Goal: Information Seeking & Learning: Learn about a topic

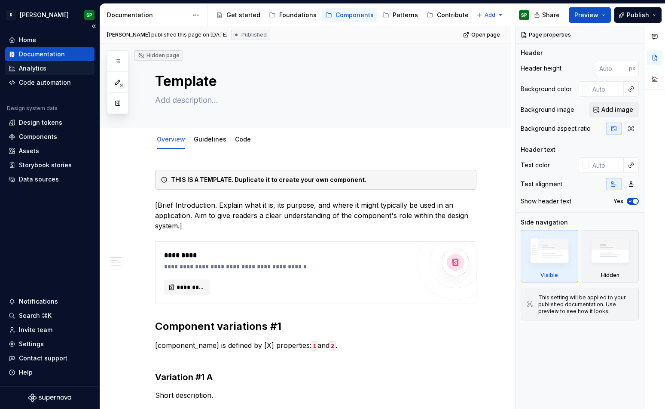
click at [40, 65] on div "Analytics" at bounding box center [33, 68] width 28 height 9
click at [40, 86] on div "Code automation" at bounding box center [45, 82] width 52 height 9
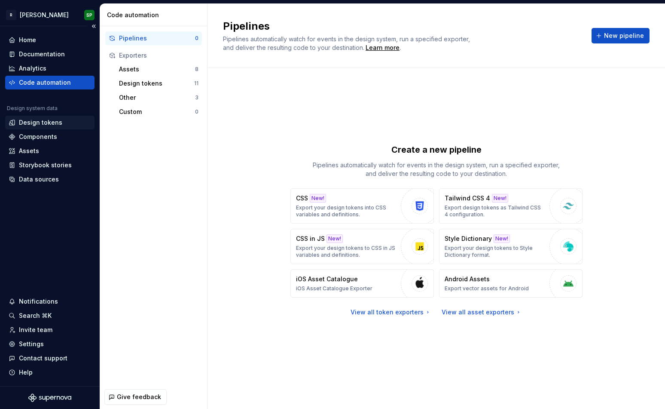
click at [46, 123] on div "Design tokens" at bounding box center [40, 122] width 43 height 9
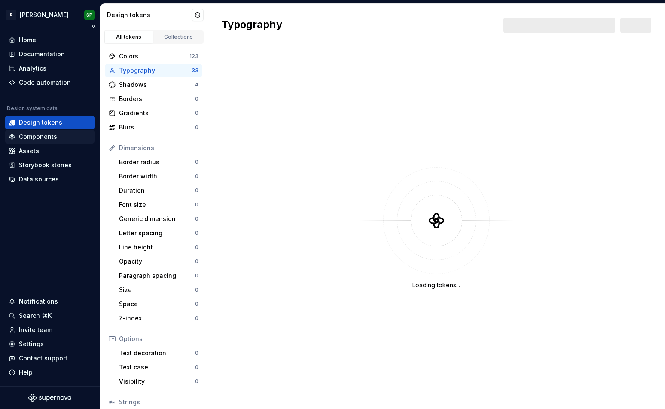
click at [42, 142] on div "Components" at bounding box center [49, 137] width 89 height 14
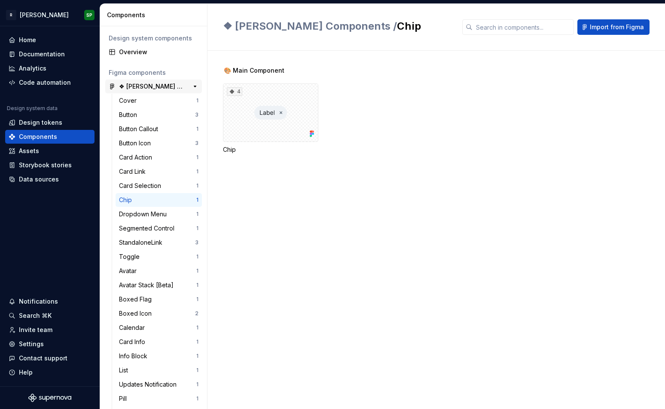
click at [140, 85] on div "❖ [PERSON_NAME] Components" at bounding box center [151, 86] width 64 height 9
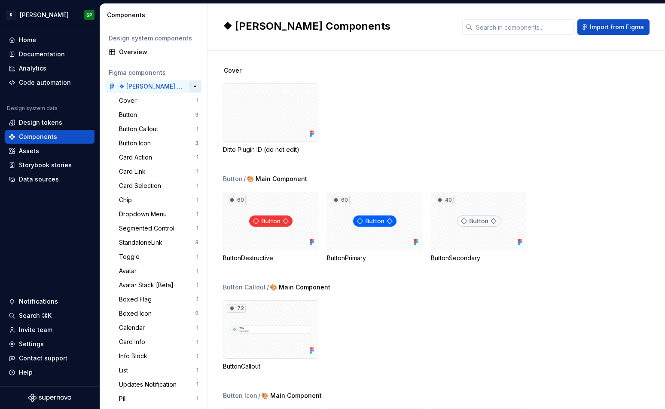
click at [194, 85] on button "button" at bounding box center [195, 86] width 12 height 12
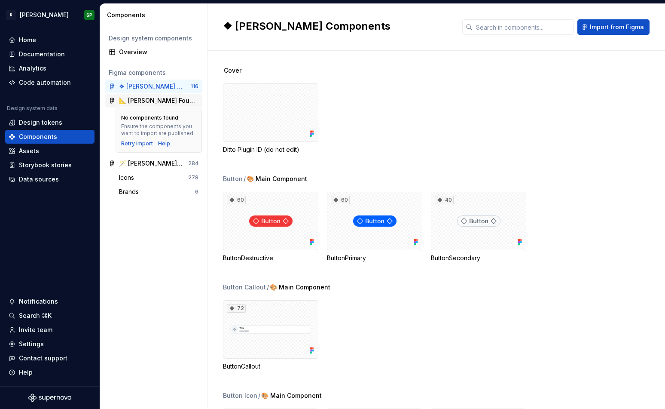
click at [181, 102] on div "📐 [PERSON_NAME] Foundations" at bounding box center [158, 100] width 79 height 9
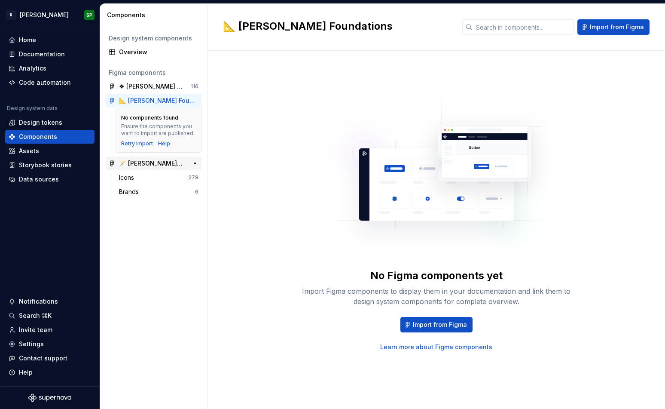
click at [160, 162] on div "🪄 [PERSON_NAME] Icons" at bounding box center [151, 163] width 64 height 9
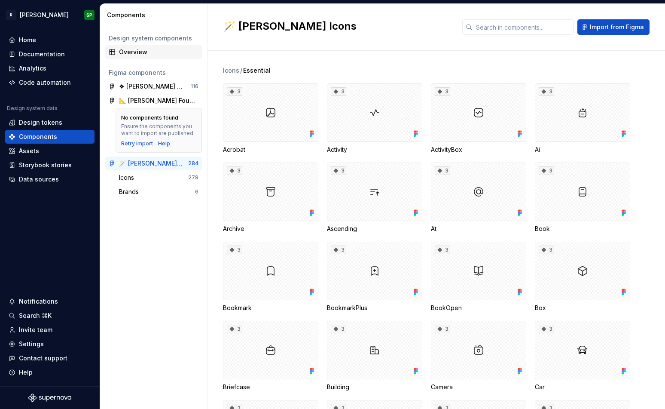
click at [140, 51] on div "Overview" at bounding box center [158, 52] width 79 height 9
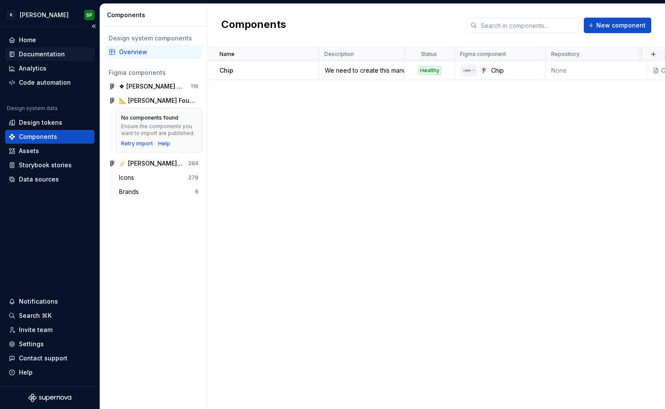
click at [46, 60] on div "Documentation" at bounding box center [49, 54] width 89 height 14
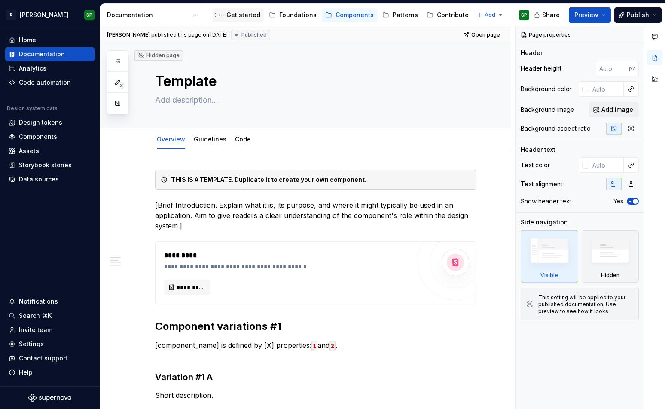
click at [237, 18] on div "Get started" at bounding box center [243, 15] width 34 height 9
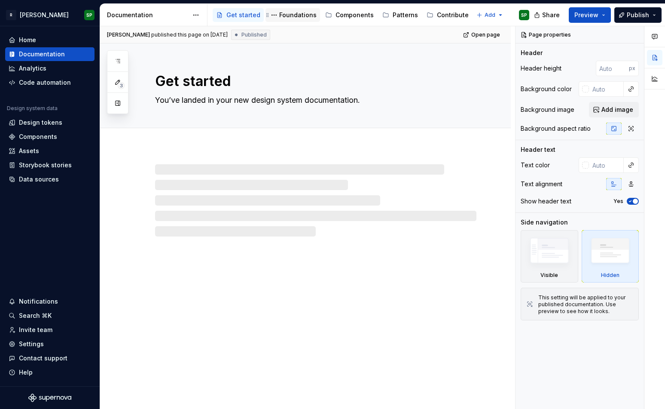
click at [295, 16] on div "Foundations" at bounding box center [297, 15] width 37 height 9
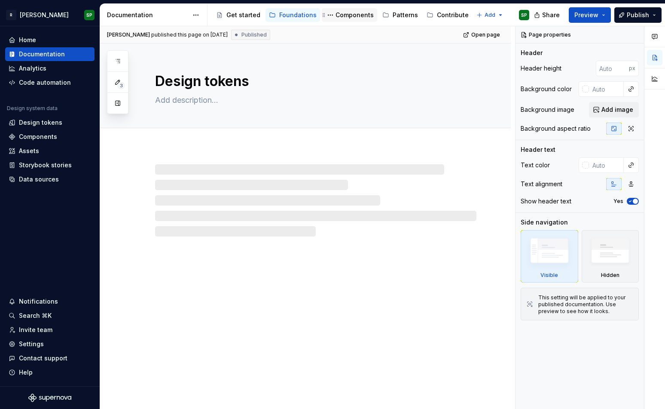
click at [346, 16] on div "Components" at bounding box center [355, 15] width 38 height 9
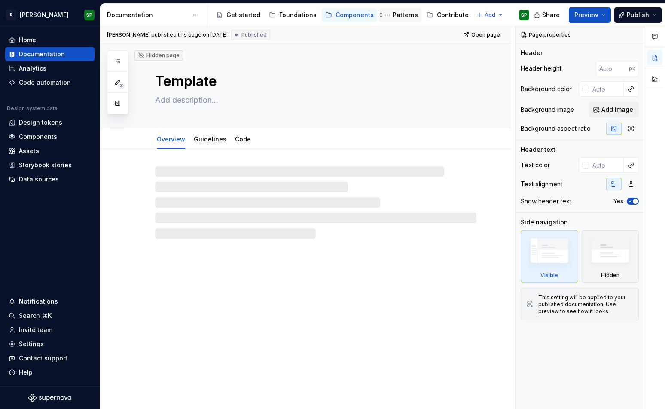
click at [393, 16] on div "Patterns" at bounding box center [405, 15] width 25 height 9
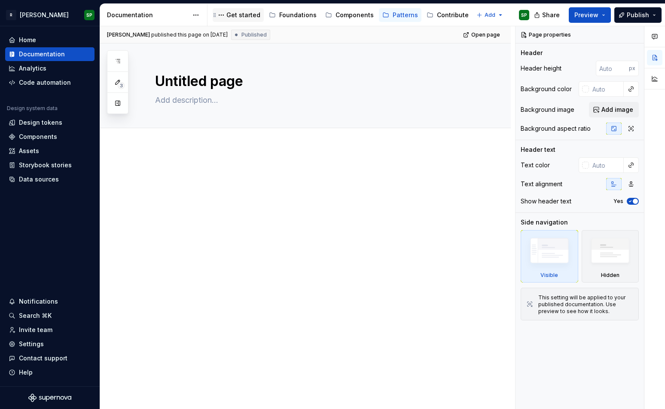
click at [245, 15] on div "Get started" at bounding box center [243, 15] width 34 height 9
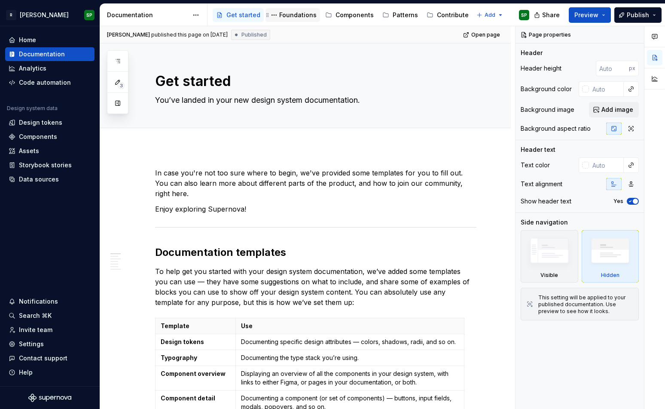
click at [290, 13] on div "Foundations" at bounding box center [297, 15] width 37 height 9
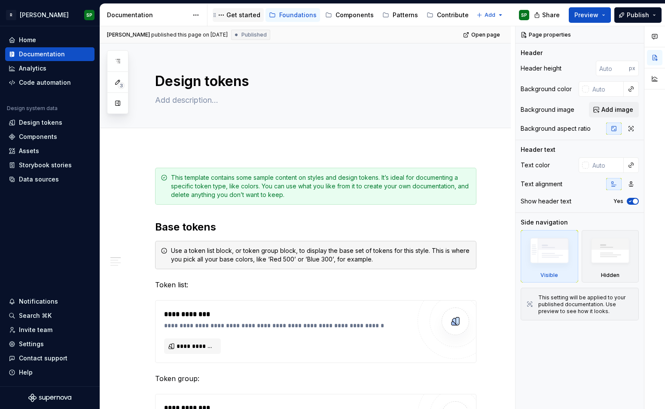
click at [248, 16] on div "Get started" at bounding box center [243, 15] width 34 height 9
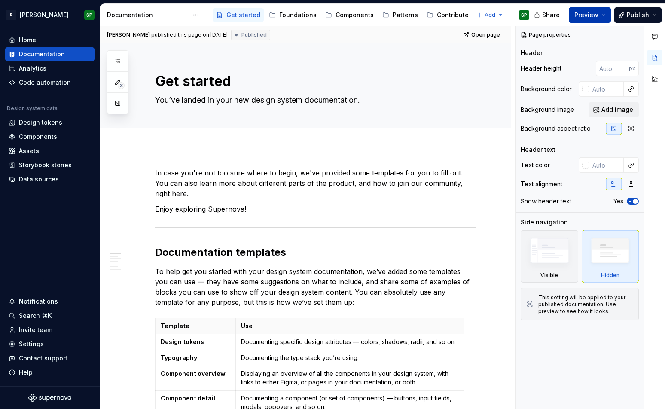
click at [597, 18] on span "Preview" at bounding box center [587, 15] width 24 height 9
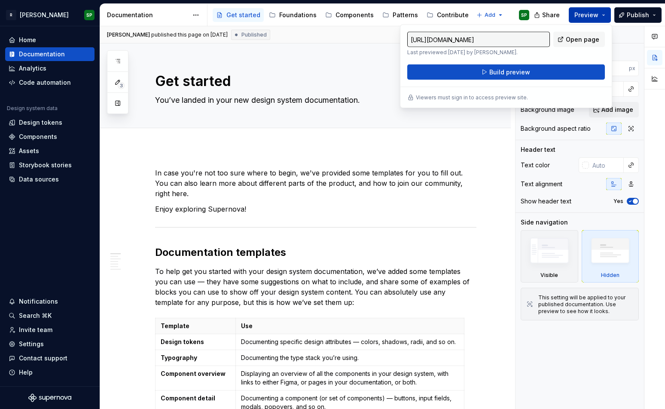
click at [597, 18] on span "Preview" at bounding box center [587, 15] width 24 height 9
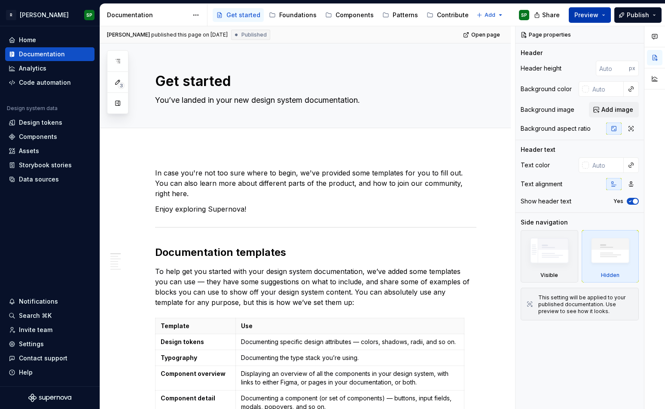
click at [597, 18] on span "Preview" at bounding box center [587, 15] width 24 height 9
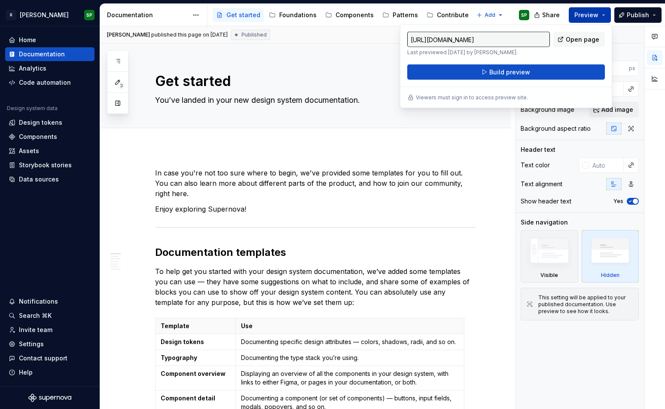
click at [597, 18] on span "Preview" at bounding box center [587, 15] width 24 height 9
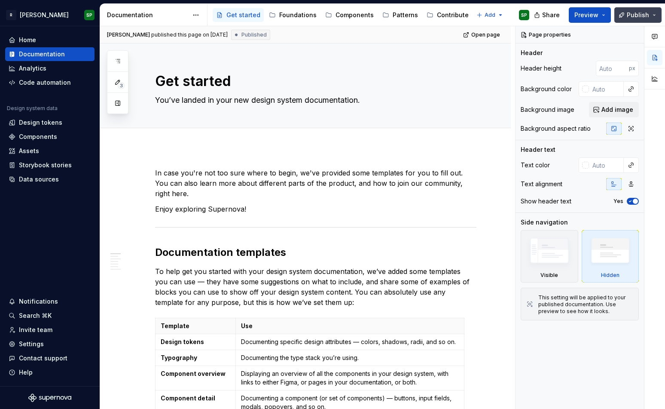
click at [636, 16] on span "Publish" at bounding box center [638, 15] width 22 height 9
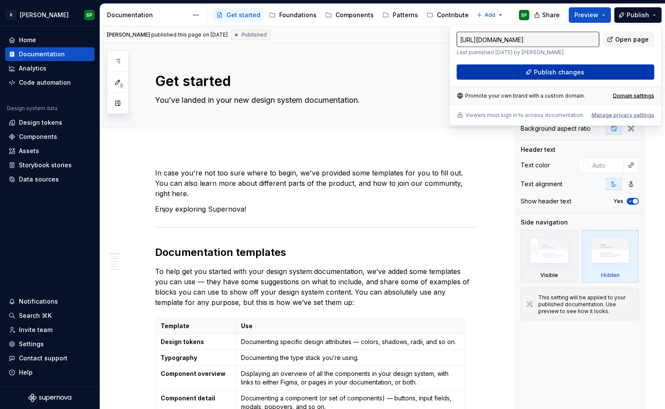
click at [551, 73] on span "Publish changes" at bounding box center [559, 72] width 50 height 9
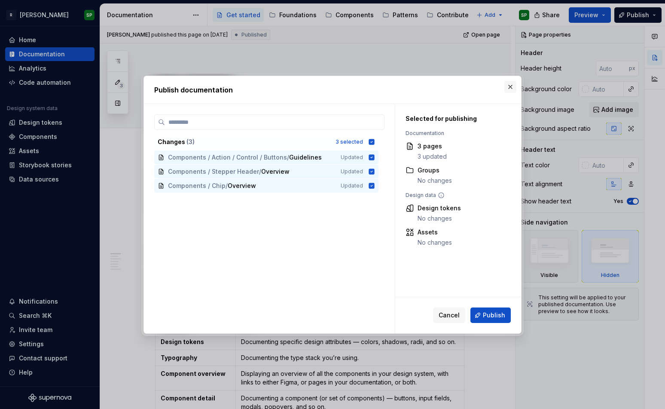
click at [510, 86] on button "button" at bounding box center [510, 87] width 12 height 12
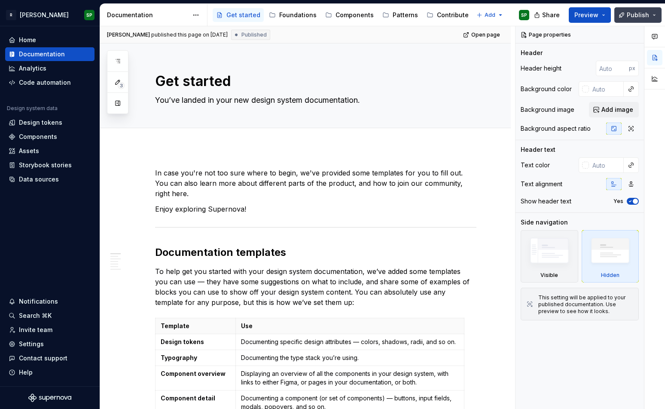
click at [654, 12] on button "Publish" at bounding box center [637, 14] width 47 height 15
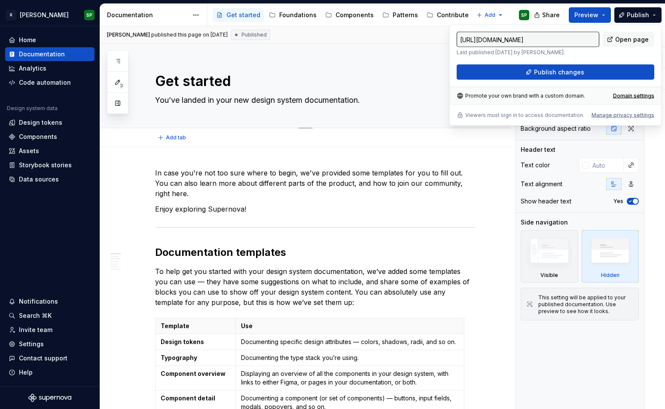
click at [226, 80] on textarea "Get started" at bounding box center [313, 81] width 321 height 21
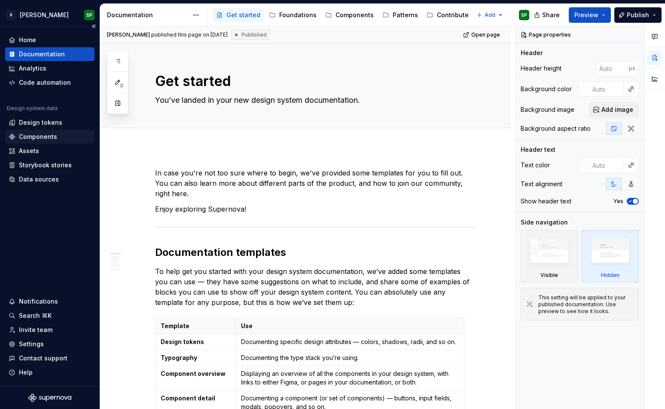
click at [31, 138] on div "Components" at bounding box center [38, 136] width 38 height 9
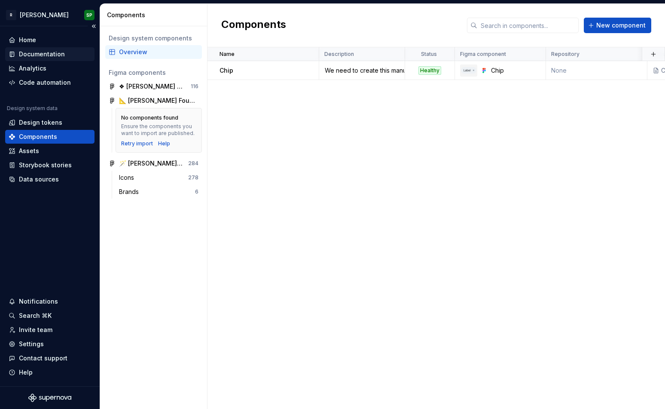
click at [42, 55] on div "Documentation" at bounding box center [42, 54] width 46 height 9
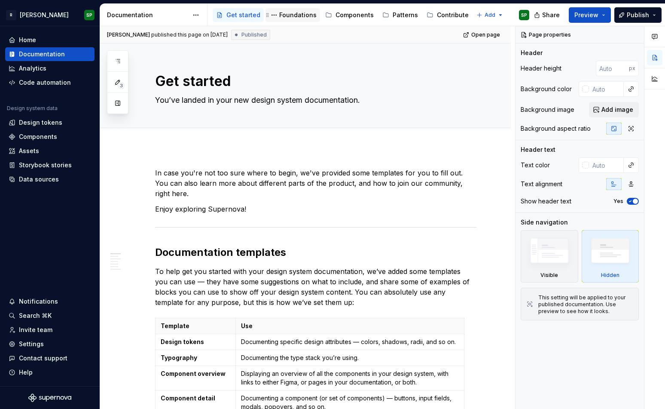
click at [290, 12] on div "Foundations" at bounding box center [297, 15] width 37 height 9
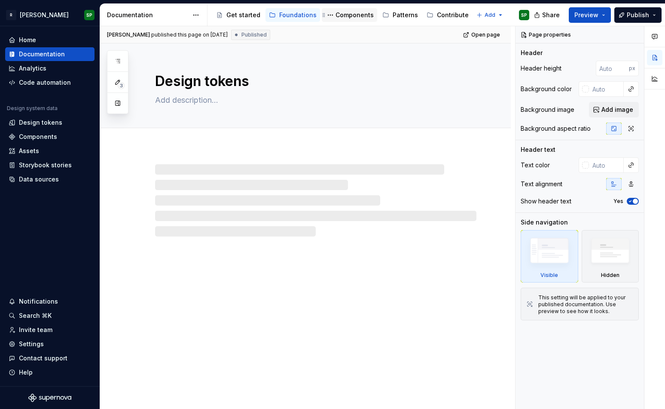
click at [345, 16] on div "Components" at bounding box center [355, 15] width 38 height 9
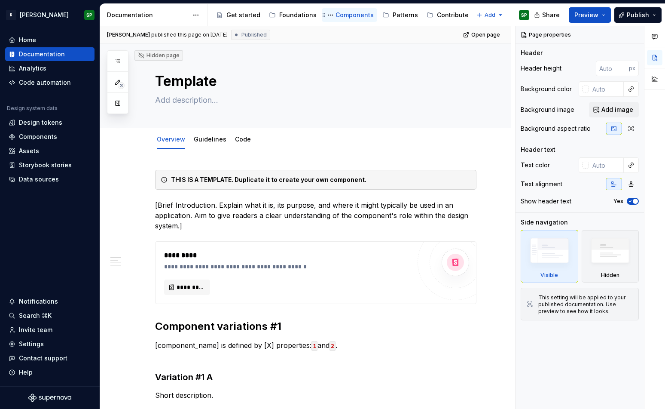
click at [350, 15] on div "Components" at bounding box center [355, 15] width 38 height 9
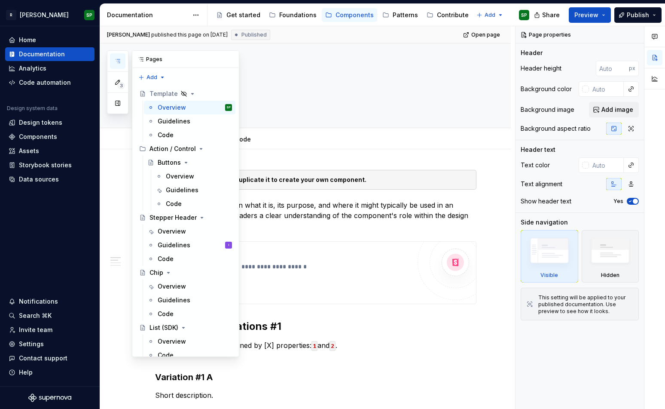
click at [117, 61] on icon "button" at bounding box center [117, 61] width 7 height 7
click at [118, 101] on button "button" at bounding box center [117, 102] width 15 height 15
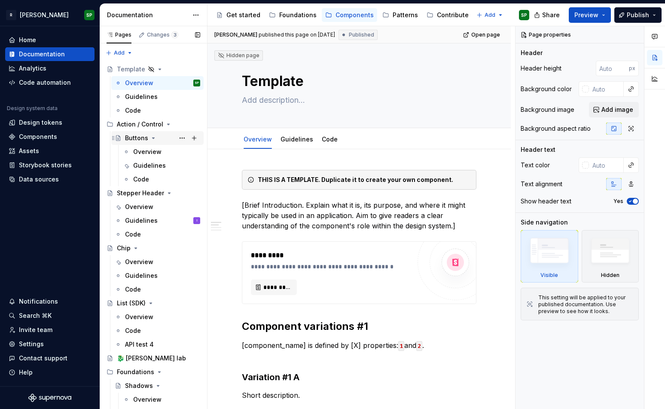
click at [138, 139] on div "Buttons" at bounding box center [136, 138] width 23 height 9
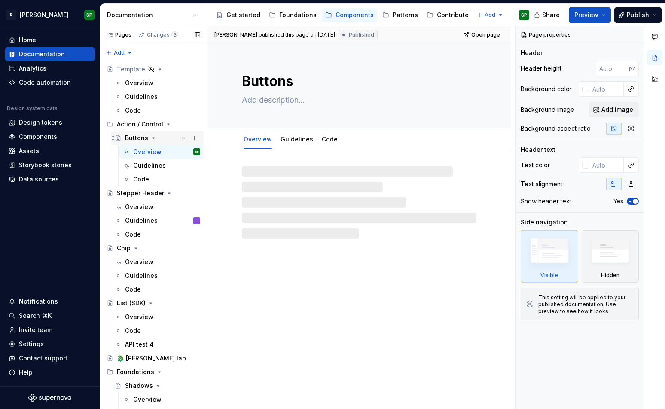
click at [151, 138] on icon "Page tree" at bounding box center [153, 138] width 7 height 7
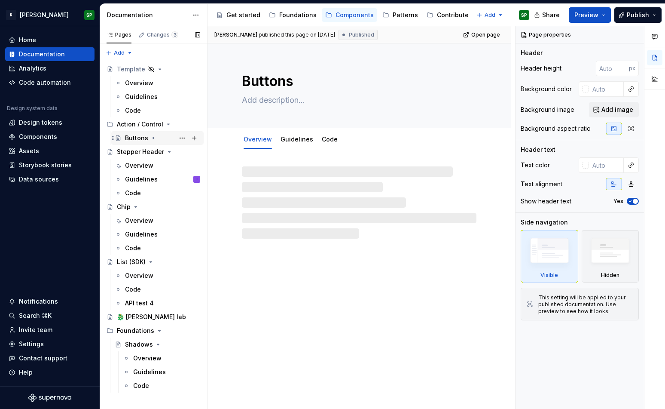
click at [151, 138] on icon "Page tree" at bounding box center [153, 138] width 7 height 7
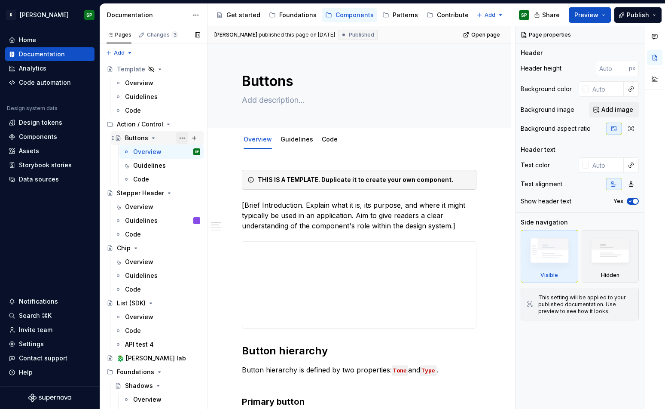
click at [183, 137] on button "Page tree" at bounding box center [182, 138] width 12 height 12
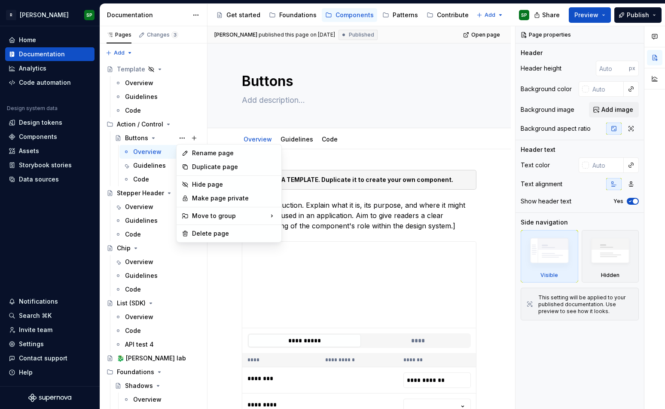
click at [288, 77] on html "R [PERSON_NAME] SP Home Documentation Analytics Code automation Design system d…" at bounding box center [332, 204] width 665 height 409
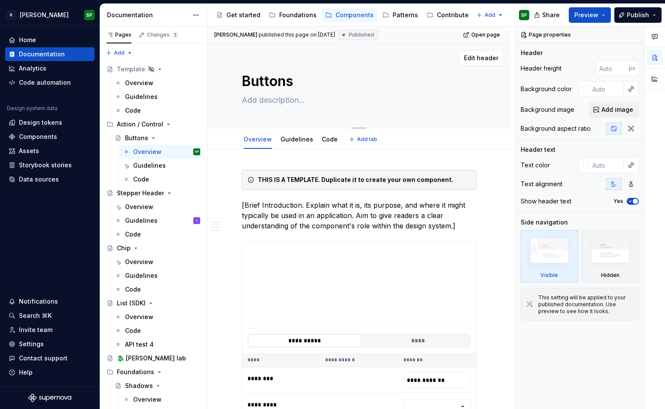
click at [298, 84] on textarea "Buttons" at bounding box center [357, 81] width 235 height 21
click at [290, 137] on link "Guidelines" at bounding box center [297, 138] width 33 height 7
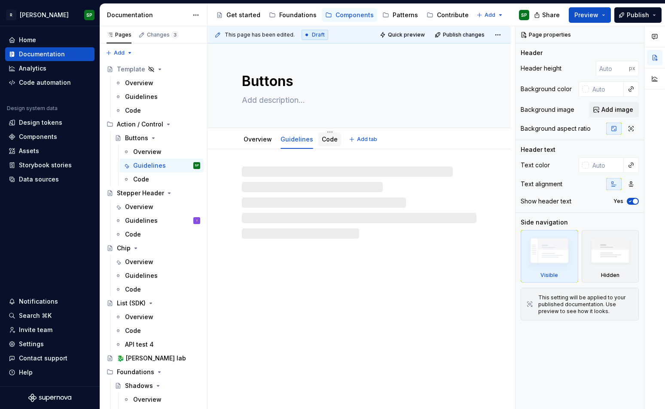
click at [330, 138] on link "Code" at bounding box center [330, 138] width 16 height 7
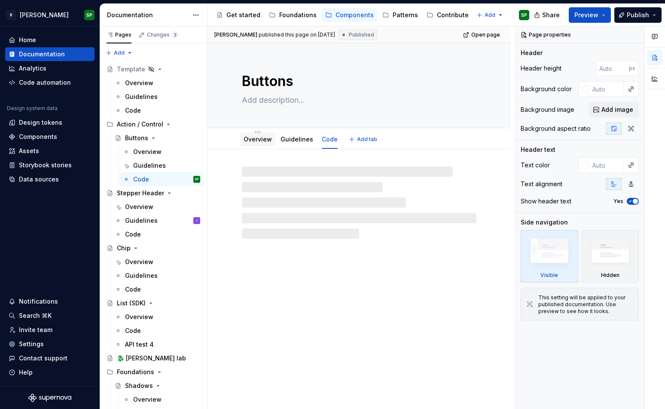
click at [257, 141] on link "Overview" at bounding box center [258, 138] width 28 height 7
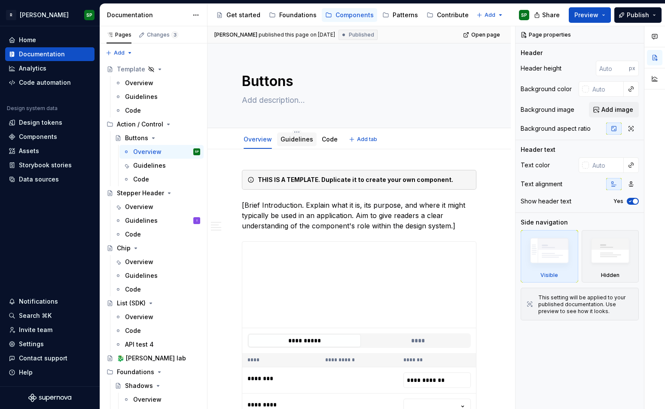
click at [281, 142] on link "Guidelines" at bounding box center [297, 138] width 33 height 7
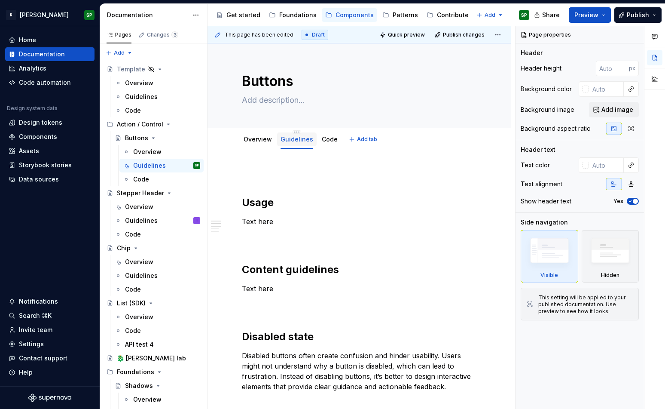
click at [297, 140] on link "Guidelines" at bounding box center [297, 138] width 33 height 7
click at [306, 139] on link "Guidelines" at bounding box center [297, 138] width 33 height 7
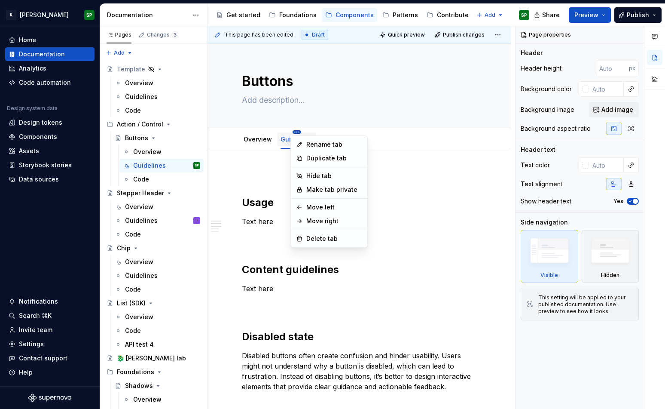
click at [293, 132] on html "R [PERSON_NAME] SP Home Documentation Analytics Code automation Design system d…" at bounding box center [332, 204] width 665 height 409
type textarea "*"
click at [309, 142] on div "Rename tab" at bounding box center [334, 144] width 56 height 9
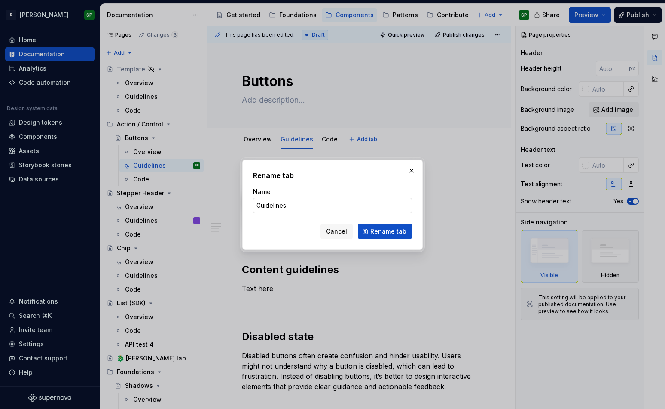
click at [293, 199] on input "Guidelines" at bounding box center [332, 205] width 159 height 15
click at [296, 209] on input "Guidelines" at bounding box center [332, 205] width 159 height 15
paste input "🚧"
type input "Guidelines 🚧"
click at [390, 232] on span "Rename tab" at bounding box center [388, 231] width 36 height 9
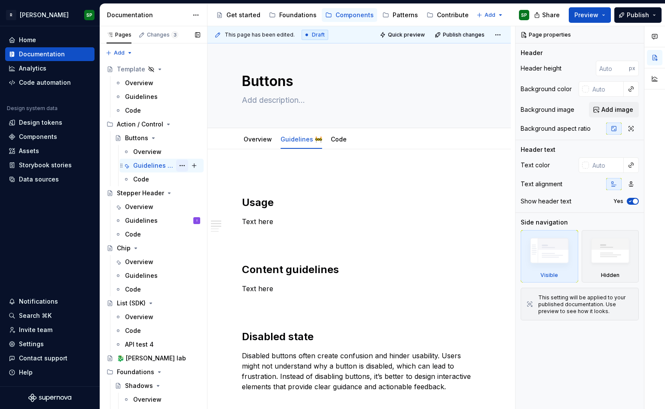
click at [184, 166] on button "Page tree" at bounding box center [182, 165] width 12 height 12
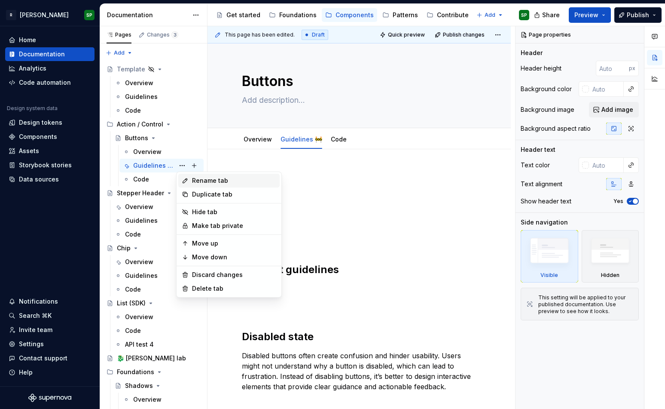
click at [192, 178] on div "Rename tab" at bounding box center [234, 180] width 84 height 9
type textarea "*"
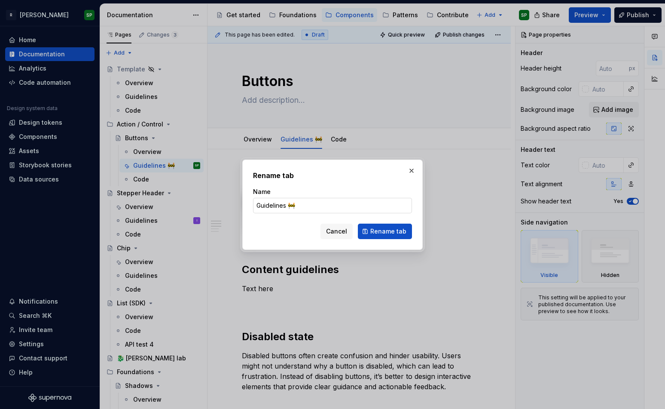
click at [304, 205] on input "Guidelines 🚧" at bounding box center [332, 205] width 159 height 15
type input "Guidelines"
click at [377, 231] on span "Rename tab" at bounding box center [388, 231] width 36 height 9
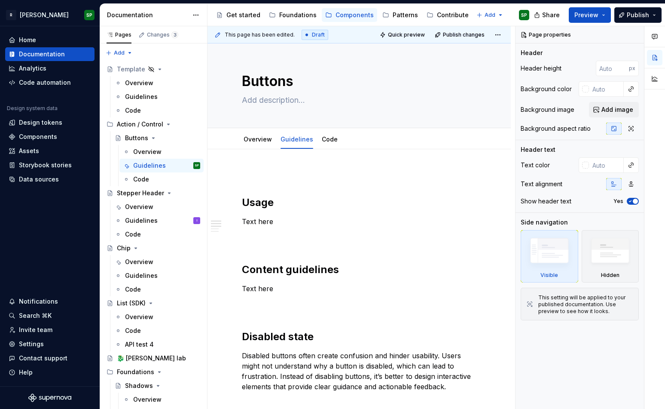
click at [312, 37] on span "Draft" at bounding box center [318, 34] width 13 height 7
click at [503, 37] on html "R [PERSON_NAME] SP Home Documentation Analytics Code automation Design system d…" at bounding box center [332, 204] width 665 height 409
click at [352, 86] on html "R [PERSON_NAME] SP Home Documentation Analytics Code automation Design system d…" at bounding box center [332, 204] width 665 height 409
click at [286, 84] on textarea "Buttons" at bounding box center [357, 81] width 235 height 21
click at [161, 167] on div "Guidelines" at bounding box center [149, 165] width 33 height 9
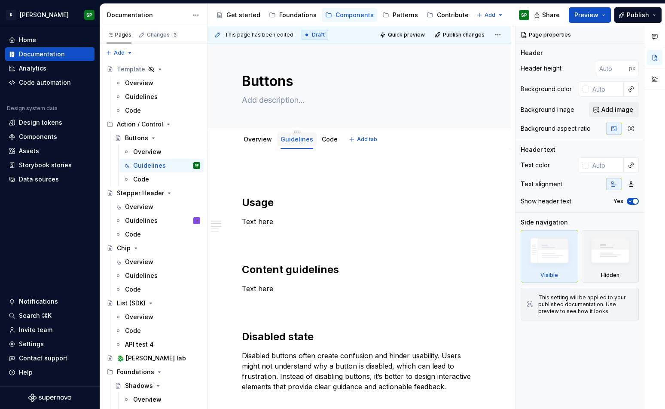
click at [294, 141] on link "Guidelines" at bounding box center [297, 138] width 33 height 7
click at [305, 140] on link "Guidelines" at bounding box center [297, 138] width 33 height 7
click at [293, 137] on link "Guidelines" at bounding box center [297, 138] width 33 height 7
click at [131, 70] on div "Template" at bounding box center [131, 69] width 28 height 9
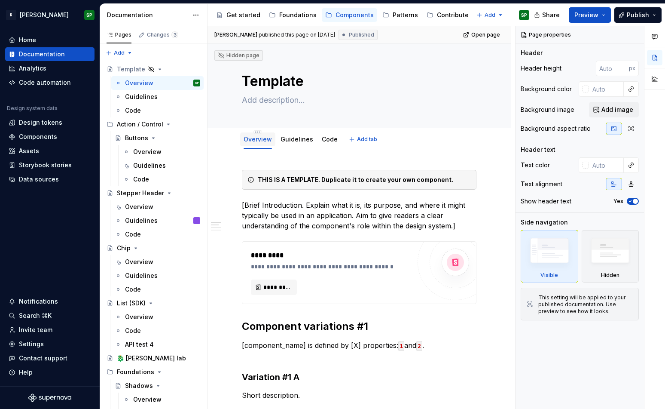
click at [259, 141] on link "Overview" at bounding box center [258, 138] width 28 height 7
click at [185, 83] on button "Page tree" at bounding box center [182, 83] width 12 height 12
type textarea "*"
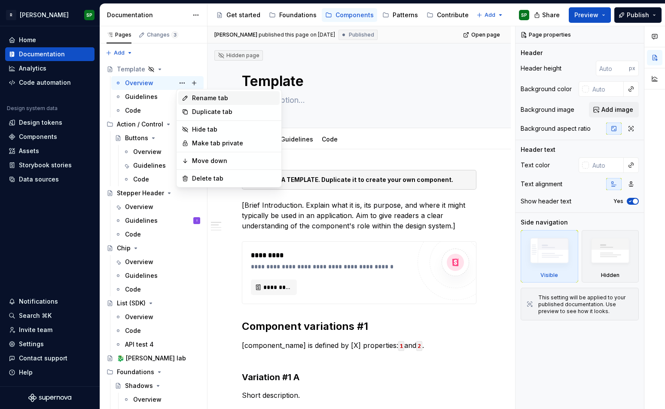
click at [194, 94] on div "Rename tab" at bounding box center [234, 98] width 84 height 9
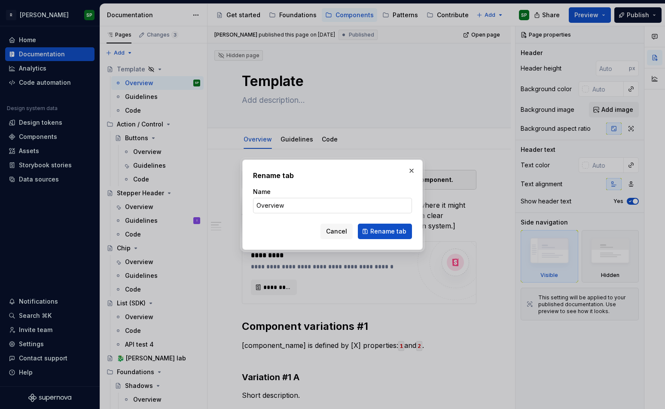
click at [287, 202] on input "Overview" at bounding box center [332, 205] width 159 height 15
type input "Overview 🚧"
click at [404, 231] on span "Rename tab" at bounding box center [388, 231] width 36 height 9
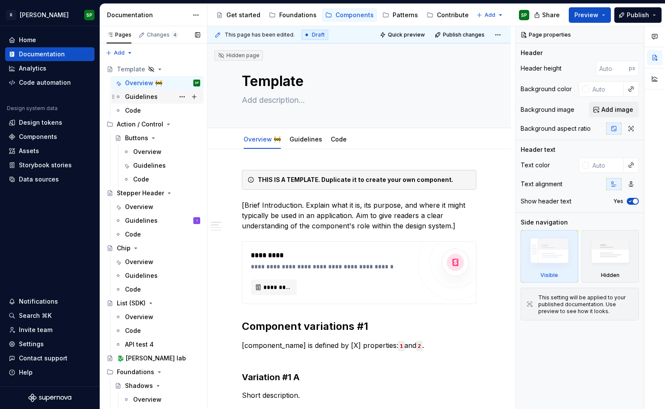
click at [143, 98] on div "Guidelines" at bounding box center [141, 96] width 33 height 9
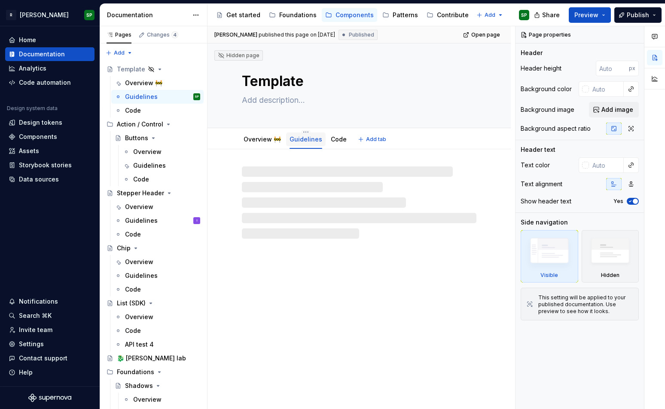
click at [302, 140] on link "Guidelines" at bounding box center [306, 138] width 33 height 7
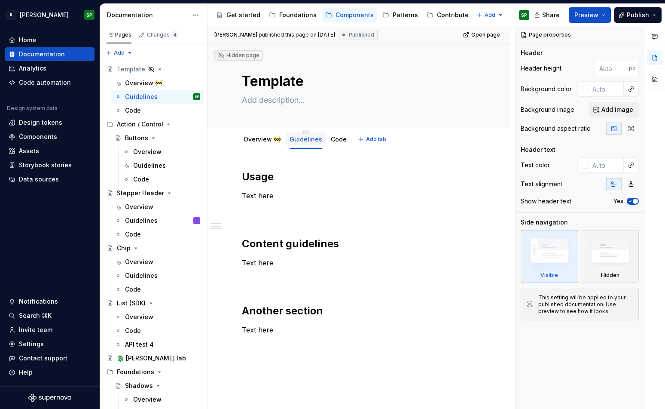
click at [308, 138] on link "Guidelines" at bounding box center [306, 138] width 33 height 7
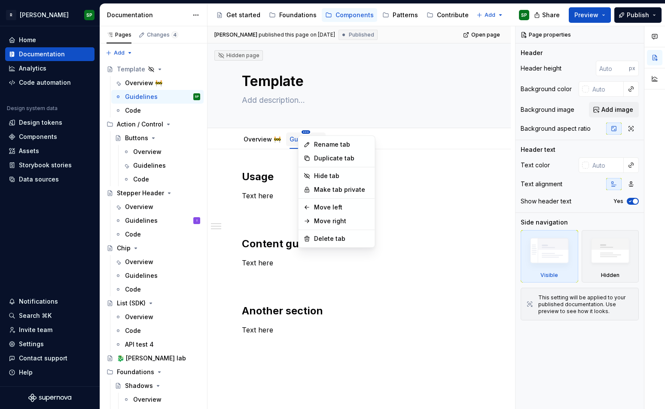
click at [303, 131] on html "R [PERSON_NAME] SP Home Documentation Analytics Code automation Design system d…" at bounding box center [332, 204] width 665 height 409
type textarea "*"
click at [313, 141] on div "Rename tab" at bounding box center [336, 145] width 73 height 14
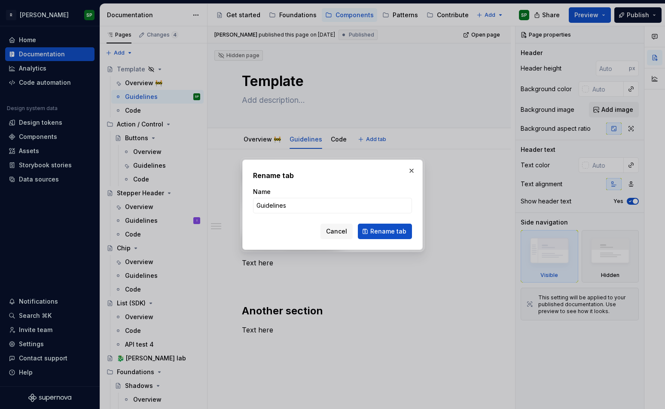
click at [308, 194] on div "Name" at bounding box center [332, 191] width 159 height 9
click at [297, 208] on input "Guidelines" at bounding box center [332, 205] width 159 height 15
paste input "🚧"
type input "Guidelines 🚧"
click at [386, 232] on span "Rename tab" at bounding box center [388, 231] width 36 height 9
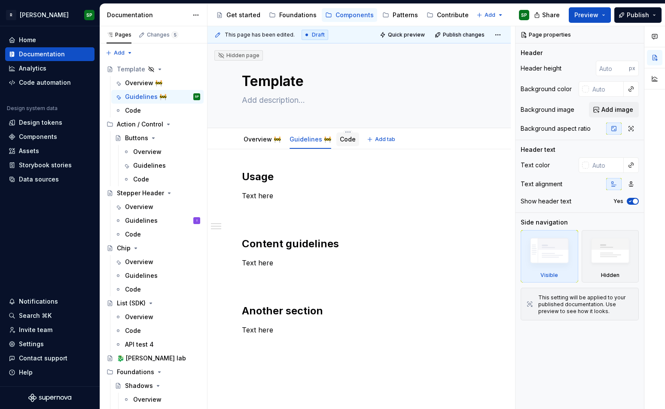
click at [340, 144] on div "Code" at bounding box center [347, 139] width 23 height 14
click at [341, 139] on link "Code" at bounding box center [348, 138] width 16 height 7
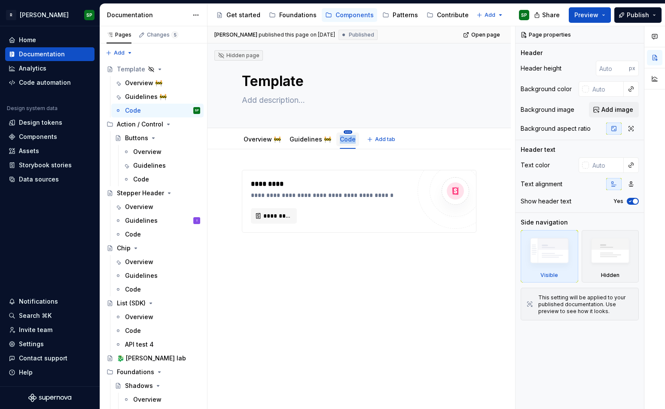
click at [341, 131] on html "R [PERSON_NAME] SP Home Documentation Analytics Code automation Design system d…" at bounding box center [332, 204] width 665 height 409
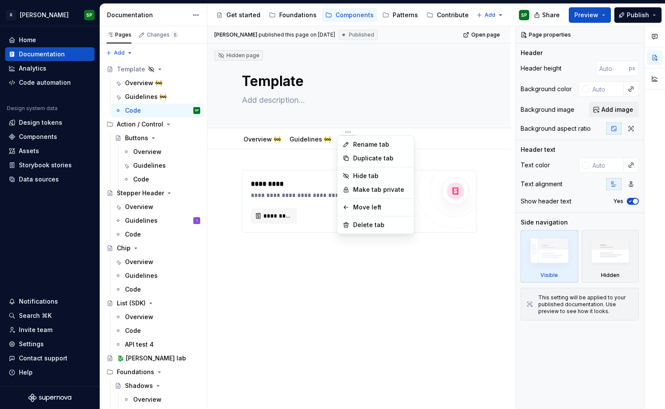
type textarea "*"
click at [351, 143] on div "Rename tab" at bounding box center [375, 145] width 73 height 14
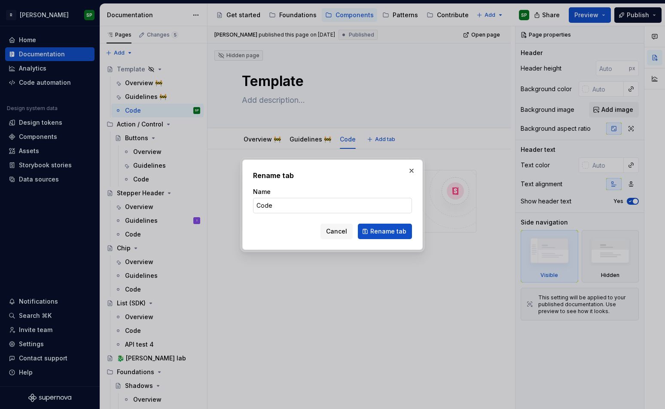
click at [285, 202] on input "Code" at bounding box center [332, 205] width 159 height 15
paste input "🚧"
type input "Code 🚧"
click at [381, 226] on button "Rename tab" at bounding box center [385, 230] width 54 height 15
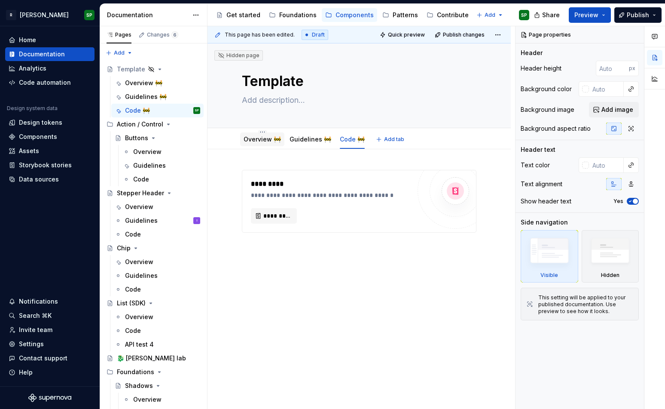
click at [261, 138] on link "Overview 🚧" at bounding box center [262, 138] width 37 height 7
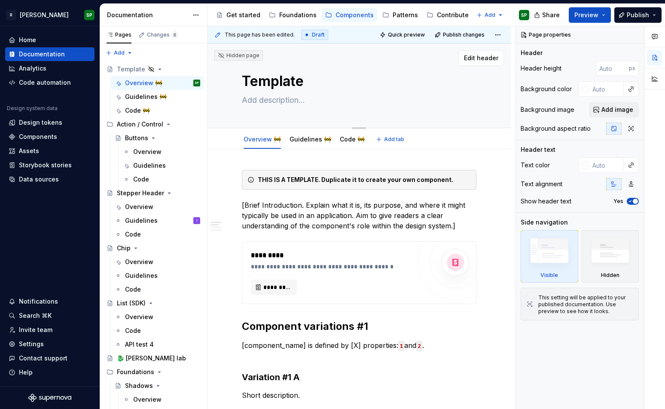
click at [296, 82] on textarea "Template" at bounding box center [357, 81] width 235 height 21
type textarea "*"
type textarea "CTemplate"
type textarea "*"
type textarea "CoTemplate"
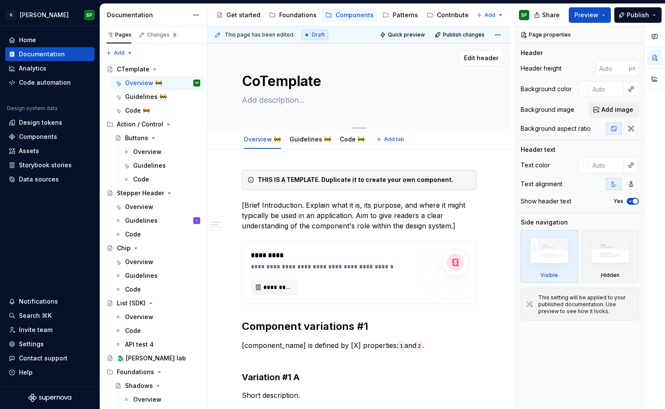
type textarea "*"
type textarea "ComTemplate"
type textarea "*"
type textarea "CompTemplate"
type textarea "*"
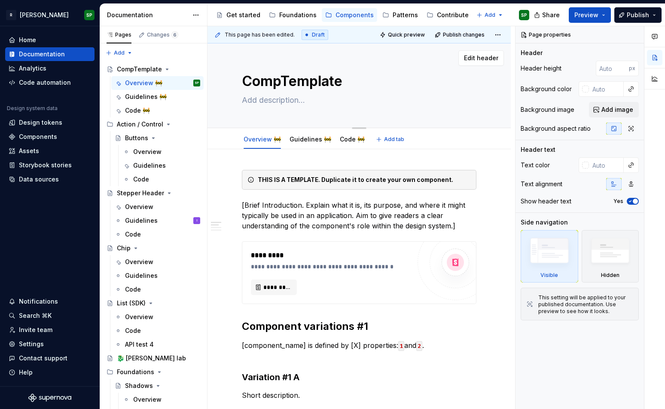
type textarea "CompoTemplate"
type textarea "*"
type textarea "ComponTemplate"
type textarea "*"
type textarea "ComponeTemplate"
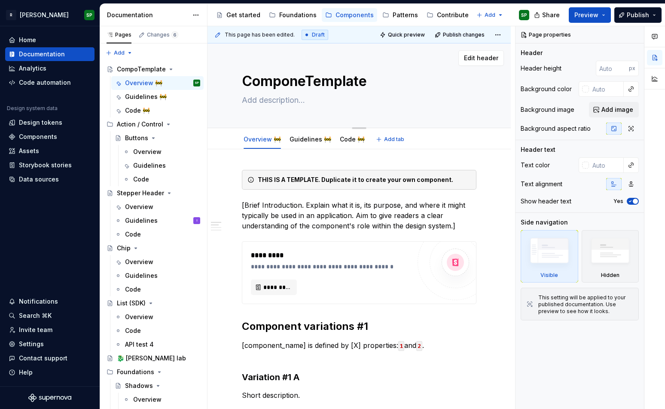
type textarea "*"
type textarea "ComponenTemplate"
type textarea "*"
type textarea "ComponentTemplate"
type textarea "*"
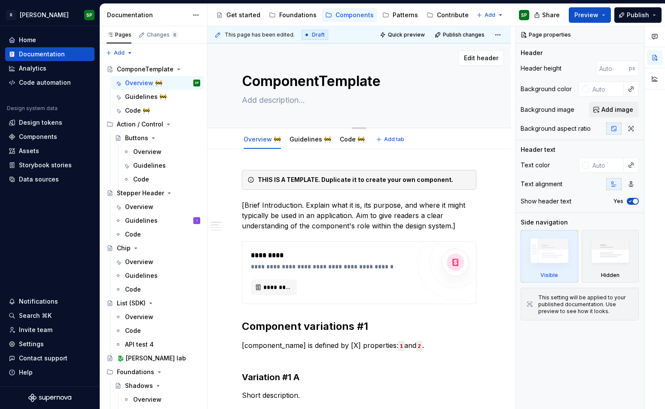
type textarea "Component Template"
type textarea "*"
type textarea "Component Template"
click at [265, 99] on textarea at bounding box center [357, 100] width 235 height 14
click at [145, 70] on div "Component Template" at bounding box center [141, 69] width 49 height 9
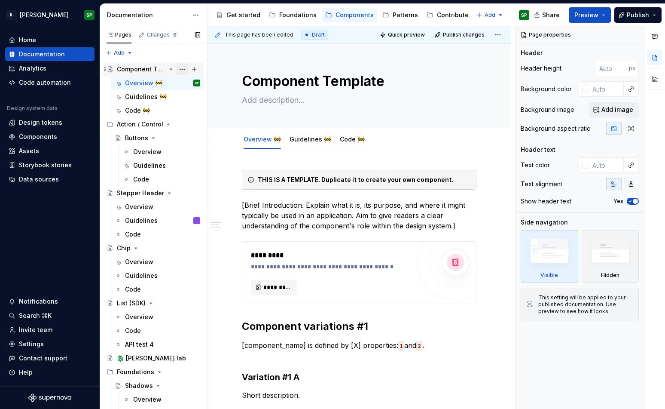
click at [180, 70] on button "Page tree" at bounding box center [182, 69] width 12 height 12
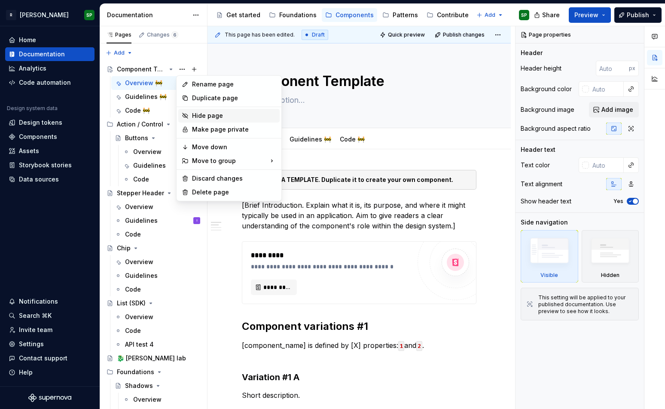
click at [204, 116] on div "Hide page" at bounding box center [234, 115] width 84 height 9
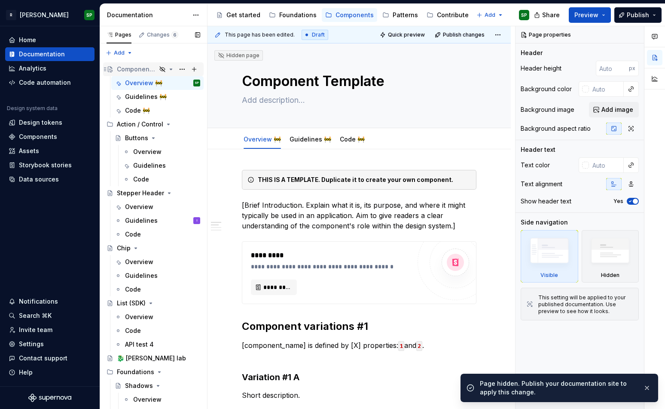
click at [143, 67] on div "Component Template" at bounding box center [137, 69] width 40 height 9
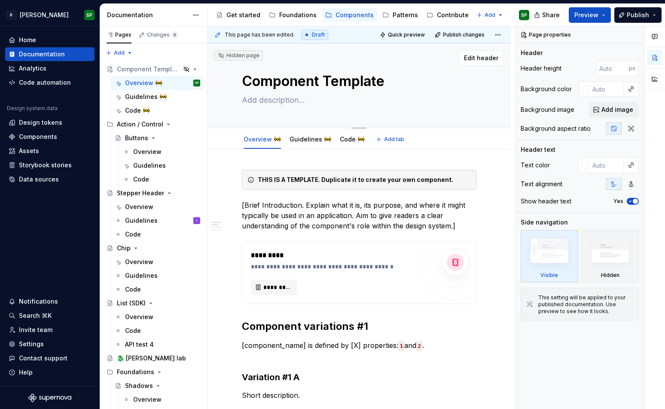
click at [301, 78] on textarea "Component Template" at bounding box center [357, 81] width 235 height 21
type textarea "*"
type textarea "Template"
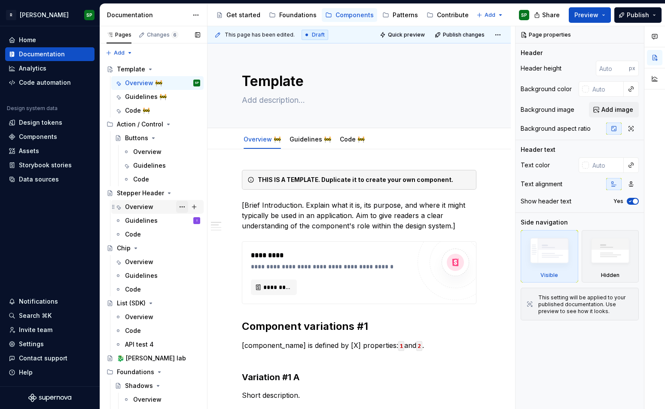
scroll to position [23, 0]
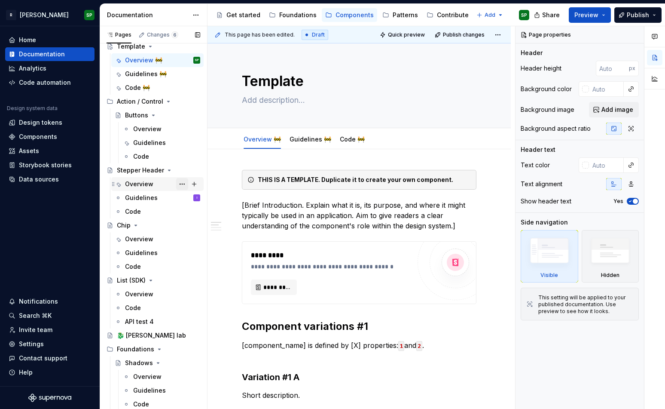
type textarea "*"
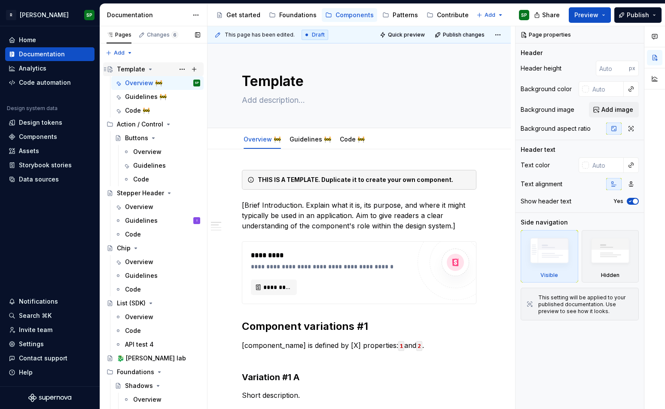
type textarea "Template"
click at [135, 69] on div "Template" at bounding box center [131, 69] width 28 height 9
click at [148, 152] on div "Overview" at bounding box center [147, 151] width 28 height 9
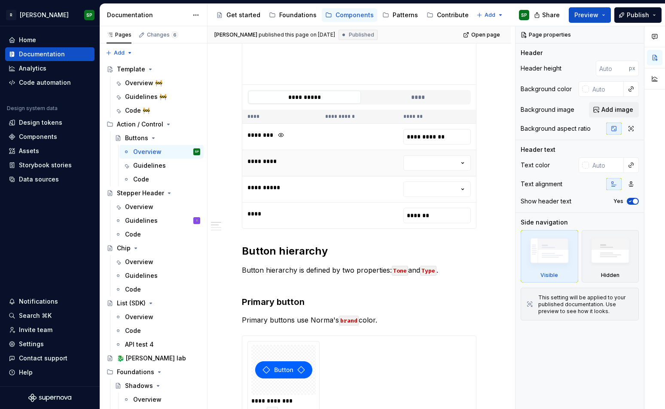
scroll to position [244, 0]
click at [411, 99] on button "****" at bounding box center [418, 96] width 113 height 13
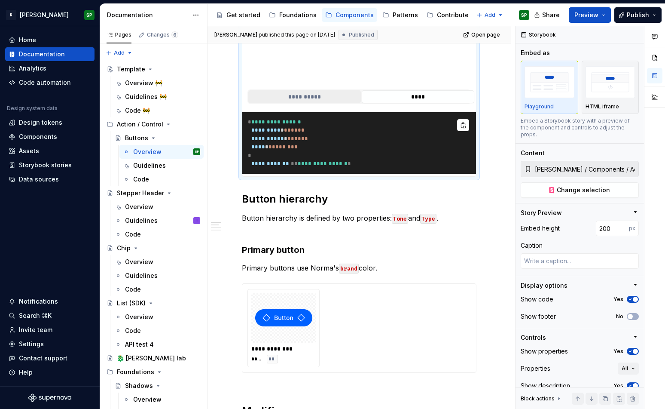
click at [324, 99] on button "**********" at bounding box center [304, 96] width 113 height 13
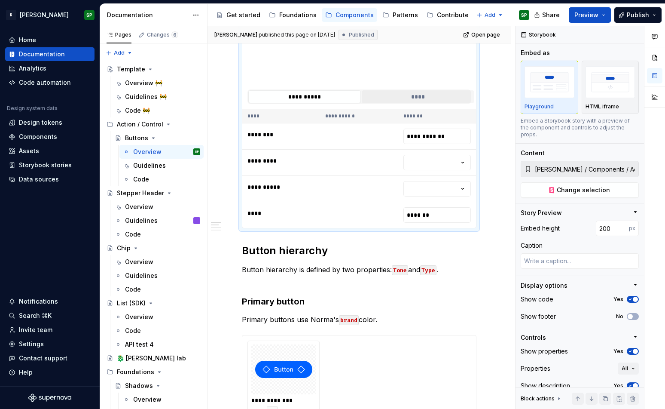
click at [415, 101] on button "****" at bounding box center [418, 96] width 113 height 13
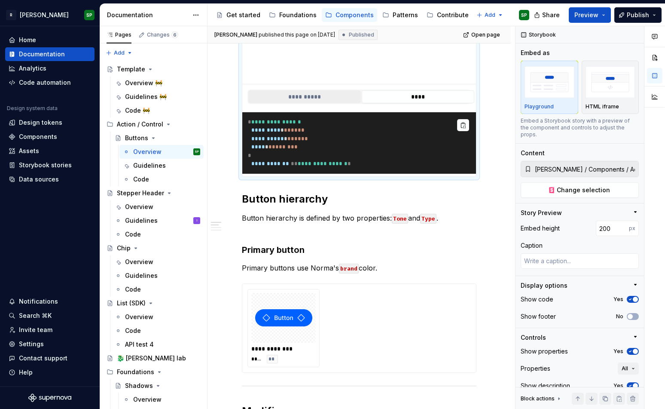
click at [315, 95] on button "**********" at bounding box center [304, 96] width 113 height 13
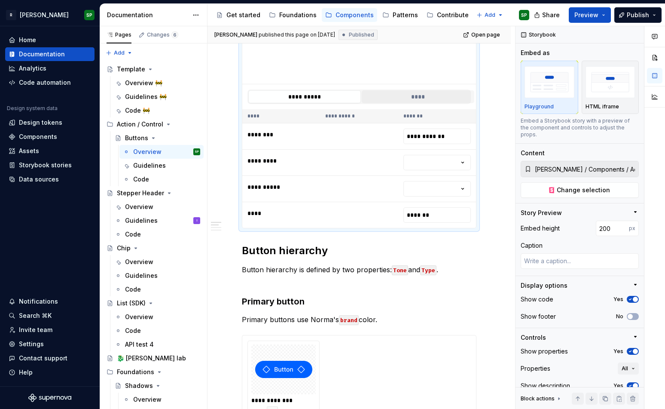
click at [400, 97] on button "****" at bounding box center [418, 96] width 113 height 13
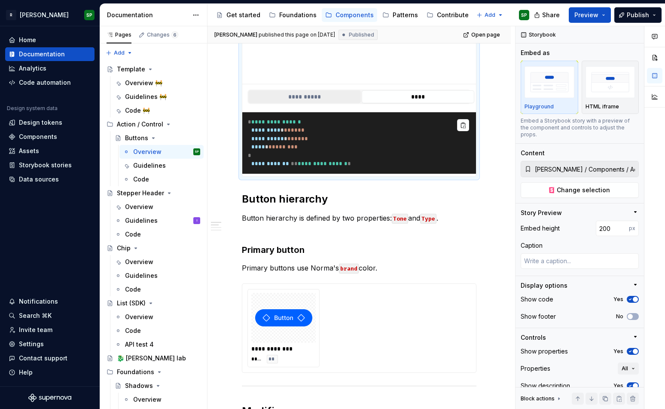
click at [322, 98] on button "**********" at bounding box center [304, 96] width 113 height 13
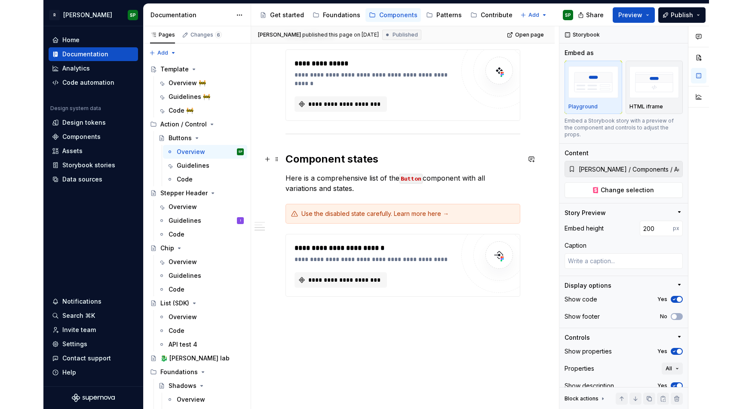
scroll to position [663, 0]
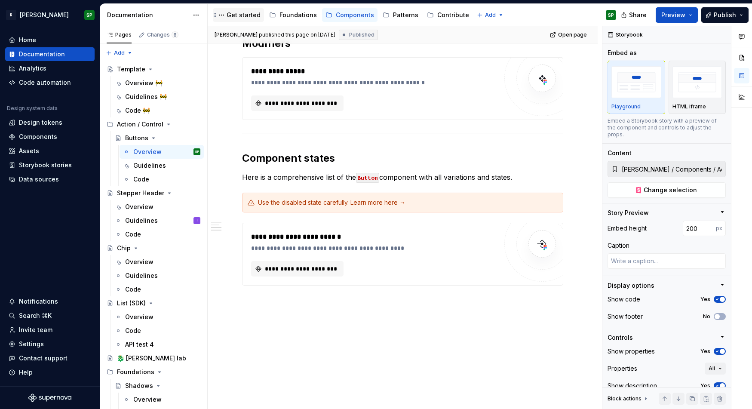
type textarea "*"
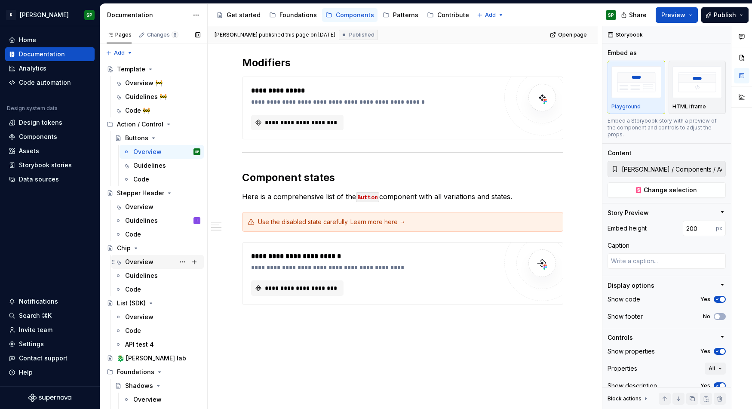
click at [143, 265] on div "Overview" at bounding box center [139, 261] width 28 height 9
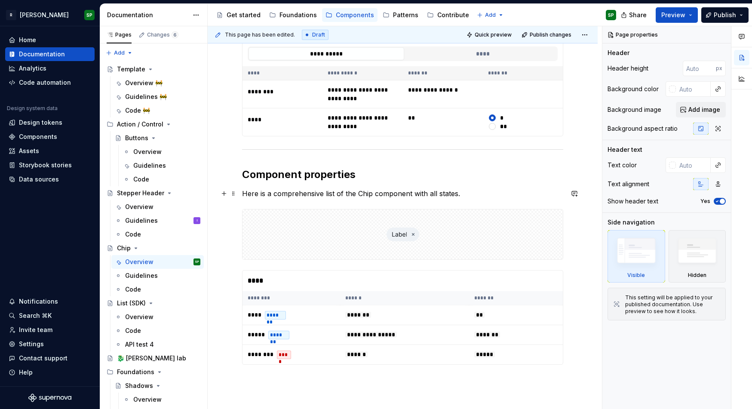
scroll to position [400, 0]
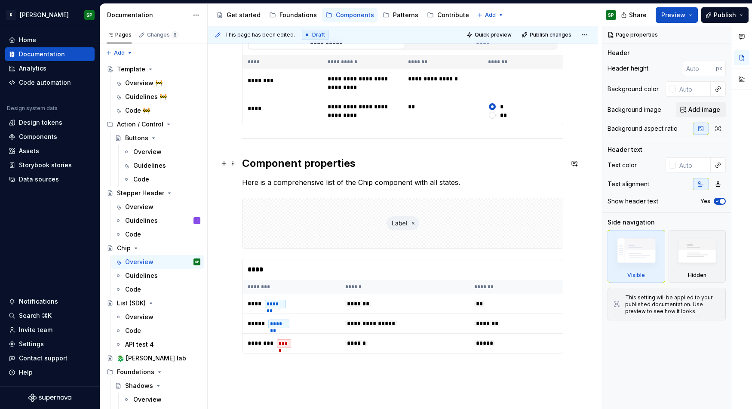
click at [306, 165] on h2 "Component properties" at bounding box center [402, 163] width 321 height 14
type textarea "*"
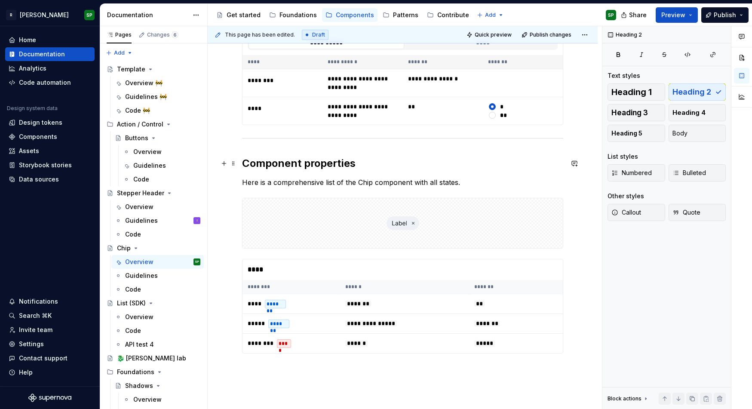
click at [278, 165] on h2 "Component properties" at bounding box center [402, 163] width 321 height 14
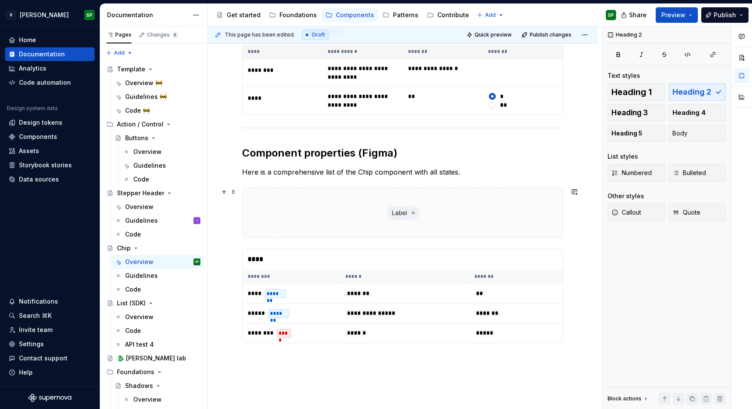
scroll to position [417, 0]
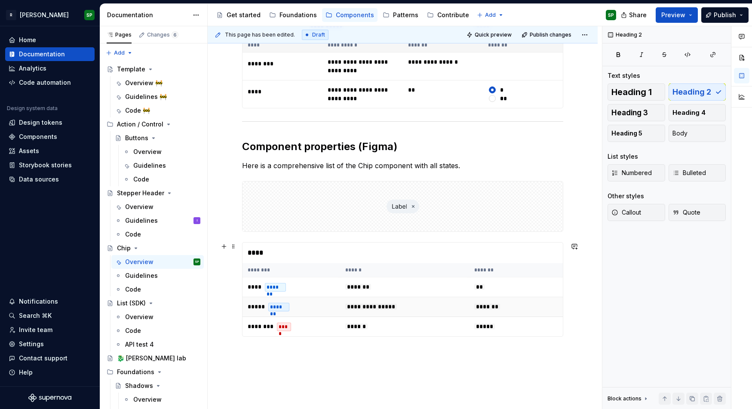
click at [304, 300] on td "***** *******" at bounding box center [291, 307] width 98 height 20
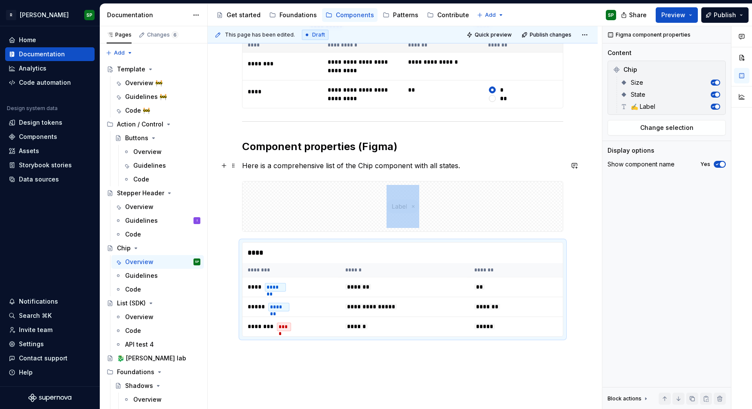
click at [358, 166] on p "Here is a comprehensive list of the Chip component with all states." at bounding box center [402, 165] width 321 height 10
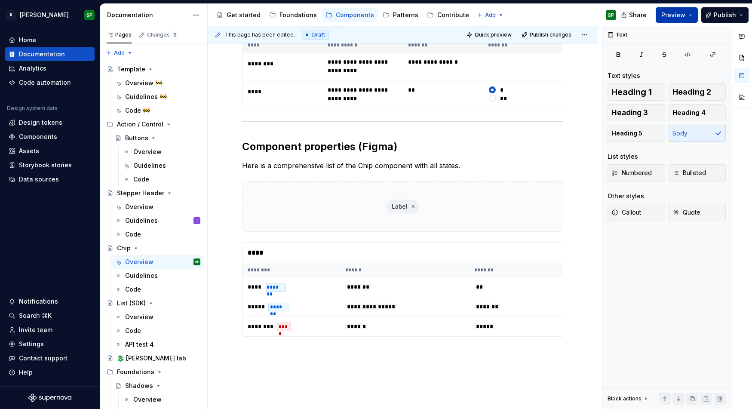
click at [665, 18] on span "Preview" at bounding box center [673, 15] width 24 height 9
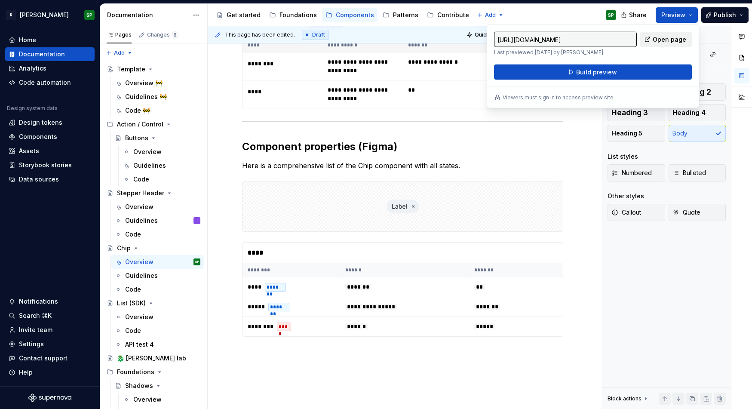
click at [665, 40] on span "Open page" at bounding box center [669, 39] width 34 height 9
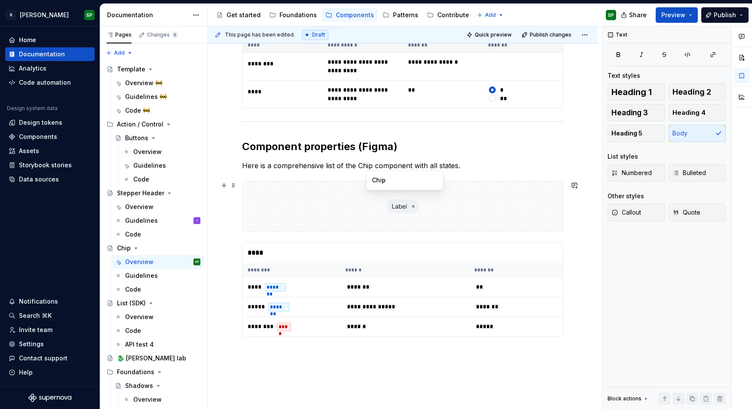
click at [387, 206] on div at bounding box center [402, 206] width 320 height 50
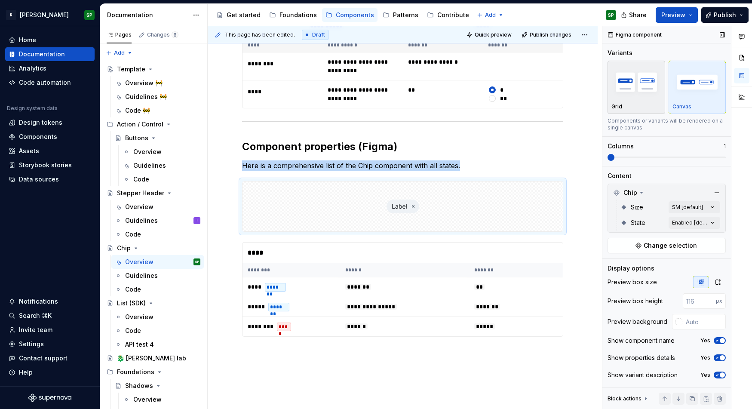
click at [641, 97] on img "button" at bounding box center [636, 81] width 50 height 31
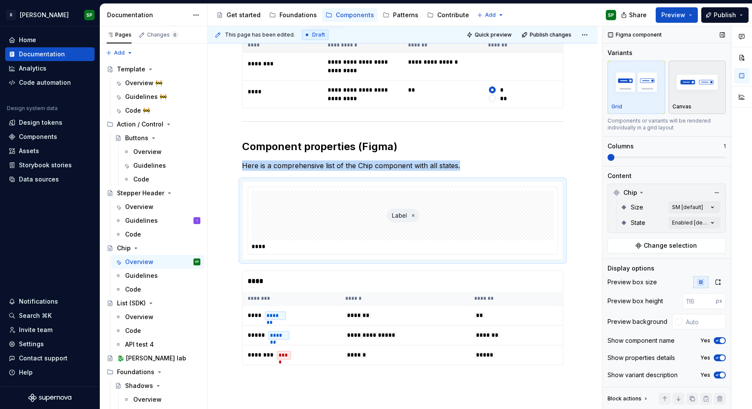
click at [665, 96] on img "button" at bounding box center [697, 81] width 50 height 31
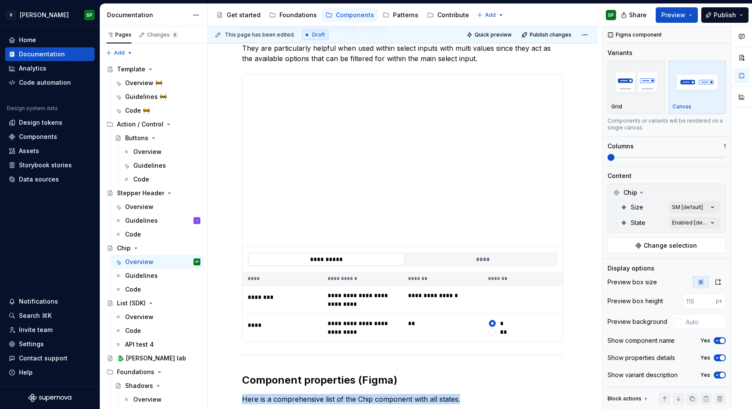
scroll to position [0, 0]
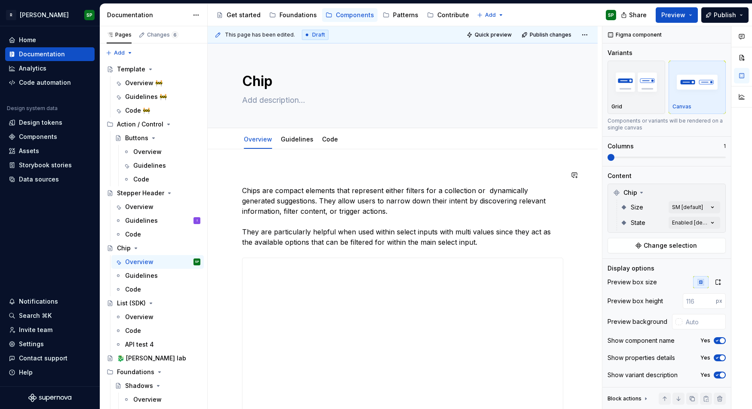
click at [304, 140] on link "Guidelines" at bounding box center [297, 138] width 33 height 7
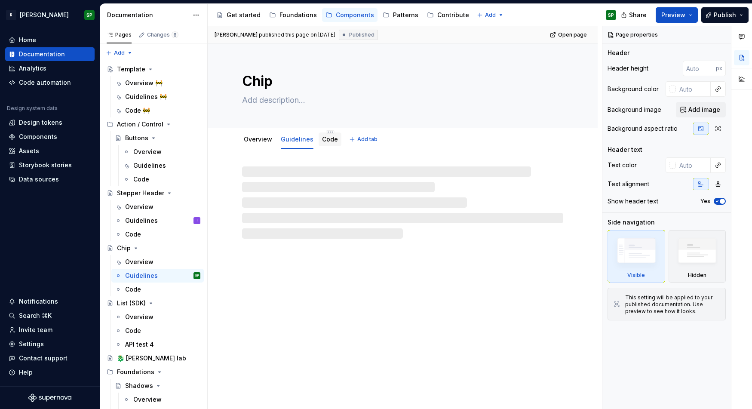
click at [328, 140] on link "Code" at bounding box center [330, 138] width 16 height 7
click at [262, 142] on link "Overview" at bounding box center [258, 138] width 28 height 7
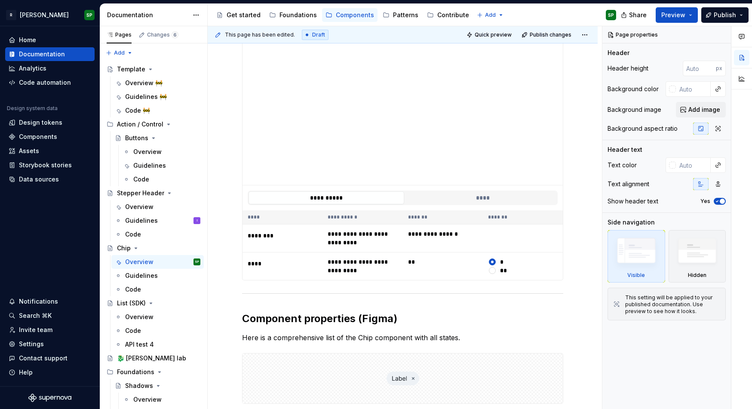
scroll to position [498, 0]
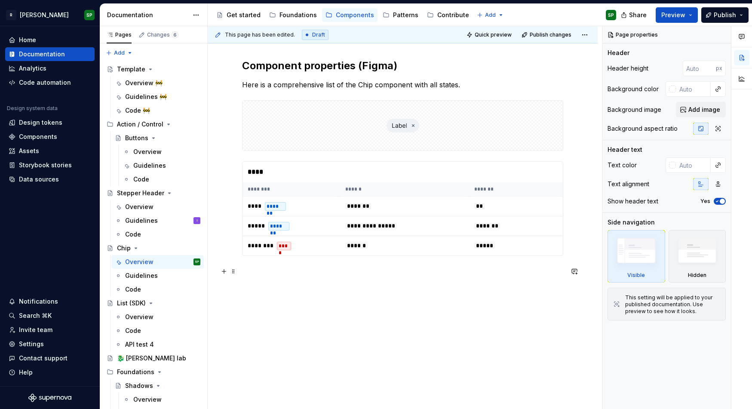
click at [278, 269] on p at bounding box center [402, 271] width 321 height 10
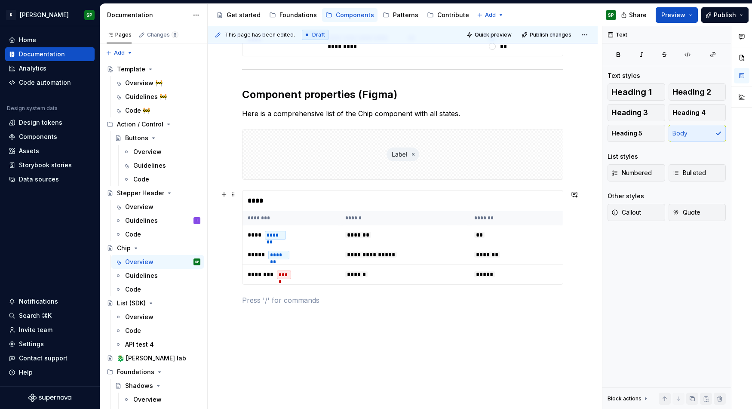
scroll to position [456, 0]
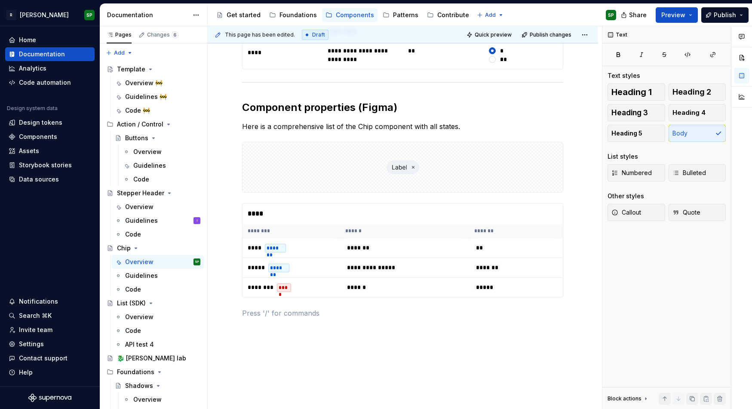
type textarea "*"
click at [275, 110] on h2 "Component properties (Figma)" at bounding box center [402, 108] width 321 height 14
click at [331, 125] on p "Here is a comprehensive list of the Chip component with all states." at bounding box center [402, 126] width 321 height 10
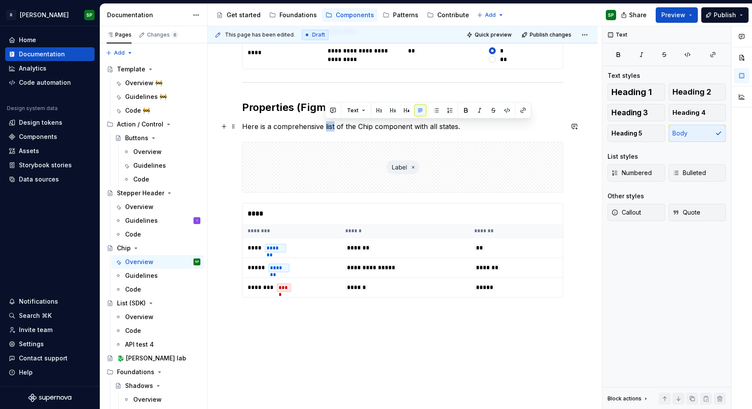
click at [331, 125] on p "Here is a comprehensive list of the Chip component with all states." at bounding box center [402, 126] width 321 height 10
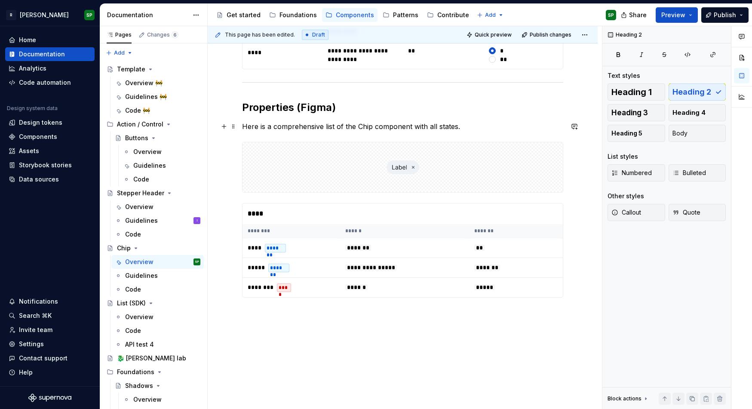
click at [278, 129] on p "Here is a comprehensive list of the Chip component with all states." at bounding box center [402, 126] width 321 height 10
click at [31, 143] on div "Components" at bounding box center [49, 137] width 89 height 14
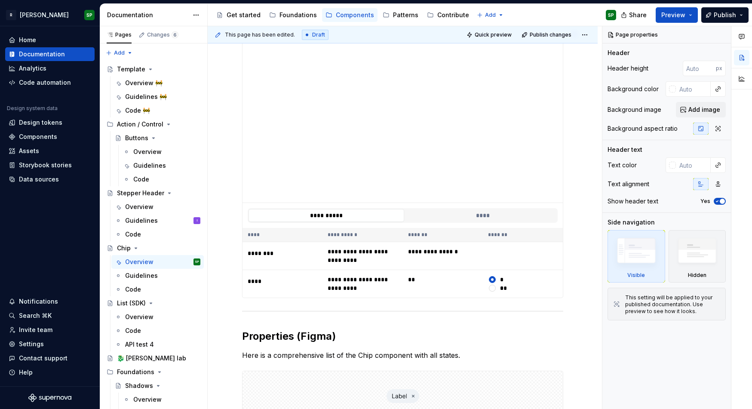
scroll to position [244, 0]
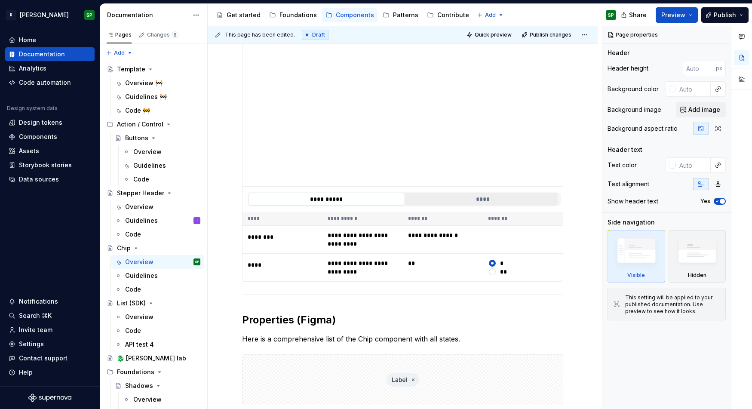
click at [447, 195] on button "****" at bounding box center [483, 199] width 156 height 13
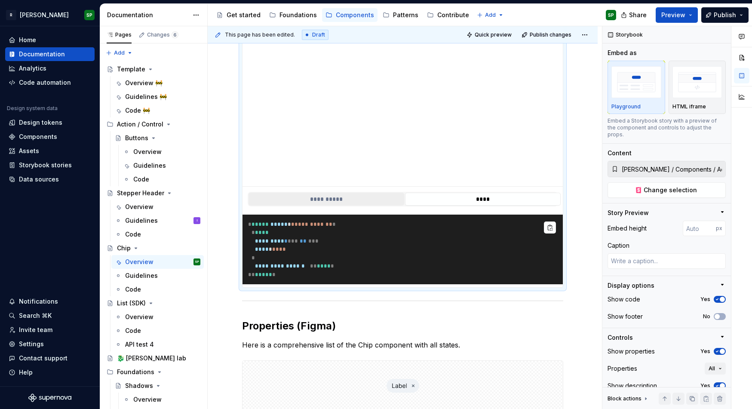
click at [355, 200] on button "**********" at bounding box center [326, 199] width 156 height 13
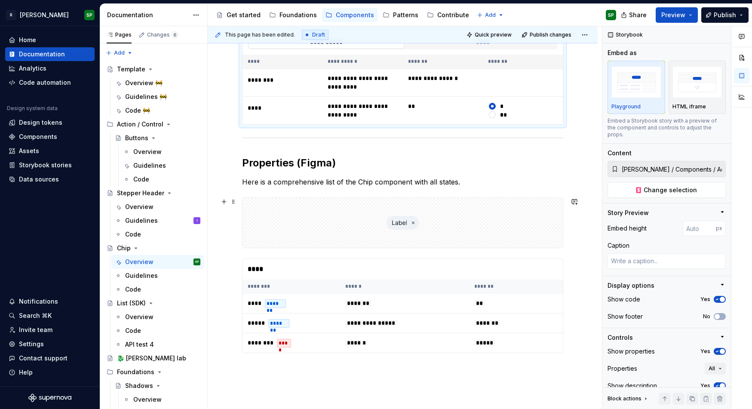
scroll to position [402, 0]
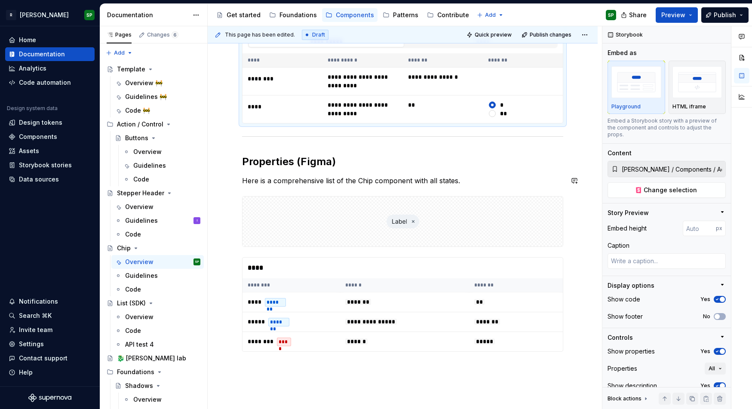
click at [320, 171] on div "**********" at bounding box center [402, 70] width 321 height 604
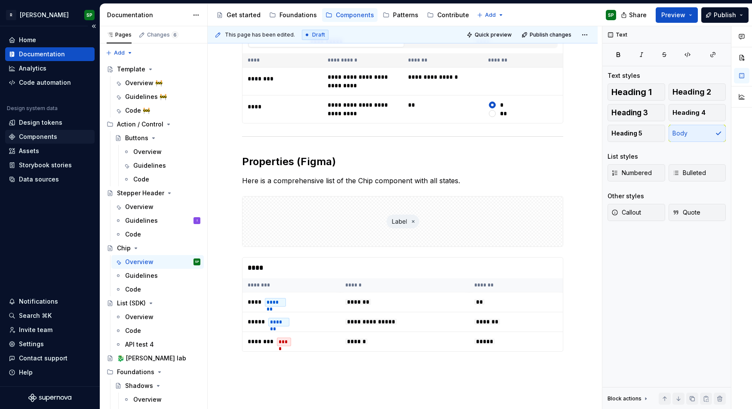
click at [39, 138] on div "Components" at bounding box center [38, 136] width 38 height 9
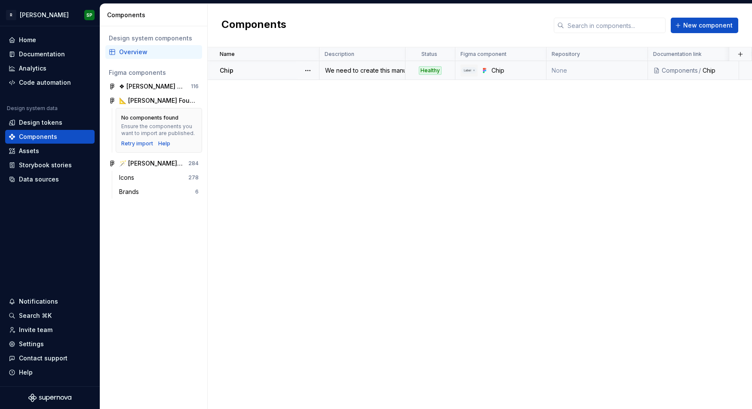
click at [429, 70] on div "Healthy" at bounding box center [430, 70] width 23 height 9
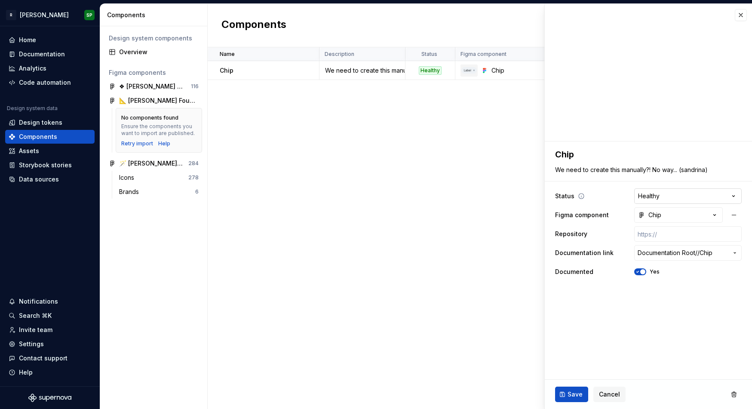
click at [665, 198] on html "**********" at bounding box center [376, 204] width 752 height 409
click at [614, 199] on html "**********" at bounding box center [376, 204] width 752 height 409
click at [665, 197] on html "**********" at bounding box center [376, 204] width 752 height 409
click at [617, 193] on html "**********" at bounding box center [376, 204] width 752 height 409
click at [581, 196] on icon at bounding box center [581, 196] width 7 height 7
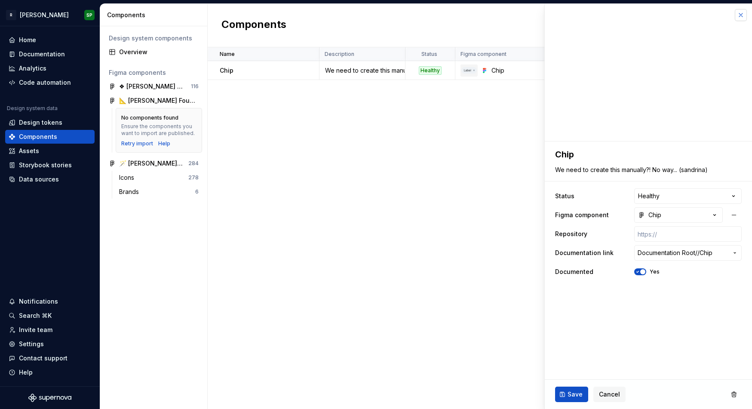
click at [665, 13] on button "button" at bounding box center [740, 15] width 12 height 12
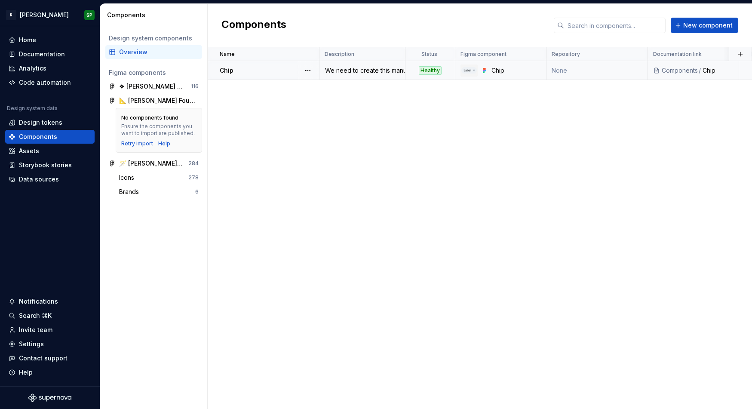
click at [349, 72] on div "We need to create this manually?! No way... (sandrina)" at bounding box center [362, 70] width 85 height 9
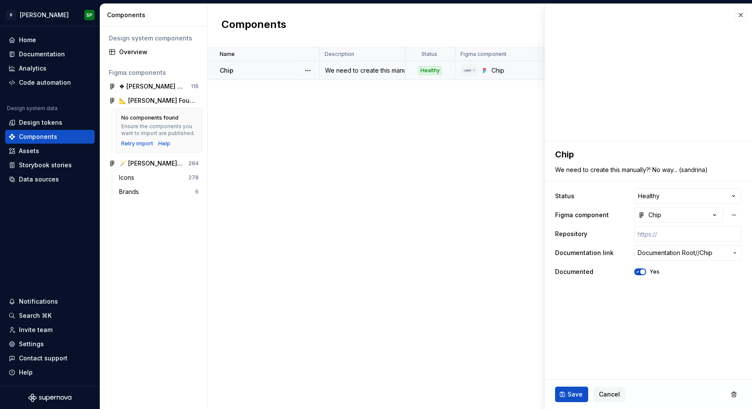
click at [630, 177] on div "**********" at bounding box center [647, 213] width 207 height 145
click at [633, 166] on textarea "We need to create this manually?! No way... (sandrina)" at bounding box center [646, 170] width 186 height 12
click at [656, 170] on textarea "We need to create this manually?! No way... (sandrina)" at bounding box center [646, 170] width 186 height 12
type textarea "*"
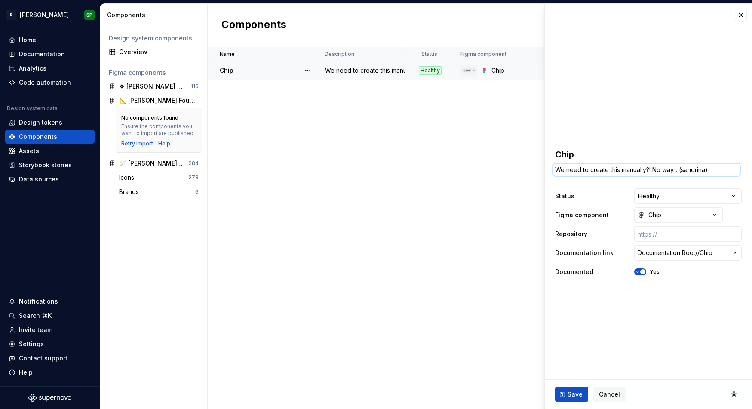
type textarea "We need to create this manually?! U way... (sandrina)"
type textarea "*"
type textarea "We need to create this manually?! Uf way... (sandrina)"
type textarea "*"
type textarea "We need to create this manually?! Uff way... (sandrina)"
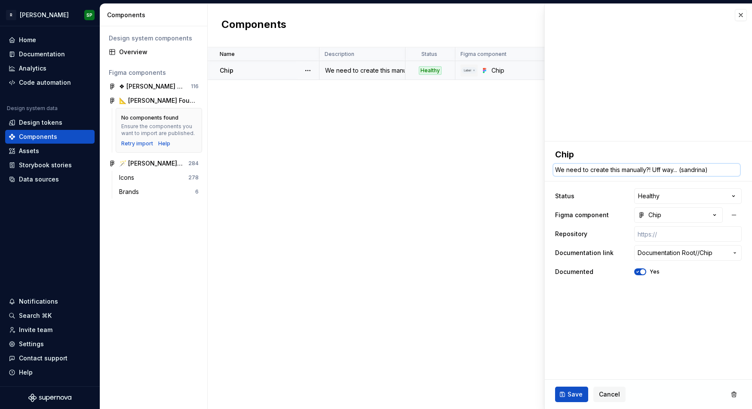
type textarea "*"
type textarea "We need to create this manually?! Uff (sandrina)"
type textarea "*"
type textarea "We need to create this manually?! Uff. (sandrina)"
type textarea "*"
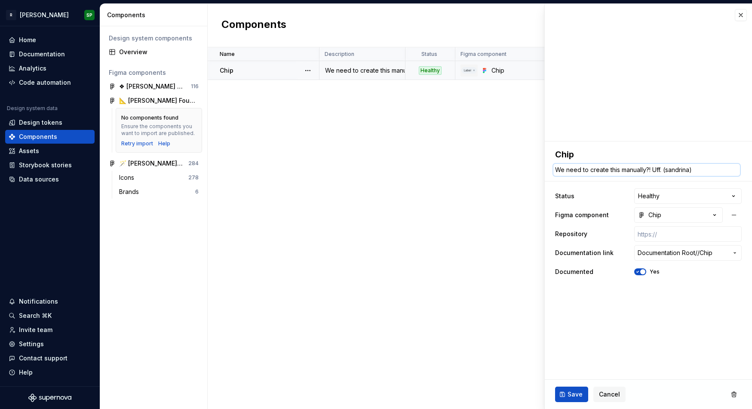
type textarea "We need to create this manually?! Uff.. (sandrina)"
type textarea "*"
type textarea "We need to create this manually?! Uff... (sandrina)"
click at [613, 325] on fieldset "**********" at bounding box center [647, 274] width 207 height 267
click at [655, 237] on input "text" at bounding box center [687, 233] width 107 height 15
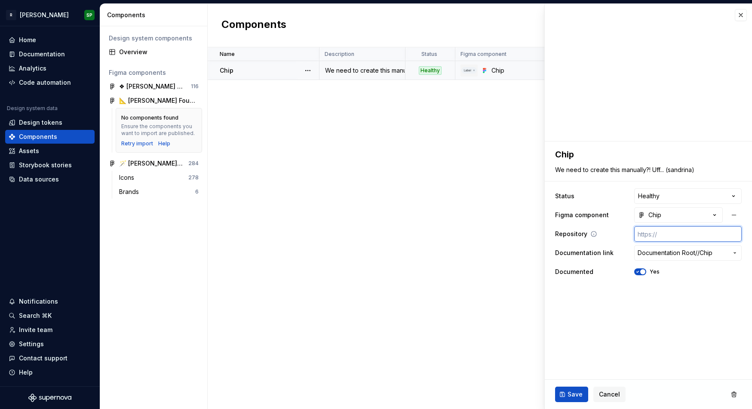
click at [665, 235] on input "text" at bounding box center [687, 233] width 107 height 15
click at [567, 394] on span "Save" at bounding box center [574, 394] width 15 height 9
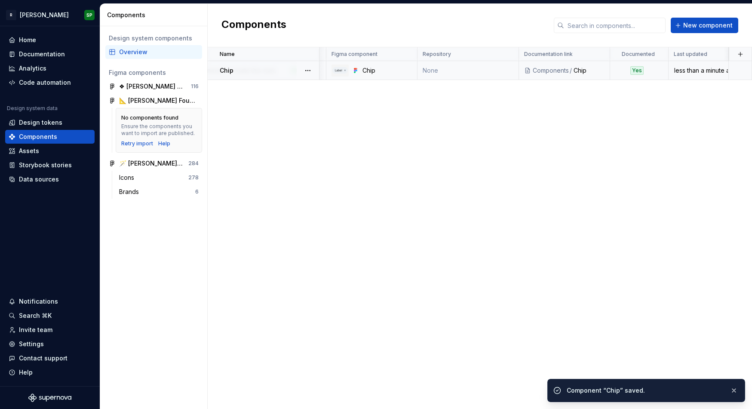
scroll to position [0, 128]
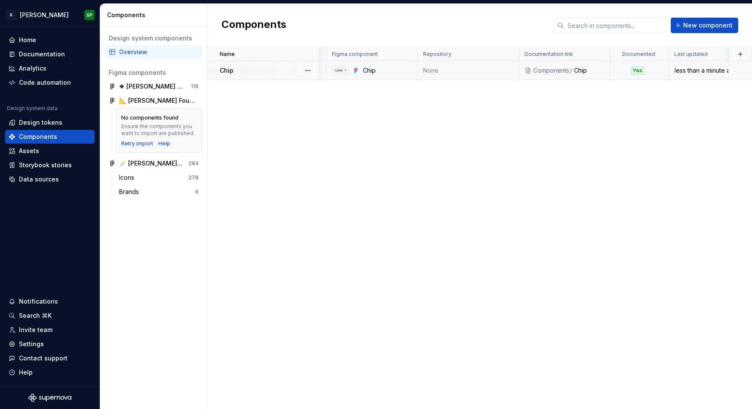
click at [648, 67] on div "Yes" at bounding box center [637, 70] width 52 height 9
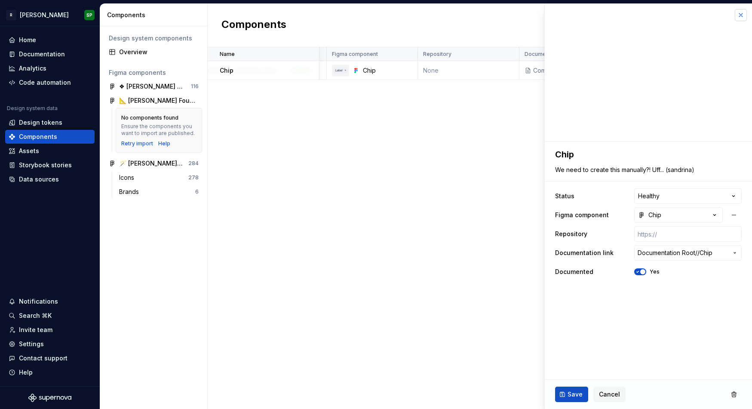
click at [665, 19] on button "button" at bounding box center [740, 15] width 12 height 12
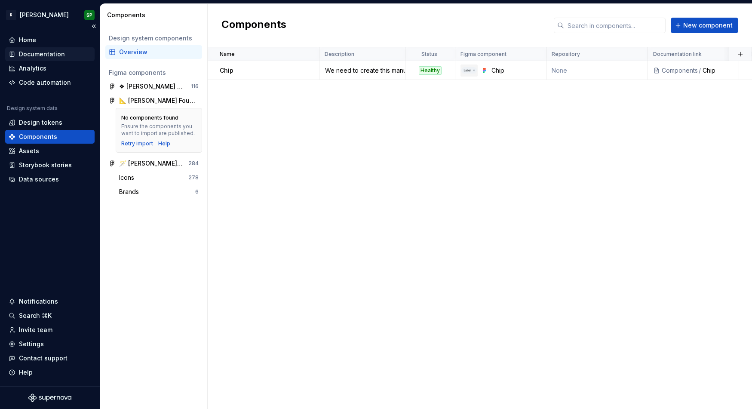
click at [47, 51] on div "Documentation" at bounding box center [42, 54] width 46 height 9
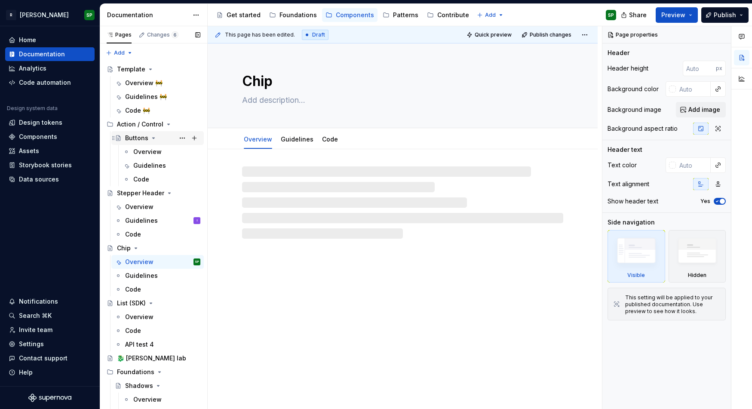
type textarea "*"
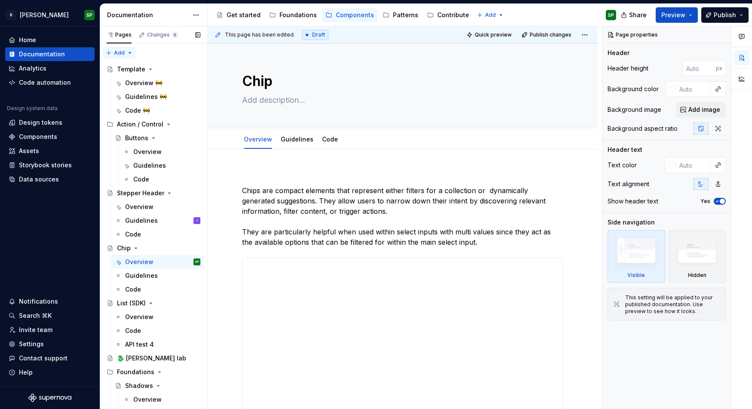
click at [124, 53] on div "Pages Changes 6 Add Accessibility guide for tree Page tree. Navigate the tree w…" at bounding box center [153, 219] width 107 height 386
click at [129, 67] on div "New page" at bounding box center [147, 69] width 56 height 9
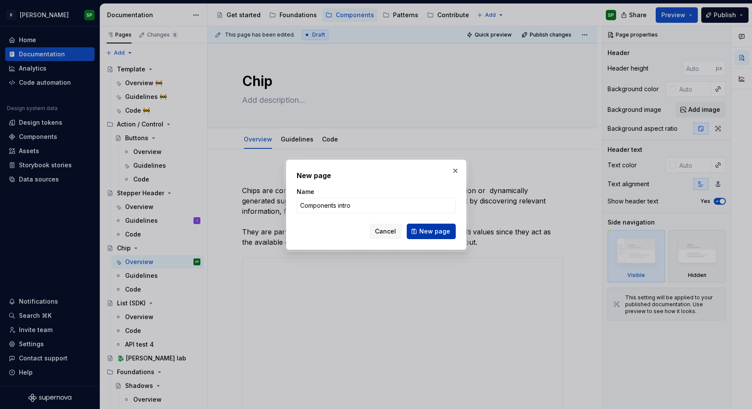
type input "Components intro"
click at [428, 230] on span "New page" at bounding box center [434, 231] width 31 height 9
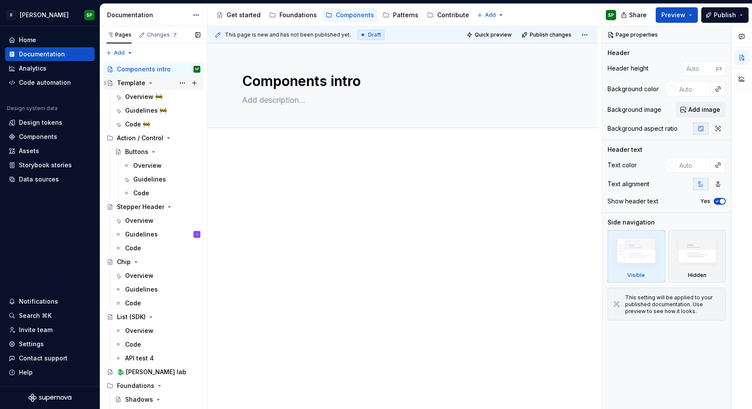
click at [130, 85] on div "Template" at bounding box center [131, 83] width 28 height 9
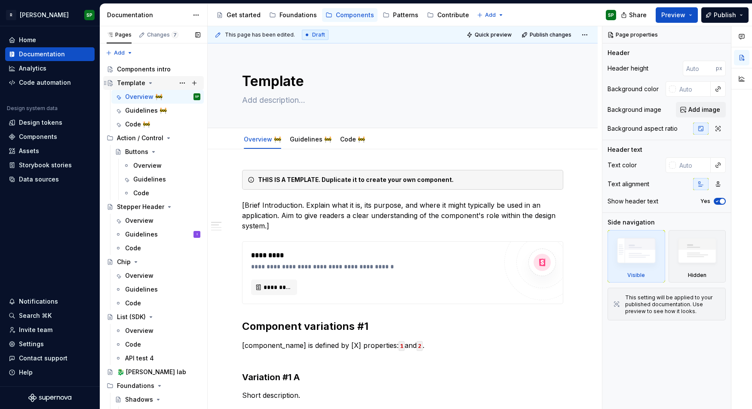
click at [148, 85] on icon "Page tree" at bounding box center [150, 82] width 7 height 7
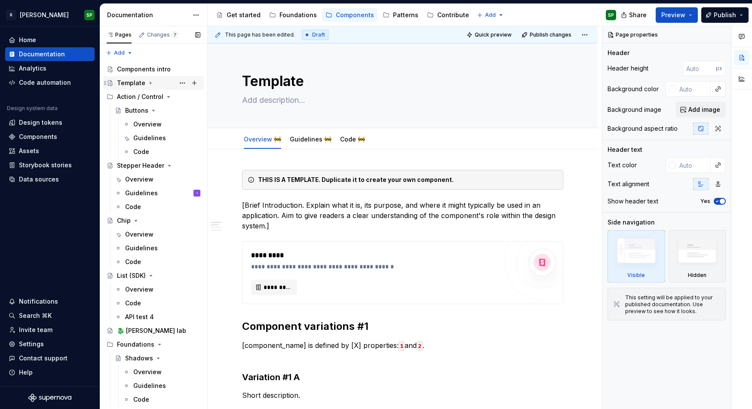
click at [151, 81] on icon "Page tree" at bounding box center [150, 82] width 7 height 7
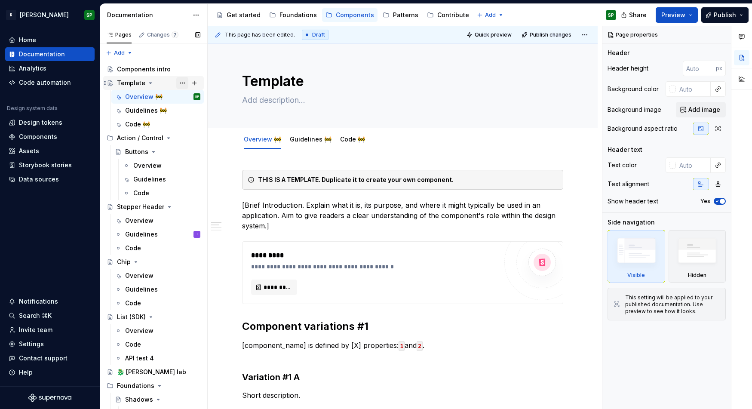
click at [182, 82] on button "Page tree" at bounding box center [182, 83] width 12 height 12
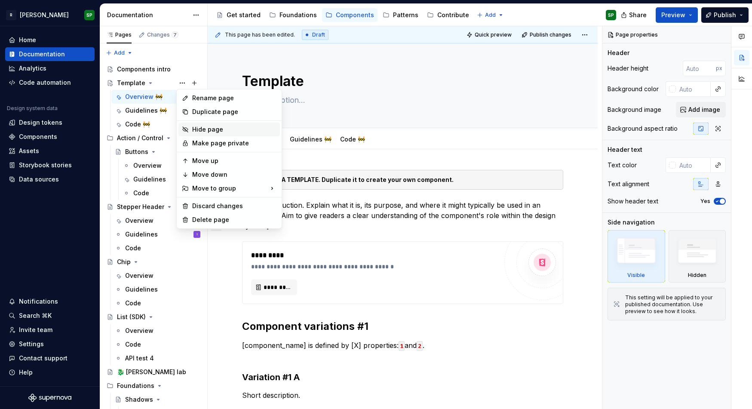
click at [198, 131] on div "Hide page" at bounding box center [234, 129] width 84 height 9
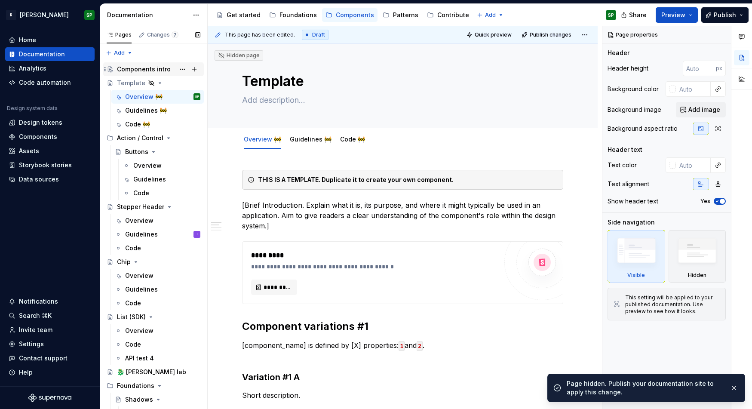
click at [140, 73] on div "Components intro" at bounding box center [144, 69] width 54 height 9
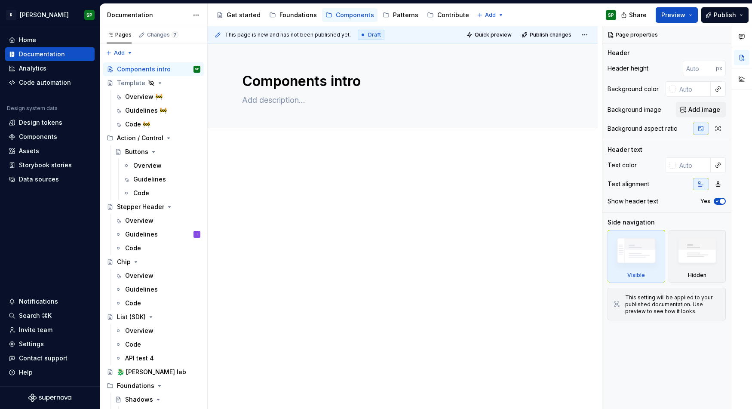
click at [265, 163] on div at bounding box center [403, 240] width 390 height 186
click at [281, 97] on textarea at bounding box center [400, 100] width 321 height 14
click at [257, 162] on div at bounding box center [403, 240] width 390 height 186
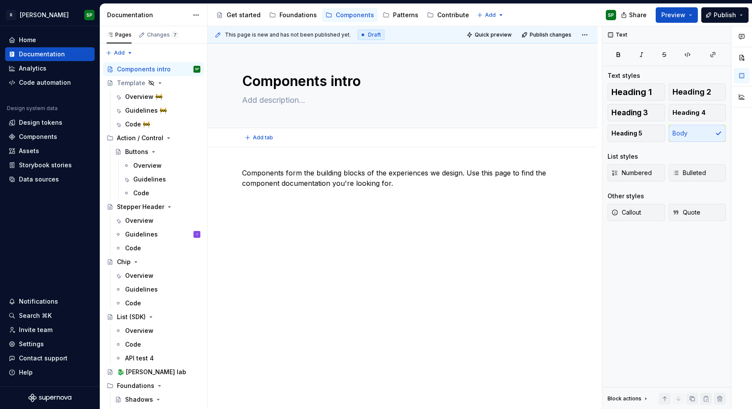
type textarea "*"
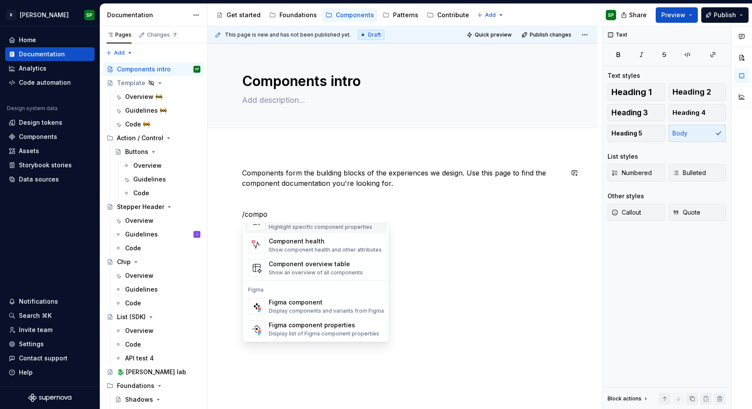
scroll to position [7, 0]
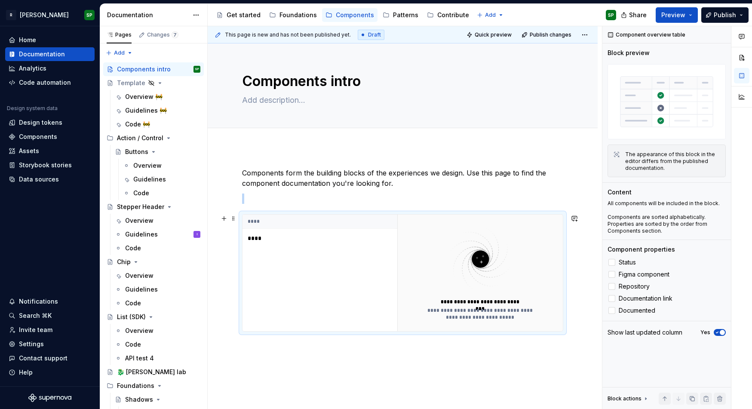
click at [263, 241] on p "****" at bounding box center [301, 238] width 107 height 9
click at [253, 238] on p "****" at bounding box center [301, 238] width 107 height 9
click at [267, 350] on div "**********" at bounding box center [403, 305] width 390 height 317
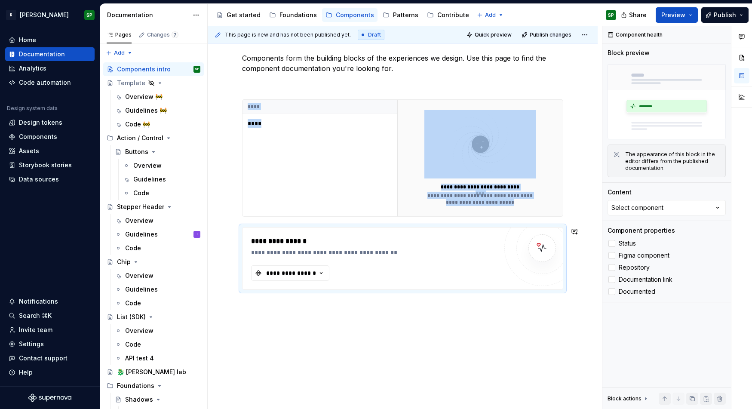
scroll to position [119, 0]
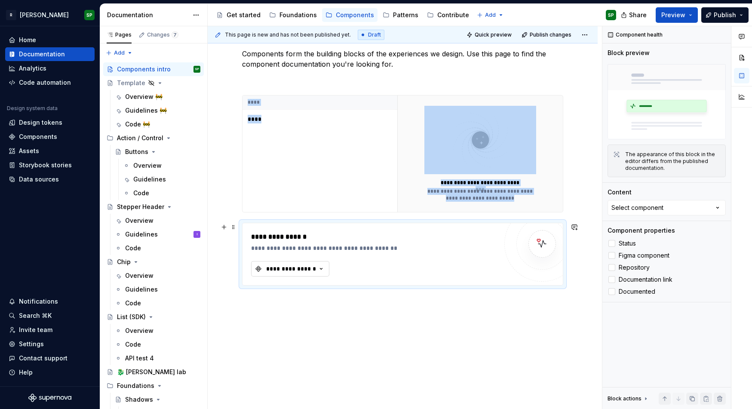
click at [300, 273] on button "**********" at bounding box center [290, 268] width 78 height 15
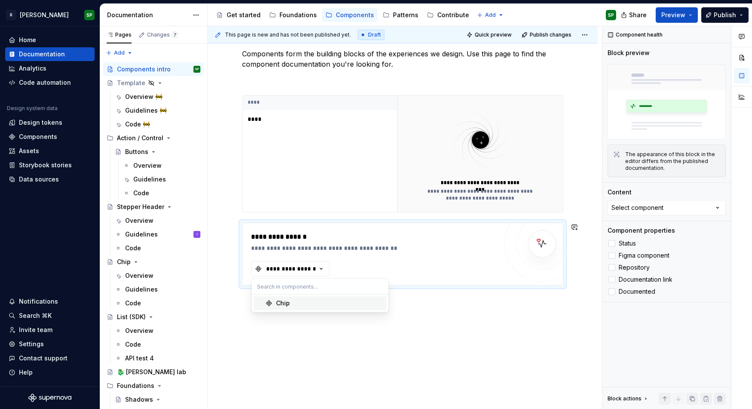
click at [281, 307] on span "Chip" at bounding box center [320, 303] width 133 height 14
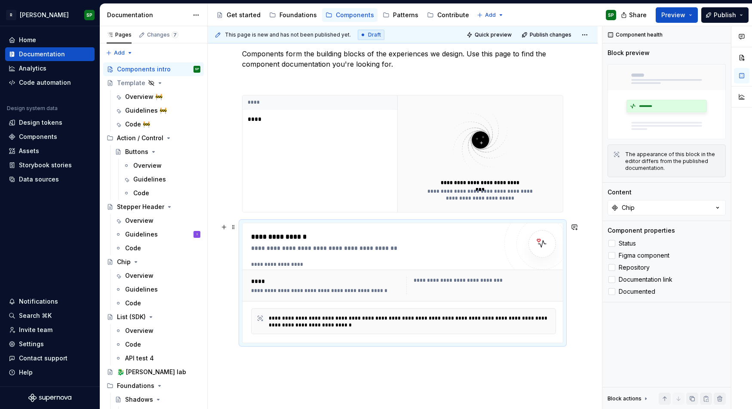
click at [358, 238] on div "**********" at bounding box center [376, 237] width 250 height 10
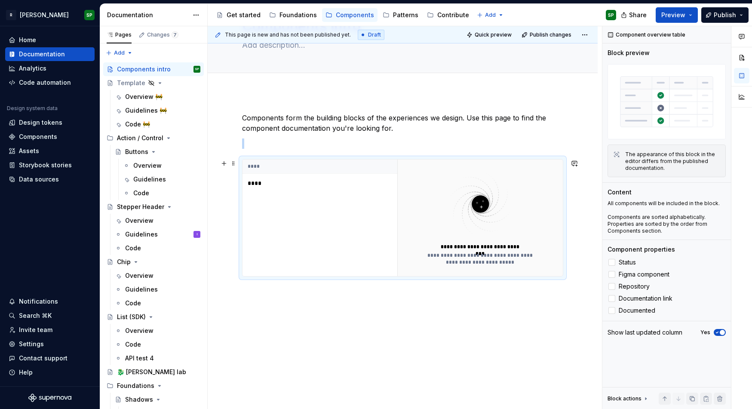
click at [304, 219] on div "**** ****" at bounding box center [319, 217] width 155 height 116
click at [300, 323] on div "**********" at bounding box center [403, 250] width 390 height 317
click at [40, 139] on div "Components" at bounding box center [38, 136] width 38 height 9
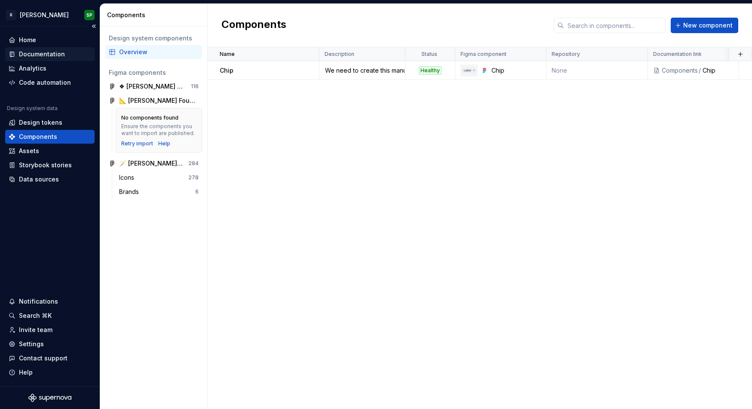
click at [41, 52] on div "Documentation" at bounding box center [42, 54] width 46 height 9
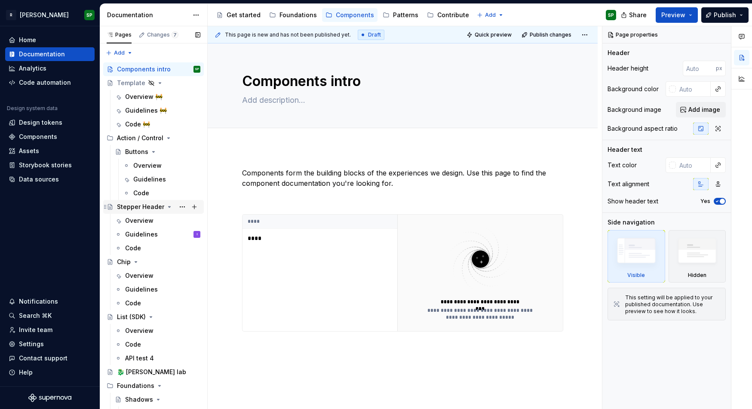
click at [166, 207] on icon "Page tree" at bounding box center [169, 206] width 7 height 7
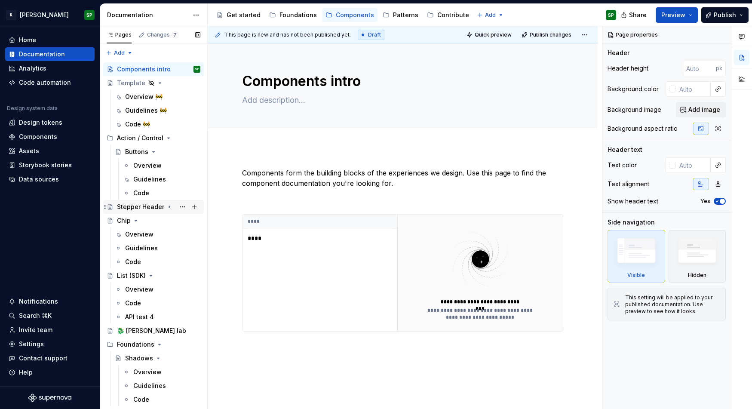
click at [144, 206] on div "Stepper Header" at bounding box center [140, 206] width 47 height 9
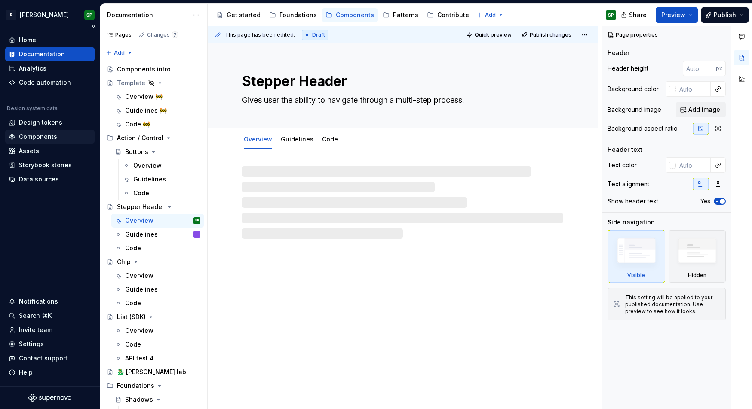
click at [24, 133] on div "Components" at bounding box center [38, 136] width 38 height 9
type textarea "*"
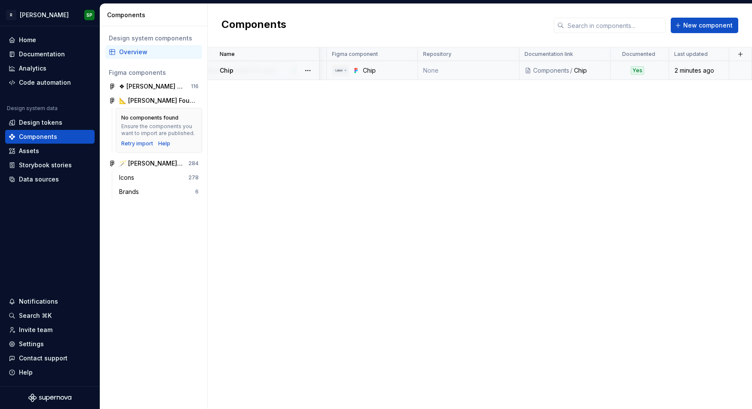
scroll to position [0, 128]
click at [657, 56] on html "R [PERSON_NAME] SP Home Documentation Analytics Code automation Design system d…" at bounding box center [376, 204] width 752 height 409
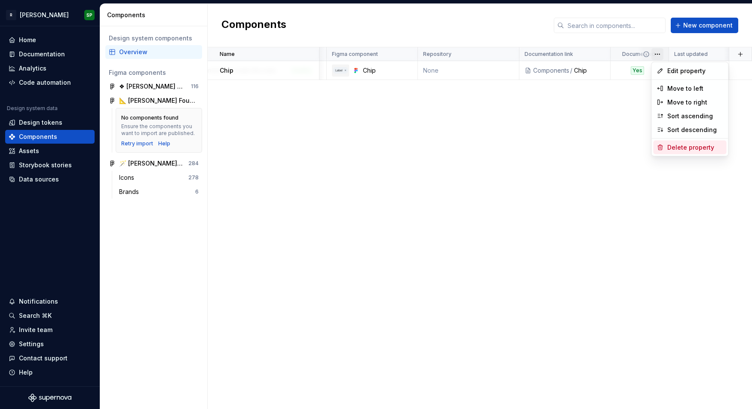
click at [665, 147] on div "Delete property" at bounding box center [695, 147] width 56 height 9
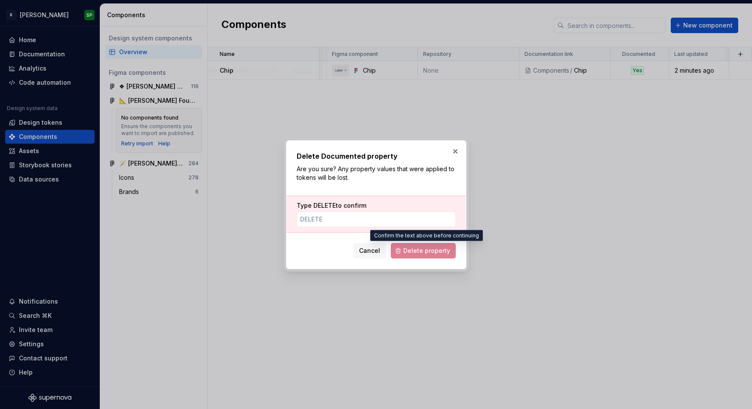
click at [408, 250] on span "Delete property" at bounding box center [423, 250] width 65 height 15
click at [362, 220] on input "Type DELETE to confirm" at bounding box center [376, 218] width 159 height 15
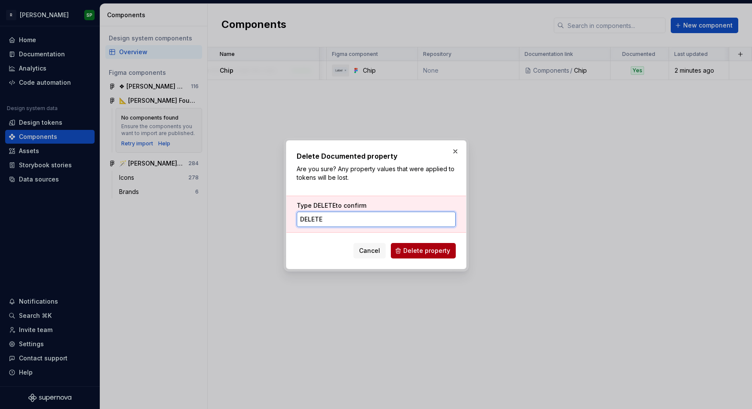
type input "DELETE"
click at [440, 252] on span "Delete property" at bounding box center [426, 250] width 47 height 9
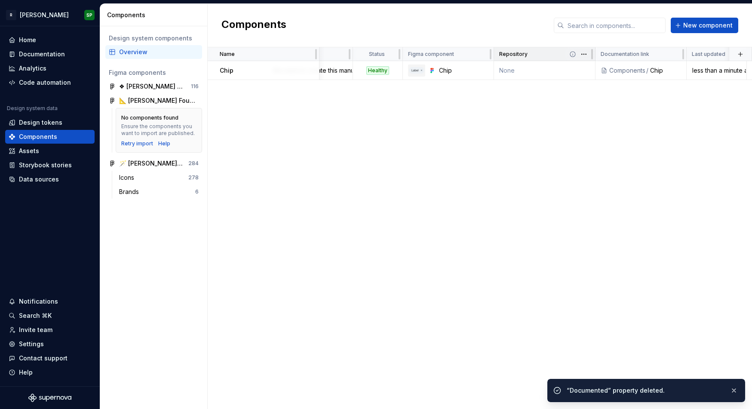
scroll to position [0, 52]
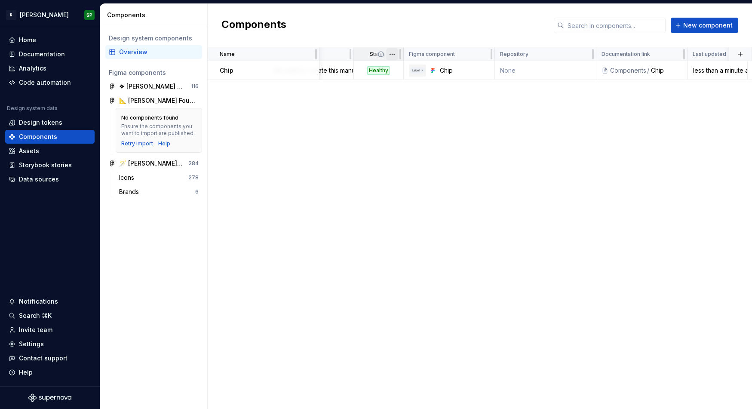
click at [393, 55] on html "R [PERSON_NAME] SP Home Documentation Analytics Code automation Design system d…" at bounding box center [376, 204] width 752 height 409
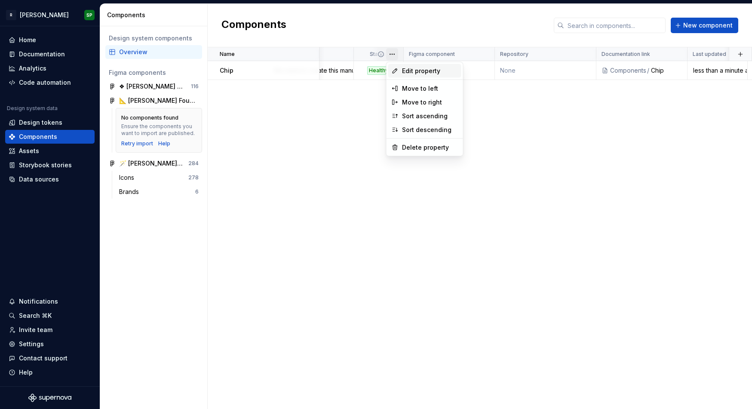
click at [399, 68] on div "Edit property" at bounding box center [424, 71] width 73 height 14
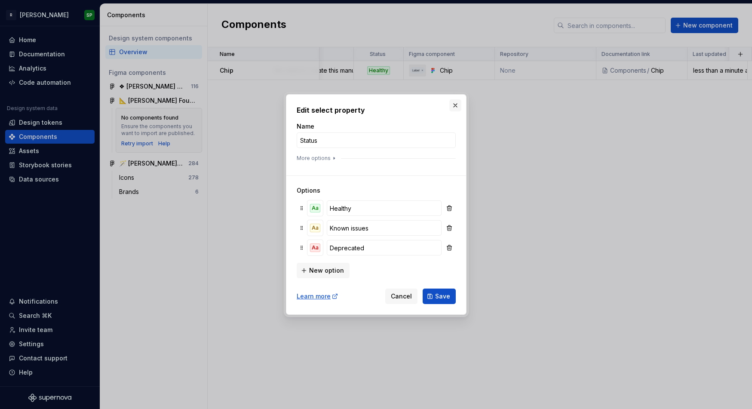
click at [459, 105] on button "button" at bounding box center [455, 105] width 12 height 12
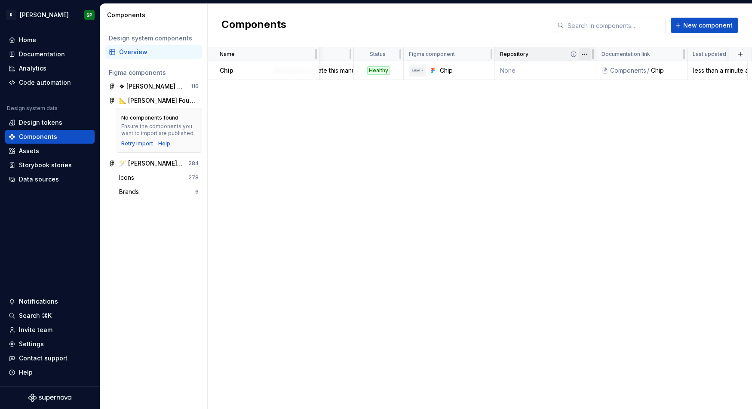
click at [587, 55] on html "R [PERSON_NAME] SP Home Documentation Analytics Code automation Design system d…" at bounding box center [376, 204] width 752 height 409
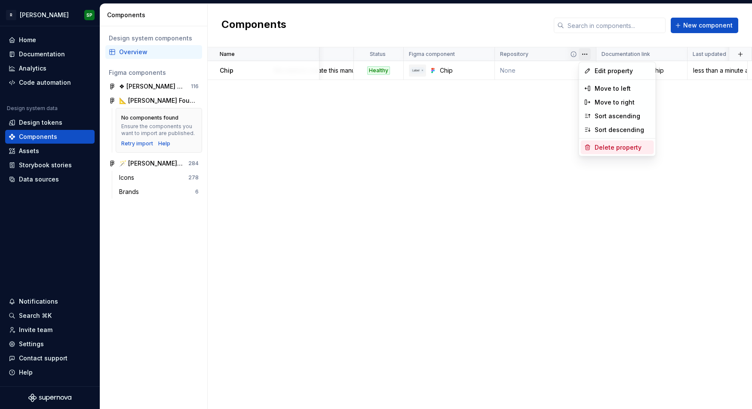
click at [589, 144] on icon at bounding box center [587, 147] width 7 height 7
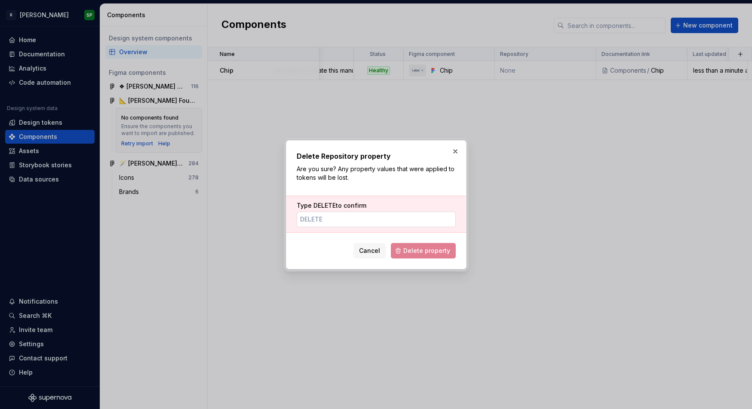
click at [356, 216] on input "Type DELETE to confirm" at bounding box center [376, 218] width 159 height 15
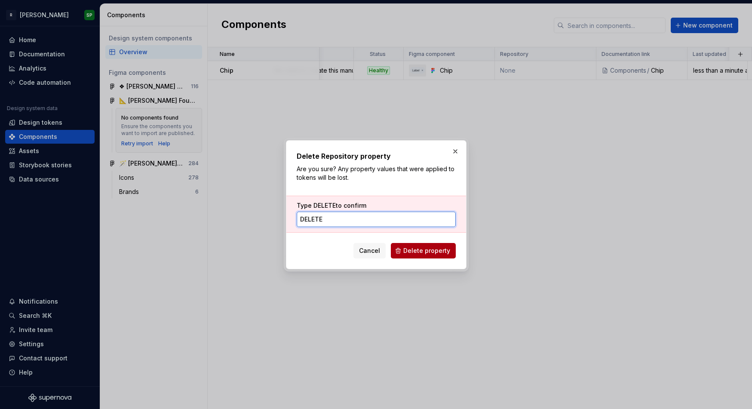
type input "DELETE"
click at [419, 256] on button "Delete property" at bounding box center [423, 250] width 65 height 15
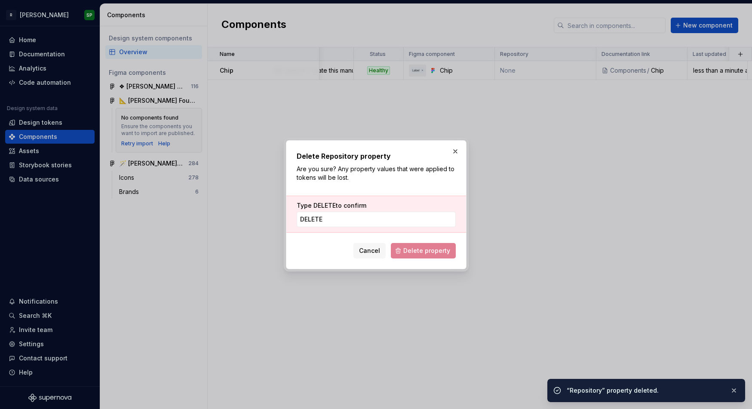
scroll to position [0, 0]
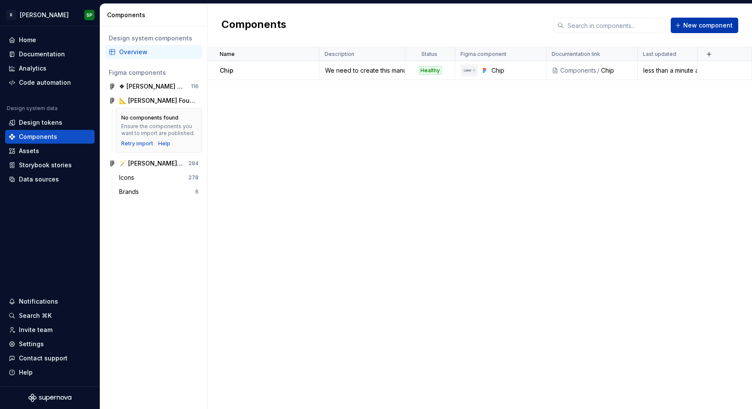
click at [665, 29] on span "New component" at bounding box center [707, 25] width 49 height 9
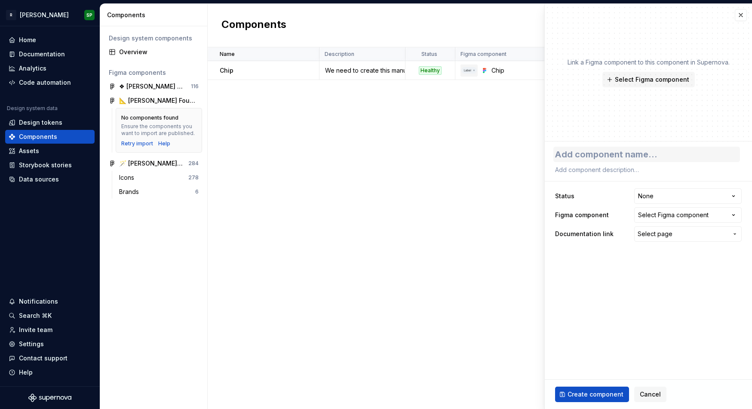
type textarea "*"
type textarea "B"
type textarea "*"
type textarea "Bu"
type textarea "*"
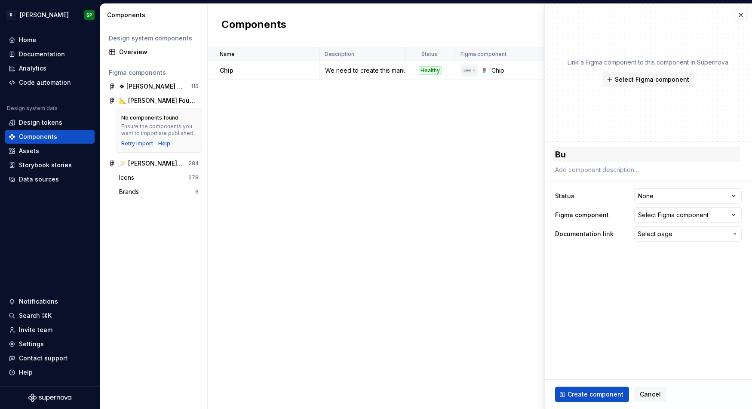
type textarea "But"
type textarea "*"
type textarea "Butt"
type textarea "*"
type textarea "Butto"
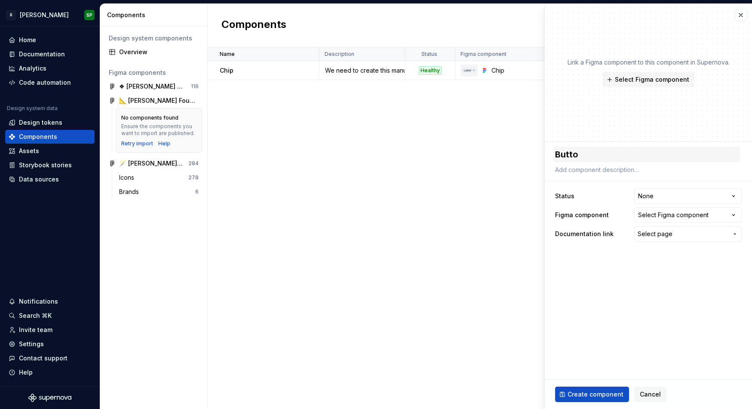
type textarea "*"
type textarea "Button"
click at [650, 192] on html "**********" at bounding box center [376, 204] width 752 height 409
select select "**********"
type textarea "*"
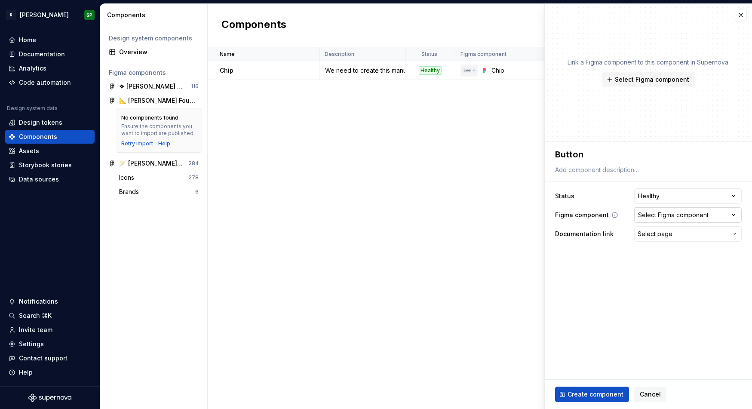
click at [650, 215] on div "Select Figma component" at bounding box center [673, 215] width 70 height 9
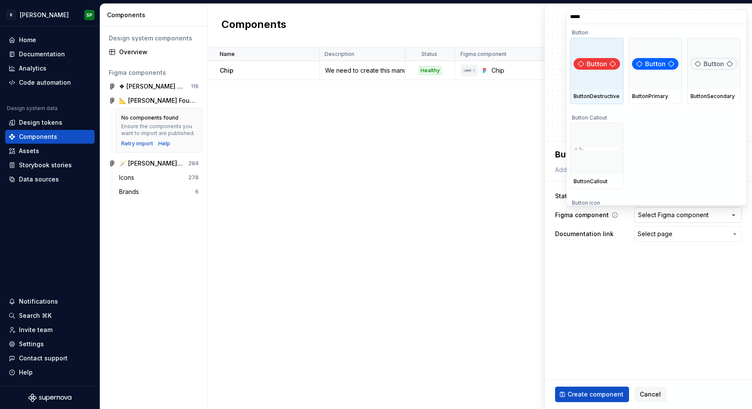
type input "******"
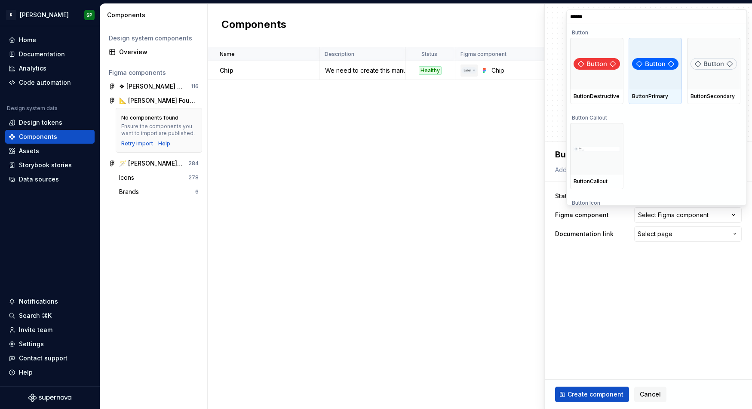
click at [648, 96] on div "ButtonPrimary" at bounding box center [655, 96] width 46 height 7
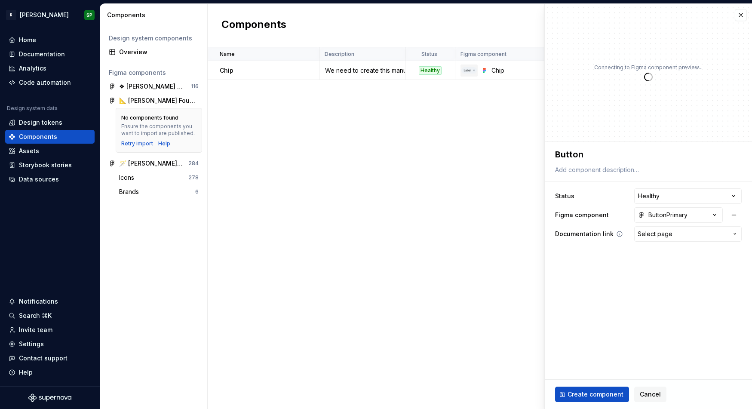
type textarea "*"
click at [662, 236] on span "Select page" at bounding box center [654, 233] width 35 height 9
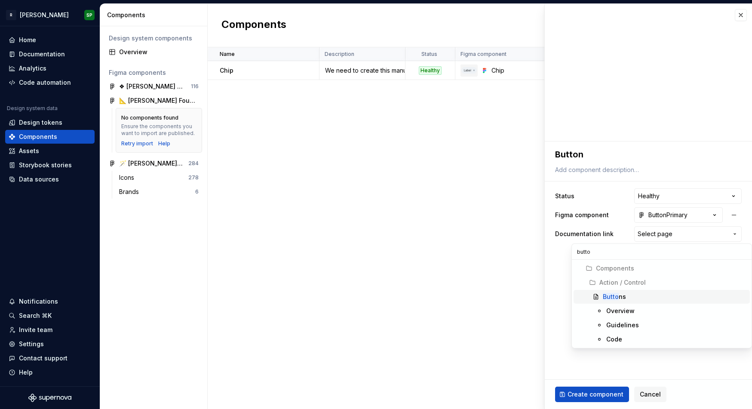
type input "button"
click at [620, 295] on mark "Button" at bounding box center [612, 296] width 20 height 7
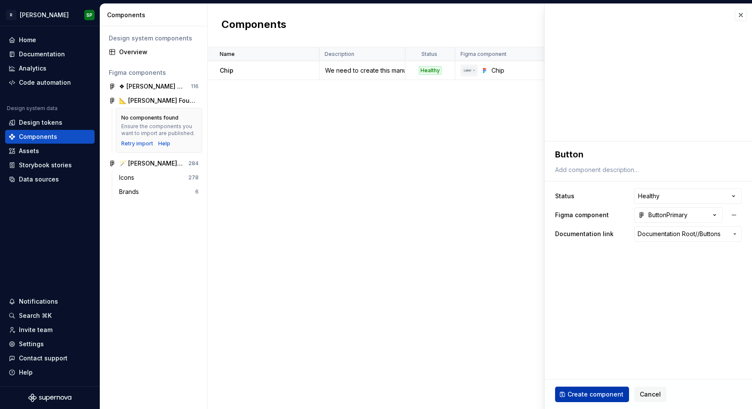
click at [597, 394] on span "Create component" at bounding box center [595, 394] width 56 height 9
type textarea "*"
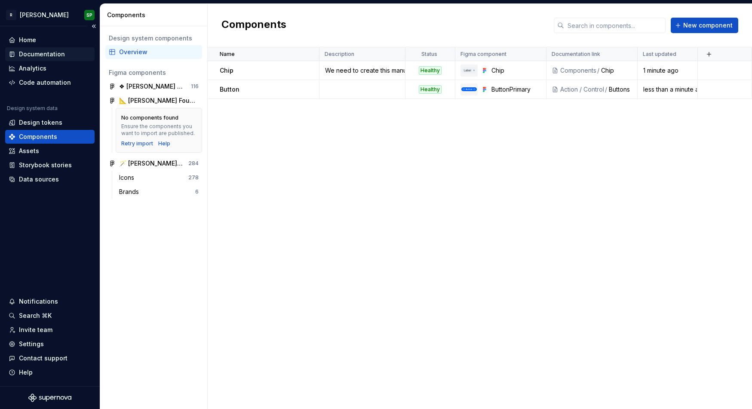
click at [44, 52] on div "Documentation" at bounding box center [42, 54] width 46 height 9
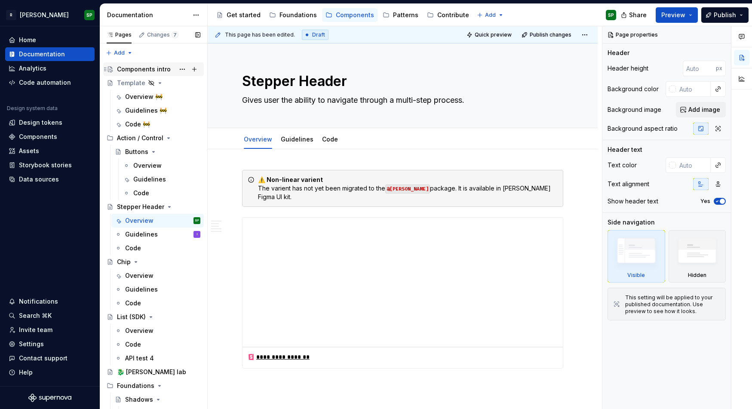
click at [139, 66] on div "Components intro" at bounding box center [144, 69] width 54 height 9
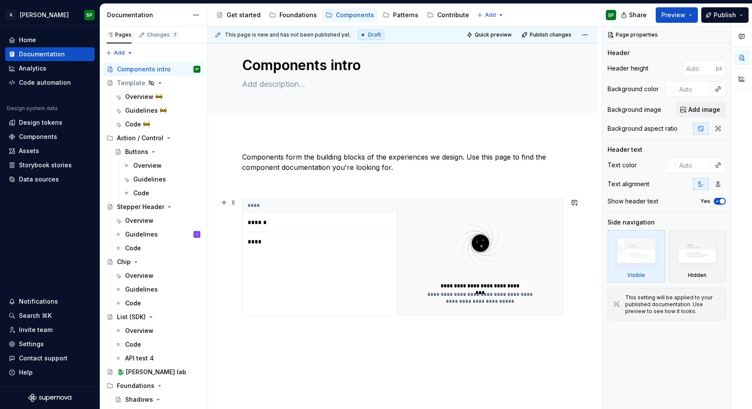
scroll to position [16, 0]
click at [665, 15] on span "Preview" at bounding box center [673, 15] width 24 height 9
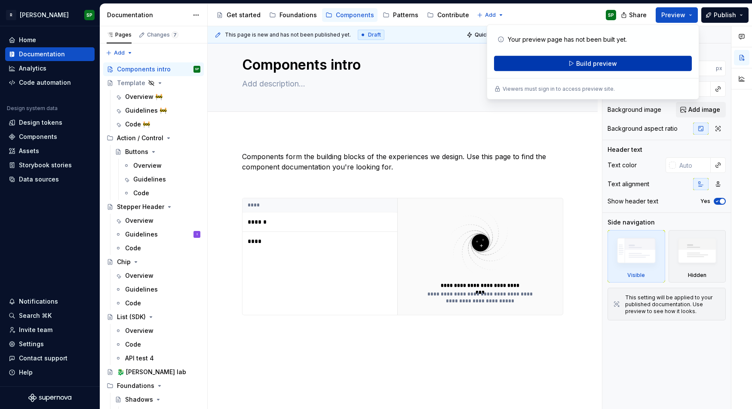
click at [613, 64] on span "Build preview" at bounding box center [596, 63] width 41 height 9
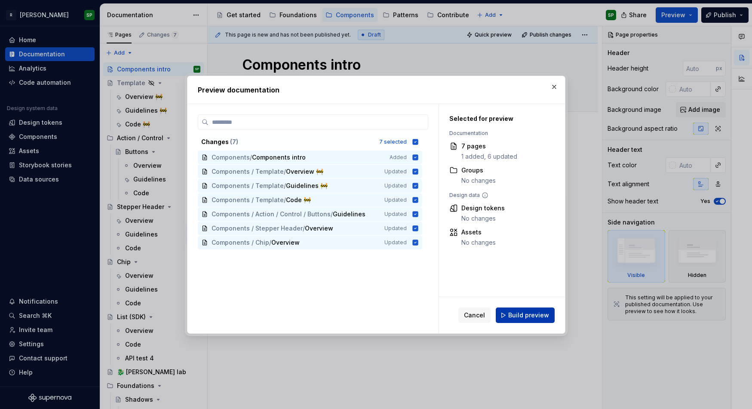
click at [537, 317] on span "Build preview" at bounding box center [528, 315] width 41 height 9
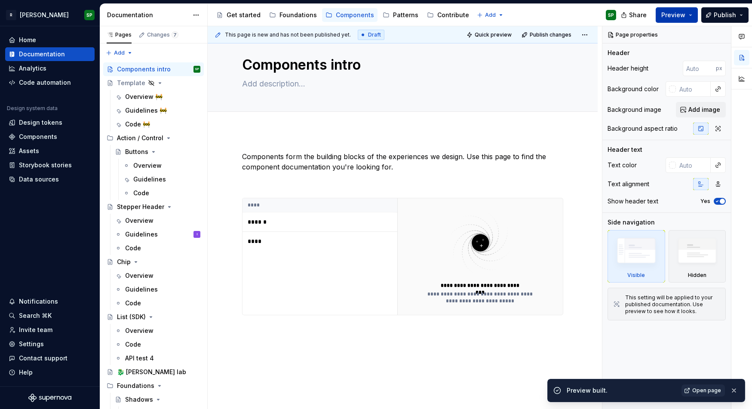
click at [665, 15] on span "Preview" at bounding box center [673, 15] width 24 height 9
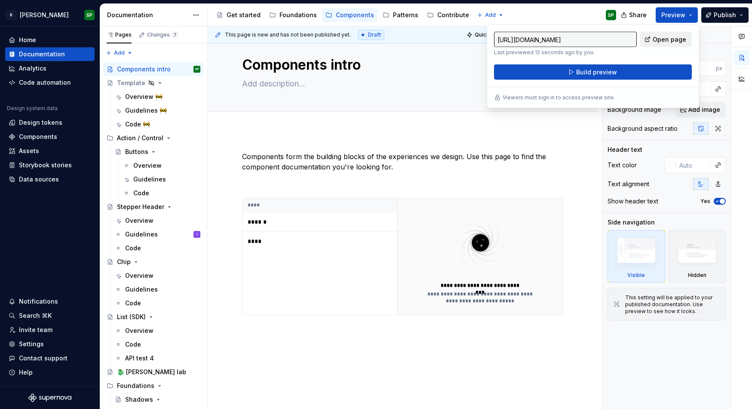
click at [663, 42] on span "Open page" at bounding box center [669, 39] width 34 height 9
click at [329, 207] on th "****" at bounding box center [320, 205] width 156 height 14
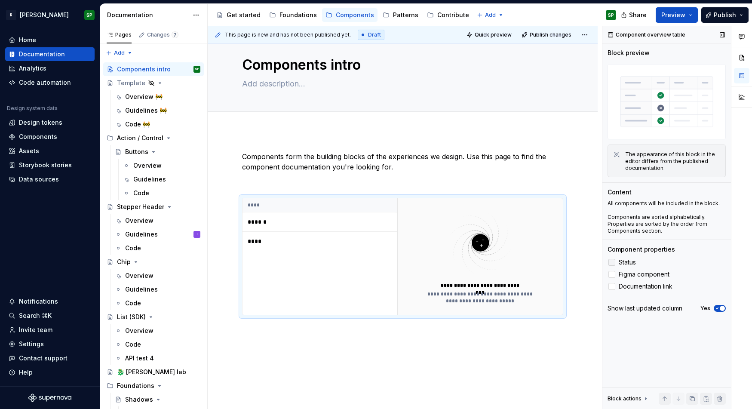
click at [624, 264] on span "Status" at bounding box center [626, 262] width 17 height 7
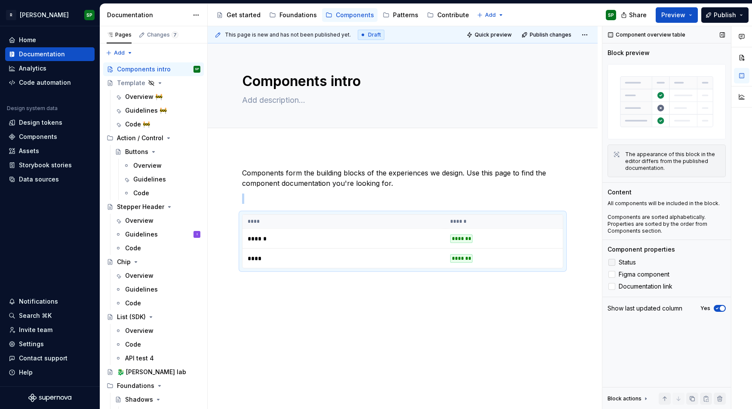
scroll to position [0, 0]
click at [624, 275] on span "Figma component" at bounding box center [643, 274] width 51 height 7
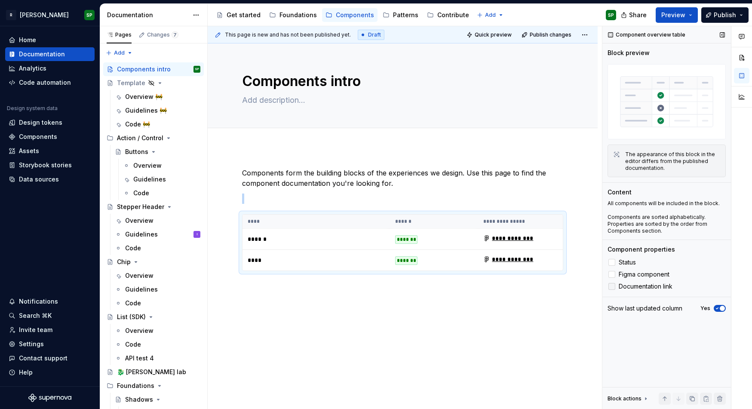
click at [634, 286] on span "Documentation link" at bounding box center [645, 286] width 54 height 7
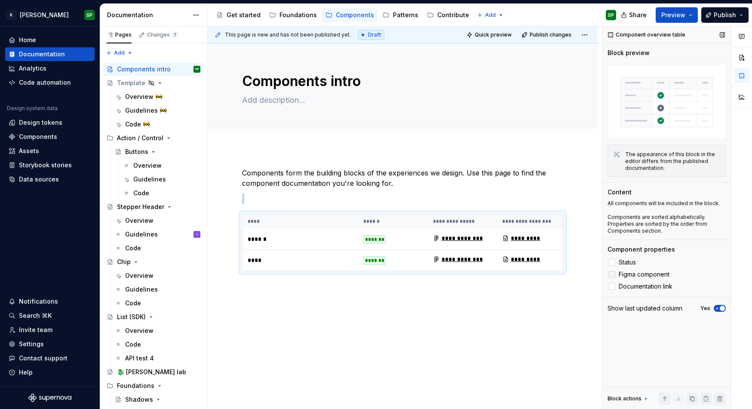
click at [635, 279] on label "Figma component" at bounding box center [666, 274] width 118 height 10
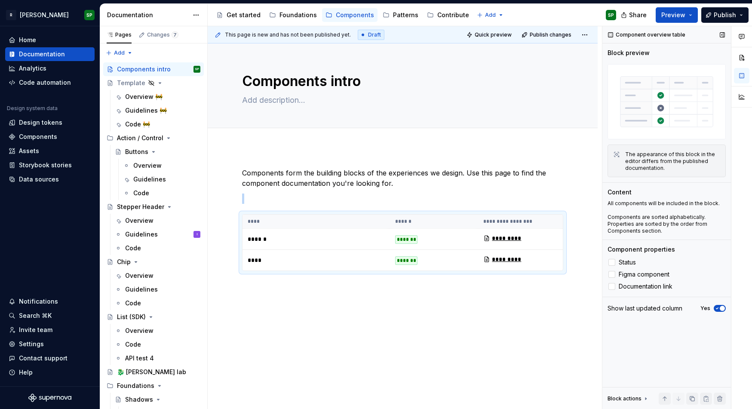
click at [665, 309] on span "button" at bounding box center [721, 308] width 5 height 5
click at [665, 309] on icon "button" at bounding box center [716, 308] width 7 height 5
click at [665, 309] on span "button" at bounding box center [721, 308] width 5 height 5
click at [665, 309] on icon "button" at bounding box center [716, 308] width 7 height 5
click at [665, 16] on span "Preview" at bounding box center [673, 15] width 24 height 9
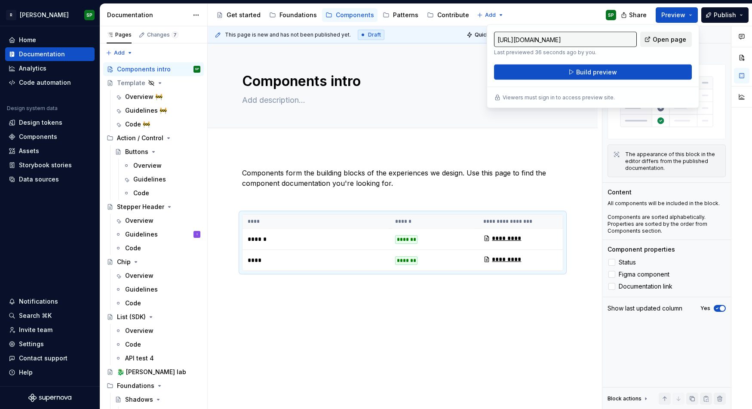
click at [665, 37] on span "Open page" at bounding box center [669, 39] width 34 height 9
click at [557, 67] on button "Build preview" at bounding box center [593, 71] width 198 height 15
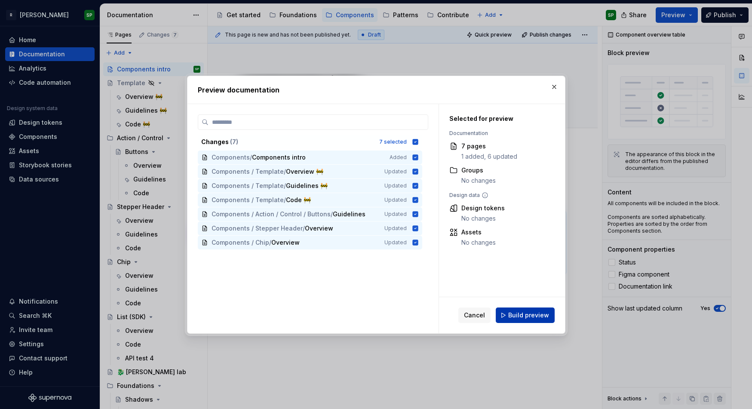
click at [517, 317] on span "Build preview" at bounding box center [528, 315] width 41 height 9
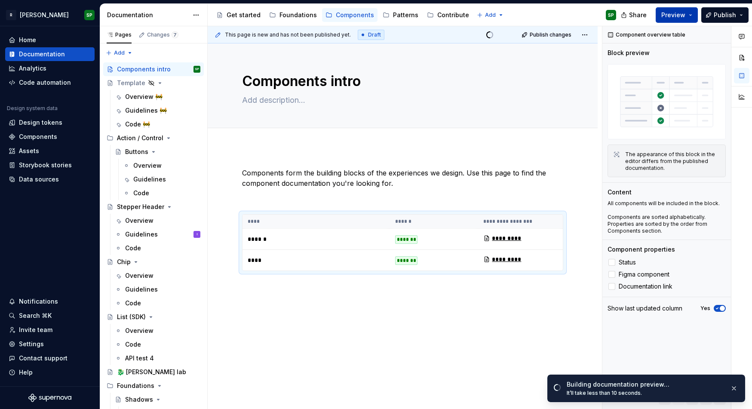
click at [665, 14] on span "Preview" at bounding box center [673, 15] width 24 height 9
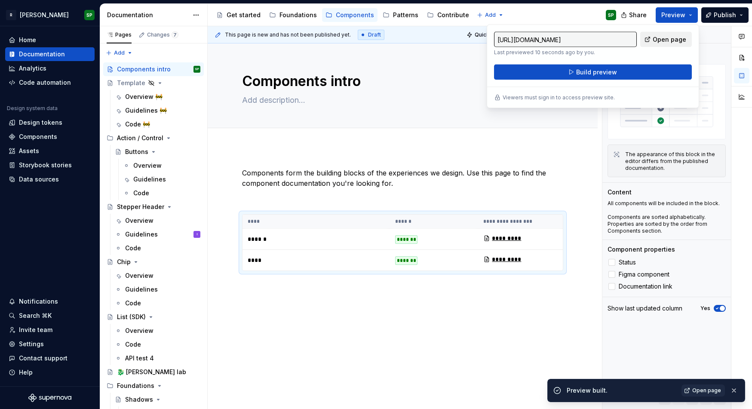
click at [662, 40] on span "Open page" at bounding box center [669, 39] width 34 height 9
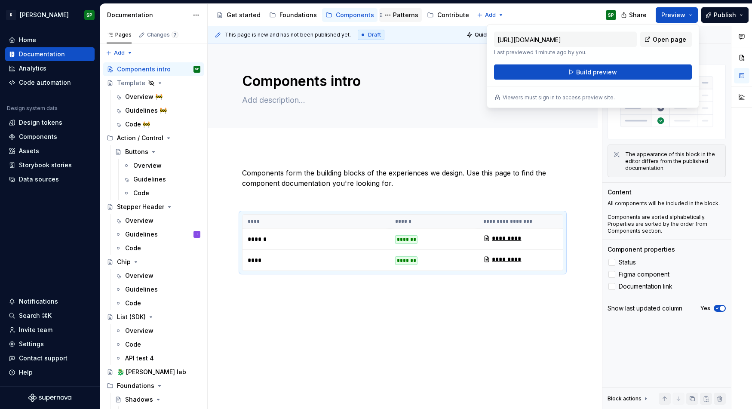
click at [393, 14] on div "Patterns" at bounding box center [405, 15] width 25 height 9
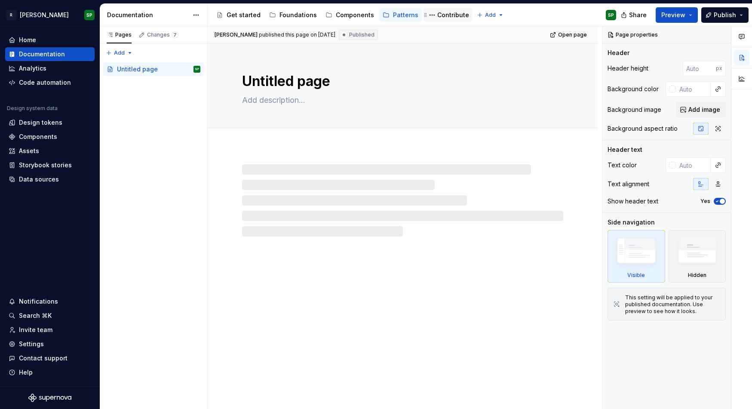
click at [446, 14] on div "Contribute" at bounding box center [453, 15] width 32 height 9
click at [385, 16] on button "Page tree" at bounding box center [387, 15] width 10 height 10
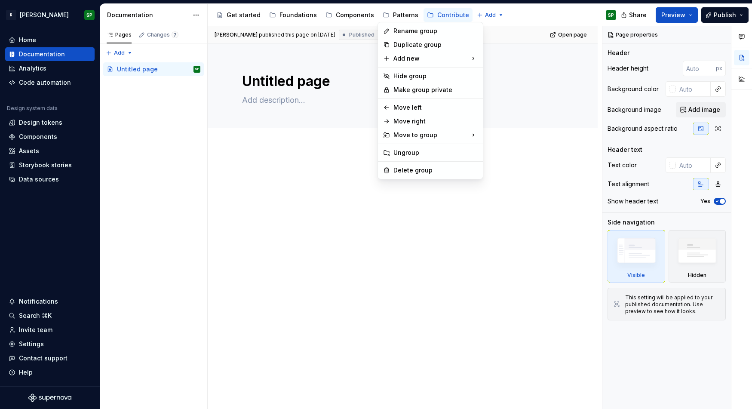
click at [393, 15] on html "R [PERSON_NAME] SP Home Documentation Analytics Code automation Design system d…" at bounding box center [376, 204] width 752 height 409
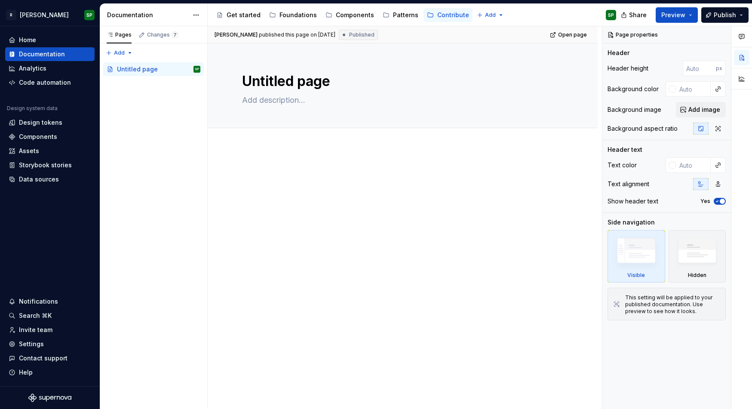
click at [393, 15] on div "Patterns" at bounding box center [405, 15] width 25 height 9
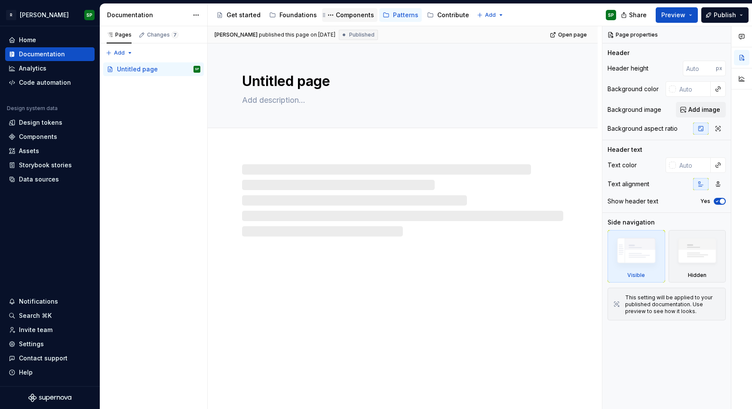
click at [336, 13] on div "Components" at bounding box center [355, 15] width 38 height 9
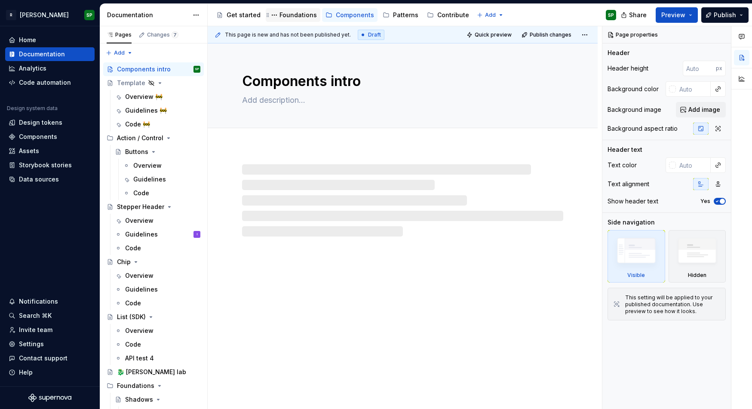
click at [293, 14] on div "Foundations" at bounding box center [297, 15] width 37 height 9
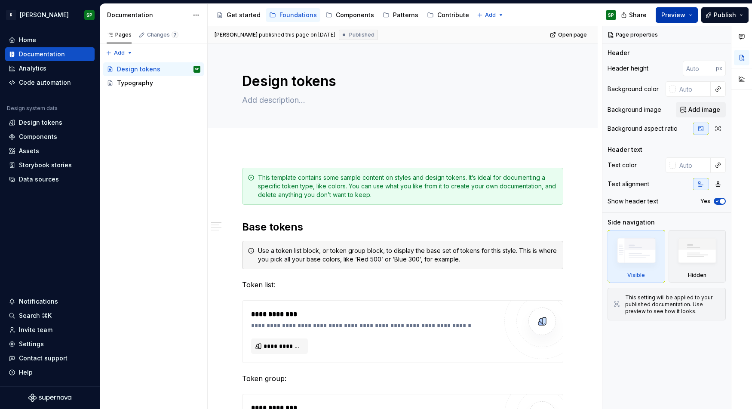
click at [665, 17] on span "Preview" at bounding box center [673, 15] width 24 height 9
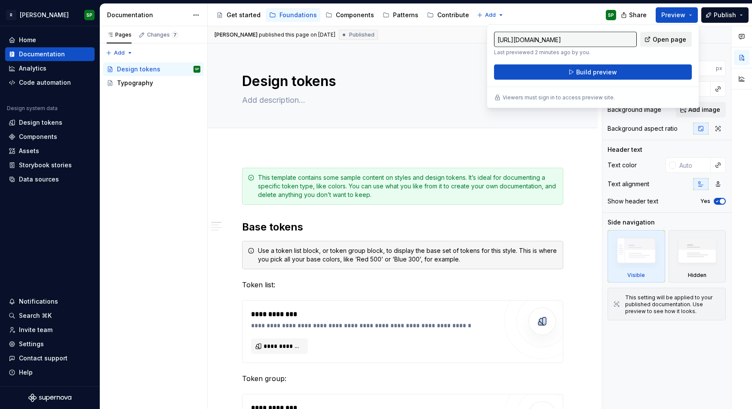
click at [665, 34] on link "Open page" at bounding box center [666, 39] width 52 height 15
click at [358, 14] on div "Components" at bounding box center [355, 15] width 38 height 9
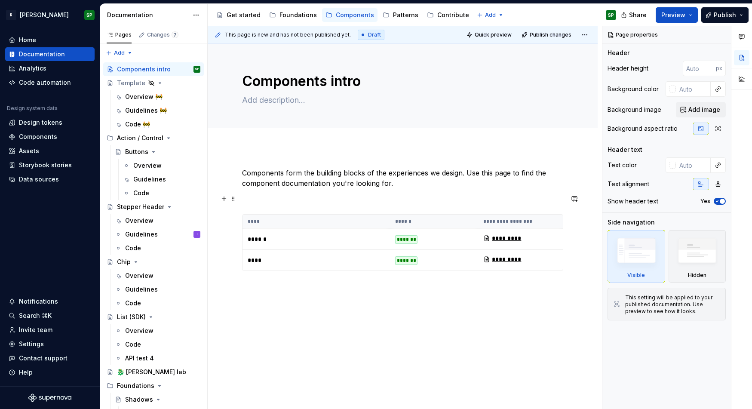
click at [287, 198] on p at bounding box center [402, 198] width 321 height 10
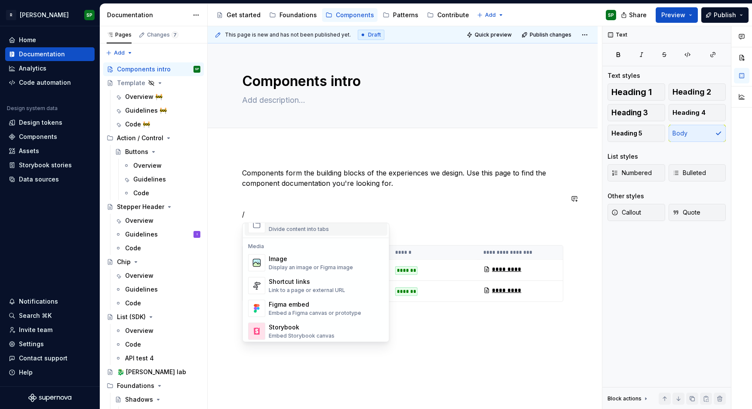
scroll to position [355, 0]
click at [344, 276] on div "Shortcut links Link to a page or external URL" at bounding box center [326, 281] width 115 height 17
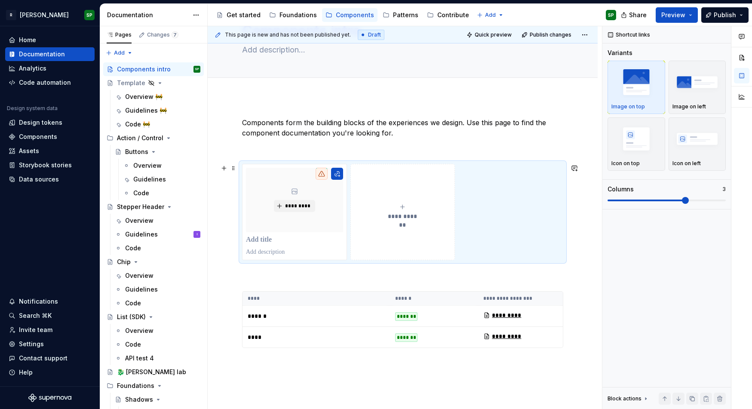
scroll to position [68, 0]
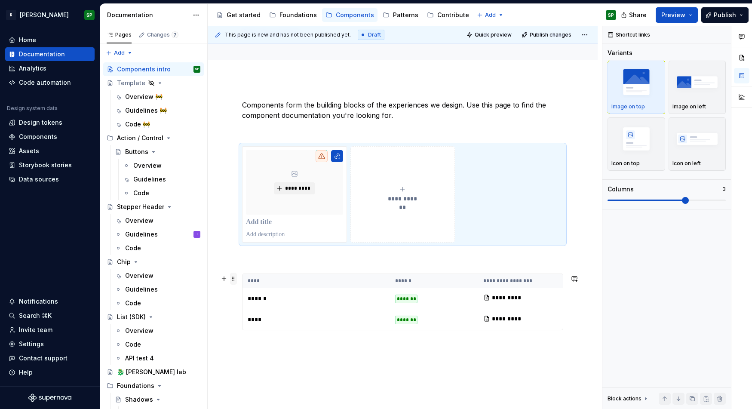
click at [234, 279] on span at bounding box center [233, 278] width 7 height 12
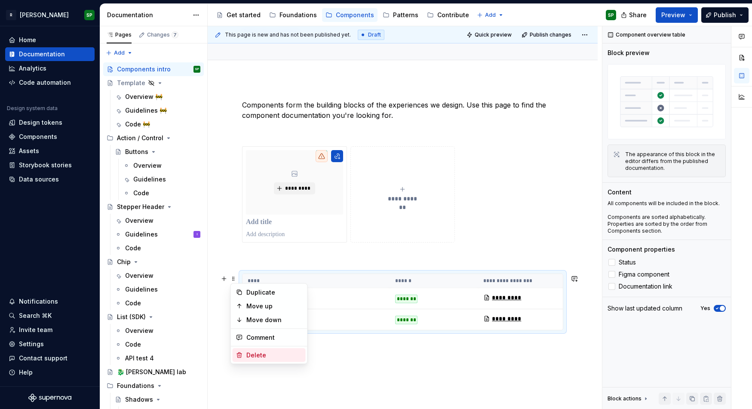
click at [254, 352] on div "Delete" at bounding box center [274, 355] width 56 height 9
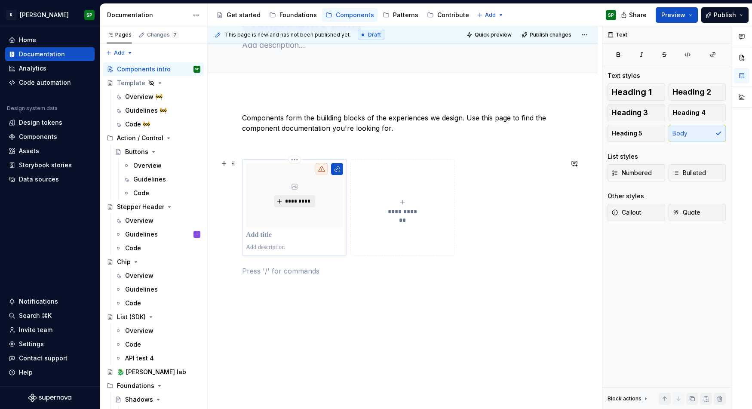
click at [294, 202] on span "*********" at bounding box center [297, 201] width 26 height 7
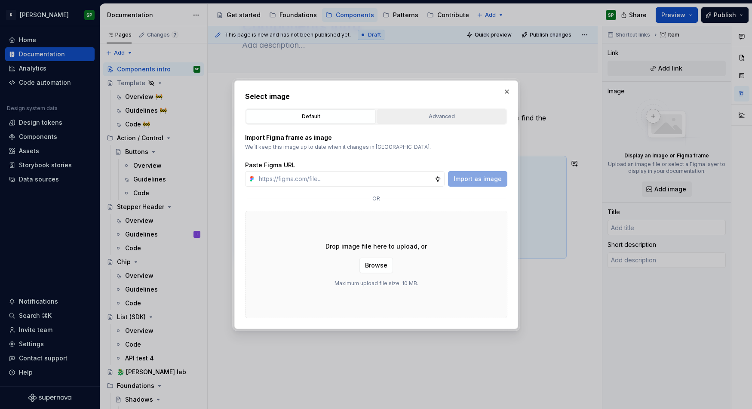
click at [407, 118] on div "Advanced" at bounding box center [441, 116] width 124 height 9
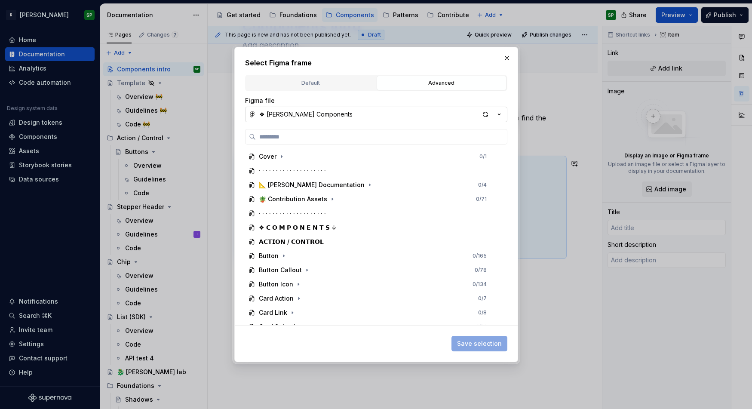
click at [316, 116] on div "❖ [PERSON_NAME] Components" at bounding box center [305, 114] width 93 height 9
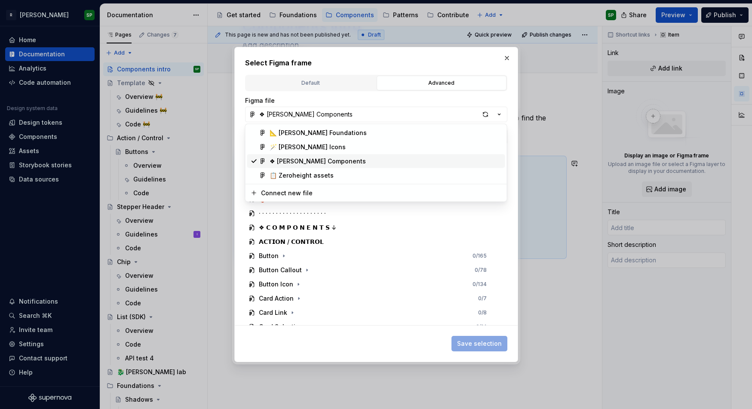
click at [316, 161] on div "❖ [PERSON_NAME] Components" at bounding box center [317, 161] width 96 height 9
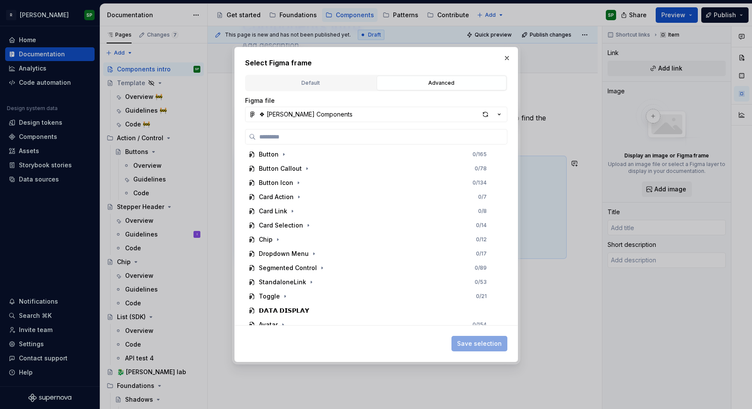
scroll to position [109, 0]
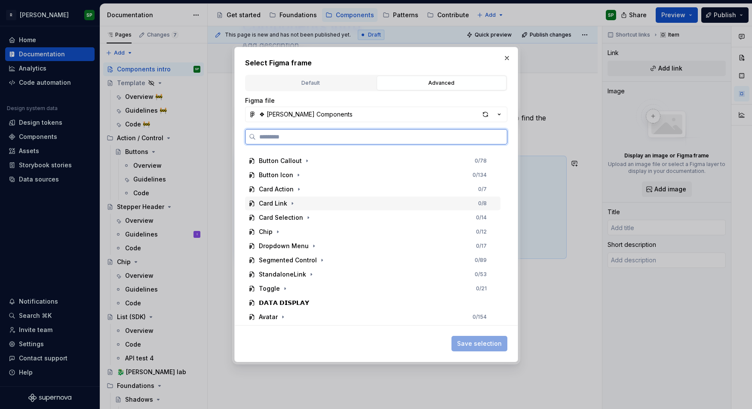
click at [300, 205] on div "Card Link 0 / 8" at bounding box center [372, 203] width 255 height 14
click at [294, 213] on span at bounding box center [298, 217] width 9 height 9
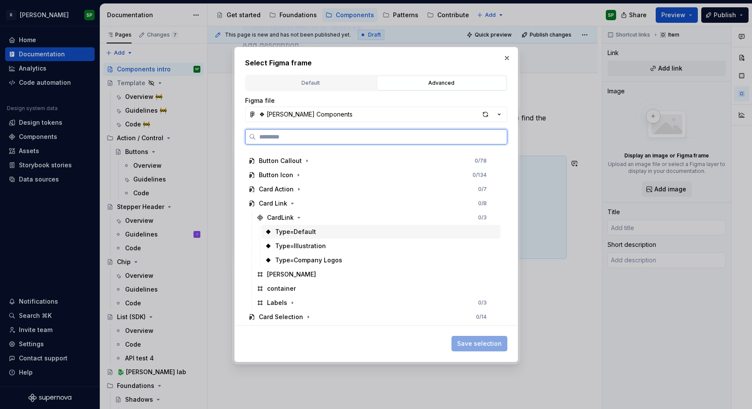
click at [289, 229] on div "Type=Default" at bounding box center [295, 231] width 41 height 9
click at [441, 249] on div "Type=Illustration" at bounding box center [380, 246] width 239 height 14
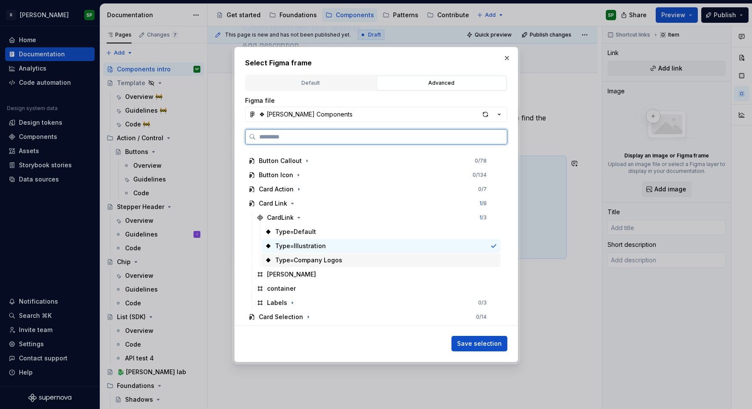
click at [429, 264] on div "Type=Company Logos" at bounding box center [380, 260] width 239 height 14
click at [434, 284] on div "container" at bounding box center [376, 288] width 247 height 14
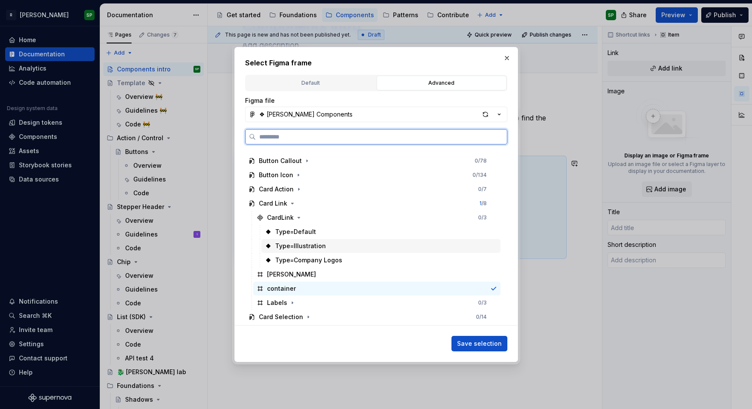
click at [463, 247] on div "Type=Illustration" at bounding box center [380, 246] width 239 height 14
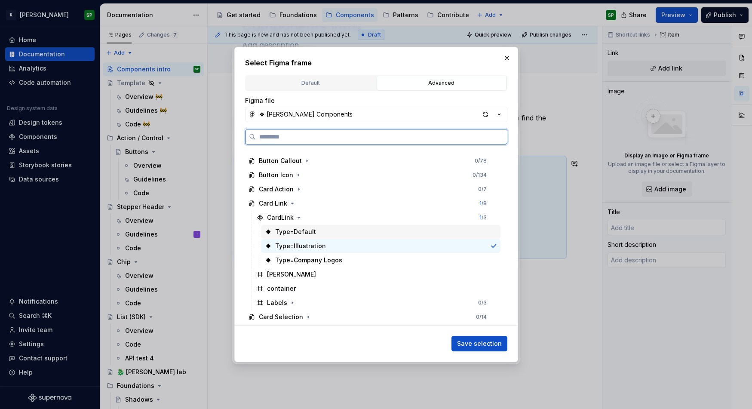
click at [453, 223] on div "CardLink 1 / 3" at bounding box center [376, 218] width 247 height 14
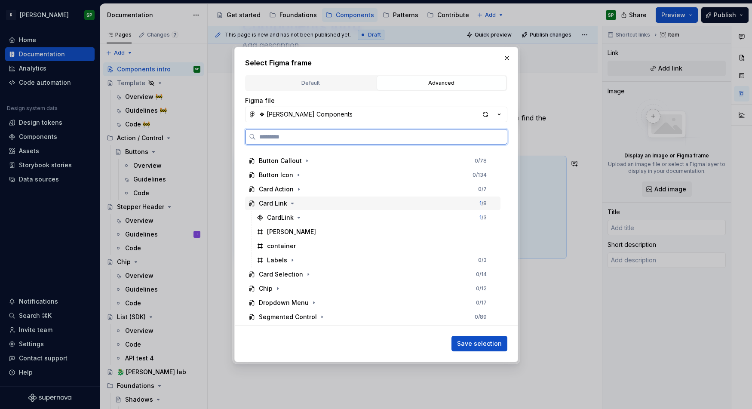
click at [446, 199] on div "Card Link 1 / 8" at bounding box center [372, 203] width 255 height 14
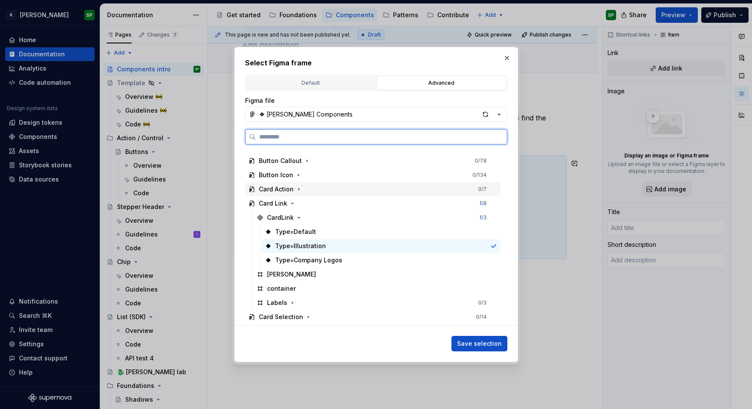
click at [445, 185] on div "Card Action 0 / 7" at bounding box center [372, 189] width 255 height 14
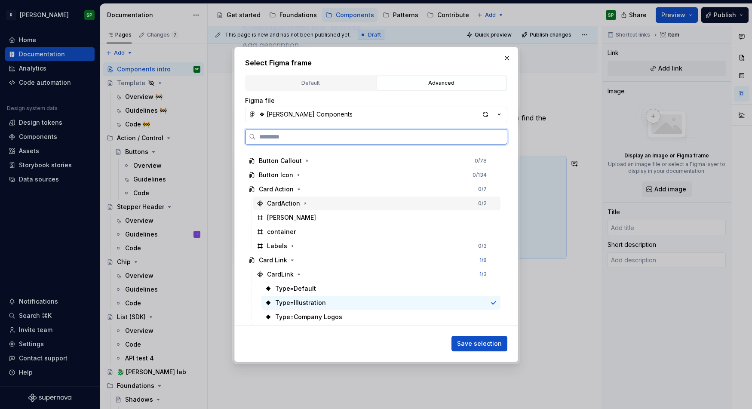
click at [428, 214] on div "[PERSON_NAME]" at bounding box center [376, 218] width 247 height 14
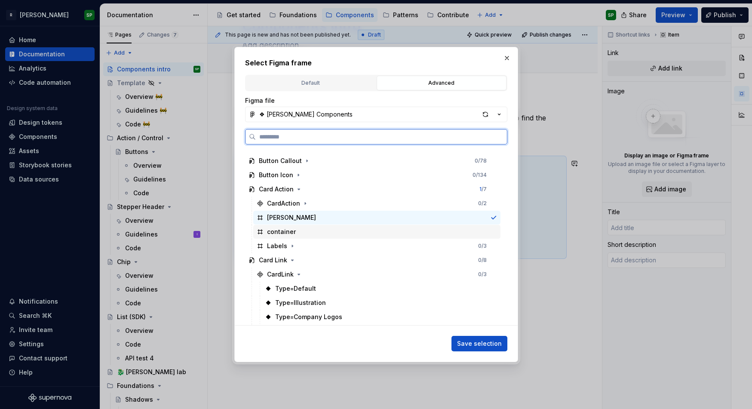
click at [414, 229] on div "container" at bounding box center [376, 232] width 247 height 14
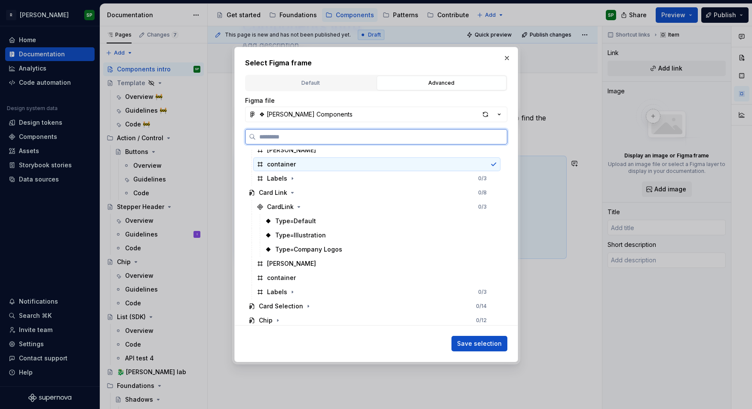
scroll to position [190, 0]
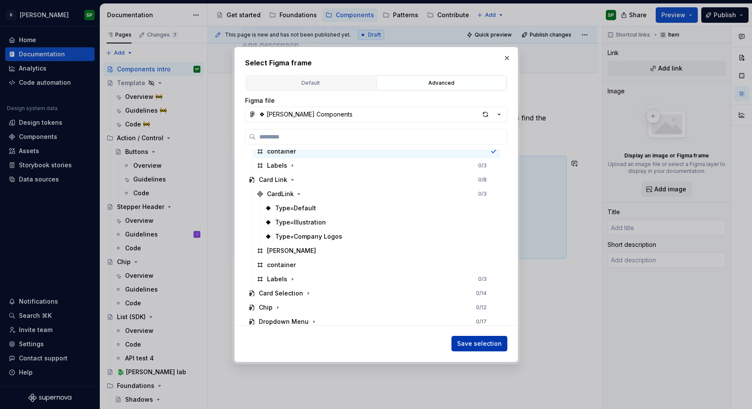
click at [476, 341] on span "Save selection" at bounding box center [479, 343] width 45 height 9
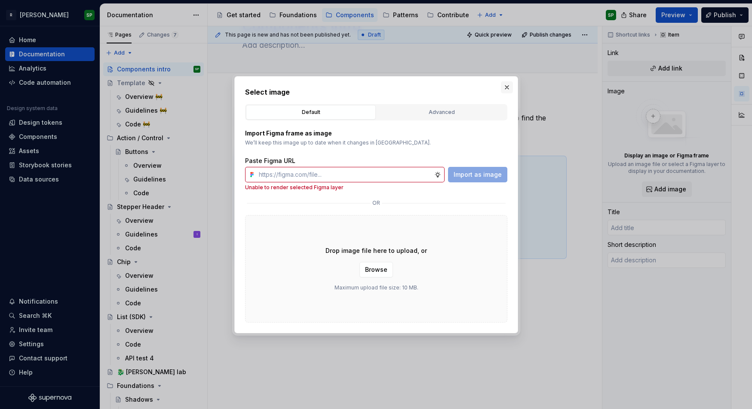
click at [505, 88] on button "button" at bounding box center [507, 87] width 12 height 12
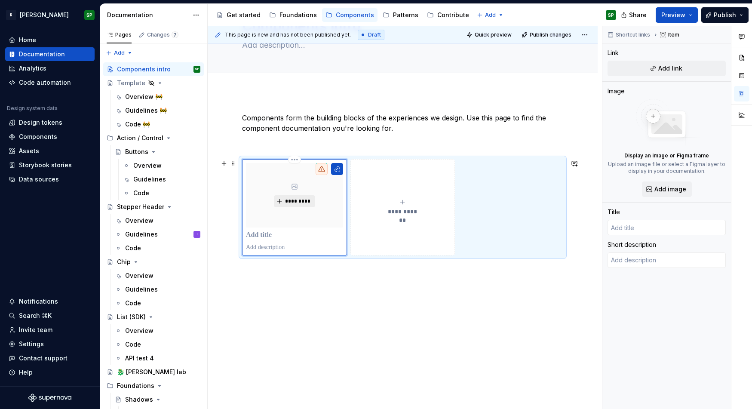
click at [290, 202] on span "*********" at bounding box center [297, 201] width 26 height 7
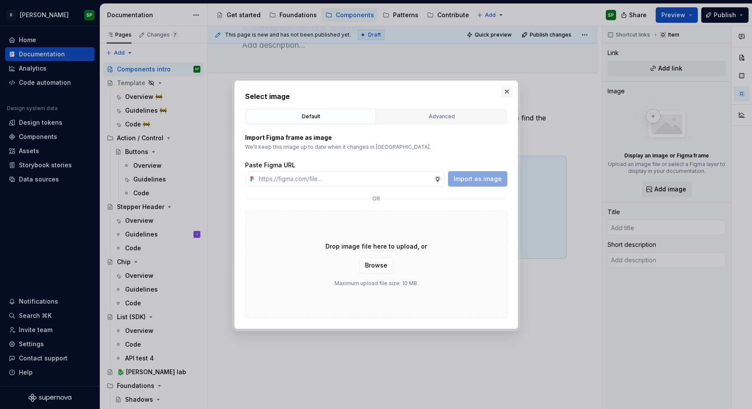
click at [506, 92] on button "button" at bounding box center [507, 92] width 12 height 12
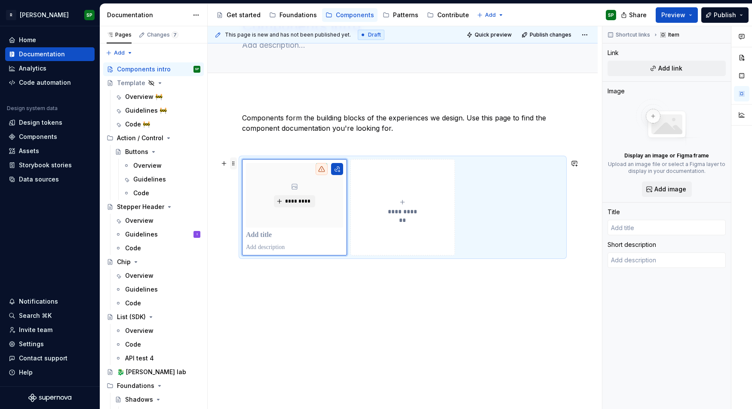
click at [235, 162] on span at bounding box center [233, 163] width 7 height 12
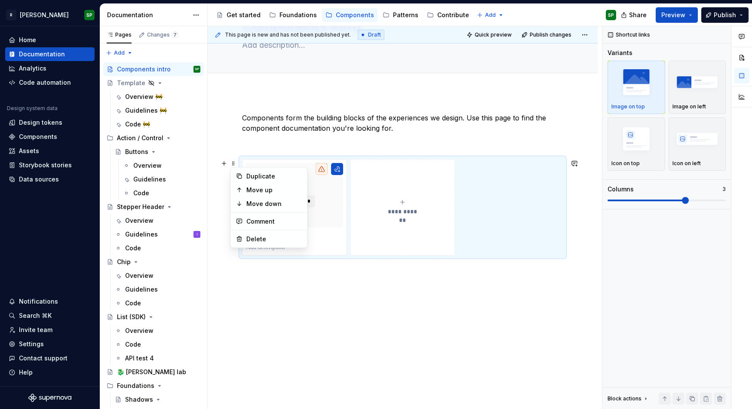
click at [287, 141] on p at bounding box center [402, 143] width 321 height 10
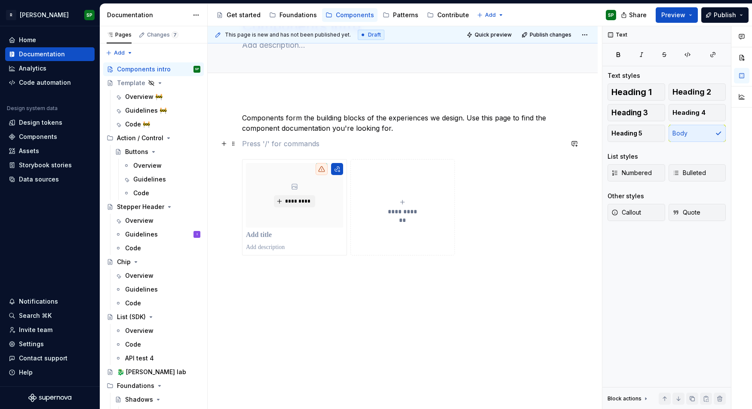
click at [271, 143] on p at bounding box center [402, 143] width 321 height 10
click at [143, 168] on div "Overview" at bounding box center [147, 165] width 28 height 9
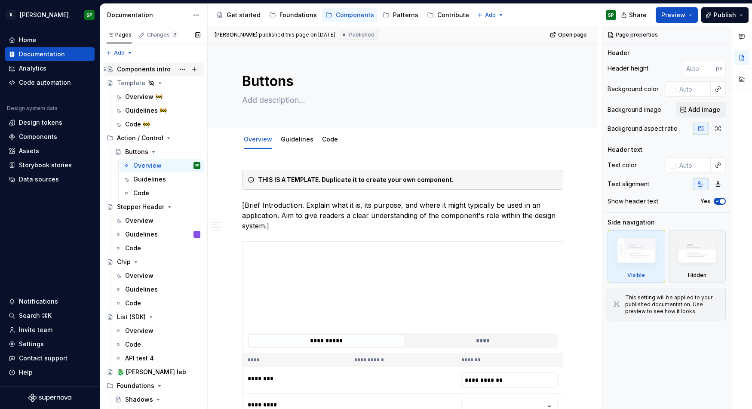
click at [147, 72] on div "Components intro" at bounding box center [144, 69] width 54 height 9
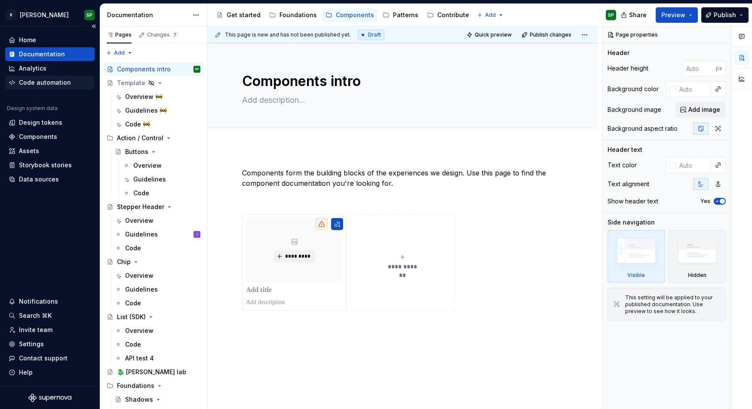
click at [71, 78] on div "Code automation" at bounding box center [49, 83] width 89 height 14
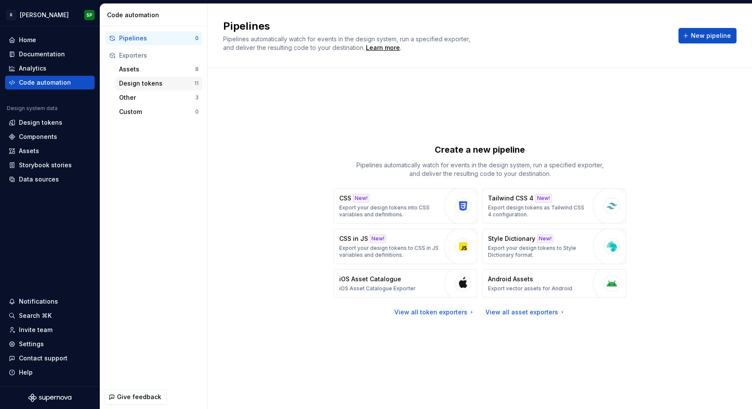
click at [140, 84] on div "Design tokens" at bounding box center [156, 83] width 75 height 9
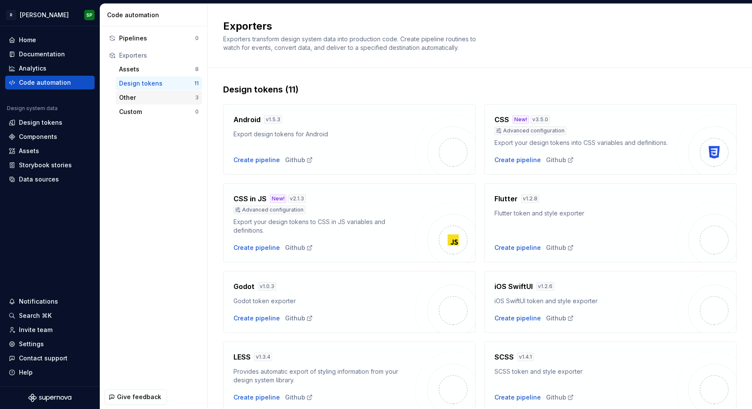
click at [131, 100] on div "Other" at bounding box center [157, 97] width 76 height 9
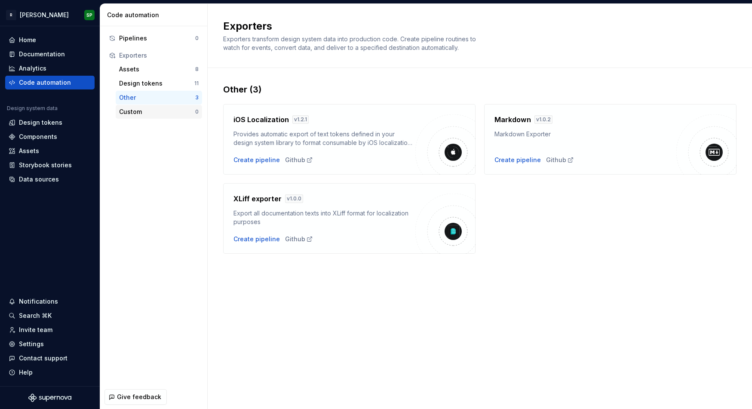
click at [133, 110] on div "Custom" at bounding box center [157, 111] width 76 height 9
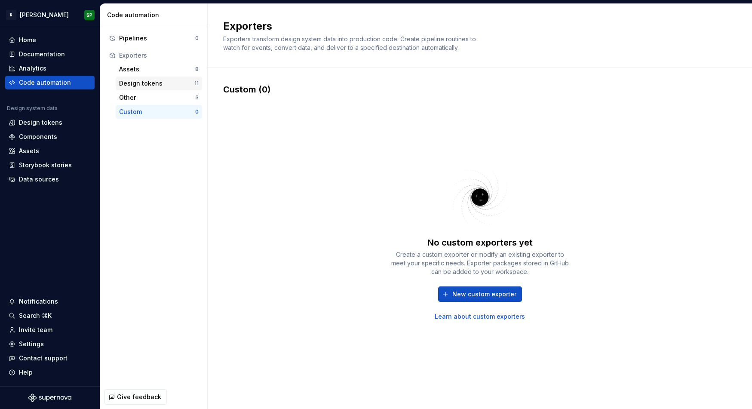
click at [146, 80] on div "Design tokens" at bounding box center [156, 83] width 75 height 9
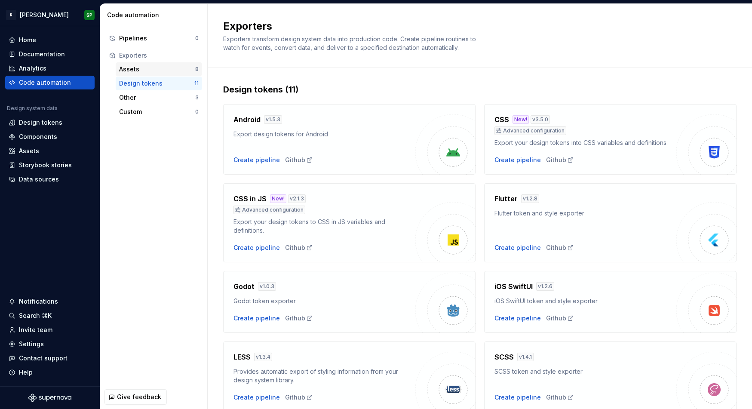
click at [151, 67] on div "Assets" at bounding box center [157, 69] width 76 height 9
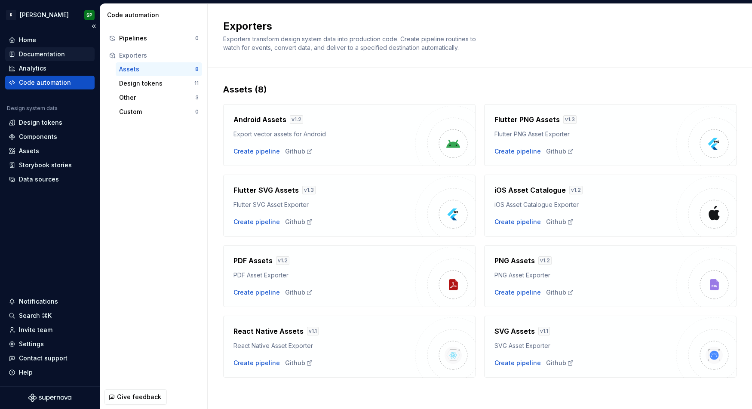
click at [54, 56] on div "Documentation" at bounding box center [42, 54] width 46 height 9
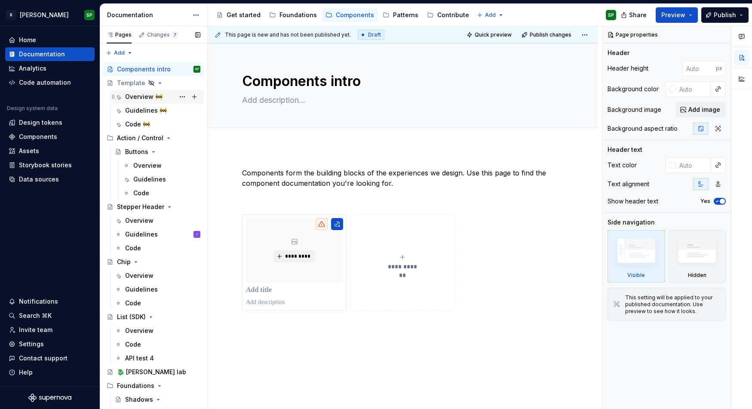
click at [134, 97] on div "Overview 🚧" at bounding box center [143, 96] width 37 height 9
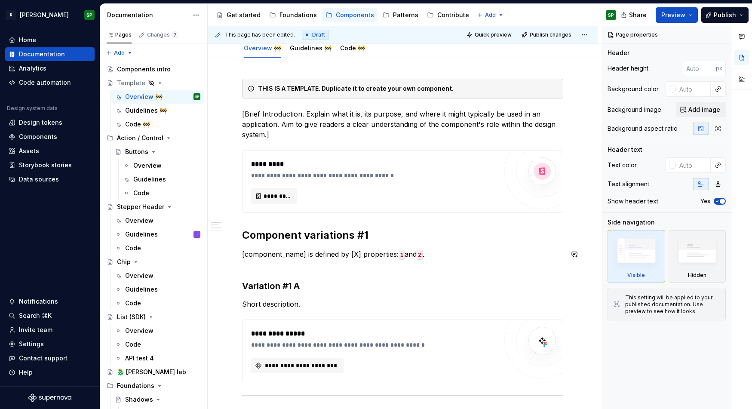
scroll to position [99, 0]
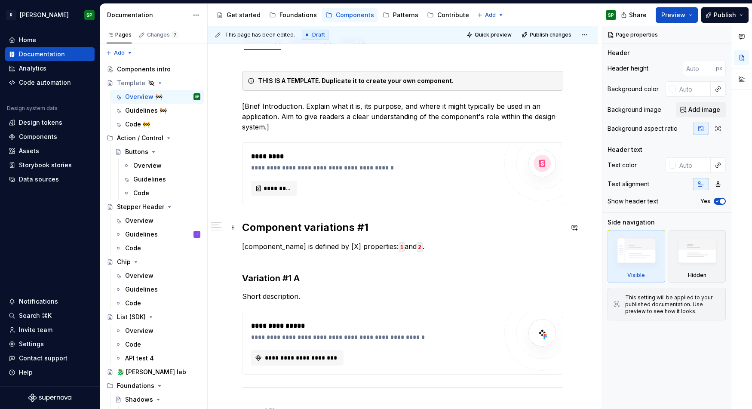
click at [259, 226] on h2 "Component variations #1" at bounding box center [402, 227] width 321 height 14
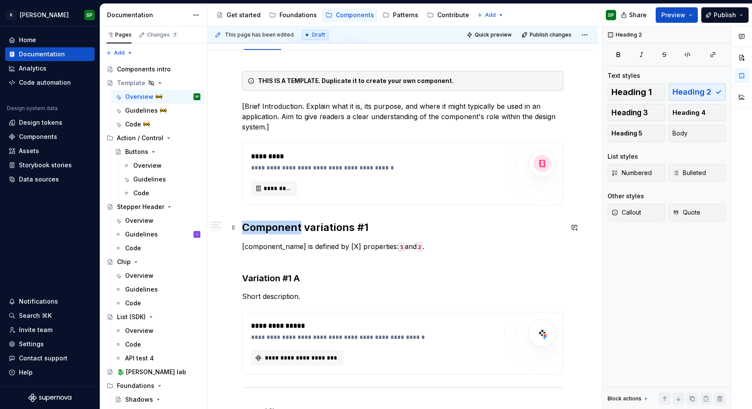
click at [259, 226] on h2 "Component variations #1" at bounding box center [402, 227] width 321 height 14
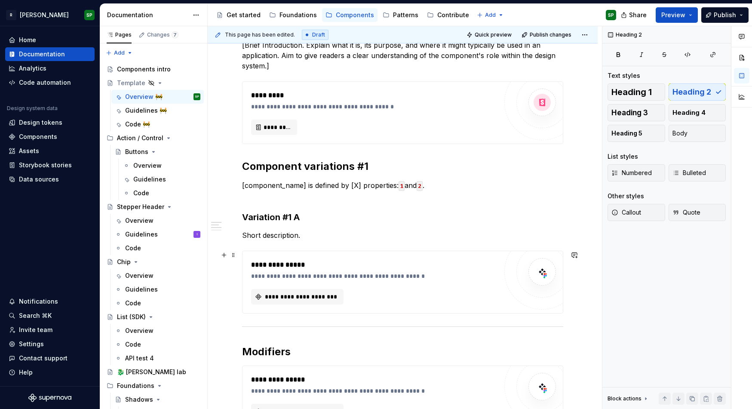
scroll to position [0, 0]
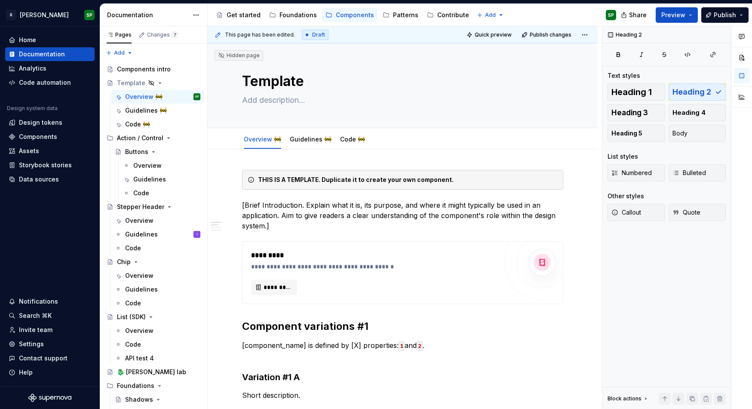
type textarea "*"
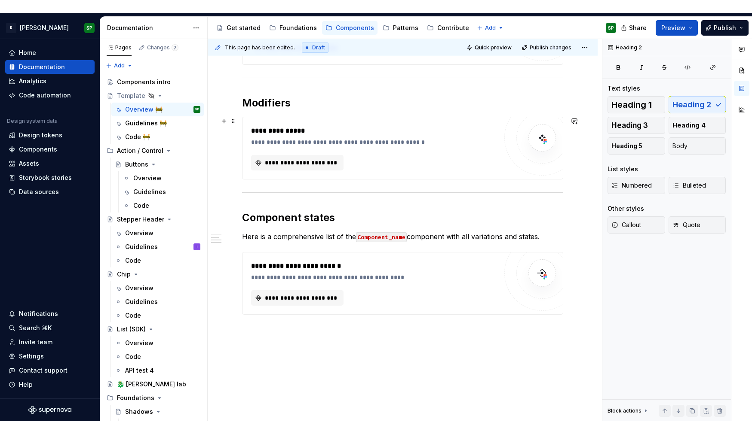
scroll to position [447, 0]
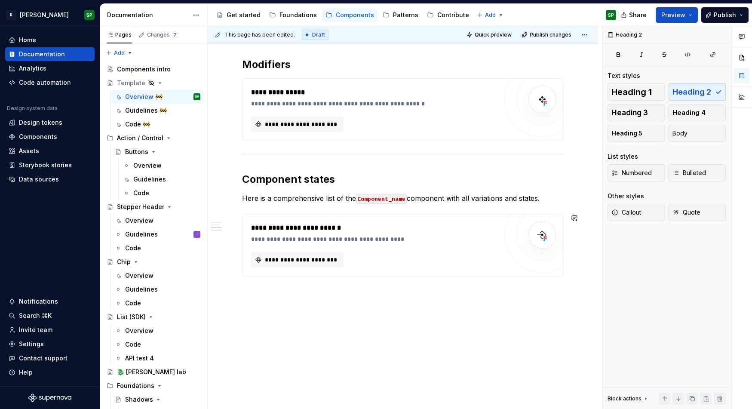
click at [267, 301] on div "**********" at bounding box center [403, 55] width 390 height 707
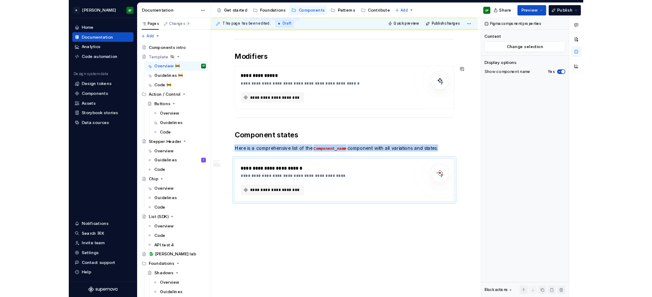
scroll to position [429, 0]
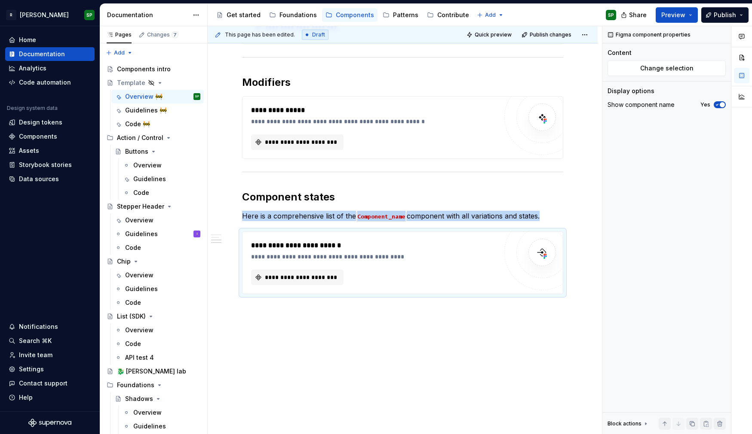
type textarea "*"
click at [46, 133] on div "Components" at bounding box center [38, 136] width 38 height 9
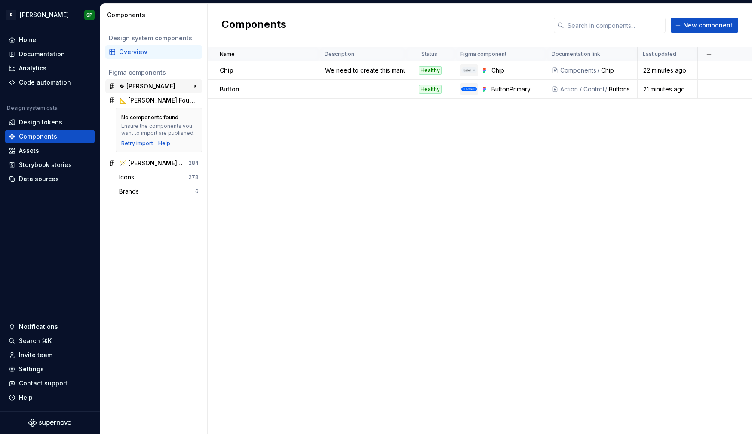
click at [149, 86] on div "❖ [PERSON_NAME] Components" at bounding box center [151, 86] width 64 height 9
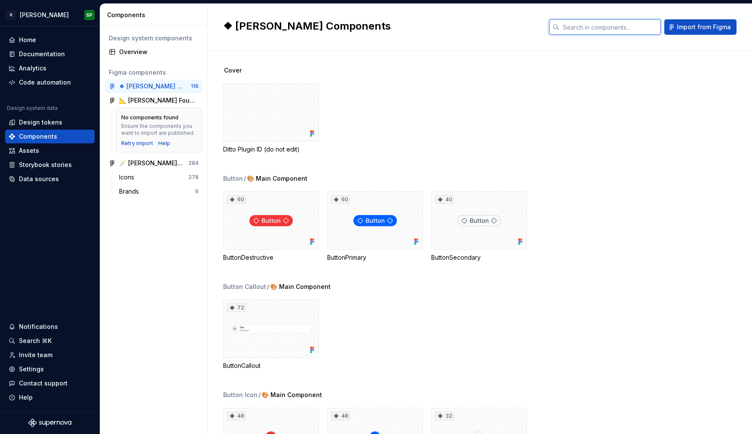
click at [601, 32] on input "text" at bounding box center [609, 26] width 101 height 15
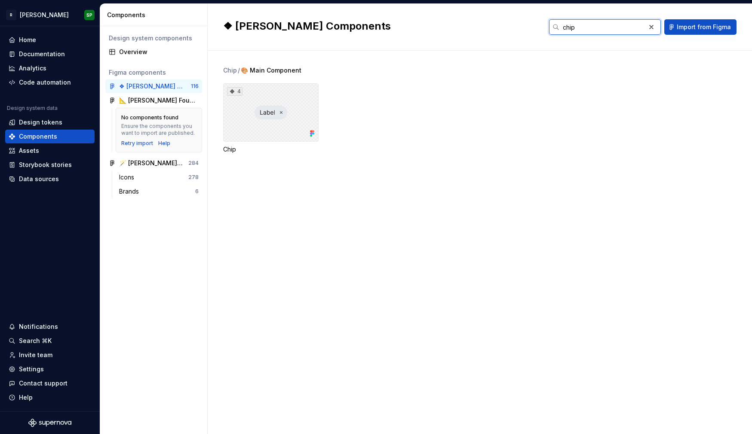
type input "chip"
click at [313, 103] on div "4" at bounding box center [270, 112] width 95 height 58
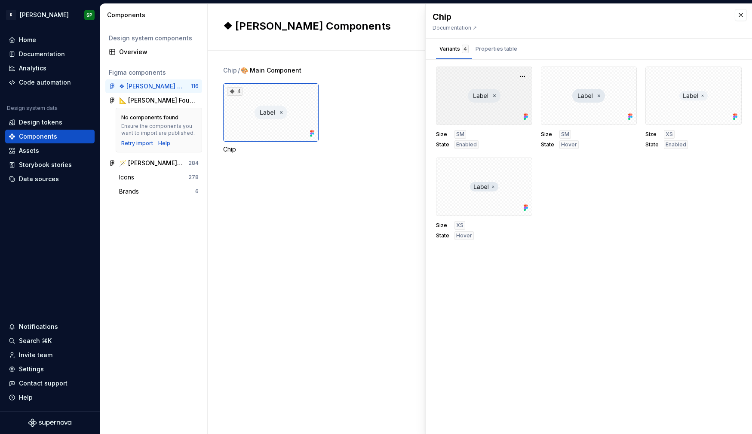
click at [497, 81] on div at bounding box center [484, 96] width 96 height 58
click at [496, 50] on div "Properties table" at bounding box center [496, 49] width 42 height 9
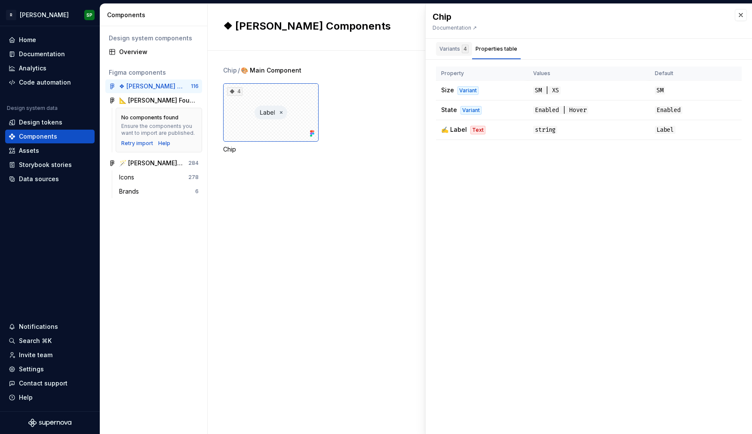
click at [456, 51] on div "Variants 4" at bounding box center [453, 49] width 29 height 9
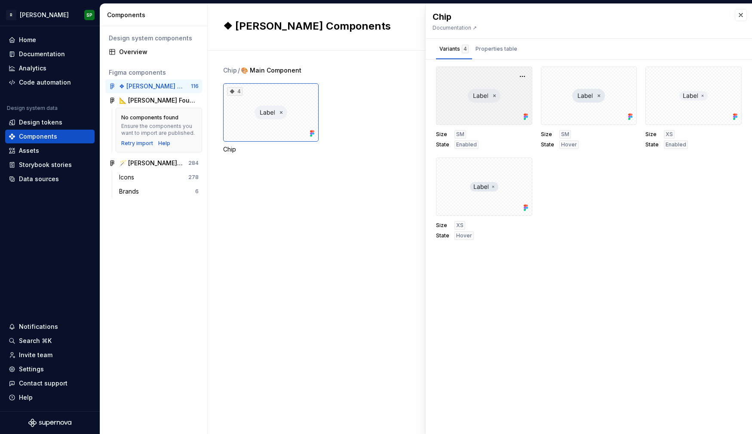
click at [473, 104] on div at bounding box center [484, 96] width 96 height 58
click at [665, 13] on div "Chip Documentation ↗" at bounding box center [588, 21] width 326 height 34
click at [665, 14] on button "button" at bounding box center [740, 15] width 12 height 12
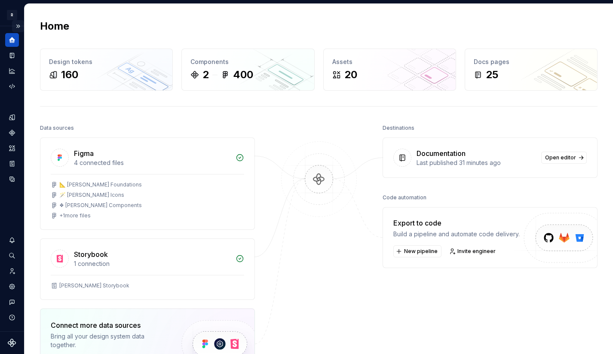
click at [18, 25] on button "Expand sidebar" at bounding box center [18, 26] width 12 height 12
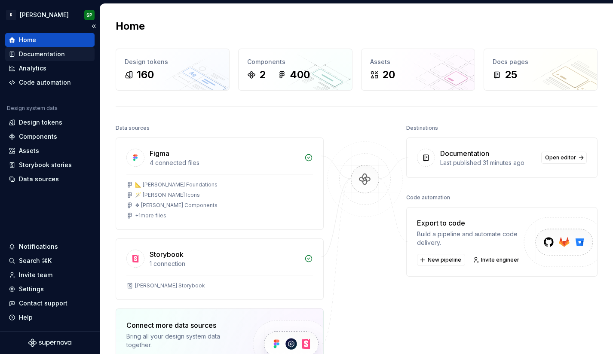
click at [31, 52] on div "Documentation" at bounding box center [42, 54] width 46 height 9
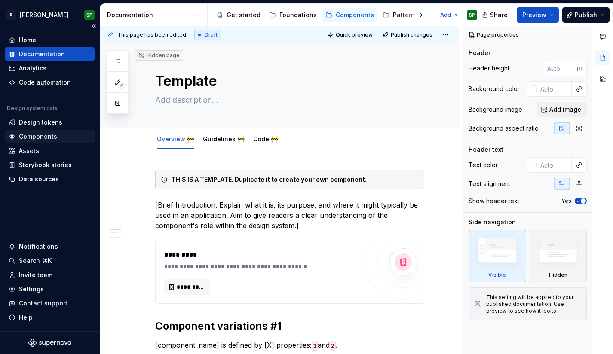
click at [31, 136] on div "Components" at bounding box center [38, 136] width 38 height 9
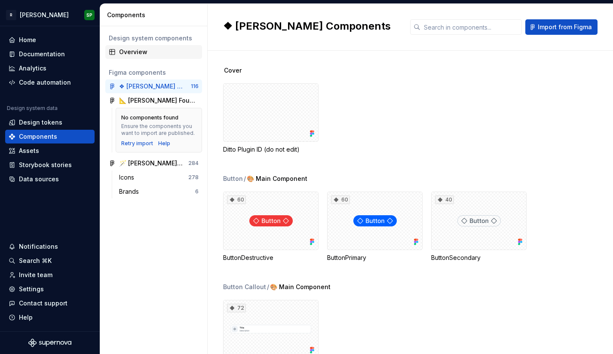
click at [147, 55] on div "Overview" at bounding box center [158, 52] width 79 height 9
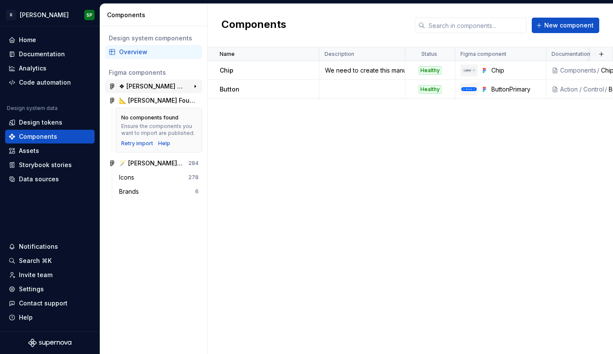
click at [150, 90] on div "❖ [PERSON_NAME] Components" at bounding box center [151, 86] width 64 height 9
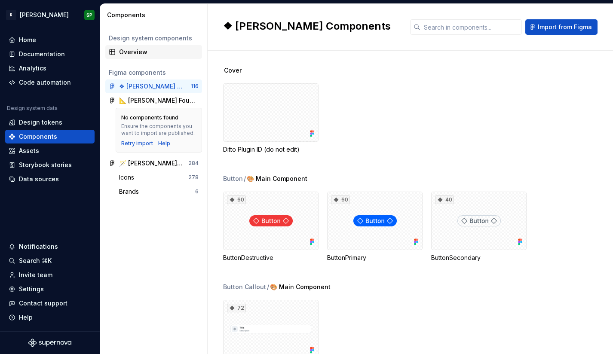
click at [127, 52] on div "Overview" at bounding box center [158, 52] width 79 height 9
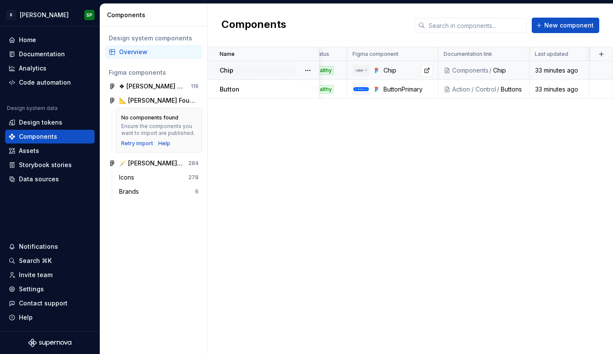
scroll to position [0, 107]
click at [41, 52] on div "Documentation" at bounding box center [42, 54] width 46 height 9
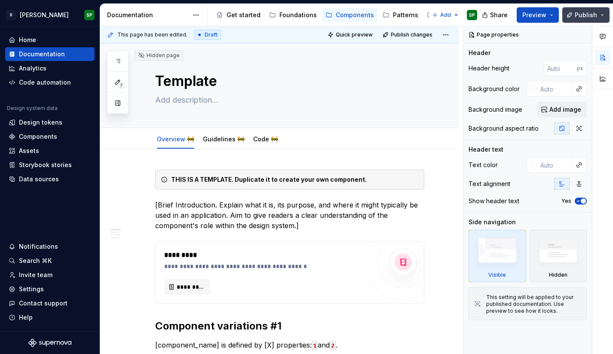
click at [580, 12] on span "Publish" at bounding box center [586, 15] width 22 height 9
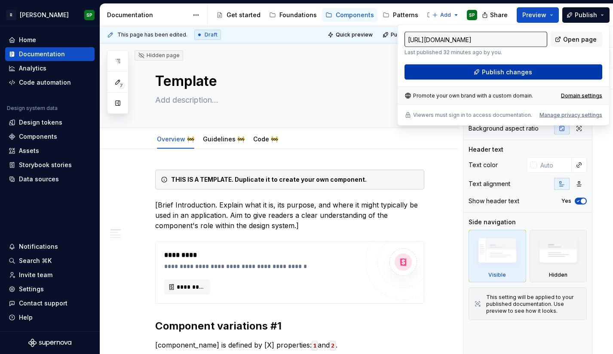
click at [498, 69] on span "Publish changes" at bounding box center [507, 72] width 50 height 9
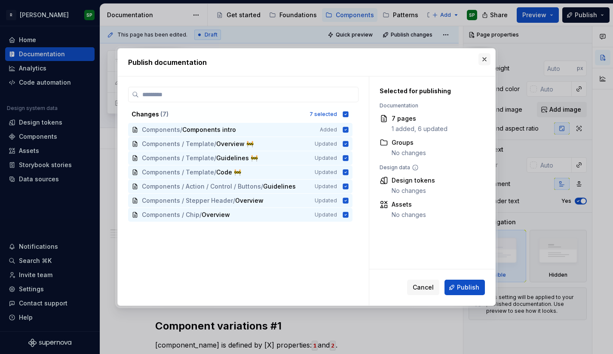
click at [487, 58] on button "button" at bounding box center [484, 59] width 12 height 12
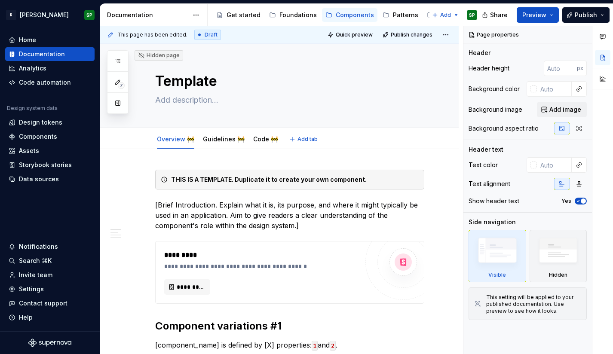
type textarea "*"
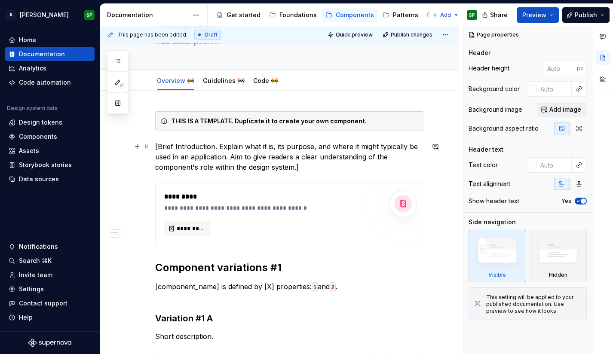
click at [317, 168] on p "[Brief Introduction. Explain what it is, its purpose, and where it might typica…" at bounding box center [289, 156] width 269 height 31
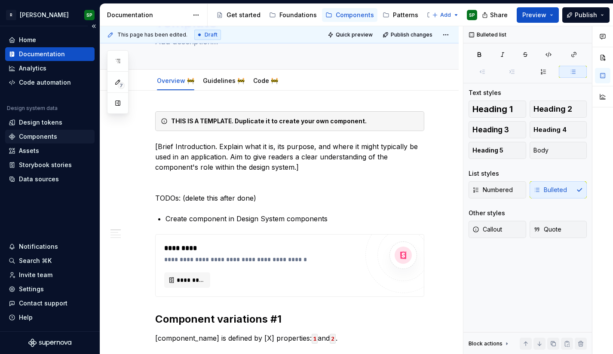
click at [41, 137] on div "Components" at bounding box center [38, 136] width 38 height 9
click at [335, 218] on p "Create component in Design System components" at bounding box center [294, 219] width 259 height 10
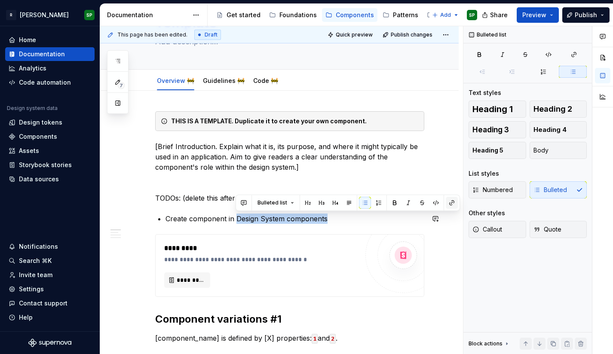
click at [448, 201] on button "button" at bounding box center [452, 203] width 12 height 12
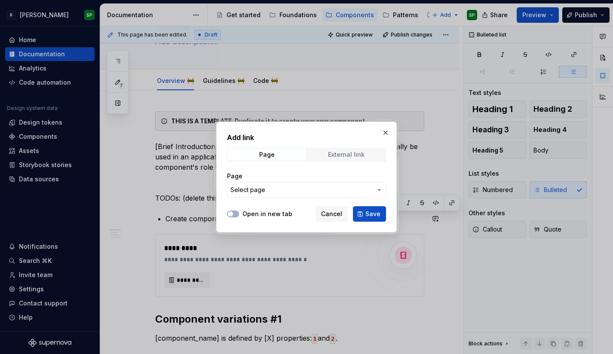
click at [336, 157] on div "External link" at bounding box center [346, 154] width 37 height 7
click at [284, 156] on span "Page" at bounding box center [267, 155] width 78 height 12
click at [272, 191] on span "Select page" at bounding box center [301, 190] width 142 height 9
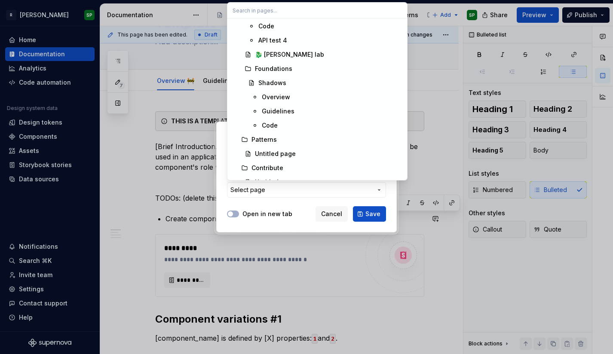
scroll to position [373, 0]
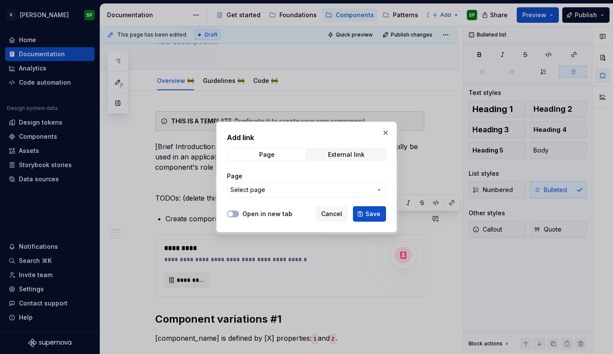
click at [341, 212] on div "Add link Page External link Page Select page Open in new tab Cancel Save" at bounding box center [306, 177] width 613 height 354
click at [339, 212] on span "Cancel" at bounding box center [331, 214] width 21 height 9
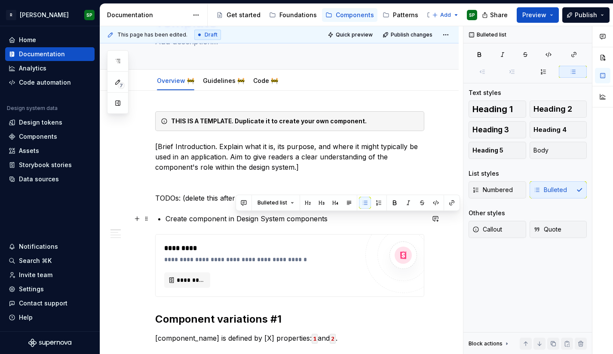
click at [290, 218] on p "Create component in Design System components" at bounding box center [294, 219] width 259 height 10
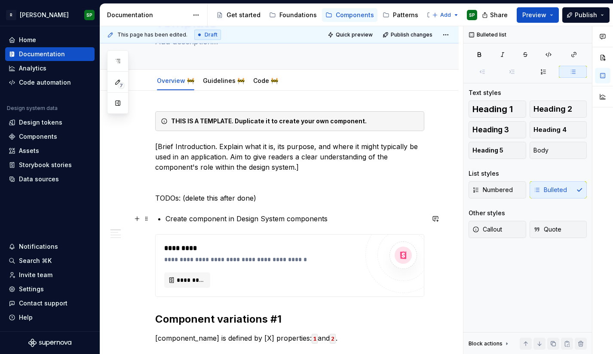
click at [286, 218] on p "Create component in Design System components" at bounding box center [294, 219] width 259 height 10
click at [168, 218] on p "[] Create component in Design System data > Components;" at bounding box center [294, 219] width 259 height 10
click at [371, 217] on p "[ ] Create component in Design System data > Components;" at bounding box center [294, 219] width 259 height 10
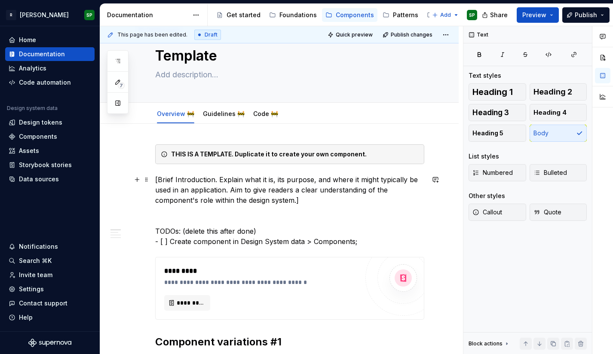
scroll to position [18, 0]
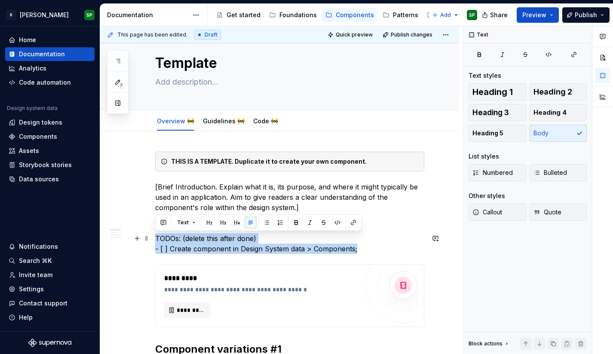
drag, startPoint x: 156, startPoint y: 237, endPoint x: 361, endPoint y: 249, distance: 205.8
click at [361, 249] on p "TODOs: (delete this after done) - [ ] Create component in Design System data > …" at bounding box center [289, 243] width 269 height 21
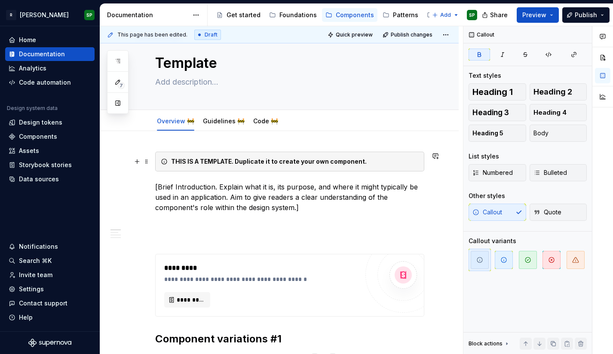
click at [368, 159] on div "THIS IS A TEMPLATE. Duplicate it to create your own component." at bounding box center [295, 161] width 248 height 9
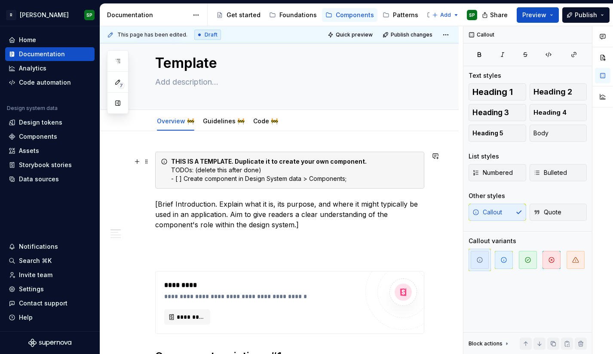
click at [170, 169] on div "THIS IS A TEMPLATE. Duplicate it to create your own component. TODOs: (delete t…" at bounding box center [289, 170] width 269 height 37
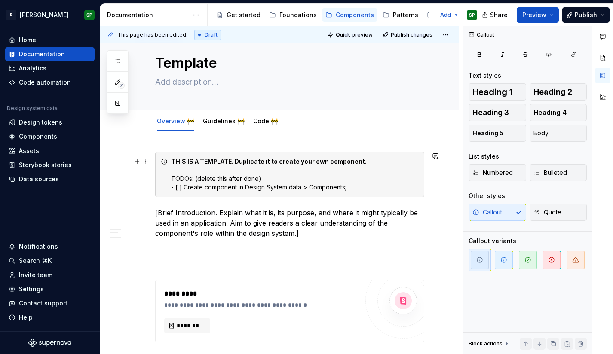
click at [348, 189] on div "THIS IS A TEMPLATE. Duplicate it to create your own component. TODOs: (delete t…" at bounding box center [295, 174] width 248 height 34
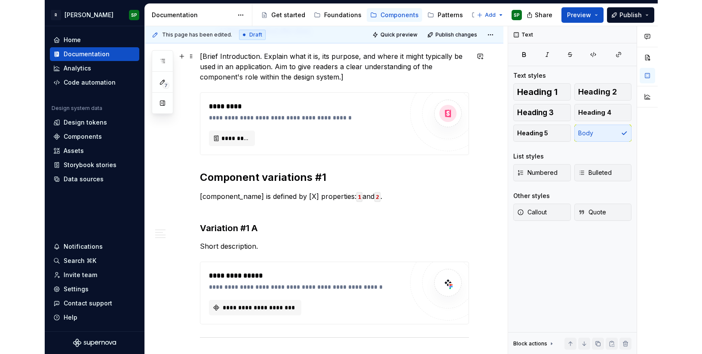
scroll to position [0, 0]
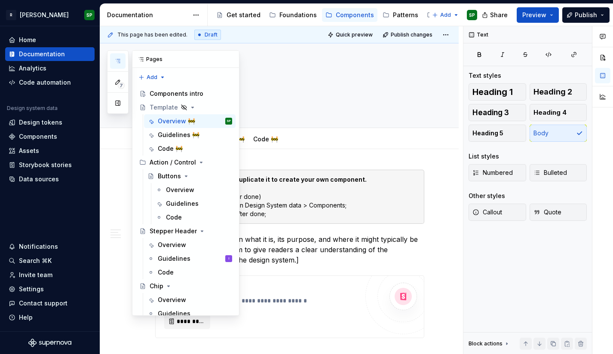
click at [116, 60] on icon "button" at bounding box center [117, 61] width 7 height 7
click at [117, 81] on icon "button" at bounding box center [117, 82] width 7 height 7
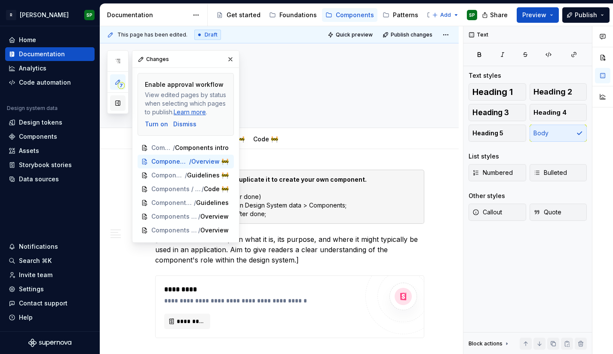
click at [116, 106] on button "button" at bounding box center [117, 102] width 15 height 15
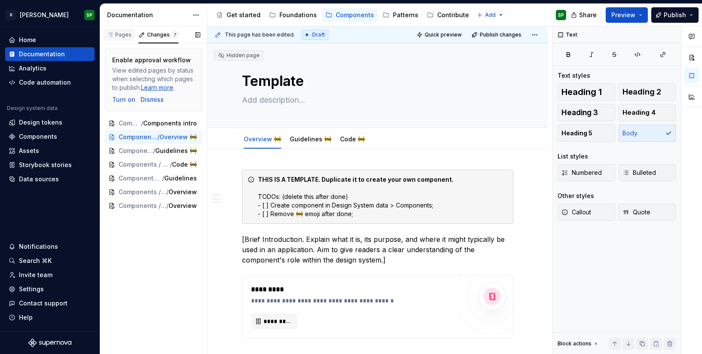
click at [125, 38] on div "Pages" at bounding box center [119, 35] width 32 height 12
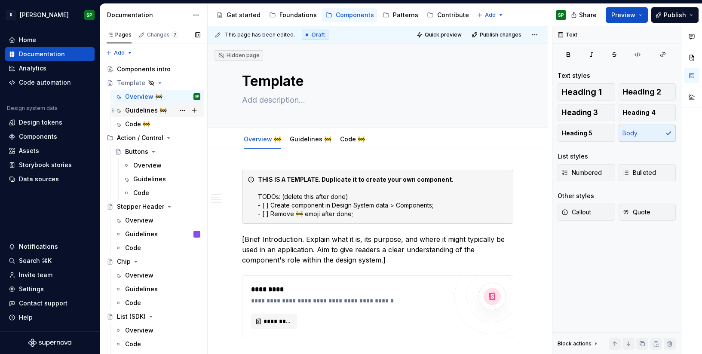
scroll to position [91, 0]
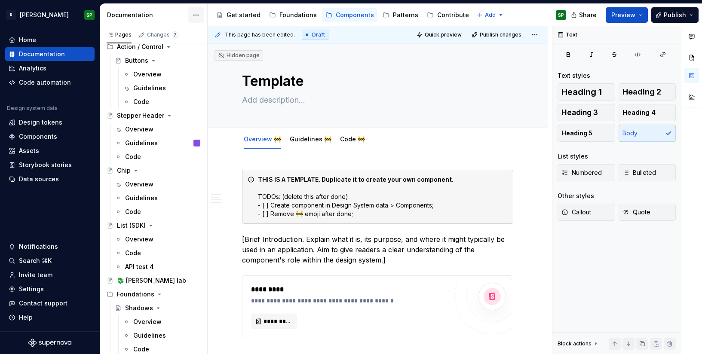
click at [199, 18] on html "R [PERSON_NAME] SP Home Documentation Analytics Code automation Design system d…" at bounding box center [351, 177] width 702 height 354
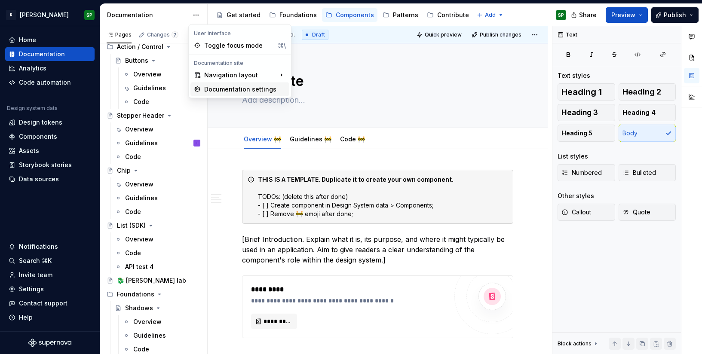
click at [227, 88] on div "Documentation settings" at bounding box center [245, 89] width 82 height 9
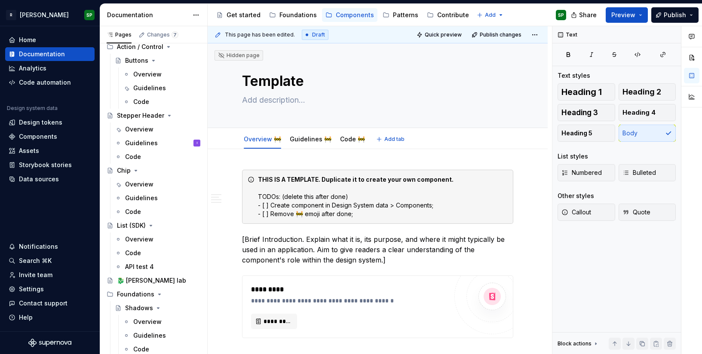
type textarea "*"
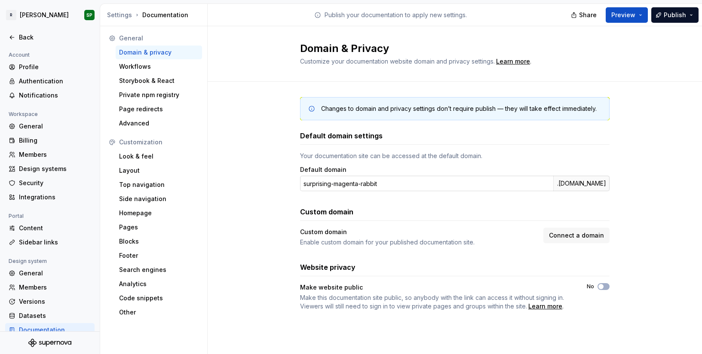
click at [367, 179] on input "surprising-magenta-rabbit" at bounding box center [426, 183] width 253 height 15
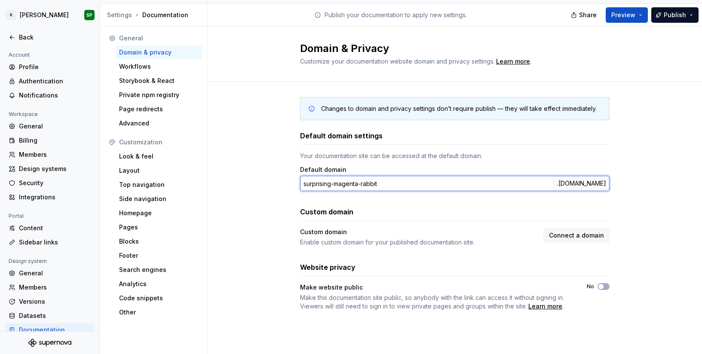
click at [367, 179] on input "surprising-magenta-rabbit" at bounding box center [426, 183] width 253 height 15
type input "norma"
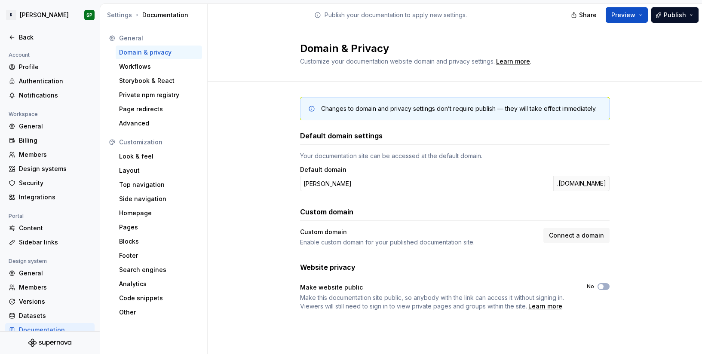
click at [297, 199] on div "Changes to domain and privacy settings don’t require publish — they will take e…" at bounding box center [455, 213] width 494 height 262
click at [356, 182] on input "norma" at bounding box center [426, 183] width 253 height 15
click at [257, 193] on div "Changes to domain and privacy settings don’t require publish — they will take e…" at bounding box center [455, 213] width 494 height 262
click at [284, 162] on div "Changes to domain and privacy settings don’t require publish — they will take e…" at bounding box center [455, 213] width 494 height 262
click at [123, 66] on div "Workflows" at bounding box center [158, 66] width 79 height 9
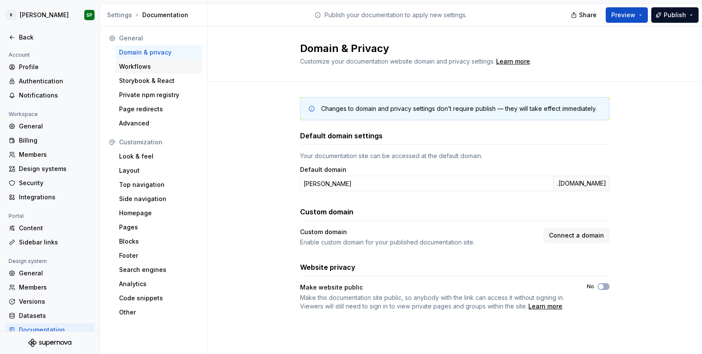
click at [123, 66] on div "Workflows" at bounding box center [158, 66] width 79 height 9
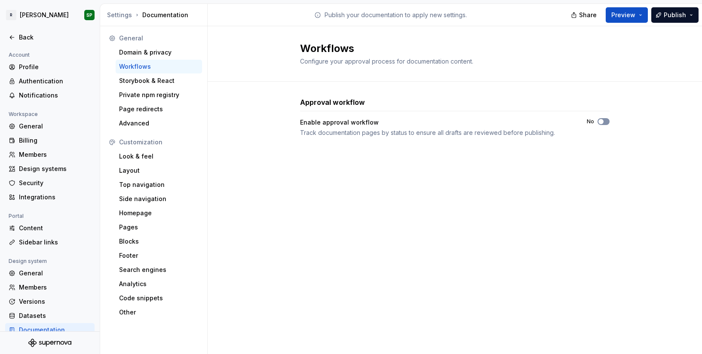
click at [580, 121] on span "button" at bounding box center [600, 121] width 5 height 5
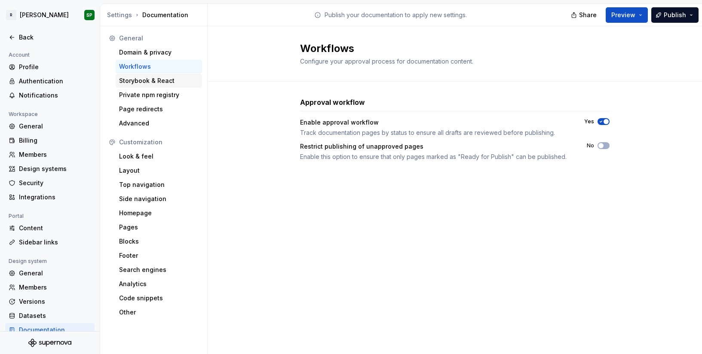
click at [137, 80] on div "Storybook & React" at bounding box center [158, 80] width 79 height 9
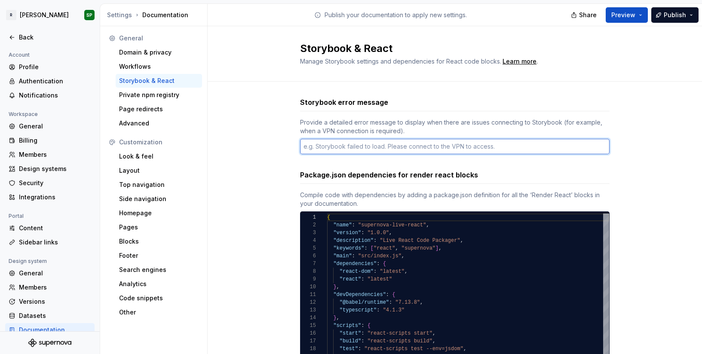
click at [362, 146] on textarea at bounding box center [454, 146] width 309 height 15
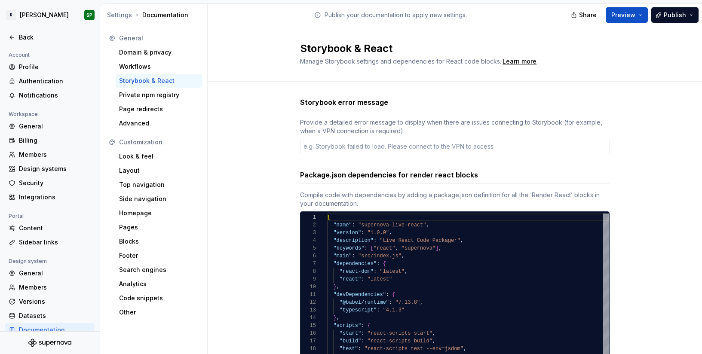
click at [380, 128] on div "Provide a detailed error message to display when there are issues connecting to…" at bounding box center [454, 126] width 309 height 17
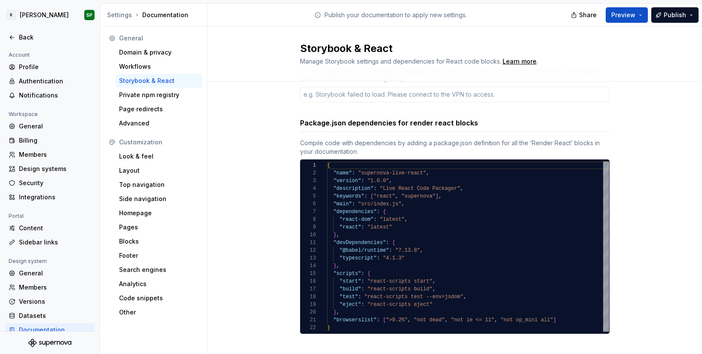
scroll to position [61, 0]
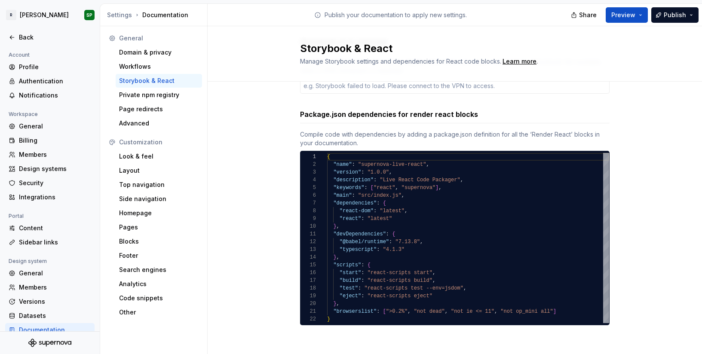
click at [367, 135] on div "Compile code with dependencies by adding a package.json definition for all the …" at bounding box center [454, 138] width 309 height 17
type textarea "*"
click at [367, 135] on div "Compile code with dependencies by adding a package.json definition for all the …" at bounding box center [454, 138] width 309 height 17
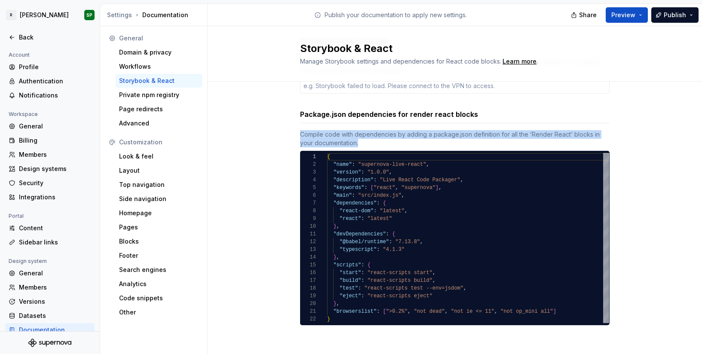
click at [379, 136] on div "Compile code with dependencies by adding a package.json definition for all the …" at bounding box center [454, 138] width 309 height 17
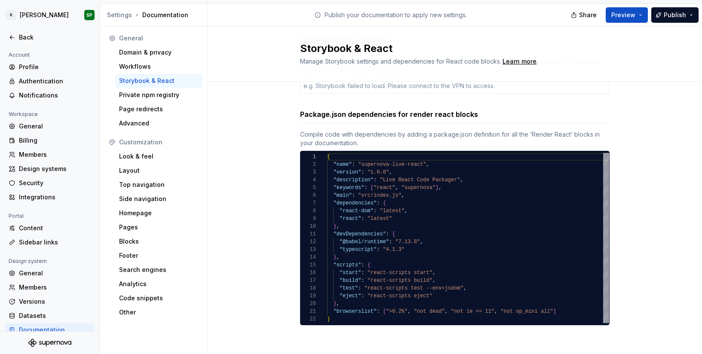
click at [375, 203] on div "{ "name" : "supernova-live-react" , "version" : "1.0.0" , "description" : "Live…" at bounding box center [468, 238] width 282 height 170
type textarea "**********"
click at [363, 210] on div "{ "name" : "supernova-live-react" , "version" : "1.0.0" , "description" : "Live…" at bounding box center [468, 238] width 282 height 170
click at [156, 96] on div "Private npm registry" at bounding box center [158, 95] width 79 height 9
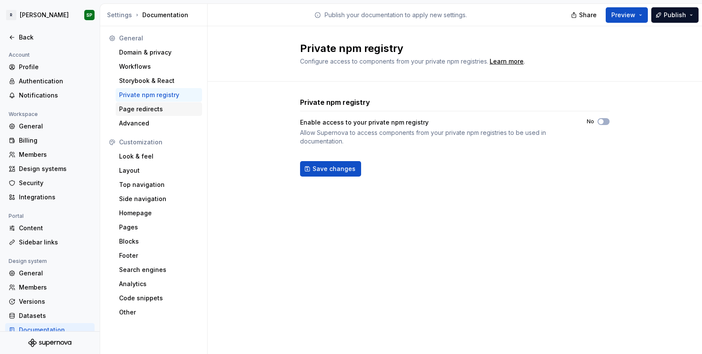
click at [139, 110] on div "Page redirects" at bounding box center [158, 109] width 79 height 9
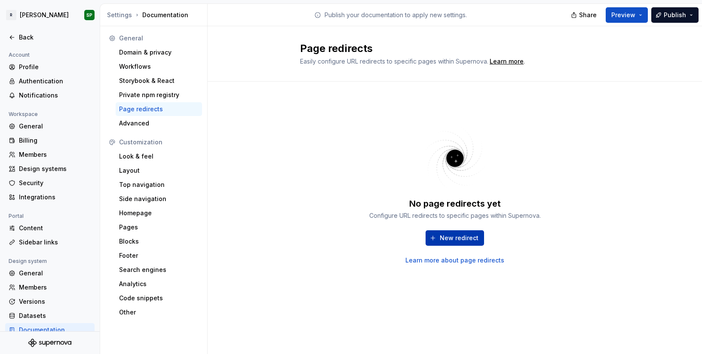
click at [455, 241] on span "New redirect" at bounding box center [459, 238] width 39 height 9
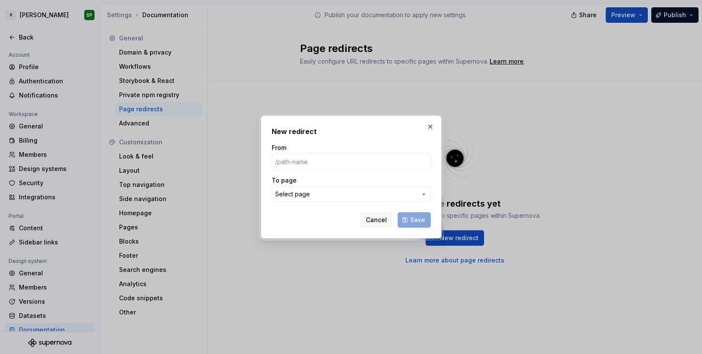
click at [350, 185] on div "To page Select page" at bounding box center [351, 189] width 159 height 26
click at [335, 201] on button "Select page" at bounding box center [351, 193] width 159 height 15
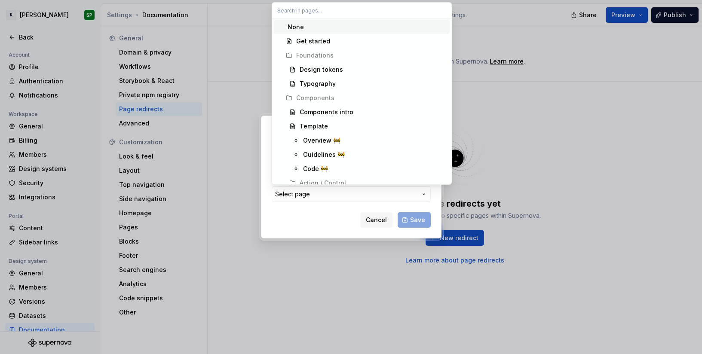
click at [330, 222] on div "New redirect From To page Select page Cancel Save" at bounding box center [351, 177] width 702 height 354
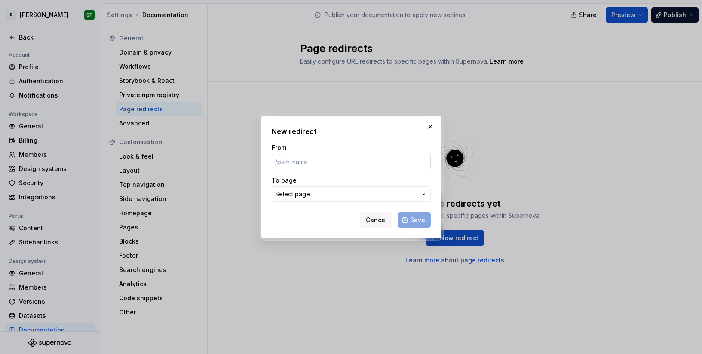
click at [361, 155] on input "From" at bounding box center [351, 161] width 159 height 15
click at [425, 123] on button "button" at bounding box center [430, 127] width 12 height 12
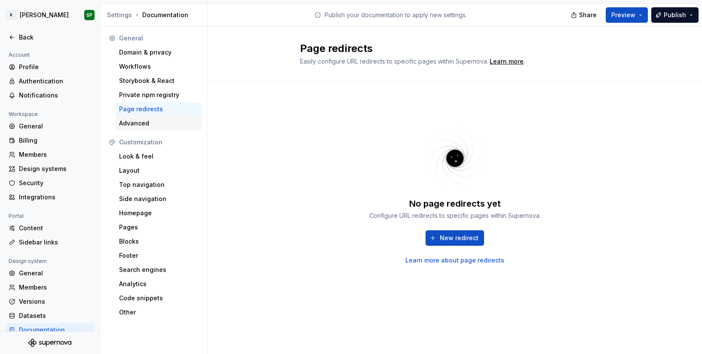
click at [137, 123] on div "Advanced" at bounding box center [158, 123] width 79 height 9
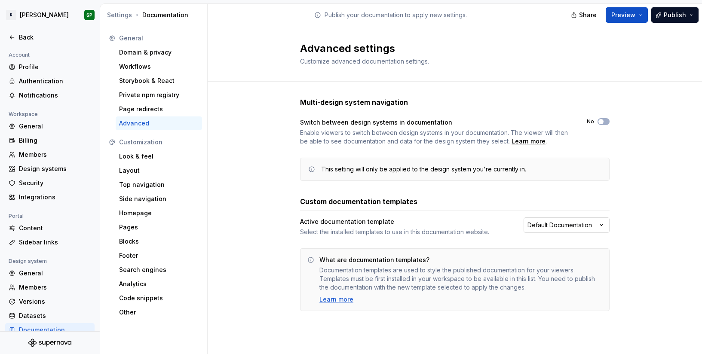
click at [565, 226] on html "R Norma SP Back Account Profile Authentication Notifications Workspace General …" at bounding box center [351, 177] width 702 height 354
click at [474, 227] on html "R Norma SP Back Account Profile Authentication Notifications Workspace General …" at bounding box center [351, 177] width 702 height 354
click at [580, 217] on div "Custom documentation templates Active documentation template Select the install…" at bounding box center [454, 253] width 309 height 115
click at [579, 223] on html "R Norma SP Back Account Profile Authentication Notifications Workspace General …" at bounding box center [351, 177] width 702 height 354
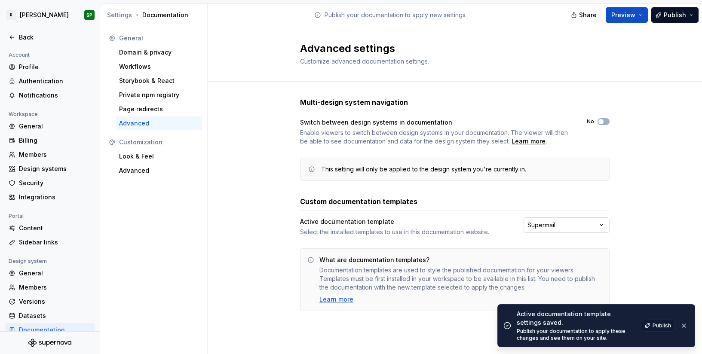
click at [568, 223] on html "R Norma SP Back Account Profile Authentication Notifications Workspace General …" at bounding box center [351, 177] width 702 height 354
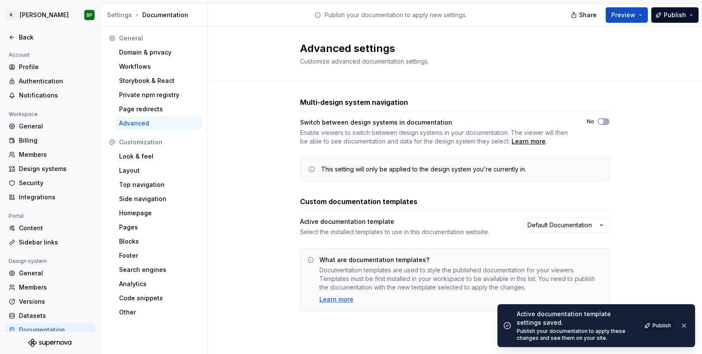
click at [470, 226] on div "Active documentation template" at bounding box center [404, 221] width 208 height 9
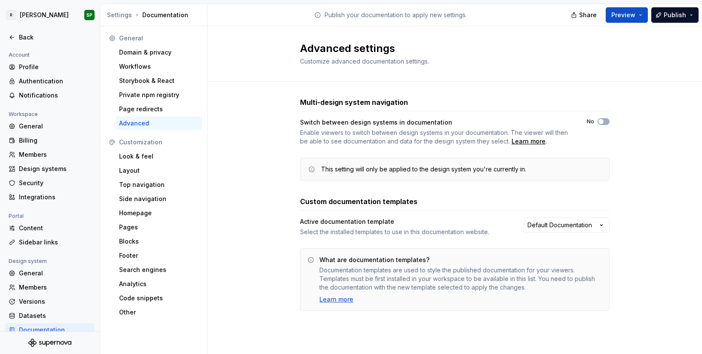
click at [136, 149] on div "Customization Look & feel Layout Top navigation Side navigation Homepage Pages …" at bounding box center [153, 227] width 97 height 184
click at [140, 157] on div "Look & feel" at bounding box center [158, 156] width 79 height 9
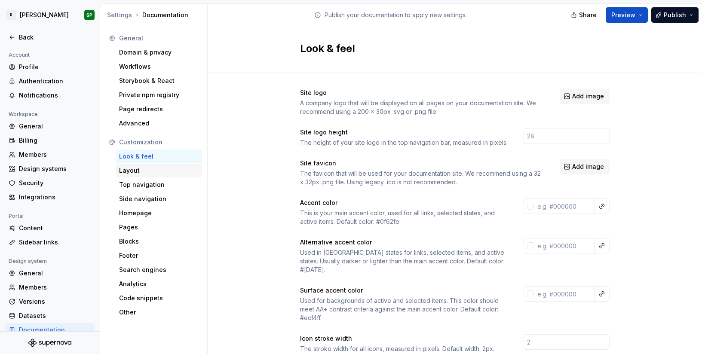
click at [151, 167] on div "Layout" at bounding box center [158, 170] width 79 height 9
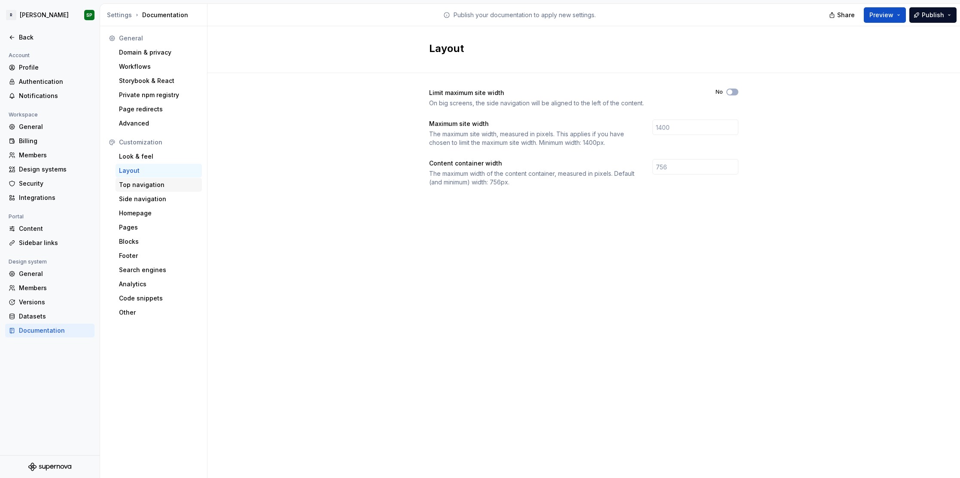
click at [148, 183] on div "Top navigation" at bounding box center [158, 184] width 79 height 9
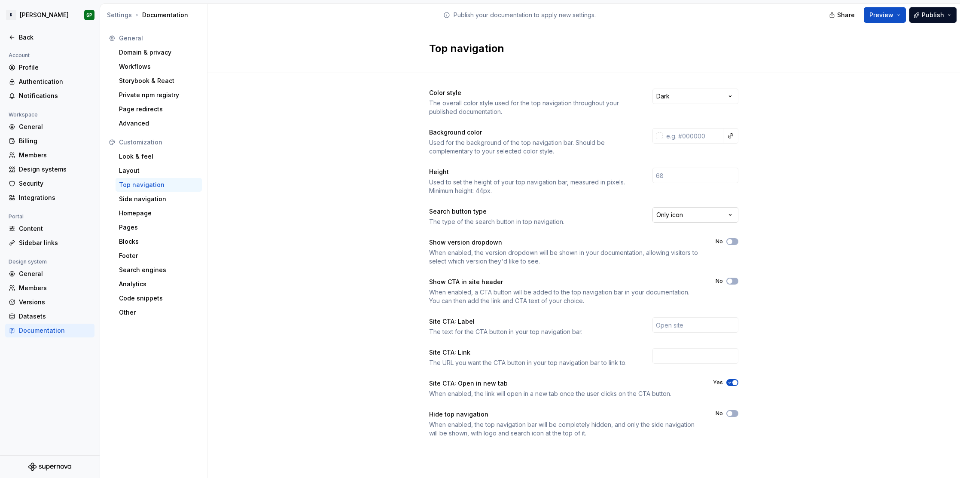
click at [580, 217] on html "R Norma SP Back Account Profile Authentication Notifications Workspace General …" at bounding box center [480, 239] width 960 height 478
click at [151, 199] on div "Side navigation" at bounding box center [158, 199] width 79 height 9
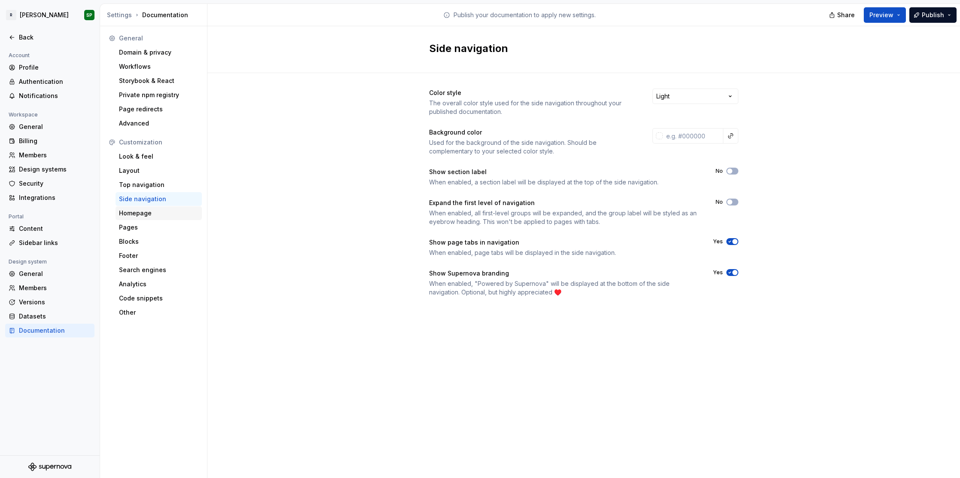
click at [138, 214] on div "Homepage" at bounding box center [158, 213] width 79 height 9
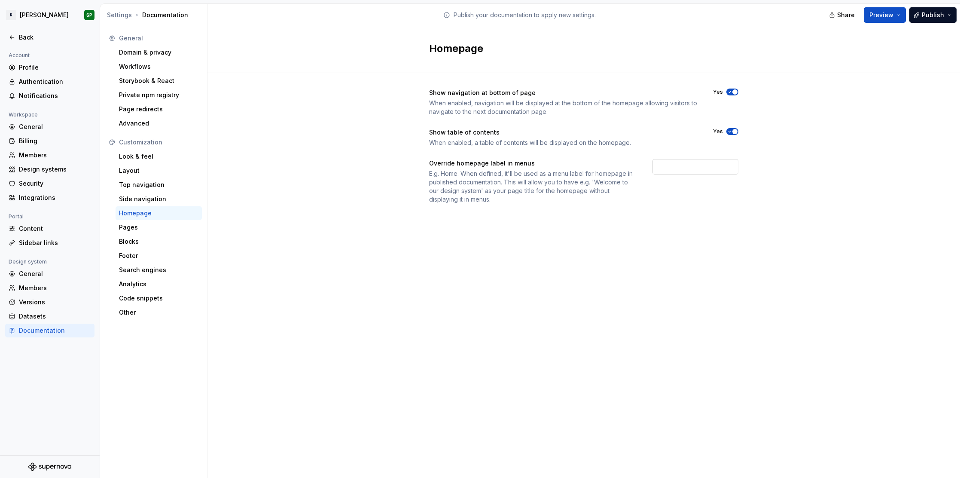
click at [580, 170] on input "text" at bounding box center [696, 166] width 86 height 15
type input "Home"
click at [526, 197] on div "E.g. Home. When defined, it'll be used as a menu label for homepage in publishe…" at bounding box center [533, 186] width 208 height 34
click at [580, 17] on button "Preview" at bounding box center [885, 14] width 42 height 15
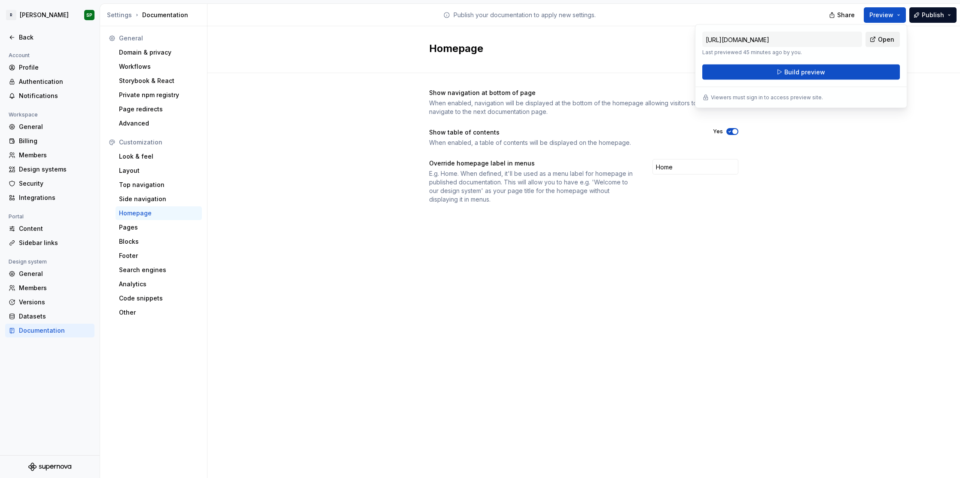
click at [580, 39] on link "Open" at bounding box center [883, 39] width 34 height 15
click at [580, 110] on div "When enabled, navigation will be displayed at the bottom of the homepage allowi…" at bounding box center [563, 107] width 269 height 17
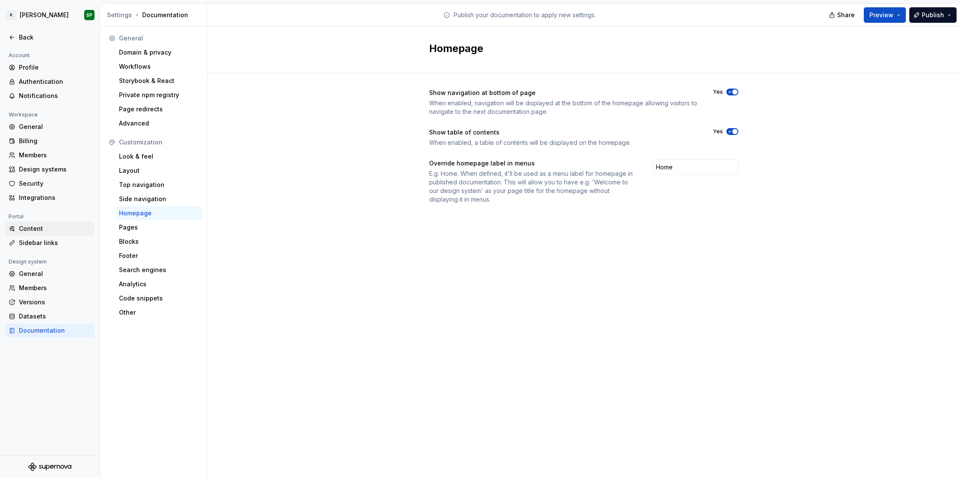
click at [31, 230] on div "Content" at bounding box center [55, 228] width 72 height 9
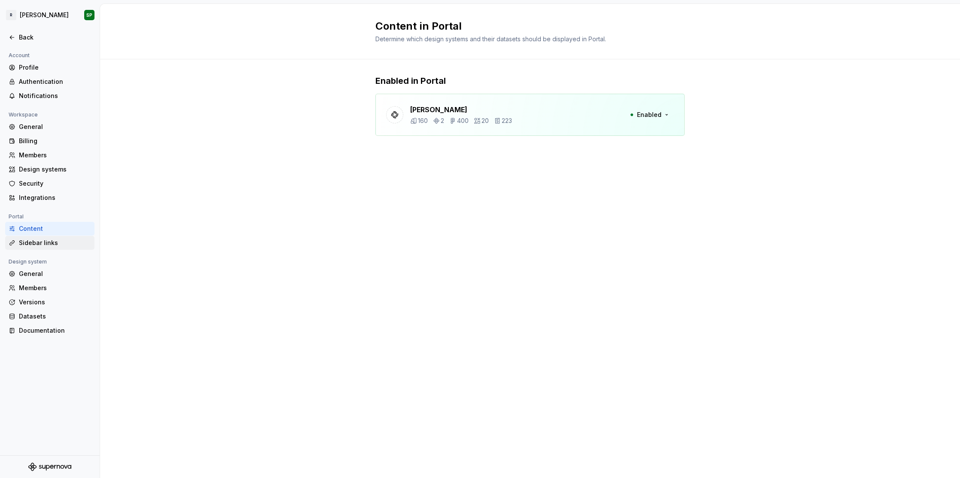
click at [52, 242] on div "Sidebar links" at bounding box center [55, 242] width 72 height 9
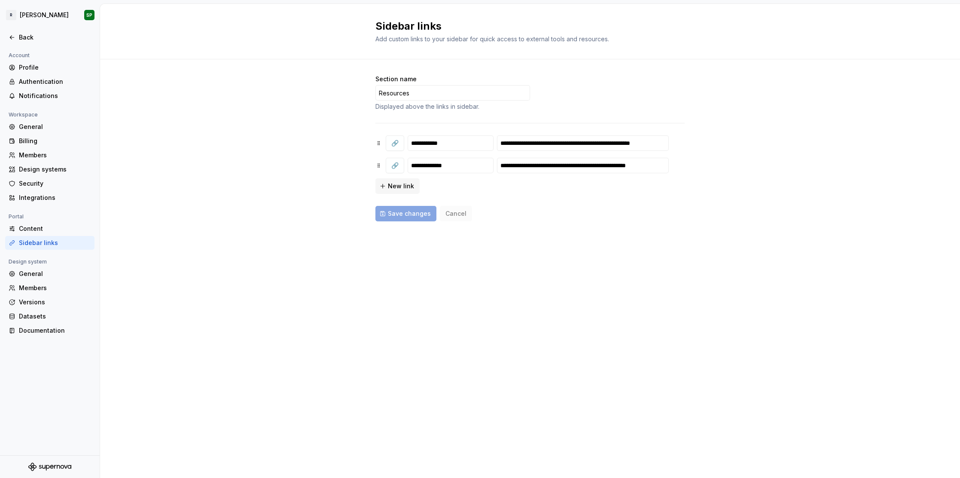
click at [145, 238] on div "**********" at bounding box center [530, 156] width 860 height 195
click at [33, 297] on div "Documentation" at bounding box center [55, 330] width 72 height 9
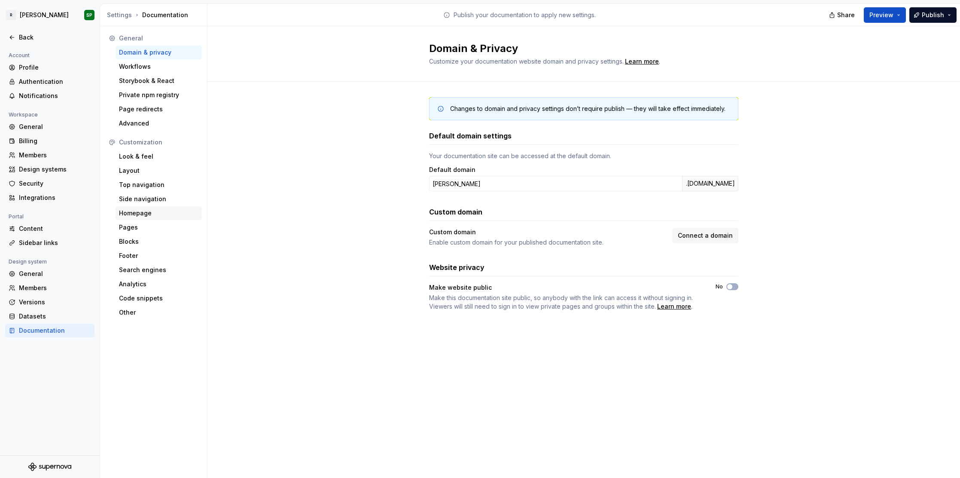
click at [133, 210] on div "Homepage" at bounding box center [158, 213] width 79 height 9
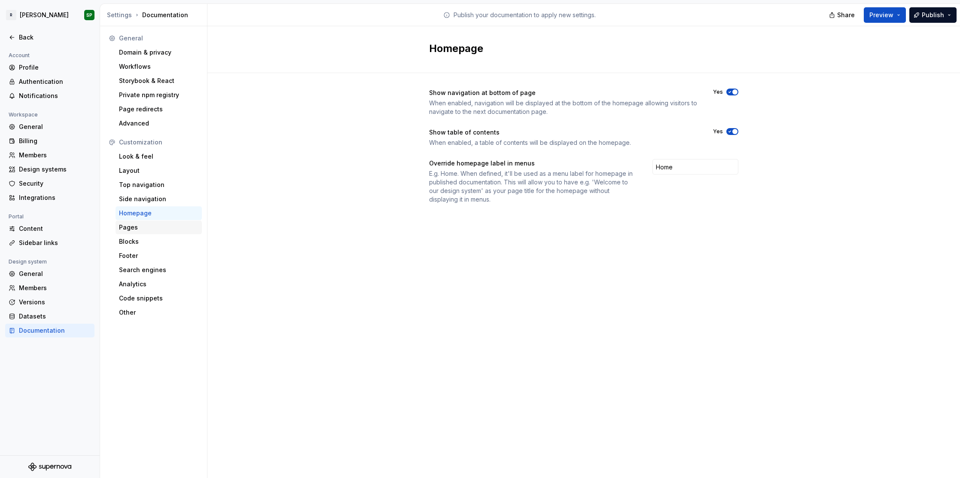
click at [130, 230] on div "Pages" at bounding box center [158, 227] width 79 height 9
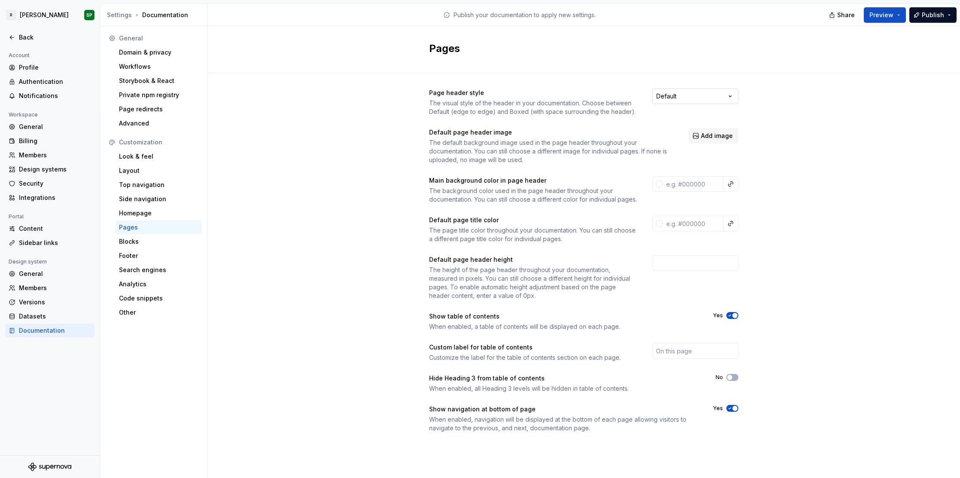
click at [580, 99] on html "R Norma SP Back Account Profile Authentication Notifications Workspace General …" at bounding box center [480, 239] width 960 height 478
click at [578, 109] on html "R Norma SP Back Account Profile Authentication Notifications Workspace General …" at bounding box center [480, 239] width 960 height 478
click at [580, 297] on input "text" at bounding box center [696, 350] width 86 height 15
click at [580, 297] on div "Customize the label for the table of contents section on each page." at bounding box center [533, 357] width 208 height 9
click at [139, 241] on div "Blocks" at bounding box center [158, 241] width 79 height 9
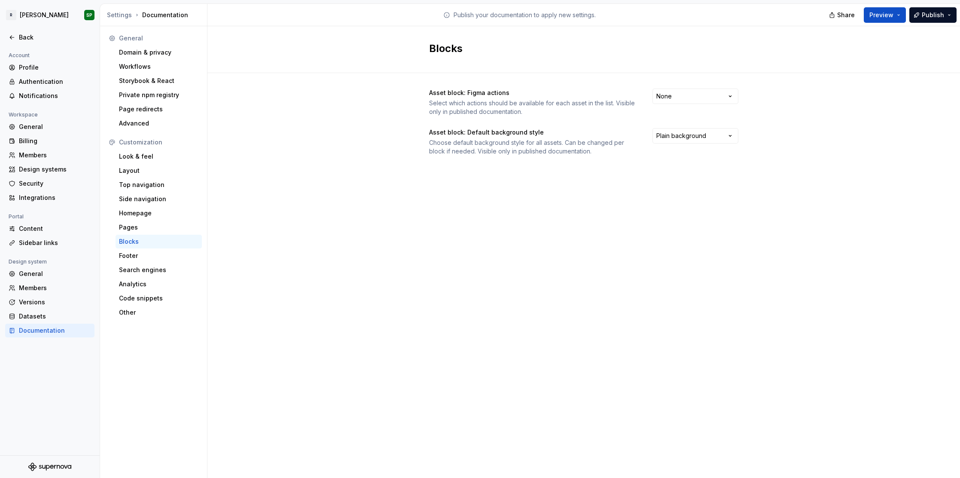
click at [567, 101] on div "Select which actions should be available for each asset in the list. Visible on…" at bounding box center [533, 107] width 208 height 17
click at [580, 104] on div "Select which actions should be available for each asset in the list. Visible on…" at bounding box center [533, 107] width 208 height 17
click at [580, 102] on html "R Norma SP Back Account Profile Authentication Notifications Workspace General …" at bounding box center [480, 239] width 960 height 478
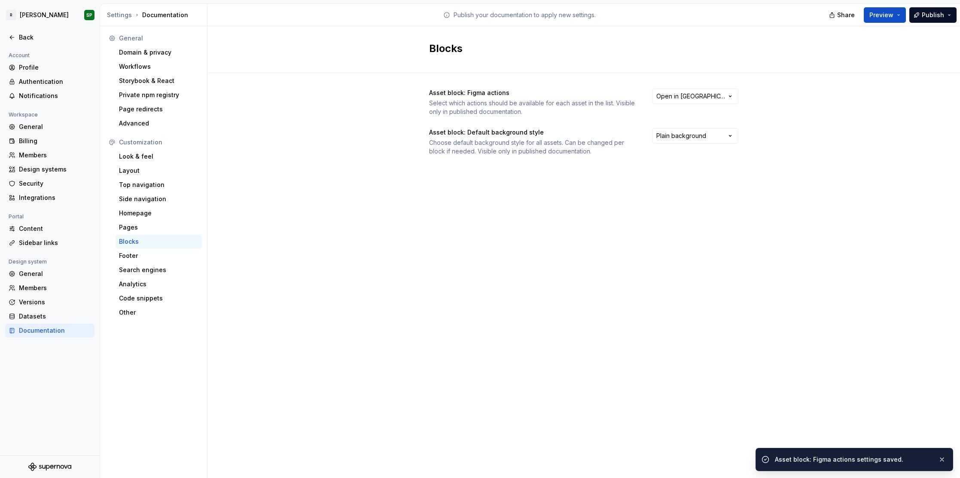
click at [580, 115] on div "Select which actions should be available for each asset in the list. Visible on…" at bounding box center [533, 107] width 208 height 17
click at [580, 139] on html "R Norma SP Back Account Profile Authentication Notifications Workspace General …" at bounding box center [480, 239] width 960 height 478
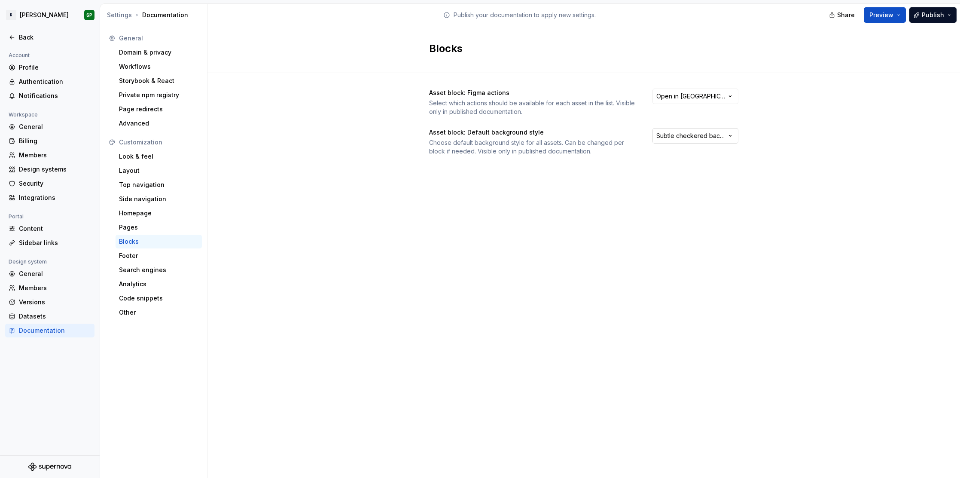
click at [580, 136] on html "R Norma SP Back Account Profile Authentication Notifications Workspace General …" at bounding box center [480, 239] width 960 height 478
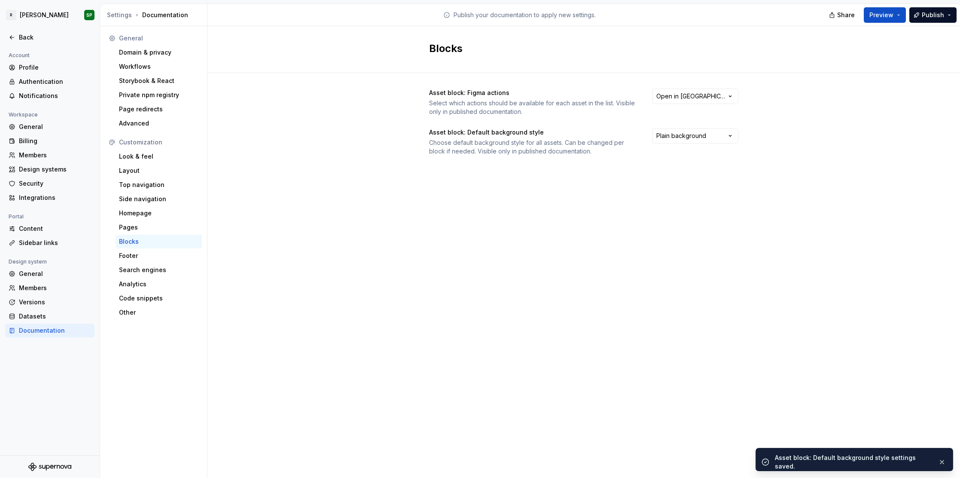
click at [517, 137] on div "Asset block: Default background style Choose default background style for all a…" at bounding box center [533, 142] width 208 height 28
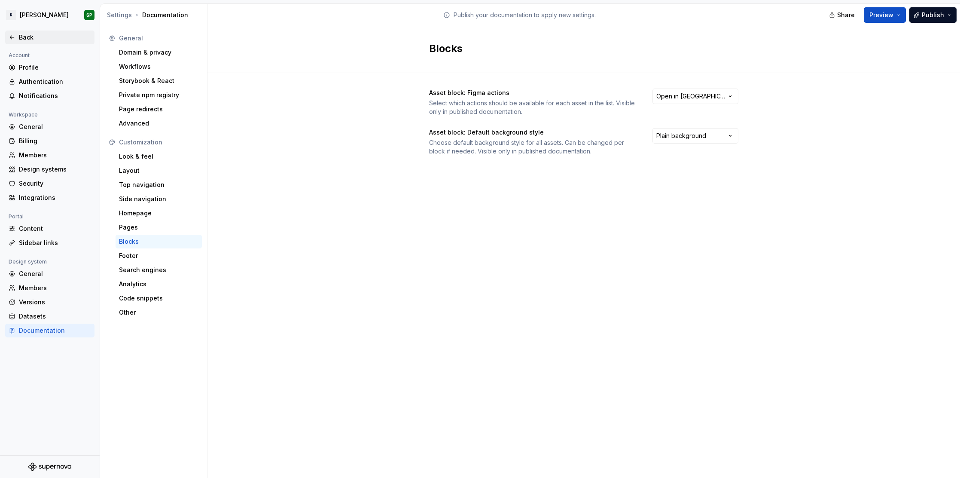
click at [21, 35] on div "Back" at bounding box center [55, 37] width 72 height 9
click at [580, 98] on html "R Norma SP Back Account Profile Authentication Notifications Workspace General …" at bounding box center [480, 239] width 960 height 478
click at [568, 122] on div "Asset block: Figma actions Select which actions should be available for each as…" at bounding box center [583, 122] width 309 height 67
click at [580, 133] on html "R Norma SP Back Account Profile Authentication Notifications Workspace General …" at bounding box center [480, 239] width 960 height 478
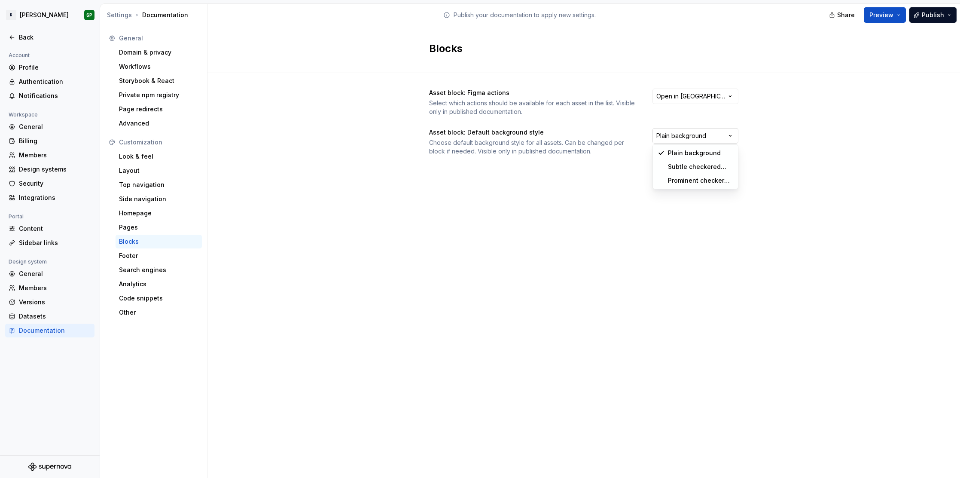
click at [580, 135] on html "R Norma SP Back Account Profile Authentication Notifications Workspace General …" at bounding box center [480, 239] width 960 height 478
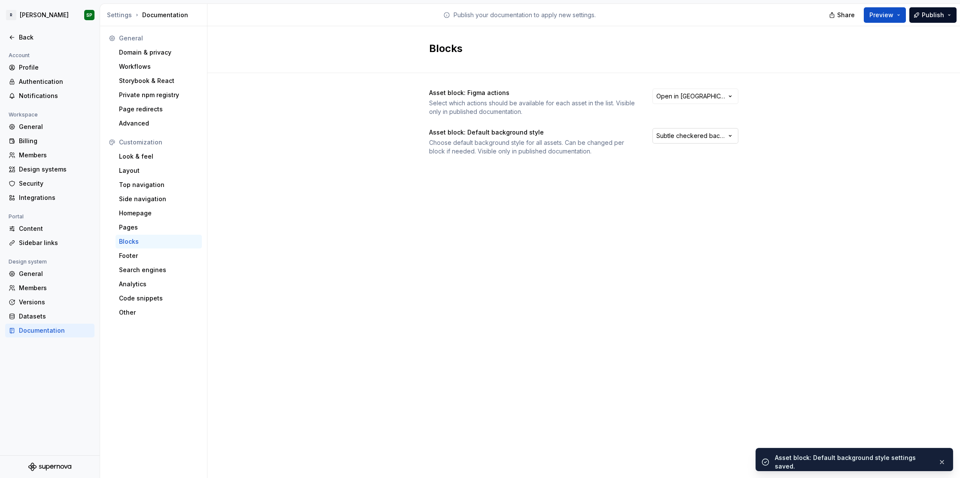
click at [580, 136] on html "R Norma SP Back Account Profile Authentication Notifications Workspace General …" at bounding box center [480, 239] width 960 height 478
click at [133, 254] on div "Footer" at bounding box center [158, 255] width 79 height 9
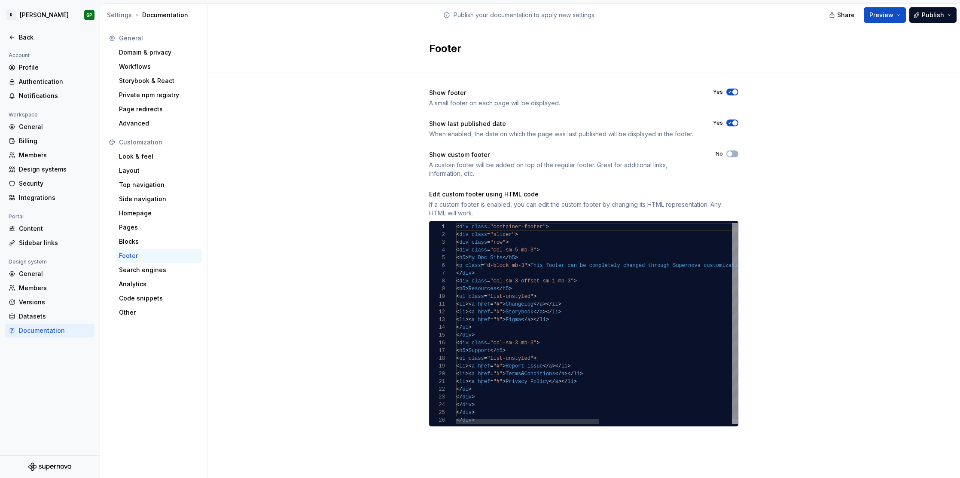
click at [496, 288] on div "< div class = "container-footer" > < div class = "slider" > < div class = "row"…" at bounding box center [727, 323] width 543 height 201
type textarea "**********"
click at [528, 278] on div "< div class = "container-footer" > < div class = "slider" > < div class = "row"…" at bounding box center [727, 321] width 543 height 206
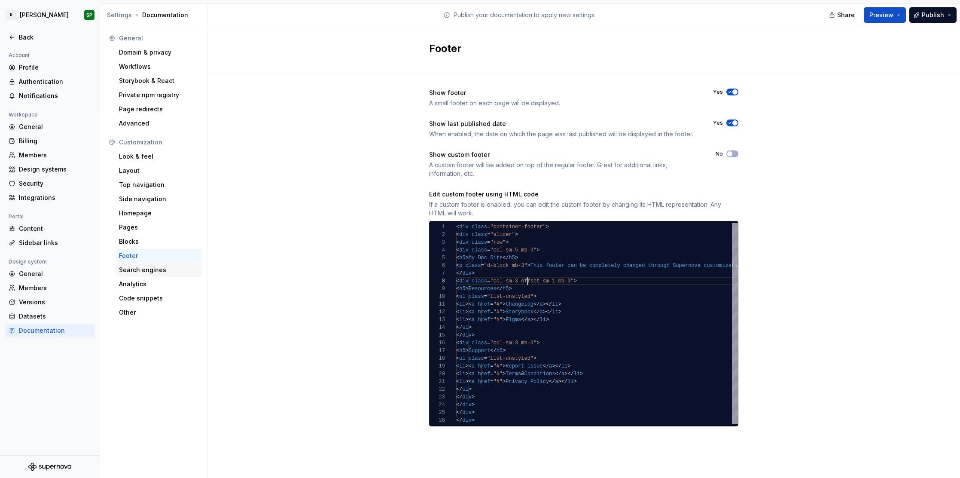
click at [146, 267] on div "Search engines" at bounding box center [158, 270] width 79 height 9
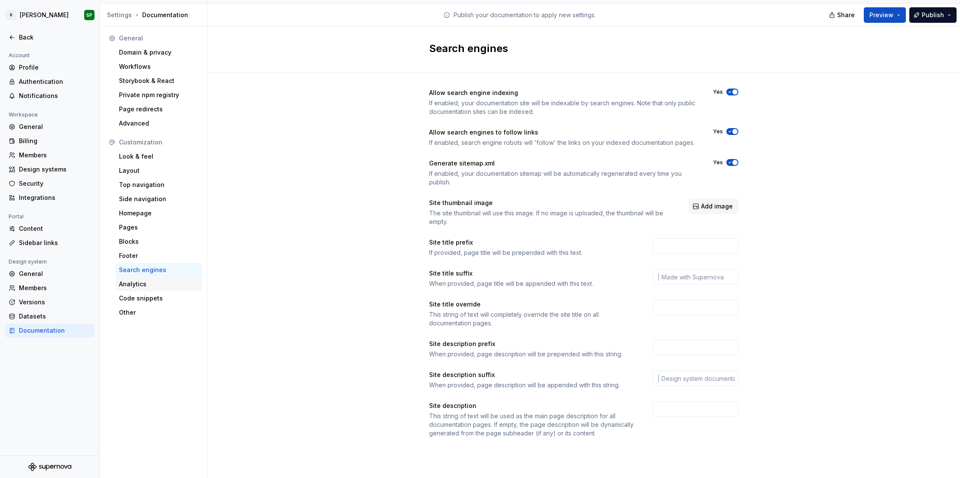
click at [133, 283] on div "Analytics" at bounding box center [158, 284] width 79 height 9
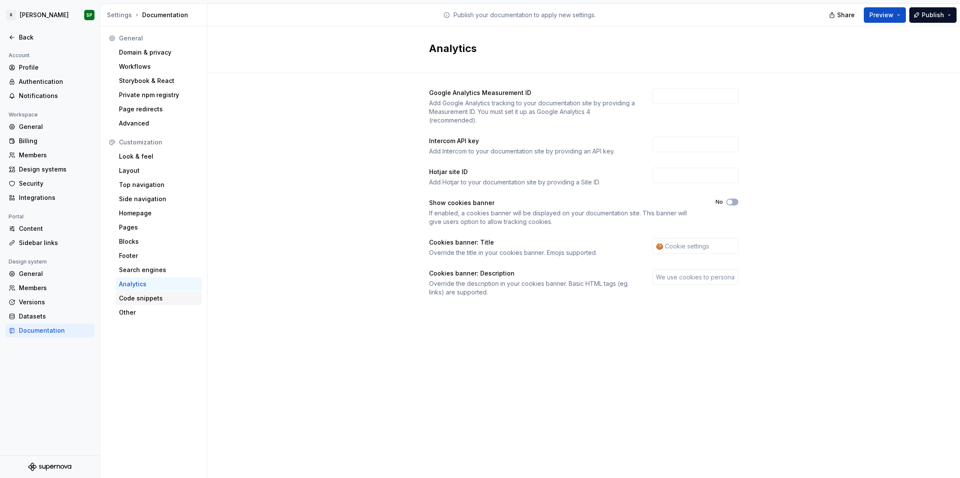
click at [147, 297] on div "Code snippets" at bounding box center [158, 298] width 79 height 9
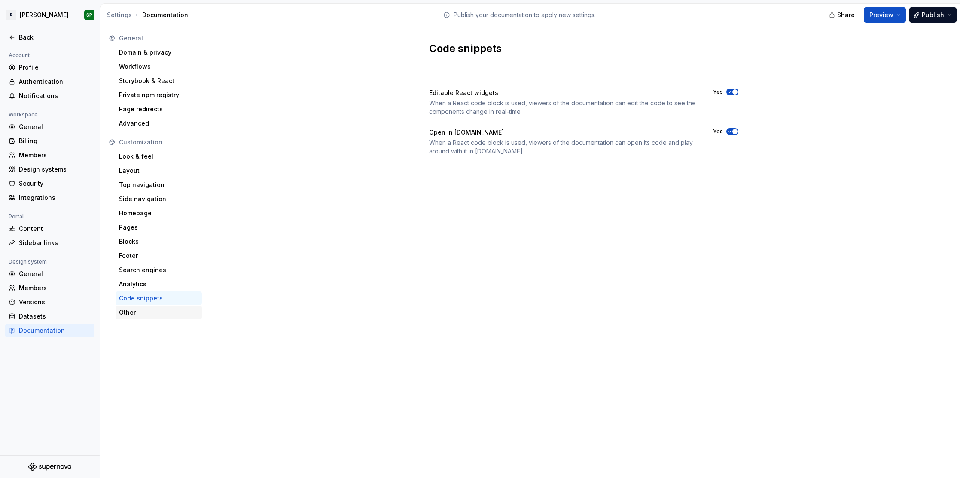
click at [131, 297] on div "Other" at bounding box center [158, 312] width 79 height 9
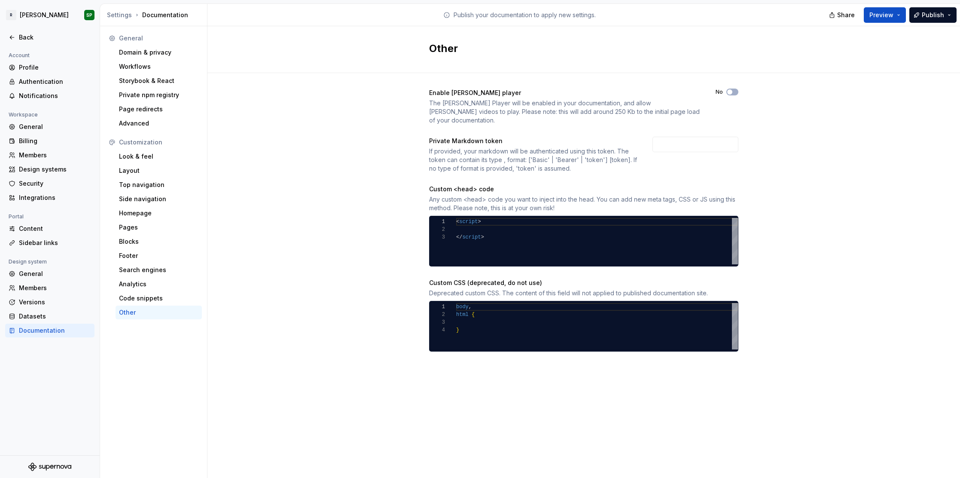
click at [538, 196] on div "Any custom <head> code you want to inject into the head. You can add new meta t…" at bounding box center [583, 203] width 309 height 17
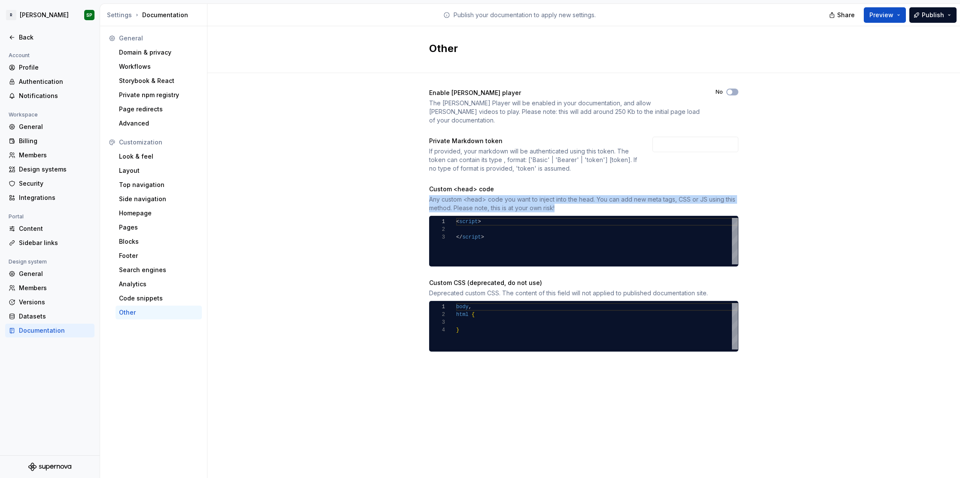
click at [529, 202] on div "Any custom <head> code you want to inject into the head. You can add new meta t…" at bounding box center [583, 203] width 309 height 17
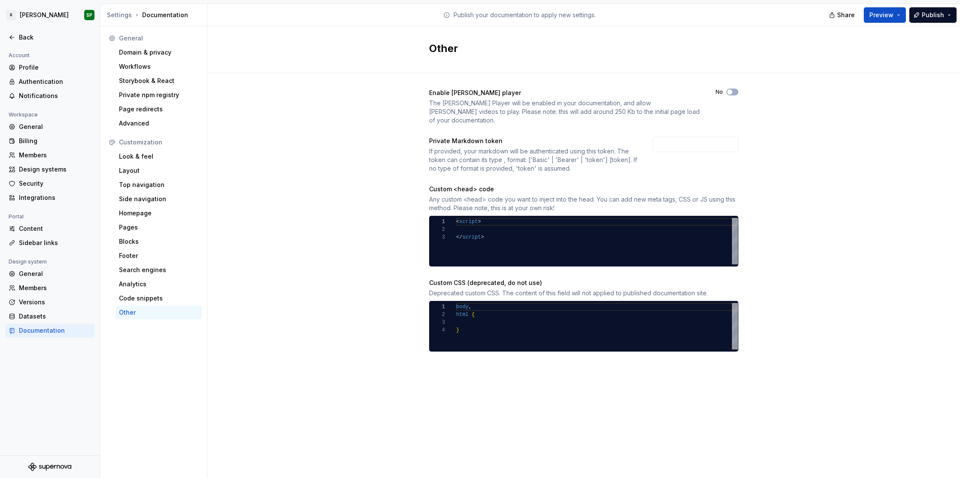
click at [508, 195] on div "Any custom <head> code you want to inject into the head. You can add new meta t…" at bounding box center [583, 203] width 309 height 17
click at [489, 229] on div "< script > </ script >" at bounding box center [597, 241] width 282 height 46
type textarea "******** **** *********"
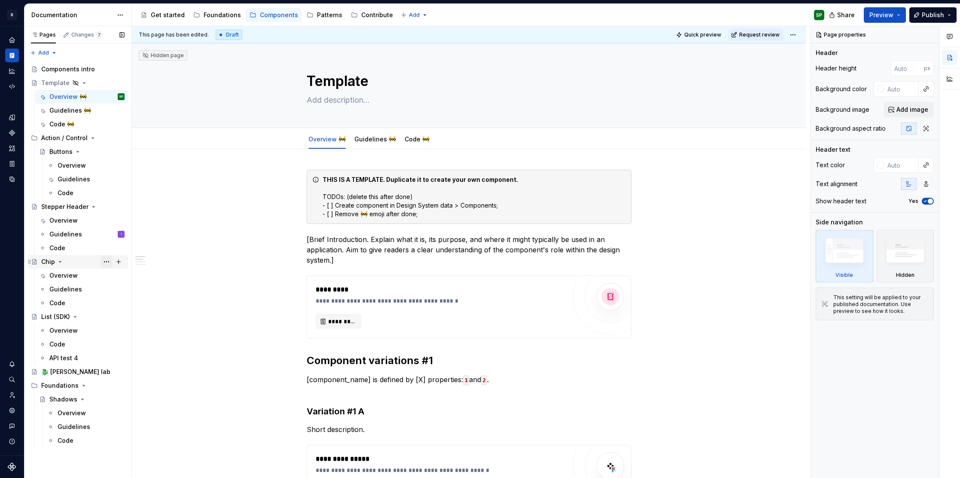
click at [108, 263] on button "Page tree" at bounding box center [107, 262] width 12 height 12
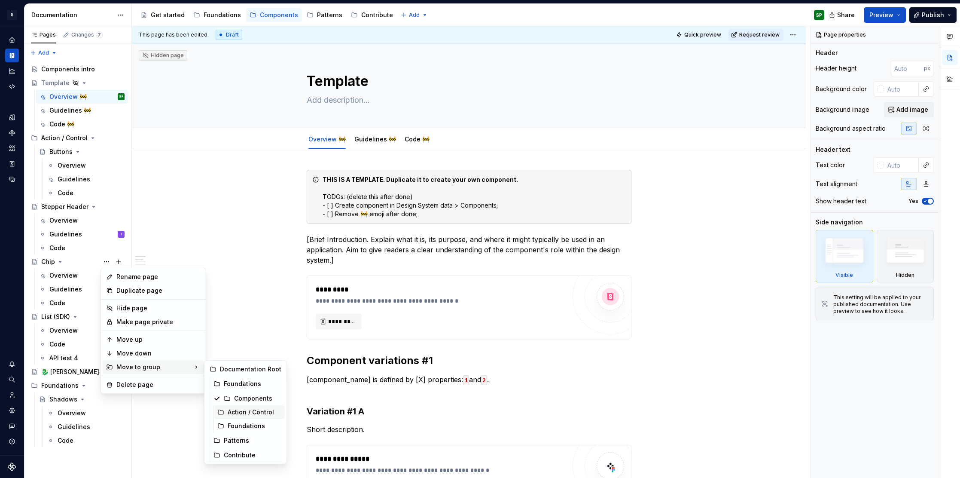
click at [250, 413] on div "Action / Control" at bounding box center [255, 412] width 54 height 9
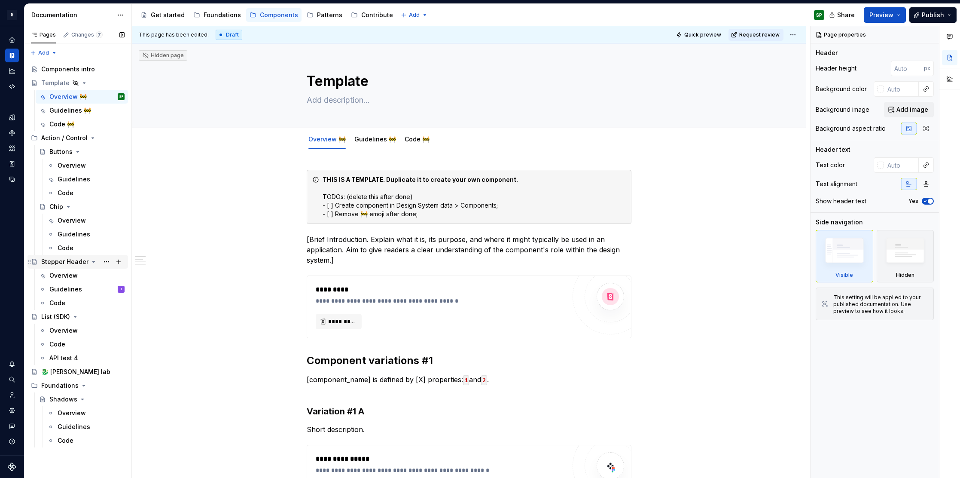
click at [82, 260] on div "Stepper Header" at bounding box center [64, 261] width 47 height 9
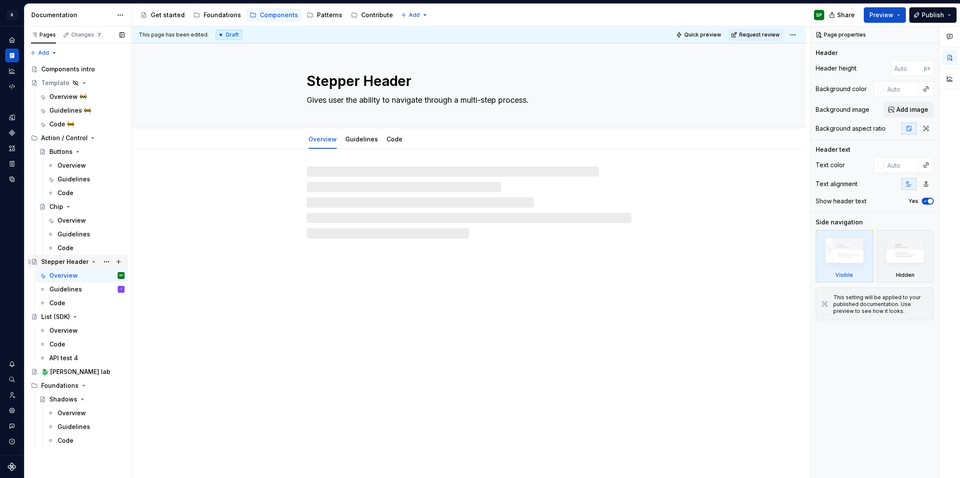
click at [90, 261] on icon "Page tree" at bounding box center [93, 261] width 7 height 7
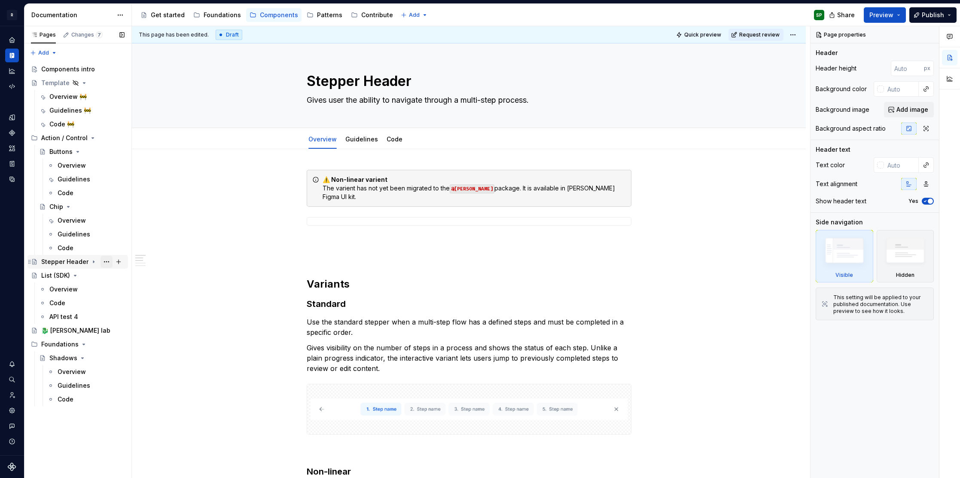
click at [104, 261] on button "Page tree" at bounding box center [107, 262] width 12 height 12
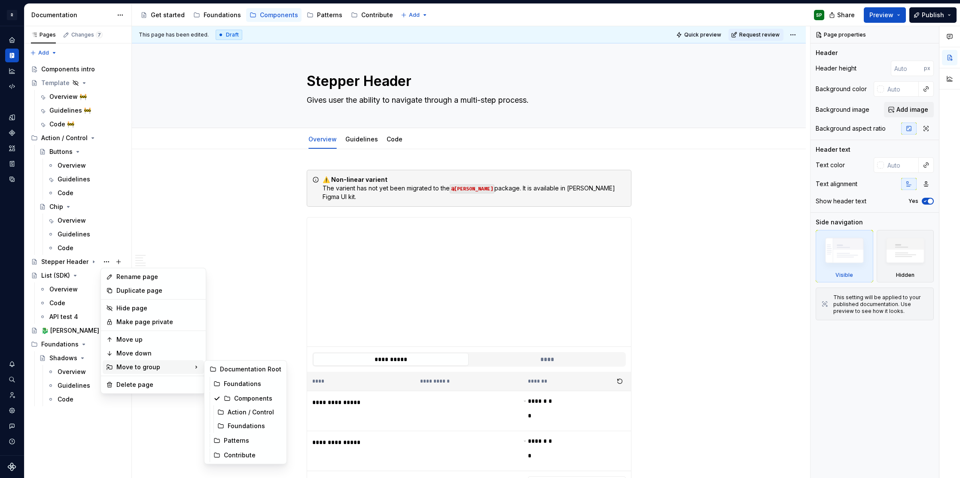
click at [123, 364] on div "Move to group" at bounding box center [153, 367] width 101 height 14
click at [247, 413] on div "Action / Control" at bounding box center [255, 412] width 54 height 9
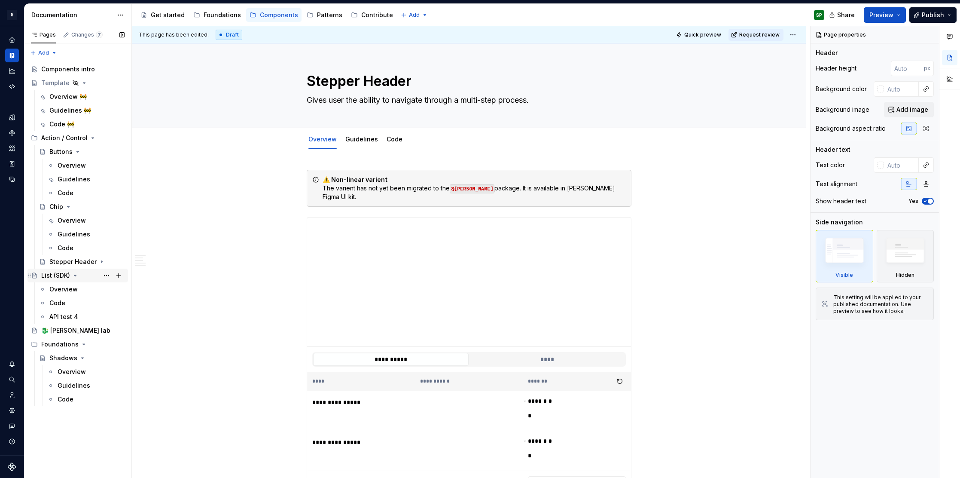
click at [36, 276] on icon "Page tree" at bounding box center [34, 275] width 7 height 7
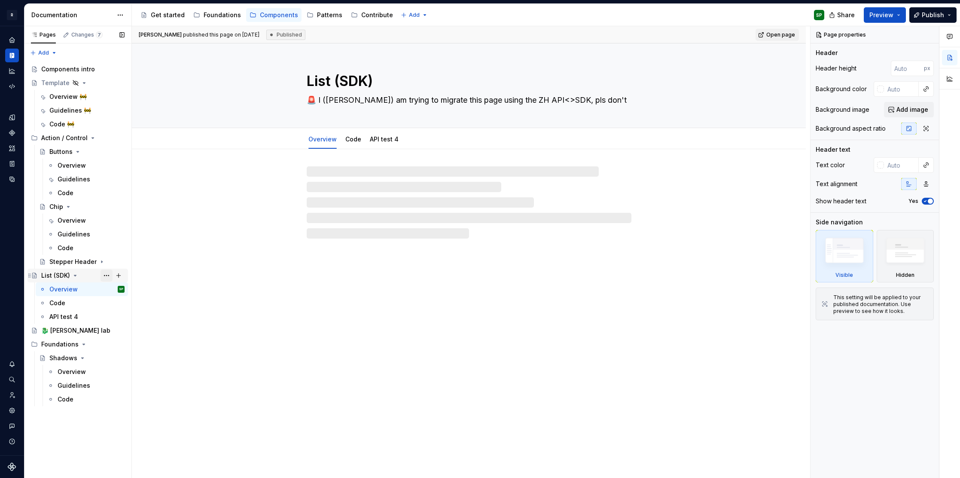
click at [106, 274] on button "Page tree" at bounding box center [107, 275] width 12 height 12
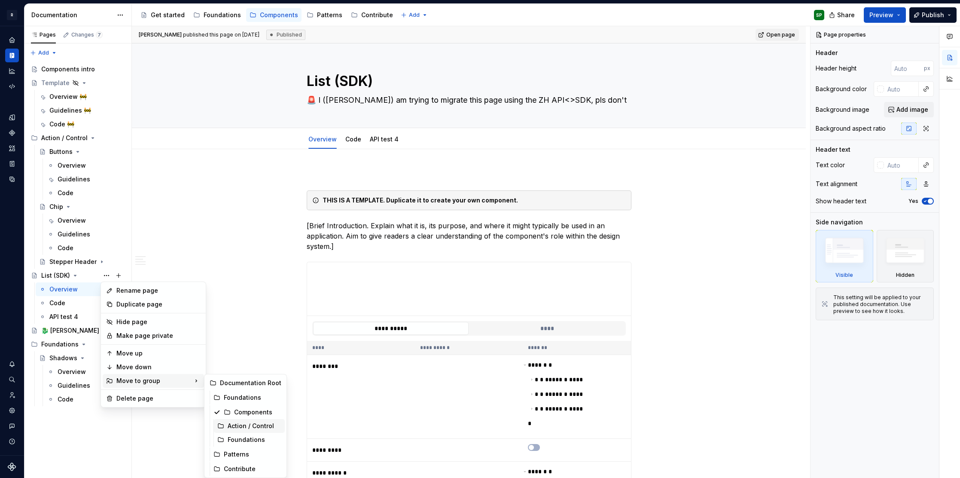
click at [236, 424] on div "Action / Control" at bounding box center [255, 426] width 54 height 9
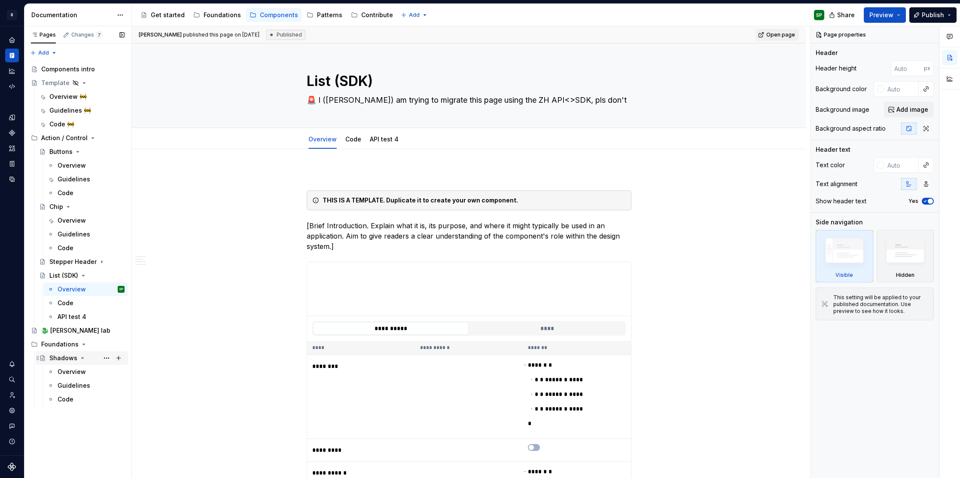
click at [68, 360] on div "Shadows" at bounding box center [63, 358] width 28 height 9
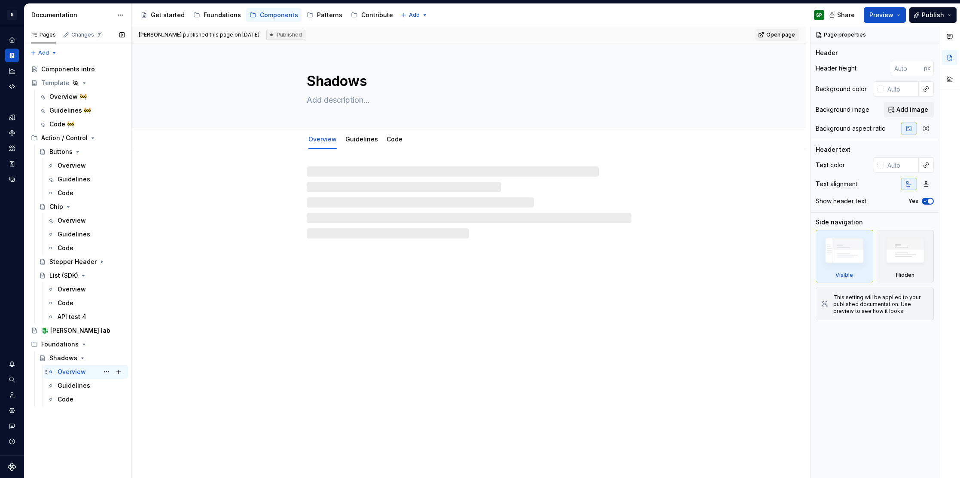
click at [71, 369] on div "Overview" at bounding box center [72, 371] width 28 height 9
click at [70, 382] on div "Guidelines" at bounding box center [74, 385] width 33 height 9
click at [61, 400] on div "Code" at bounding box center [66, 399] width 16 height 9
click at [49, 344] on div "Foundations" at bounding box center [59, 344] width 37 height 9
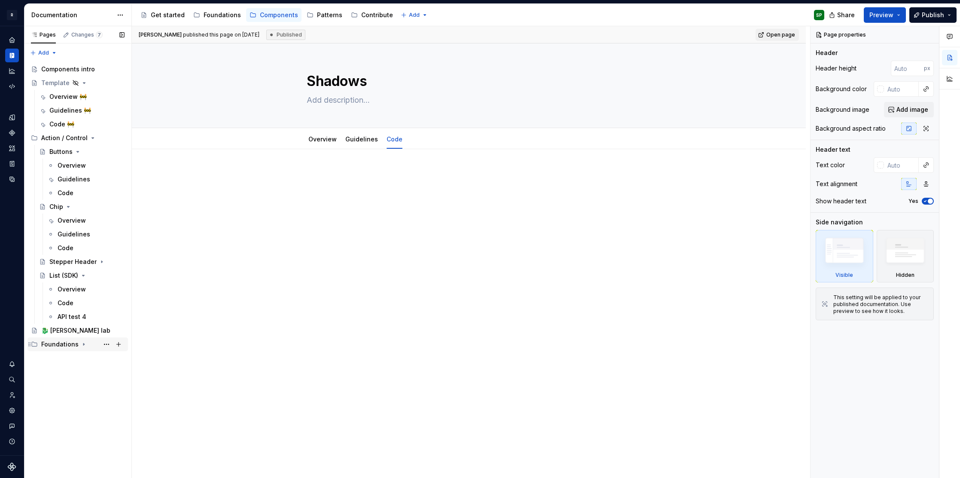
click at [60, 344] on div "Foundations" at bounding box center [59, 344] width 37 height 9
click at [109, 346] on button "Page tree" at bounding box center [107, 344] width 12 height 12
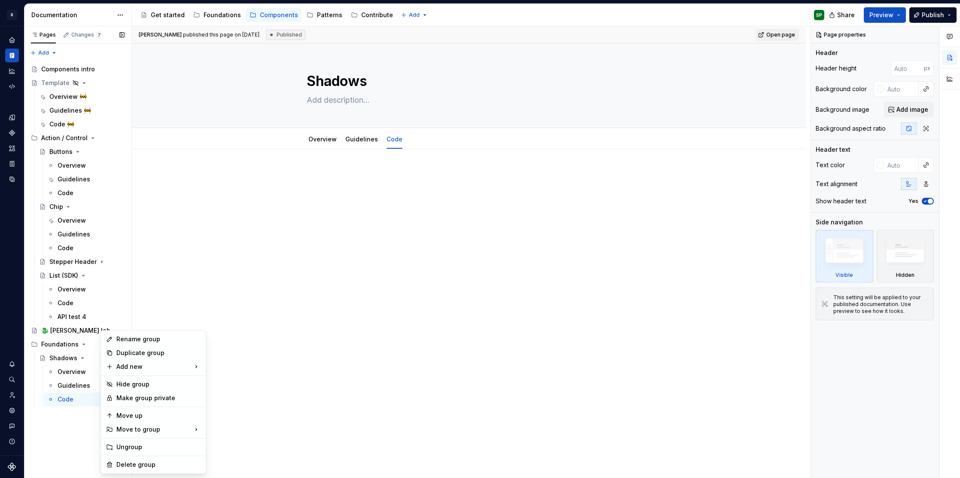
click at [48, 312] on div "Pages Changes 7 Add Accessibility guide for tree Page tree. Navigate the tree w…" at bounding box center [77, 252] width 107 height 452
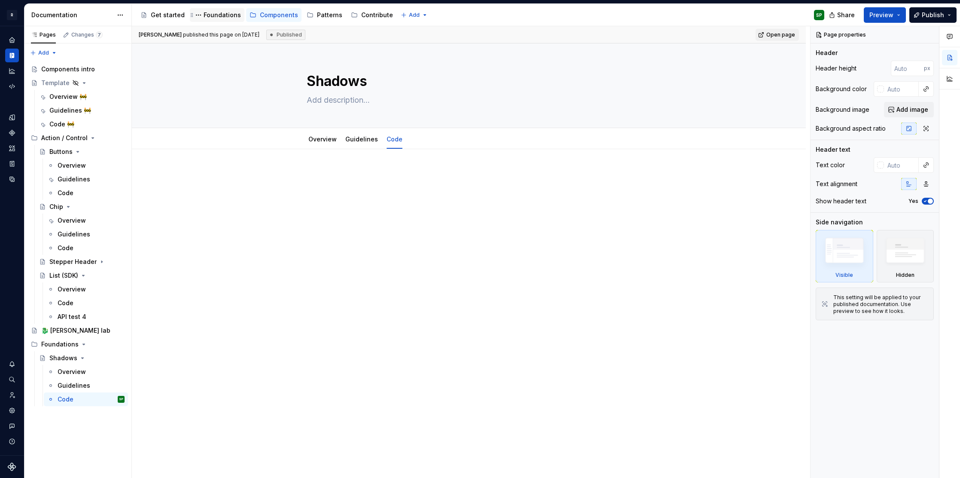
click at [219, 12] on div "Foundations" at bounding box center [222, 15] width 37 height 9
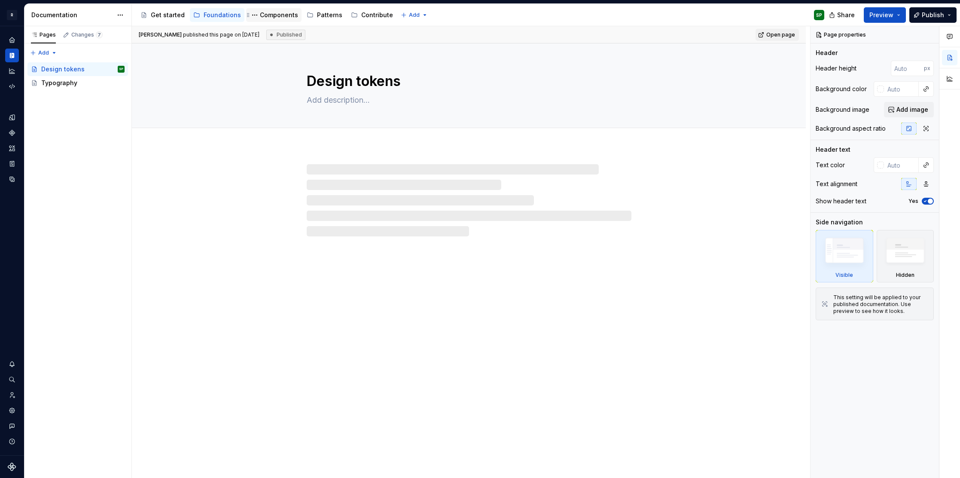
click at [274, 20] on div "Components" at bounding box center [274, 15] width 49 height 10
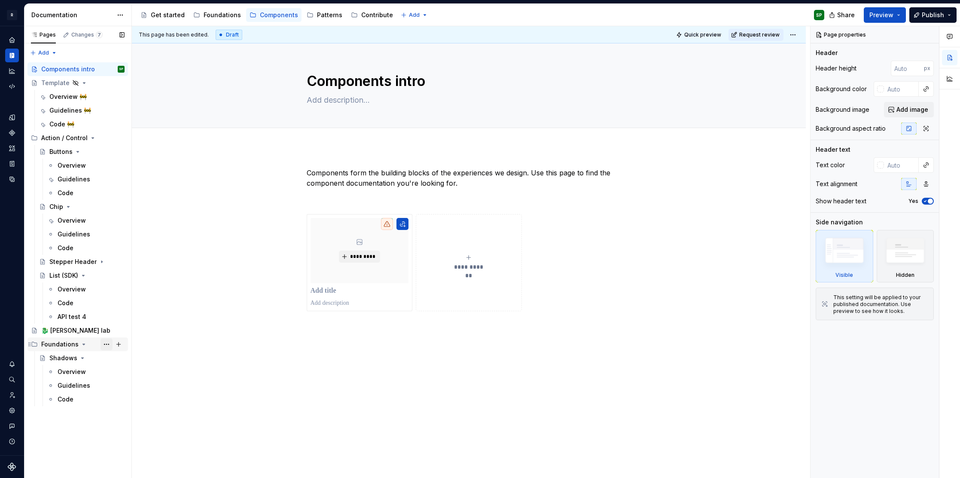
click at [106, 342] on button "Page tree" at bounding box center [107, 344] width 12 height 12
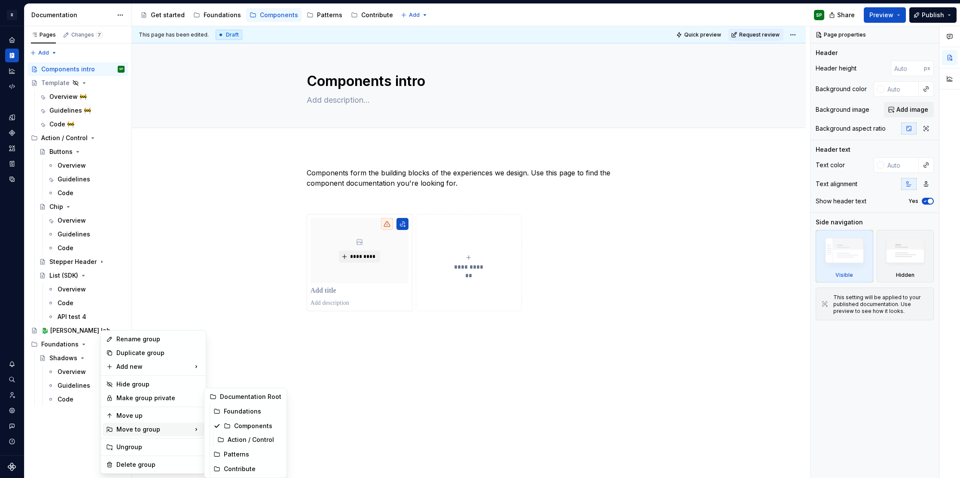
click at [250, 255] on html "R Norma SP Design system data Documentation Accessibility guide for tree Page t…" at bounding box center [480, 239] width 960 height 478
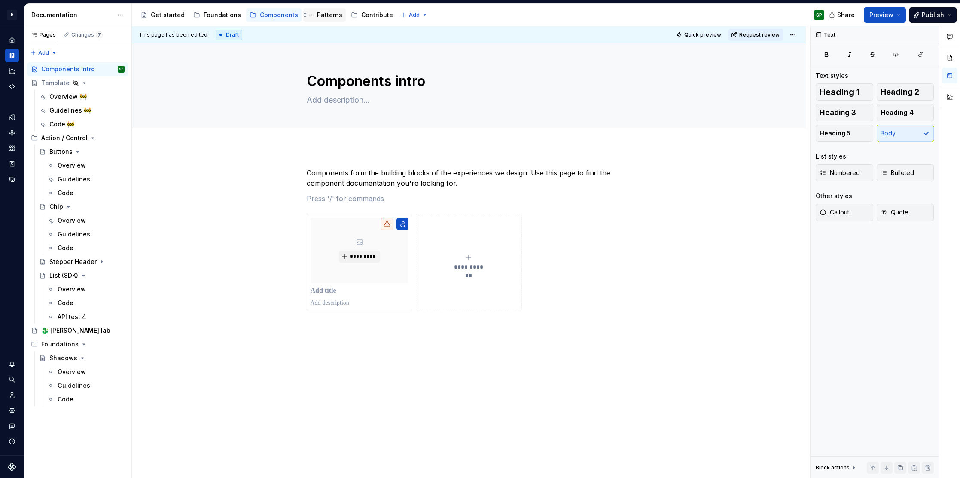
click at [323, 13] on div "Patterns" at bounding box center [329, 15] width 25 height 9
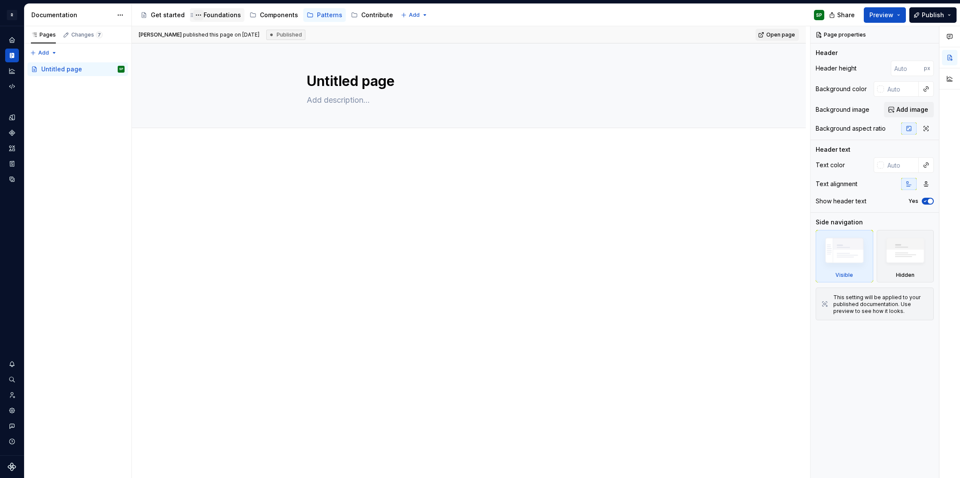
click at [196, 17] on button "Page tree" at bounding box center [198, 15] width 10 height 10
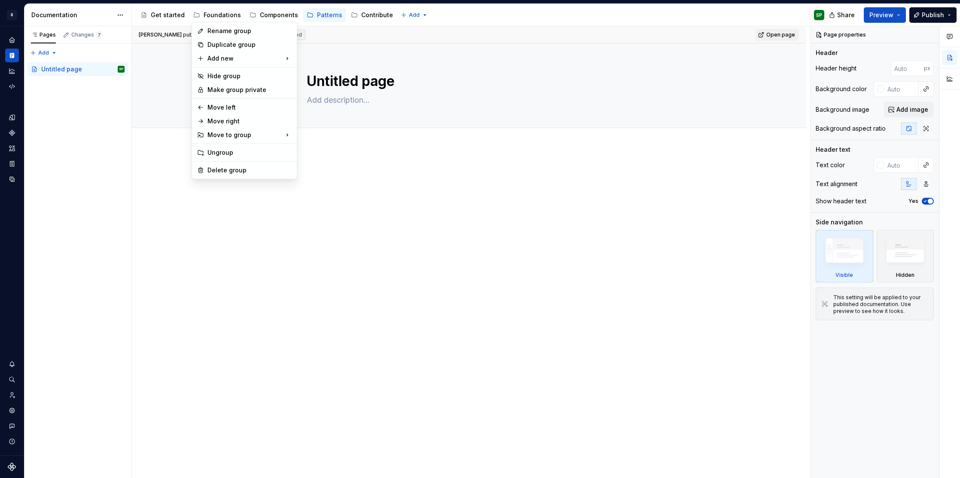
click at [217, 14] on html "R Norma SP Design system data Documentation Accessibility guide for tree Page t…" at bounding box center [480, 239] width 960 height 478
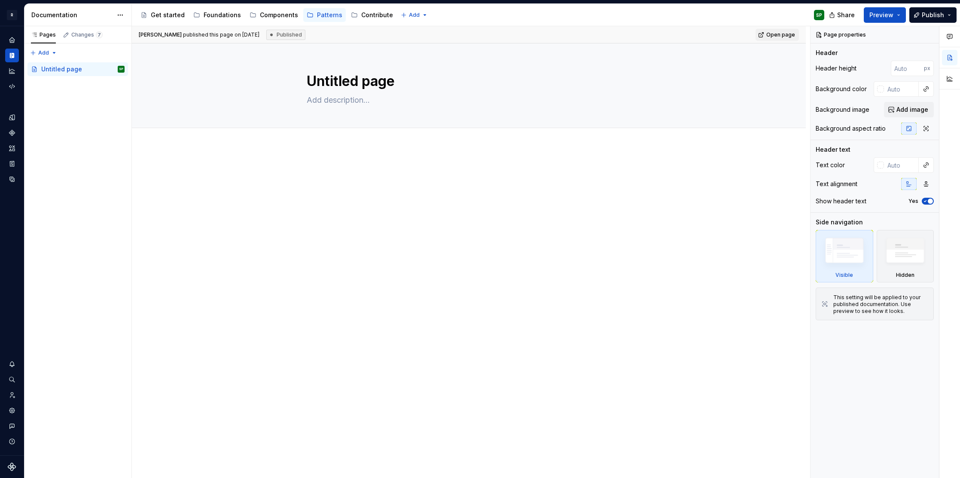
click at [217, 14] on div "Foundations" at bounding box center [222, 15] width 37 height 9
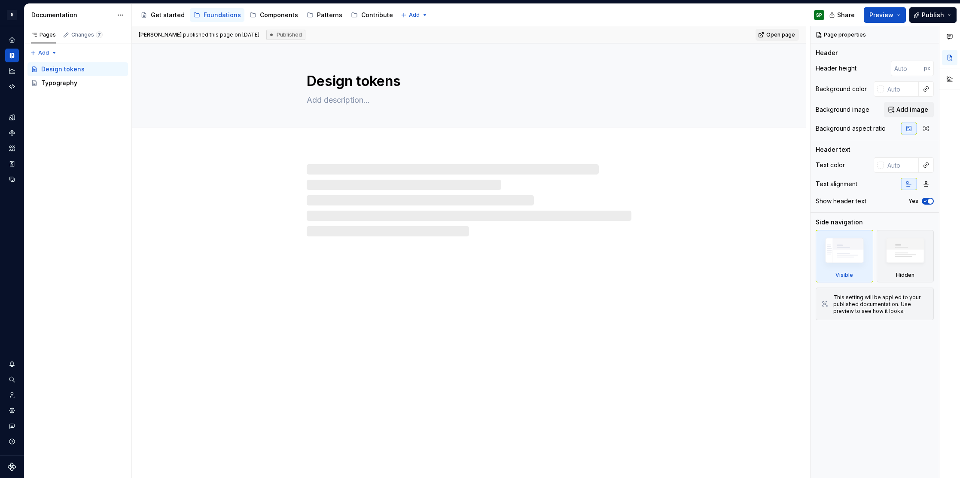
click at [217, 14] on div "Foundations" at bounding box center [222, 15] width 37 height 9
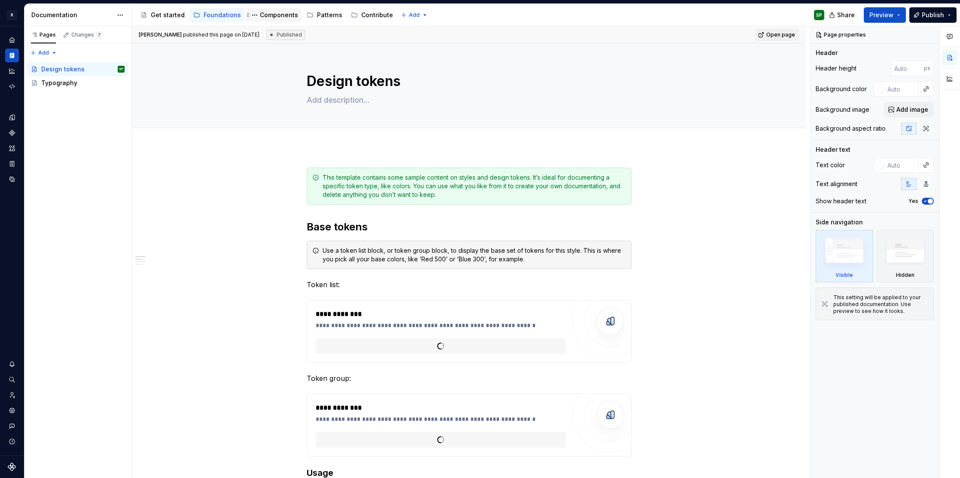
click at [271, 17] on div "Components" at bounding box center [279, 15] width 38 height 9
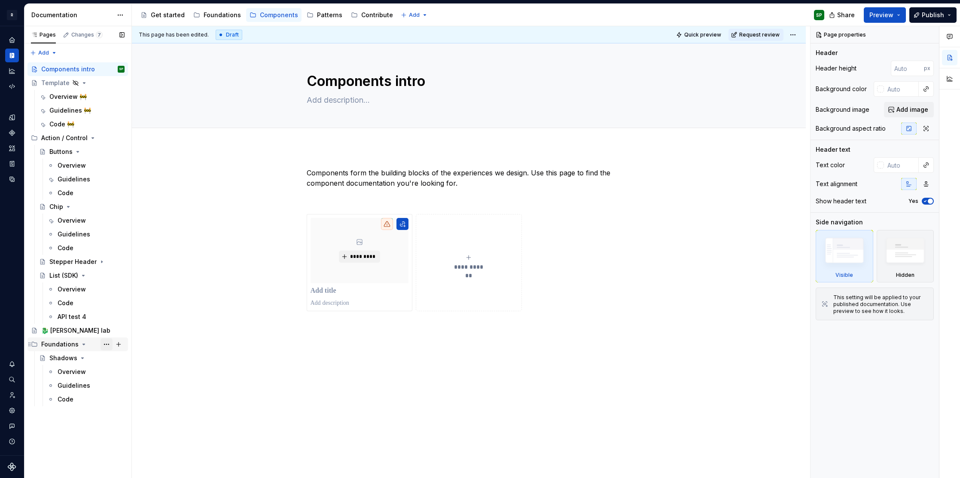
click at [108, 347] on button "Page tree" at bounding box center [107, 344] width 12 height 12
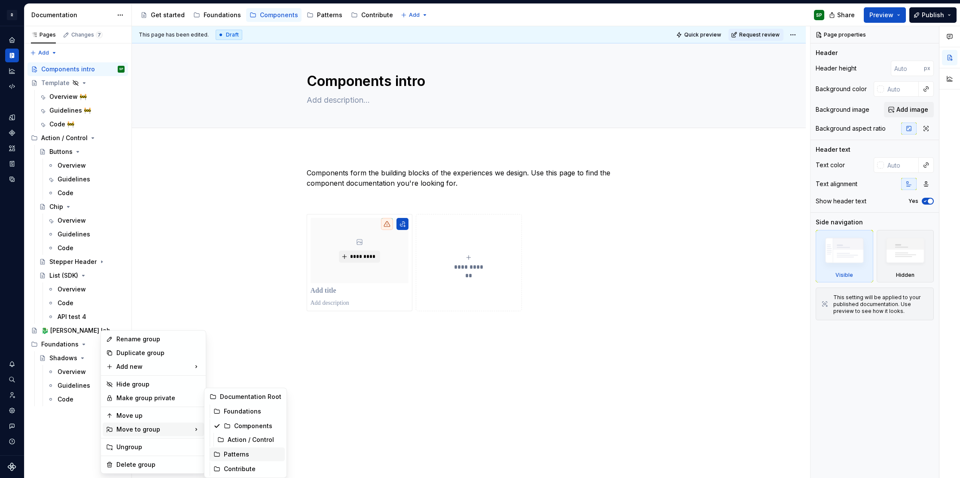
click at [227, 452] on div "Patterns" at bounding box center [253, 454] width 58 height 9
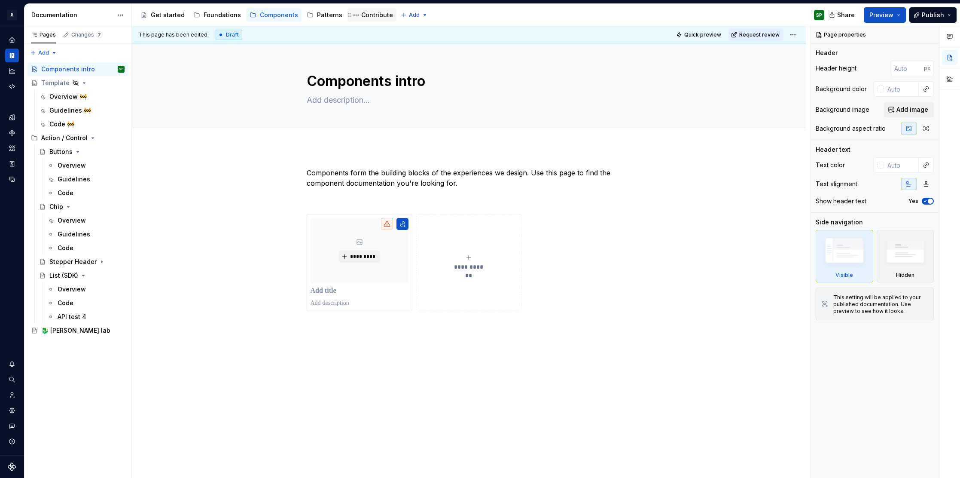
click at [361, 15] on div "Contribute" at bounding box center [377, 15] width 32 height 9
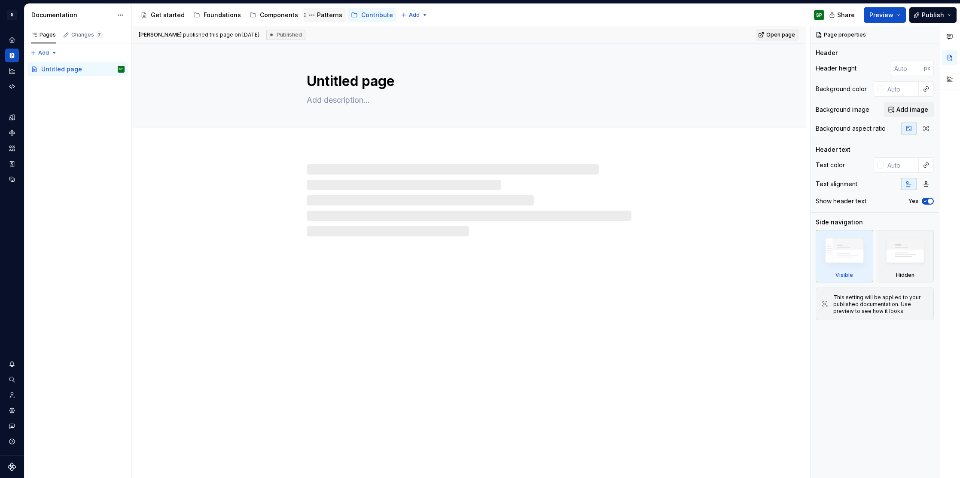
click at [321, 16] on div "Patterns" at bounding box center [329, 15] width 25 height 9
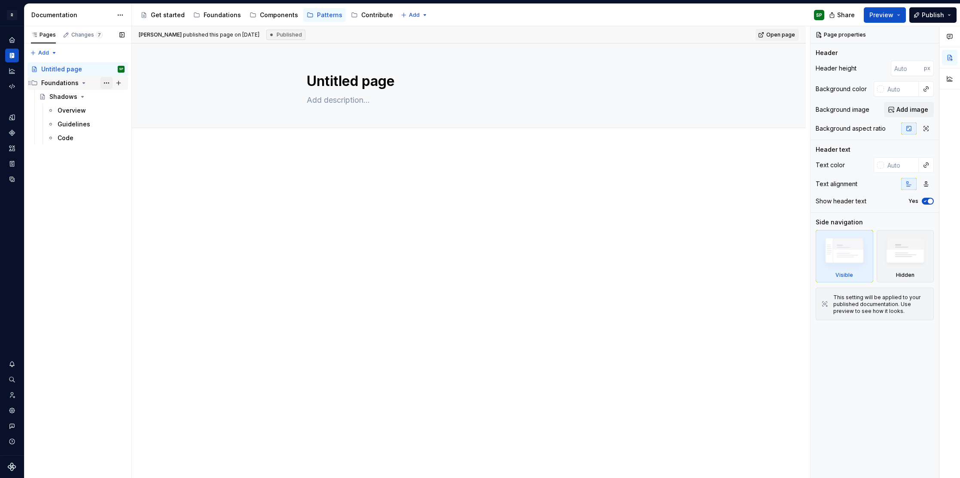
click at [106, 84] on button "Page tree" at bounding box center [107, 83] width 12 height 12
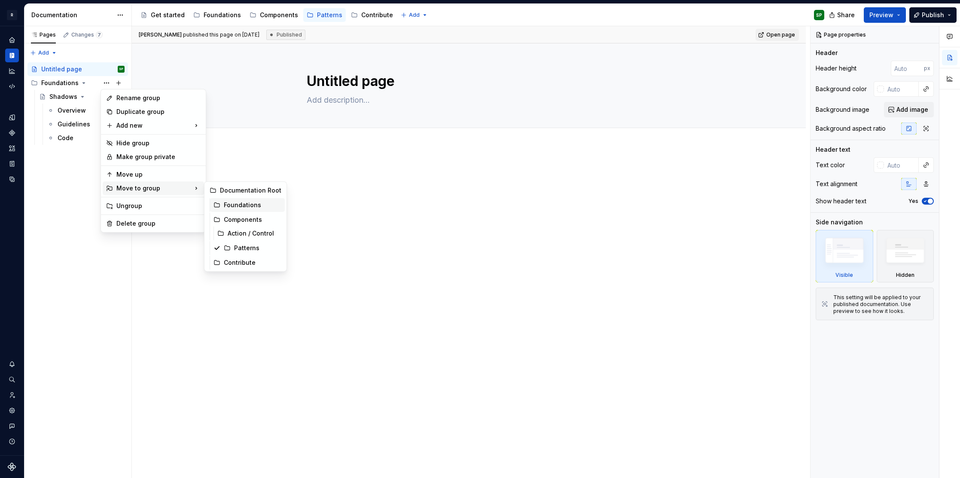
click at [236, 203] on div "Foundations" at bounding box center [253, 205] width 58 height 9
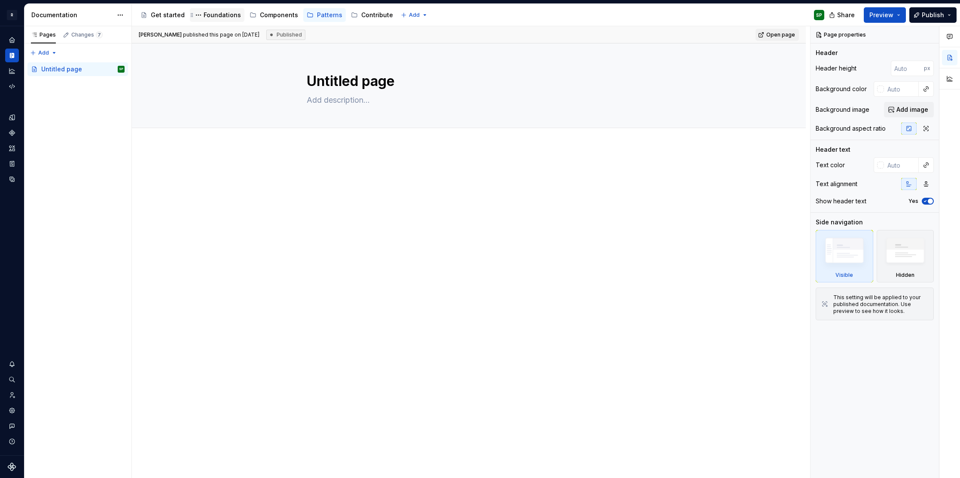
click at [216, 14] on div "Foundations" at bounding box center [222, 15] width 37 height 9
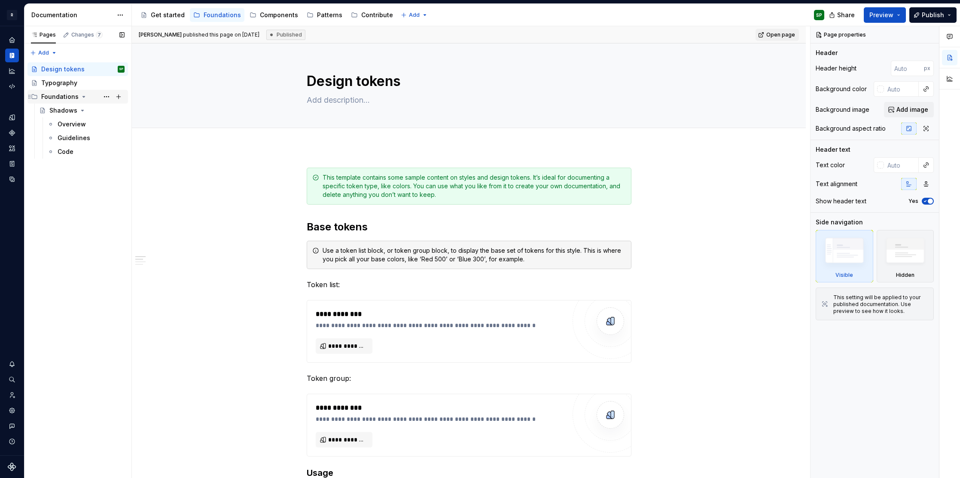
click at [64, 98] on div "Foundations" at bounding box center [59, 96] width 37 height 9
click at [57, 96] on div "Foundations" at bounding box center [59, 96] width 37 height 9
click at [80, 96] on icon "Page tree" at bounding box center [83, 96] width 7 height 7
click at [106, 96] on button "Page tree" at bounding box center [107, 97] width 12 height 12
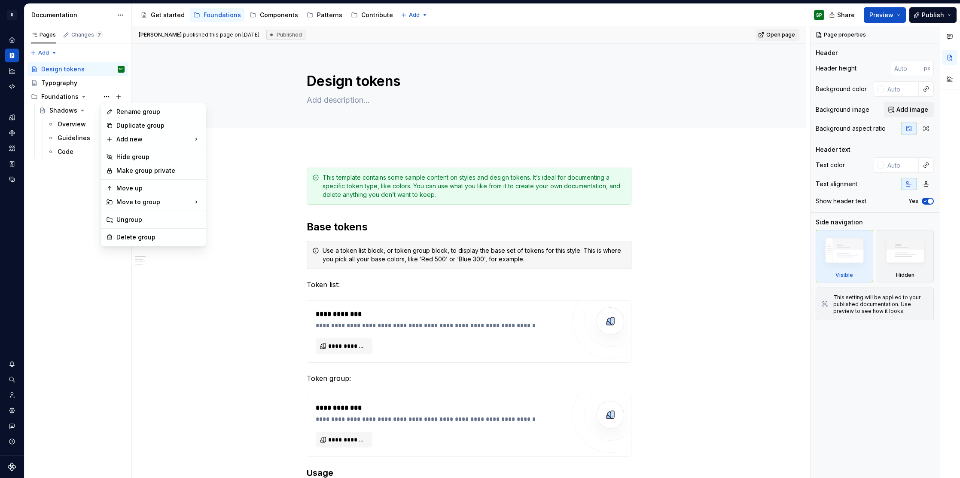
type textarea "*"
click at [122, 116] on div "Rename group" at bounding box center [158, 111] width 84 height 9
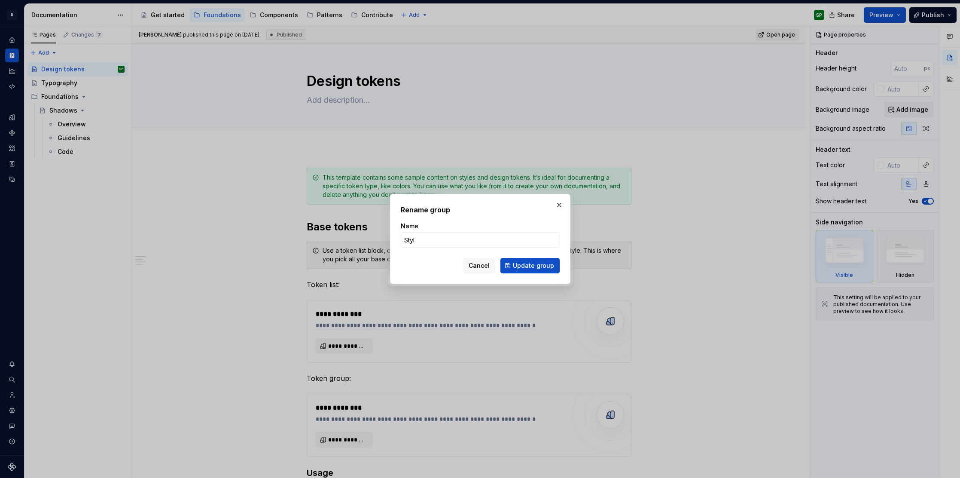
type input "Style"
click button "Update group" at bounding box center [530, 265] width 59 height 15
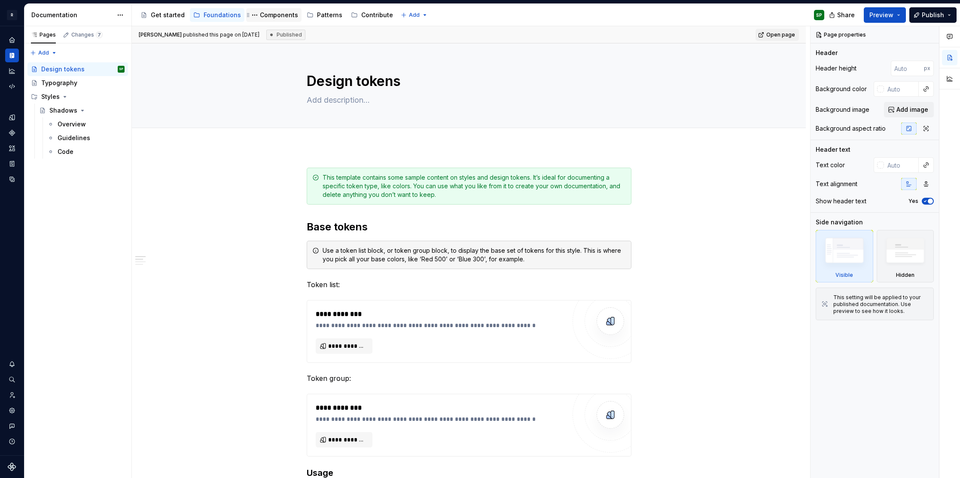
click at [268, 14] on div "Components" at bounding box center [279, 15] width 38 height 9
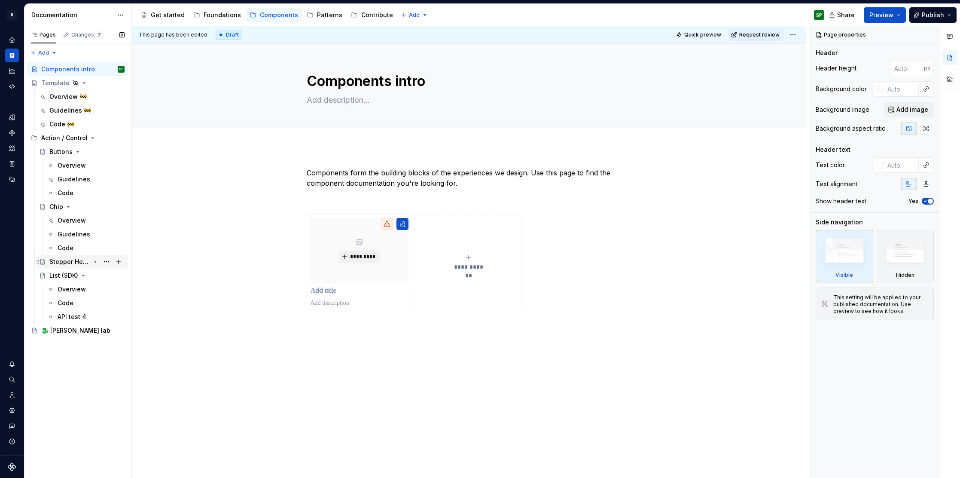
click at [96, 262] on icon "Page tree" at bounding box center [95, 261] width 7 height 7
click at [114, 70] on button "Page tree" at bounding box center [119, 69] width 12 height 12
type textarea "*"
click at [41, 54] on div "Pages Changes 7 Add Accessibility guide for tree Page tree. Navigate the tree w…" at bounding box center [77, 252] width 107 height 452
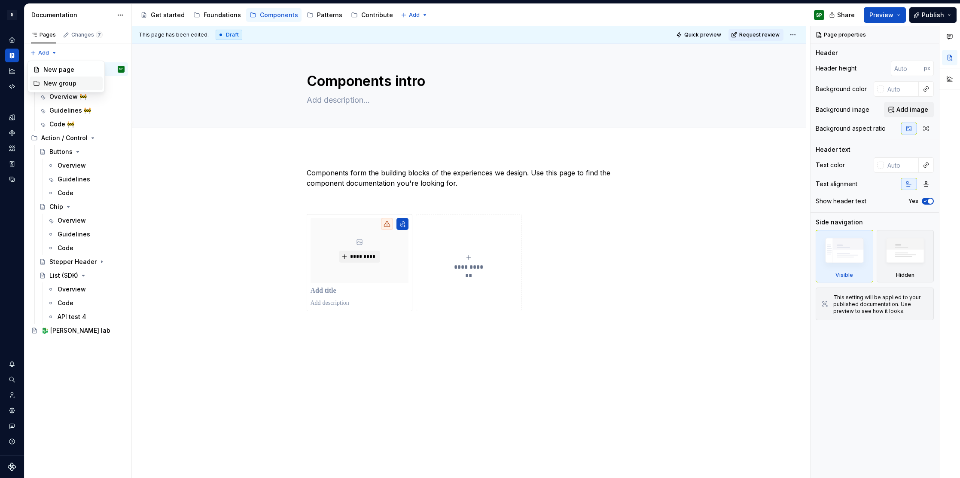
click at [45, 81] on div "New group" at bounding box center [71, 83] width 56 height 9
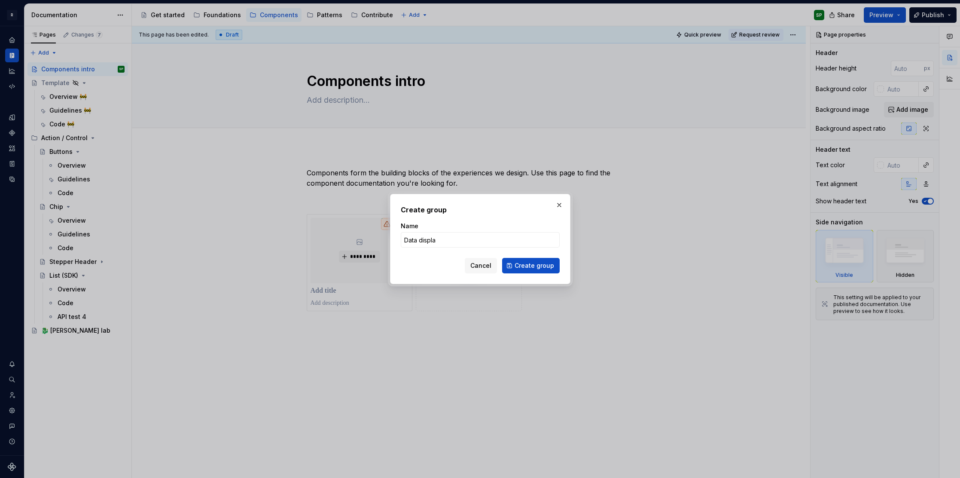
type input "Data display"
click button "Create group" at bounding box center [531, 265] width 58 height 15
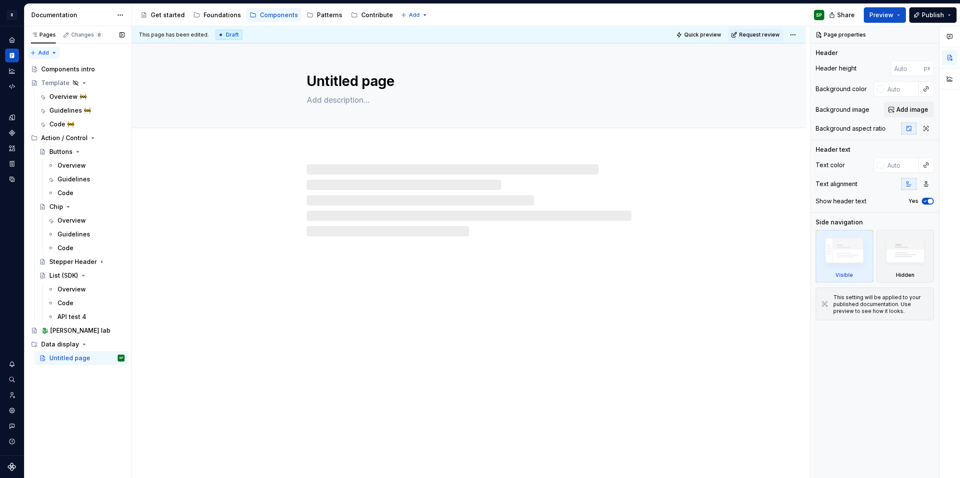
click at [45, 53] on div "Pages Changes 8 Add Accessibility guide for tree Page tree. Navigate the tree w…" at bounding box center [77, 252] width 107 height 452
type textarea "*"
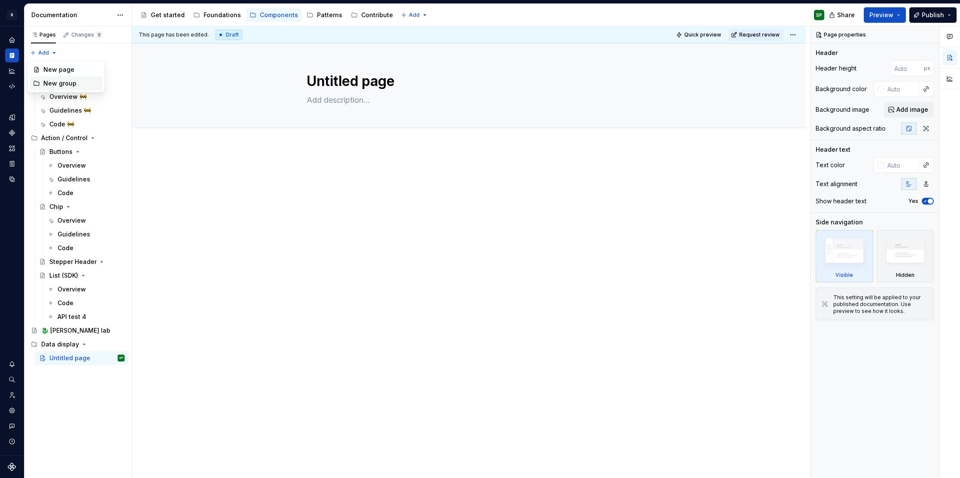
click at [58, 83] on div "New group" at bounding box center [71, 83] width 56 height 9
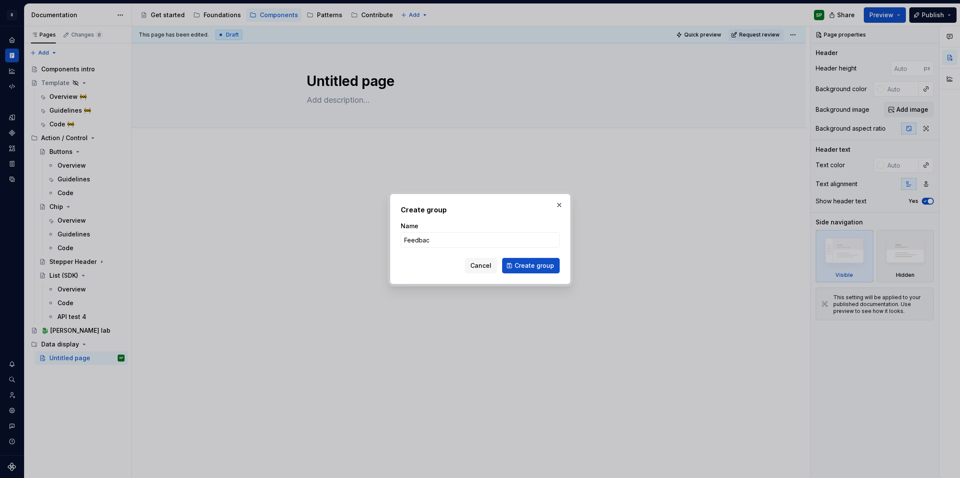
type input "Feedback"
click button "Create group" at bounding box center [531, 265] width 58 height 15
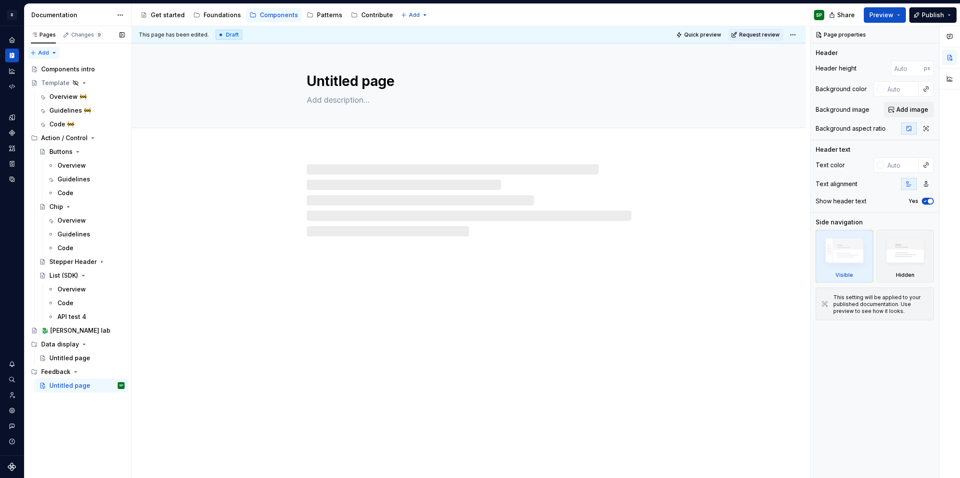
click at [53, 55] on div "Pages Changes 9 Add Accessibility guide for tree Page tree. Navigate the tree w…" at bounding box center [77, 252] width 107 height 452
click at [55, 83] on div "New group" at bounding box center [71, 83] width 56 height 9
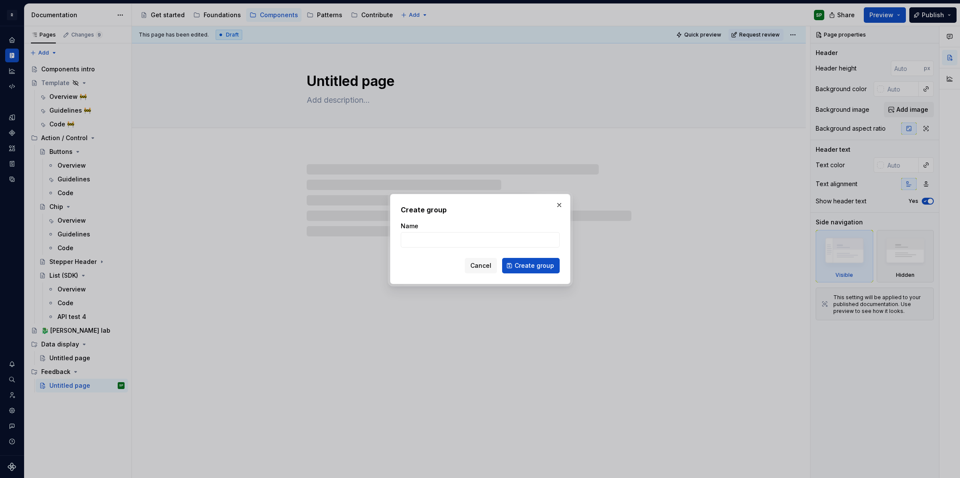
type textarea "*"
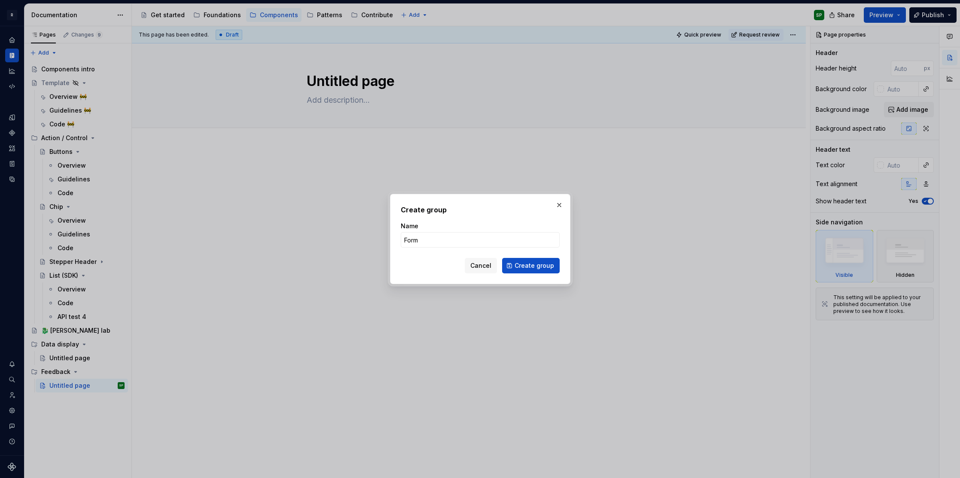
type input "Forms"
click button "Create group" at bounding box center [531, 265] width 58 height 15
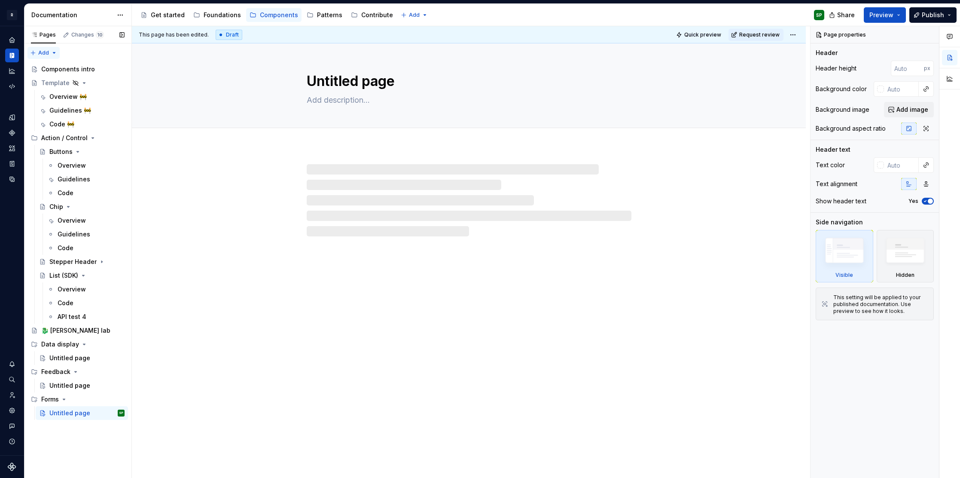
click at [49, 55] on div "Pages Changes 10 Add Accessibility guide for tree Page tree. Navigate the tree …" at bounding box center [77, 252] width 107 height 452
type textarea "*"
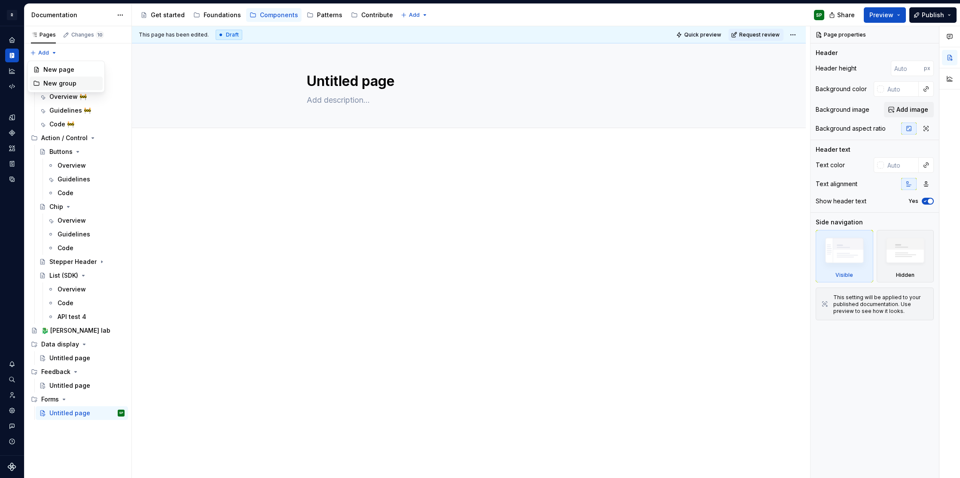
click at [49, 85] on div "New group" at bounding box center [71, 83] width 56 height 9
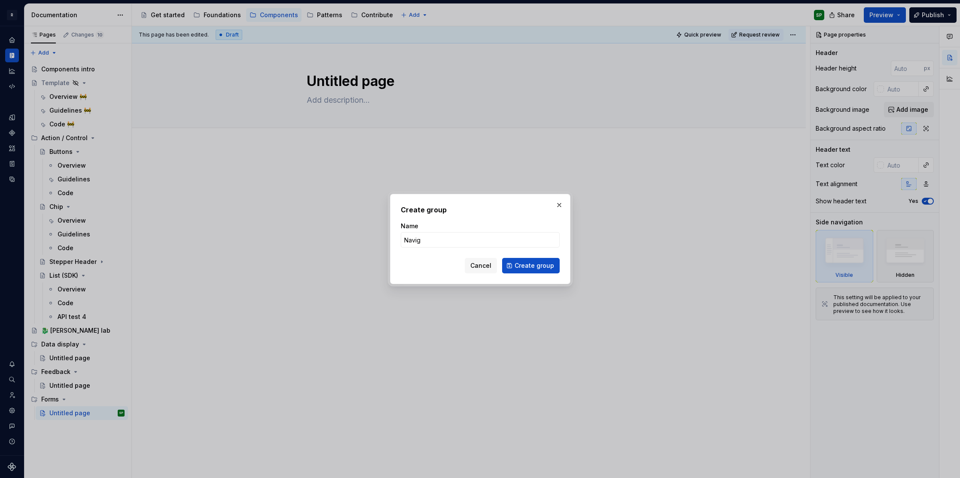
type input "Naviga"
type textarea "*"
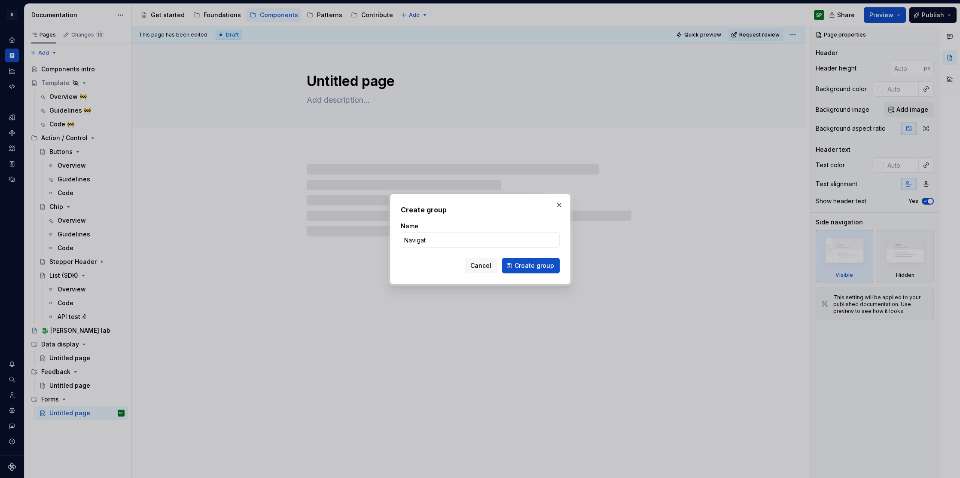
type input "Navigati"
type textarea "*"
type input "Navigation"
click button "Create group" at bounding box center [531, 265] width 58 height 15
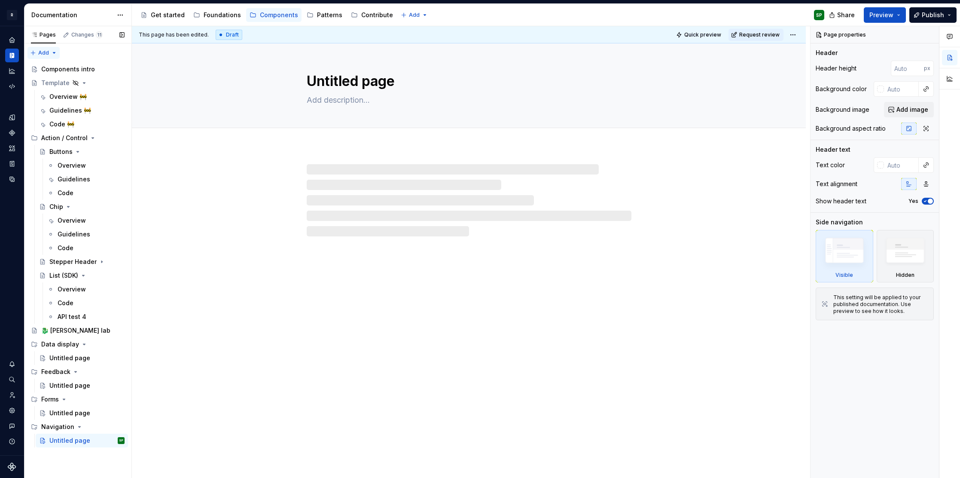
click at [46, 54] on div "Pages Changes 11 Add Accessibility guide for tree Page tree. Navigate the tree …" at bounding box center [77, 252] width 107 height 452
click at [56, 81] on div "New group" at bounding box center [71, 83] width 56 height 9
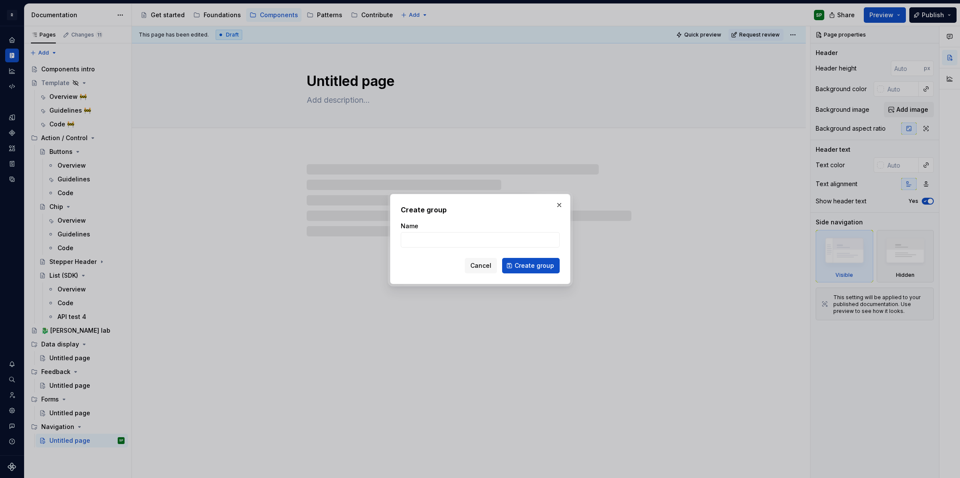
type textarea "*"
type input "T"
type textarea "*"
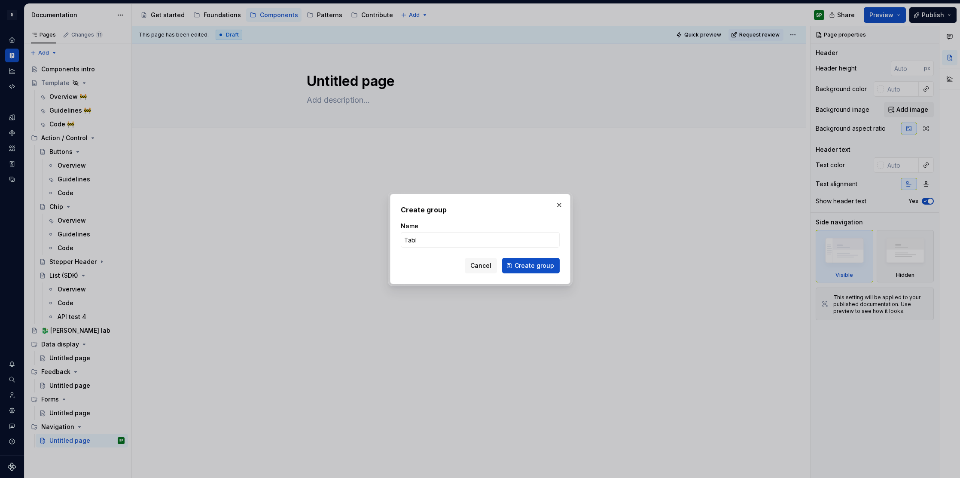
type input "Table"
click button "Create group" at bounding box center [531, 265] width 58 height 15
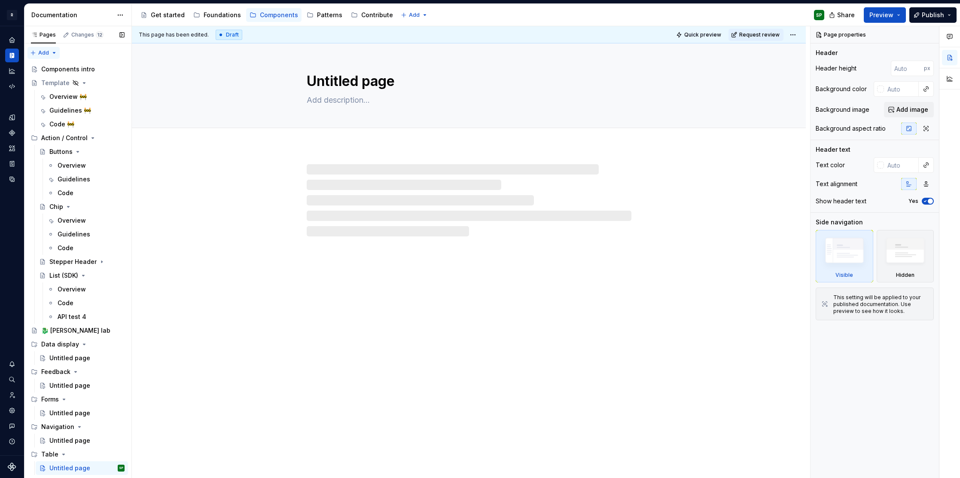
click at [52, 53] on div "Pages Changes 12 Add Accessibility guide for tree Page tree. Navigate the tree …" at bounding box center [77, 252] width 107 height 452
click at [67, 84] on div "New group" at bounding box center [71, 83] width 56 height 9
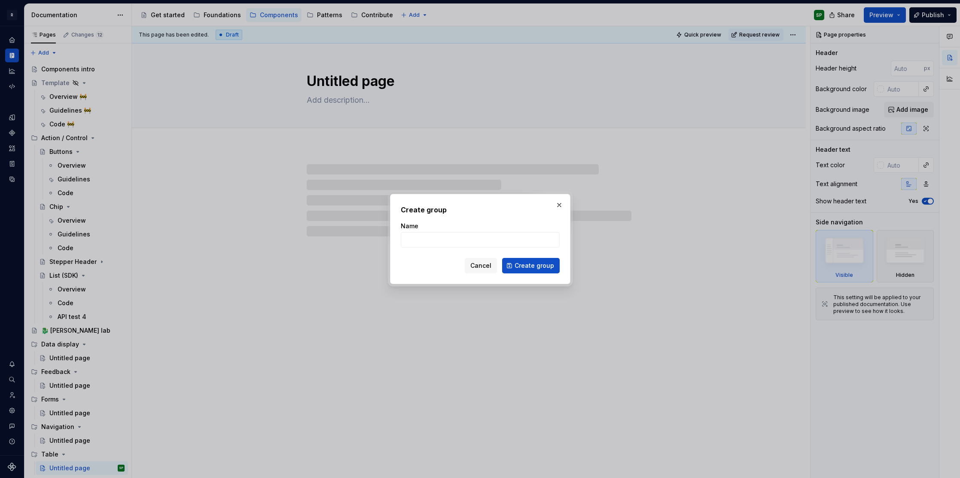
type textarea "*"
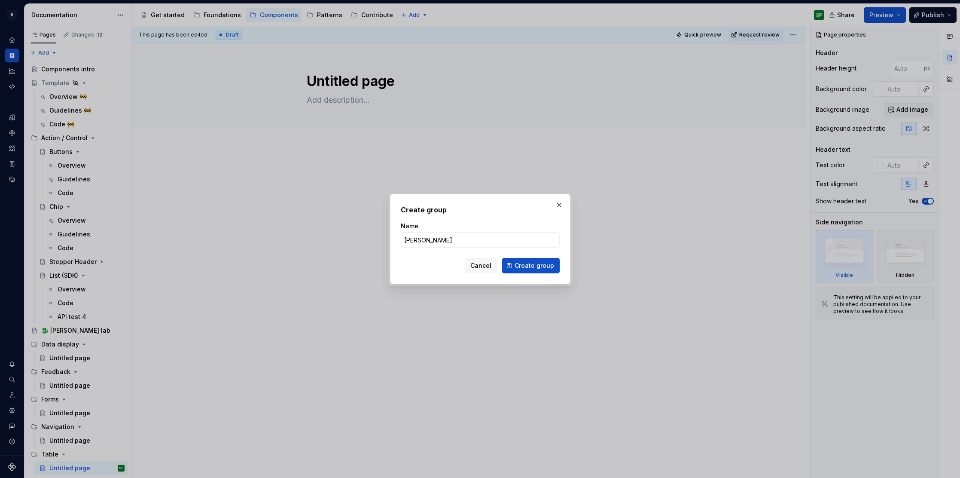
type input "Overlay"
click button "Create group" at bounding box center [531, 265] width 58 height 15
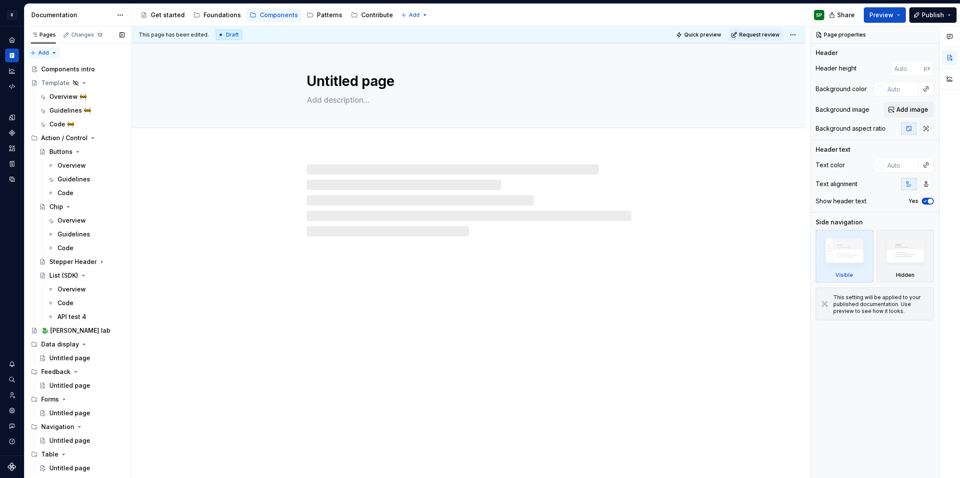
click at [51, 52] on div "Pages Changes 13 Add Accessibility guide for tree Page tree. Navigate the tree …" at bounding box center [77, 253] width 107 height 455
type textarea "*"
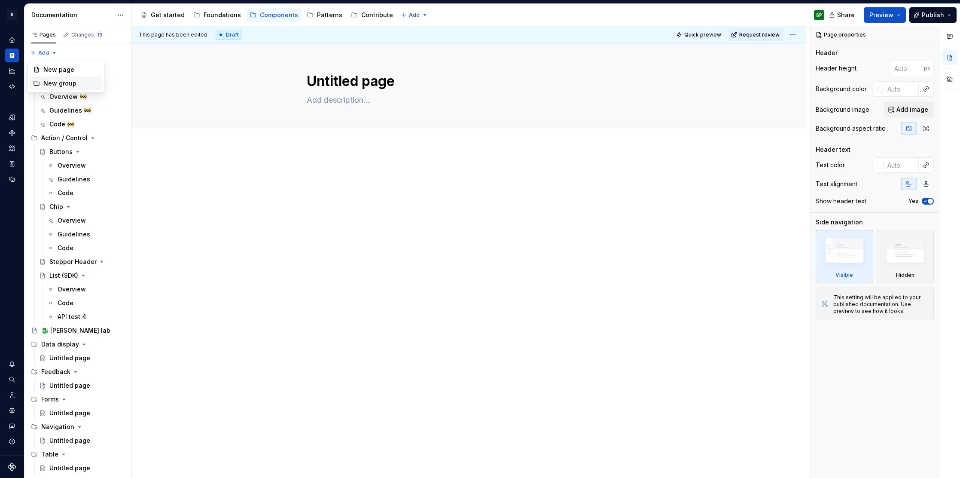
click at [61, 78] on div "New group" at bounding box center [66, 83] width 73 height 14
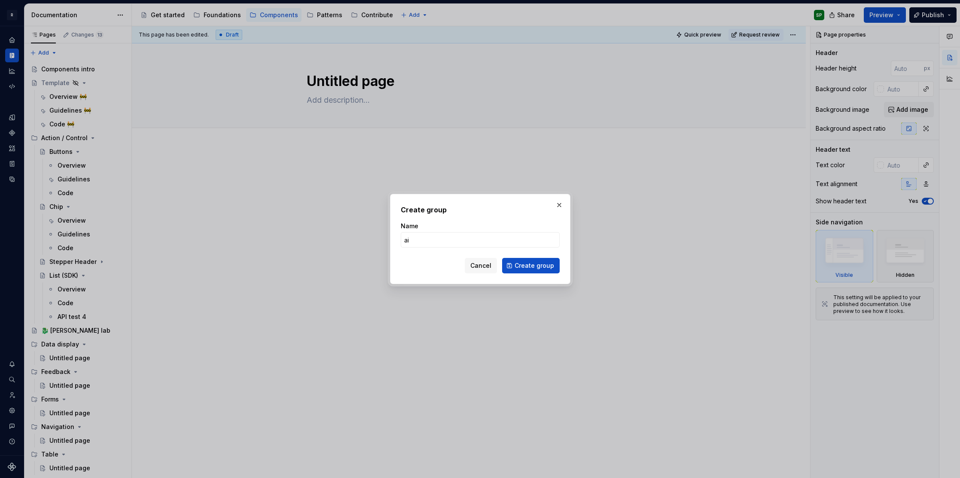
type input "a"
type input "AI"
click button "Create group" at bounding box center [531, 265] width 58 height 15
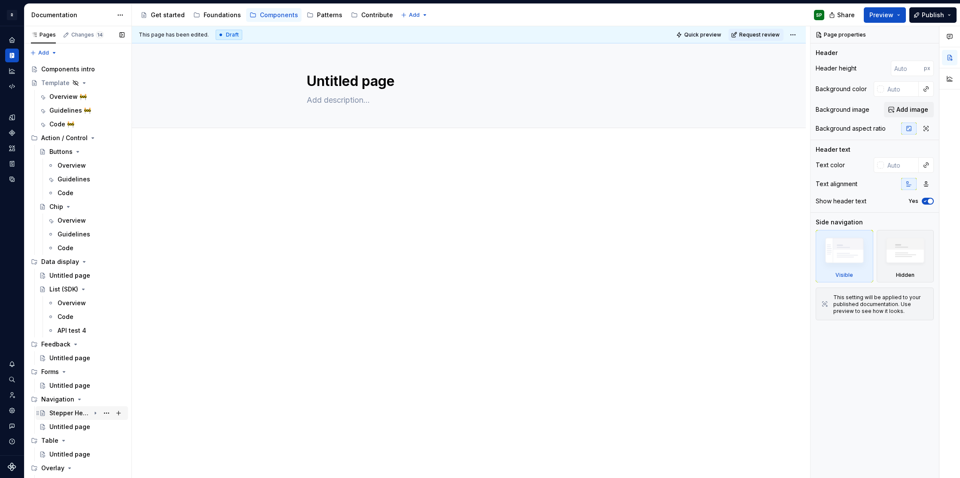
click at [65, 416] on div "Stepper Header" at bounding box center [69, 413] width 41 height 9
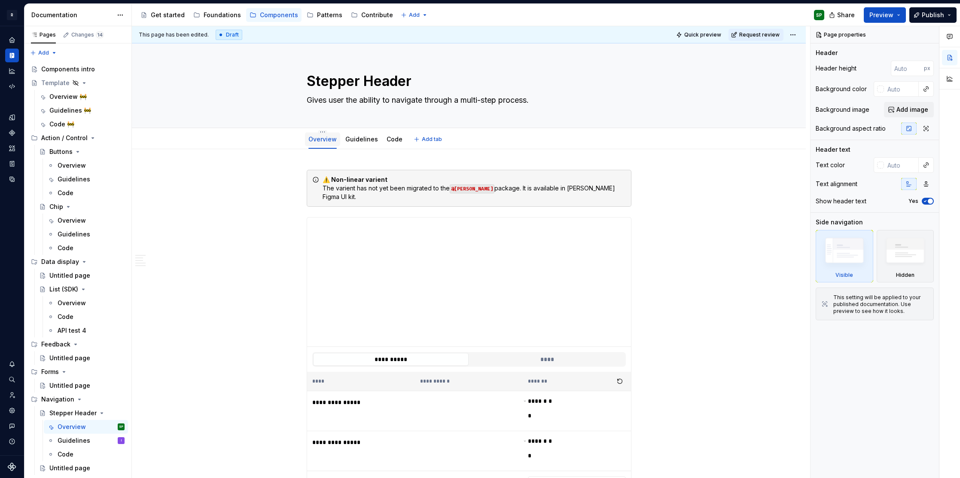
click at [333, 139] on link "Overview" at bounding box center [323, 138] width 28 height 7
click at [324, 130] on html "R Norma SP Design system data Documentation Accessibility guide for tree Page t…" at bounding box center [480, 239] width 960 height 478
type textarea "*"
click at [340, 141] on div "Rename tab" at bounding box center [364, 144] width 56 height 9
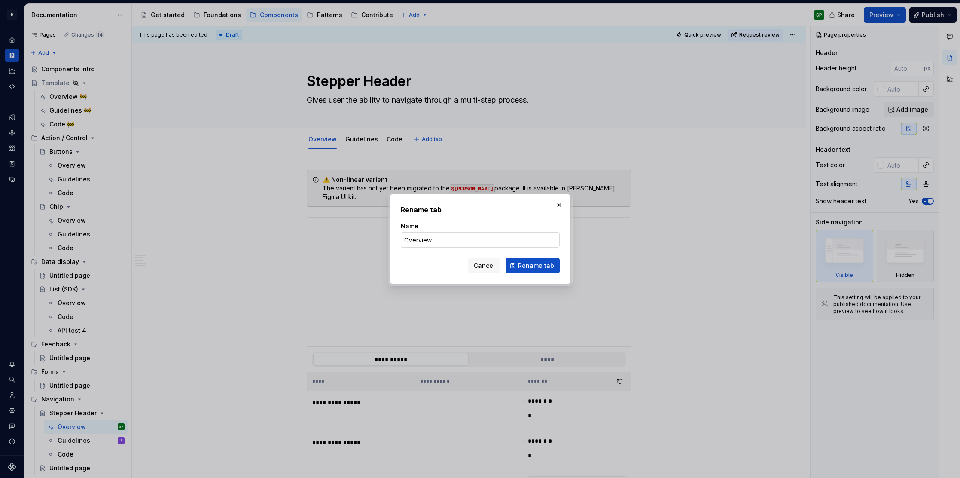
click at [437, 236] on input "Overview" at bounding box center [480, 239] width 159 height 15
paste input "🚧"
type input "Overview 🚧"
click at [534, 266] on span "Rename tab" at bounding box center [536, 265] width 36 height 9
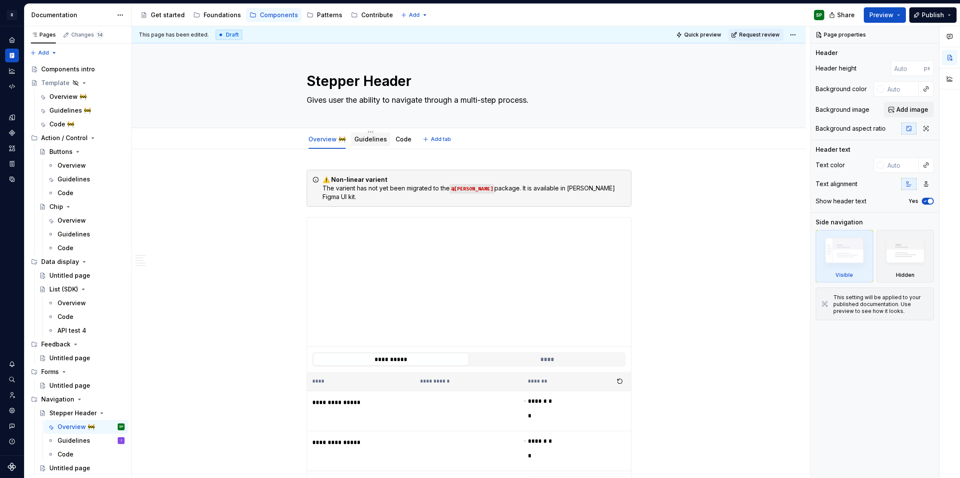
click at [366, 142] on link "Guidelines" at bounding box center [371, 138] width 33 height 7
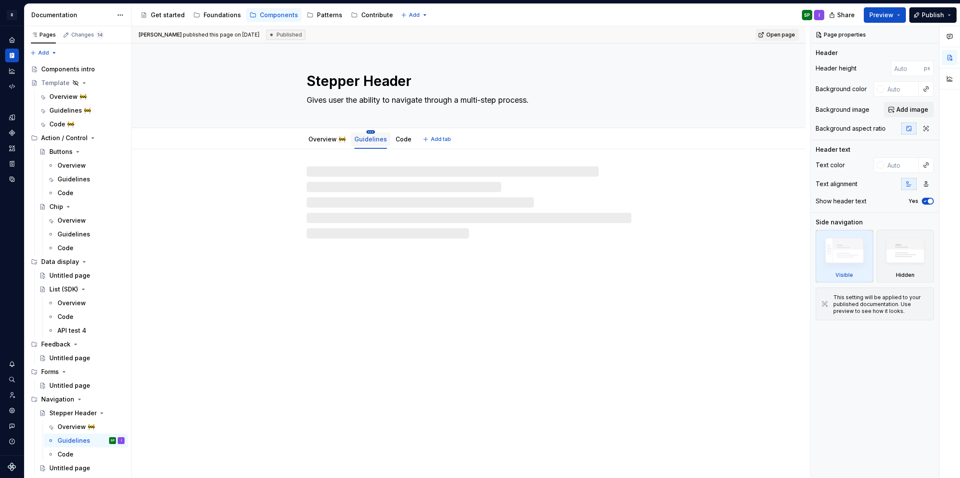
click at [370, 131] on html "R Norma SP Design system data Documentation Accessibility guide for tree Page t…" at bounding box center [480, 239] width 960 height 478
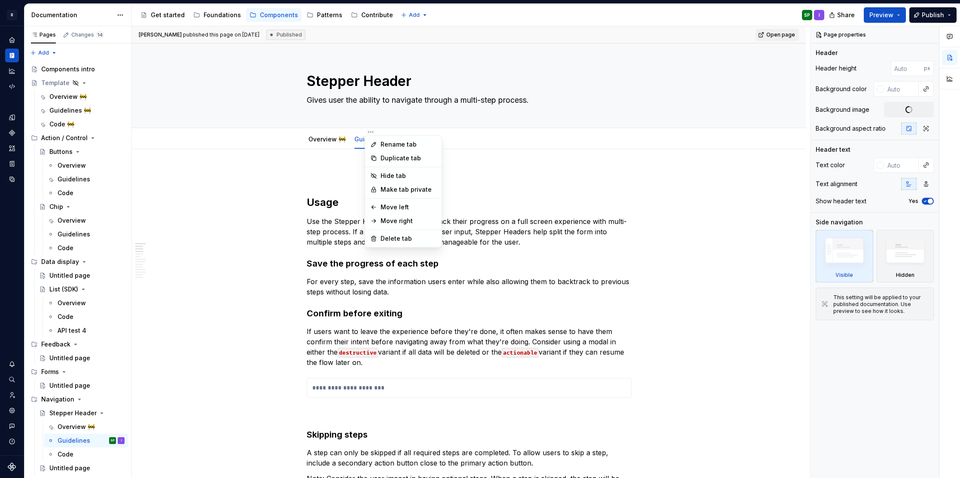
type textarea "*"
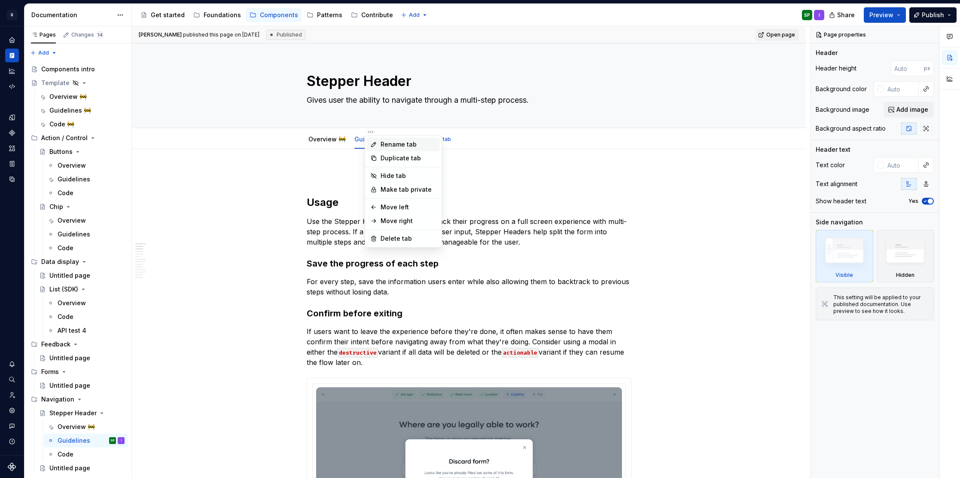
click at [388, 144] on div "Rename tab" at bounding box center [409, 144] width 56 height 9
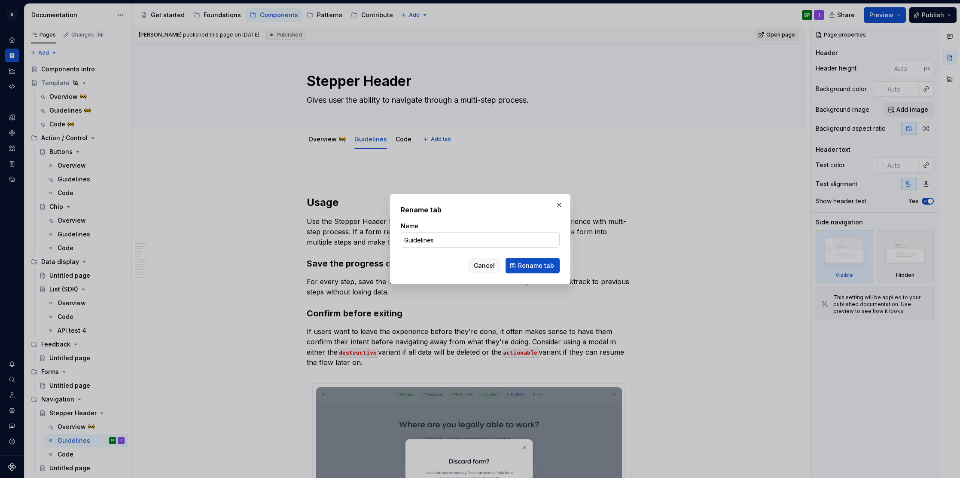
click at [448, 236] on input "Guidelines" at bounding box center [480, 239] width 159 height 15
paste input "🚧"
type input "Guidelines 🚧"
click at [529, 261] on span "Rename tab" at bounding box center [536, 265] width 36 height 9
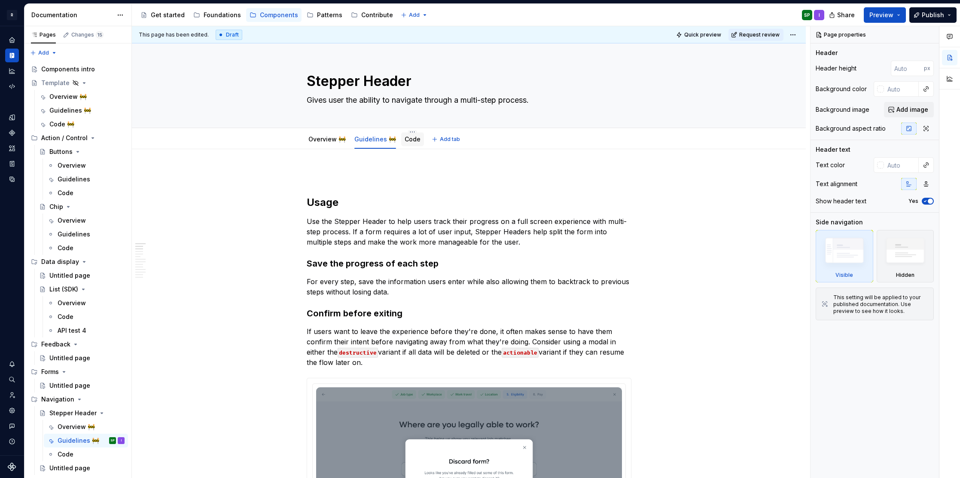
click at [405, 141] on link "Code" at bounding box center [413, 138] width 16 height 7
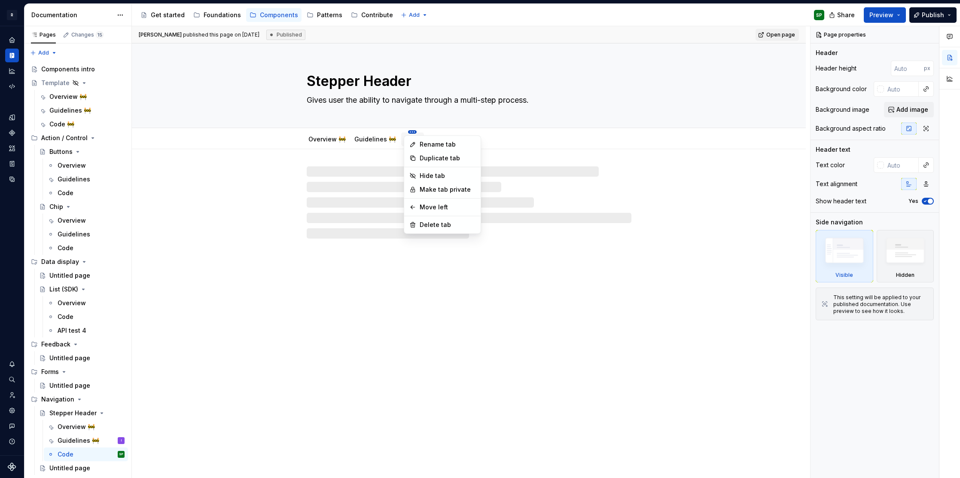
click at [409, 130] on html "R Norma SP Design system data Documentation Accessibility guide for tree Page t…" at bounding box center [480, 239] width 960 height 478
type textarea "*"
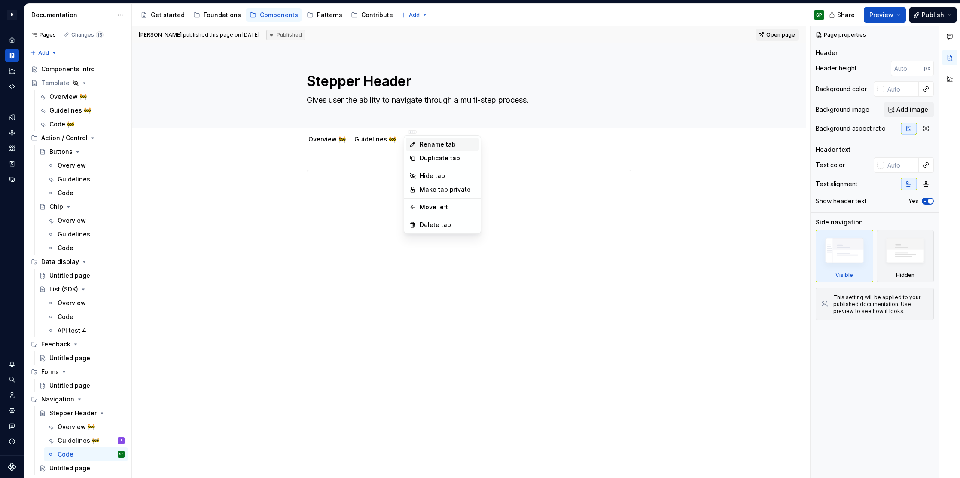
click at [423, 143] on div "Rename tab" at bounding box center [448, 144] width 56 height 9
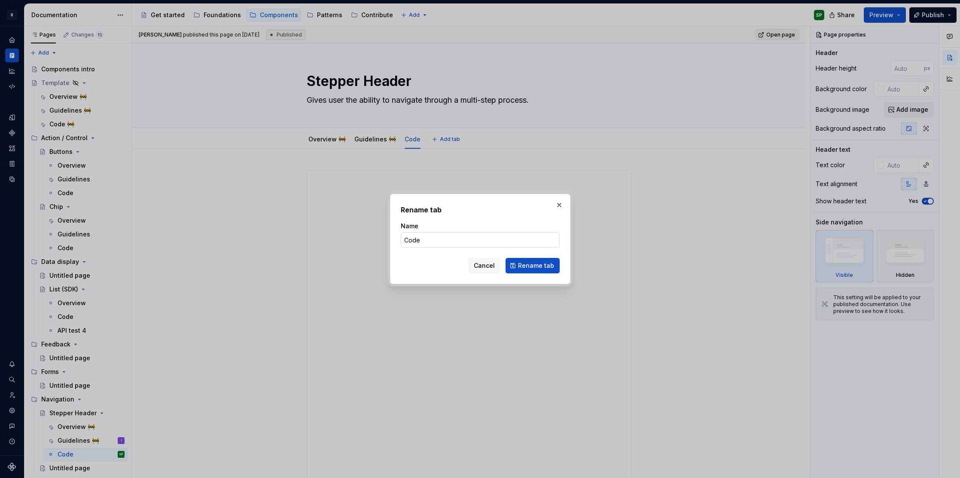
click at [439, 245] on input "Code" at bounding box center [480, 239] width 159 height 15
paste input "🚧"
type input "Code 🚧"
click at [532, 266] on span "Rename tab" at bounding box center [536, 265] width 36 height 9
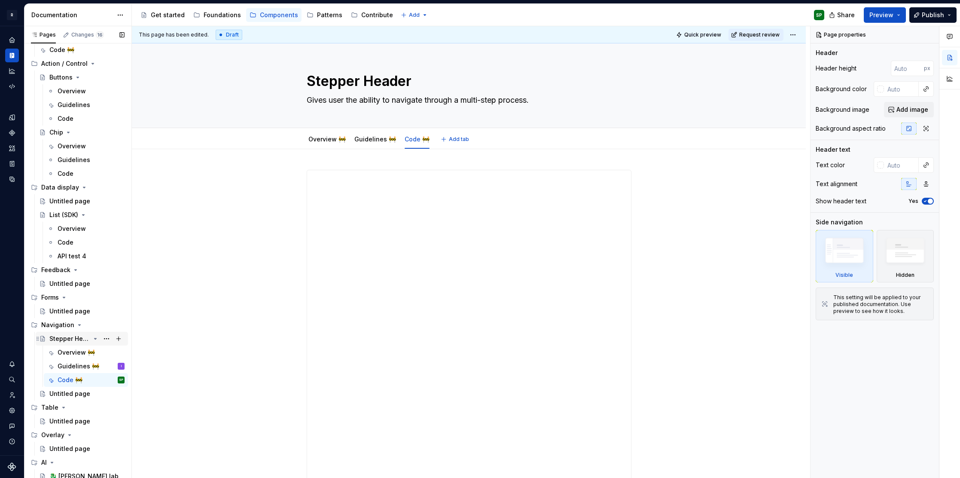
scroll to position [91, 0]
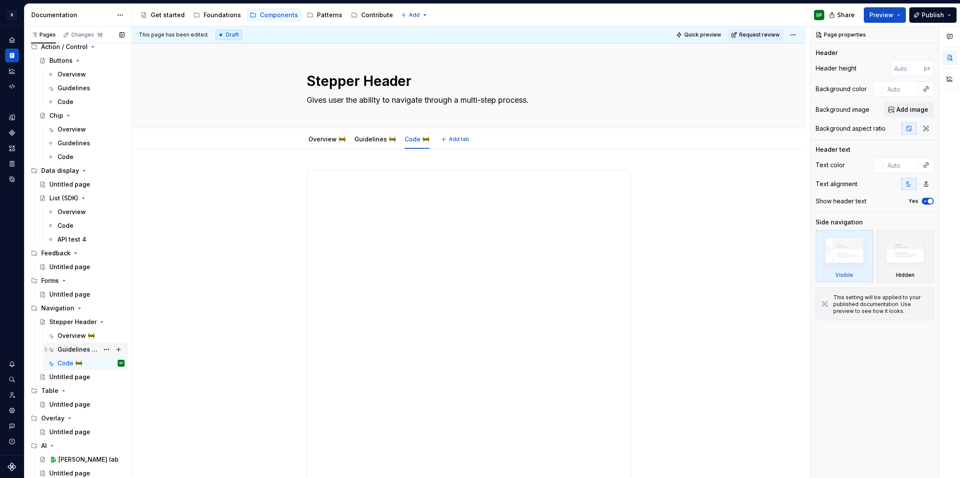
click at [73, 347] on div "Guidelines 🚧" at bounding box center [78, 349] width 41 height 9
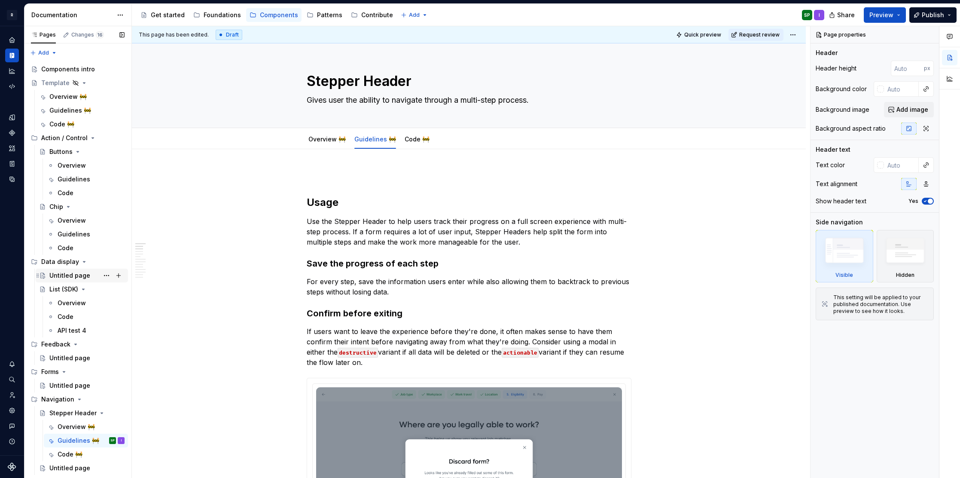
click at [68, 279] on div "Untitled page" at bounding box center [69, 275] width 41 height 9
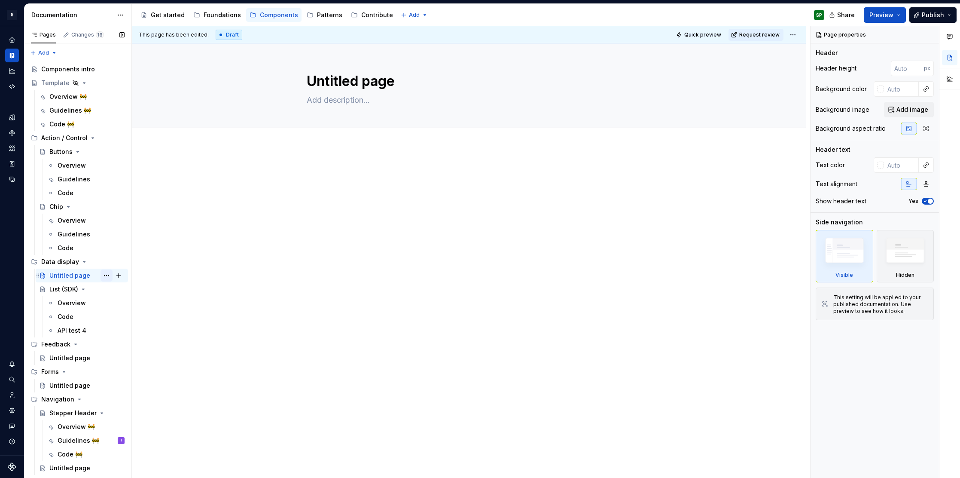
click at [105, 274] on button "Page tree" at bounding box center [107, 275] width 12 height 12
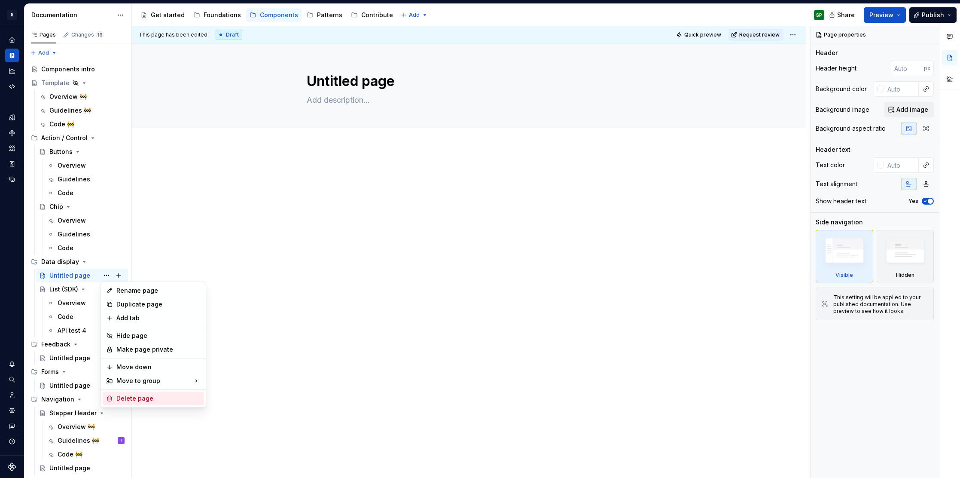
click at [130, 397] on div "Delete page" at bounding box center [158, 398] width 84 height 9
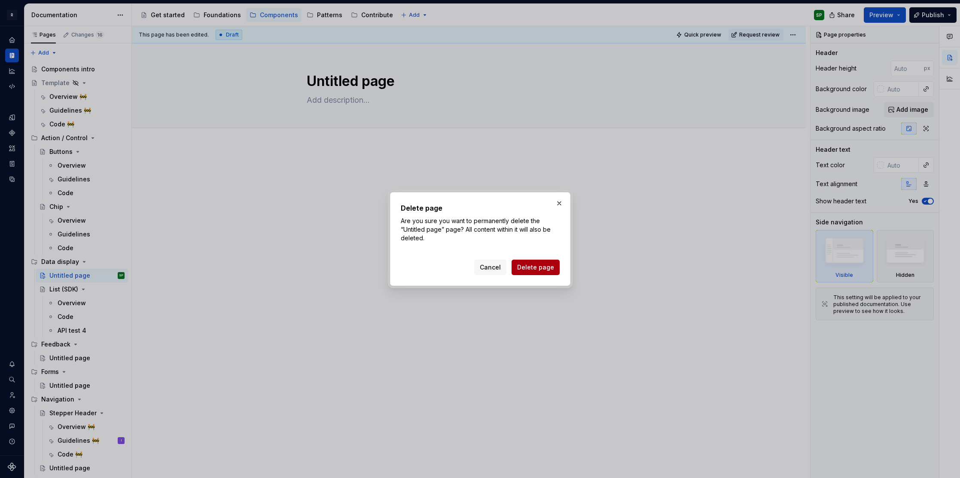
click at [540, 271] on span "Delete page" at bounding box center [535, 267] width 37 height 9
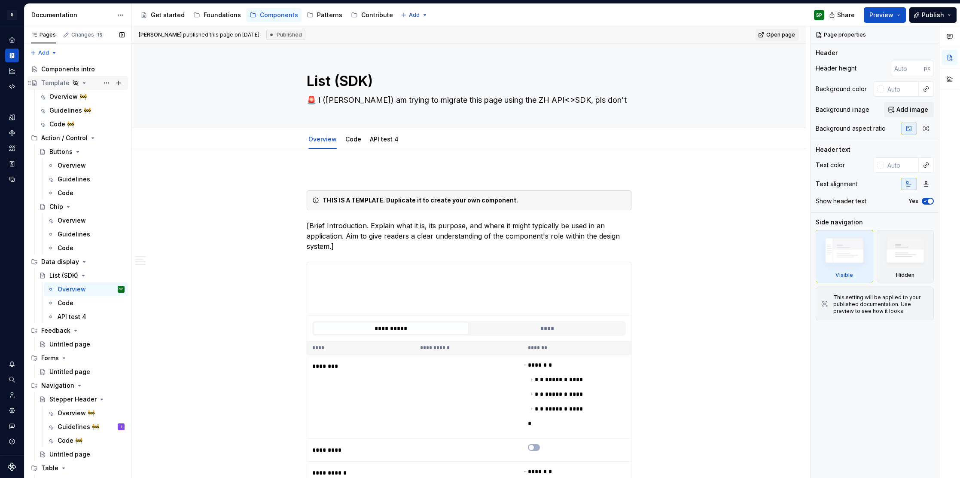
click at [84, 83] on icon "Page tree" at bounding box center [84, 82] width 7 height 7
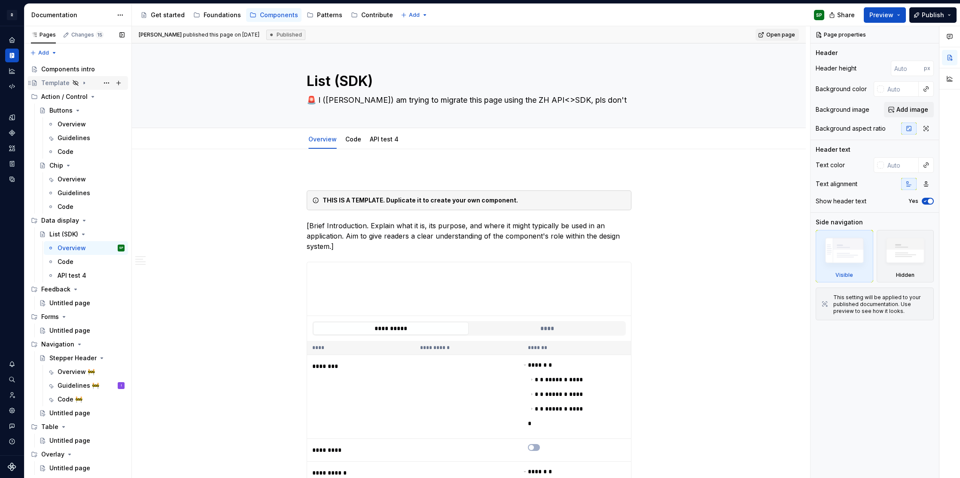
click at [55, 82] on div "Template" at bounding box center [55, 83] width 28 height 9
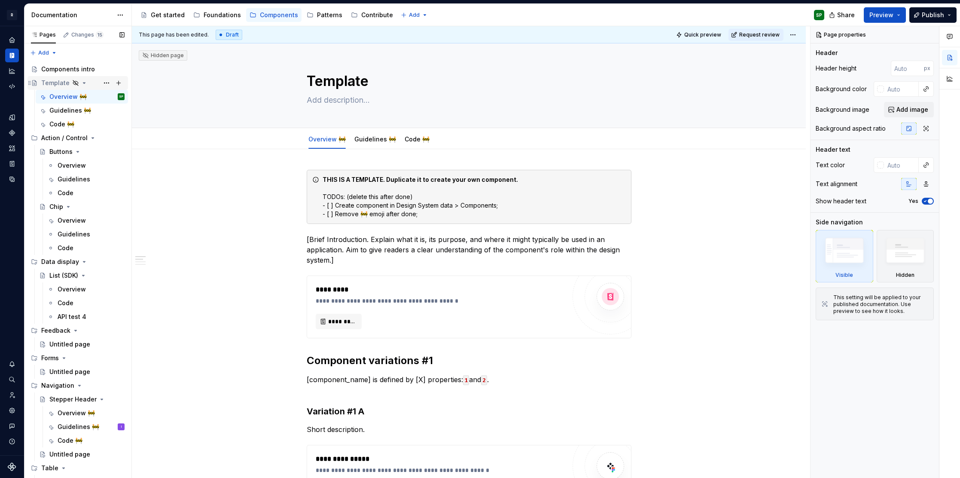
click at [83, 83] on icon "Page tree" at bounding box center [84, 83] width 2 height 1
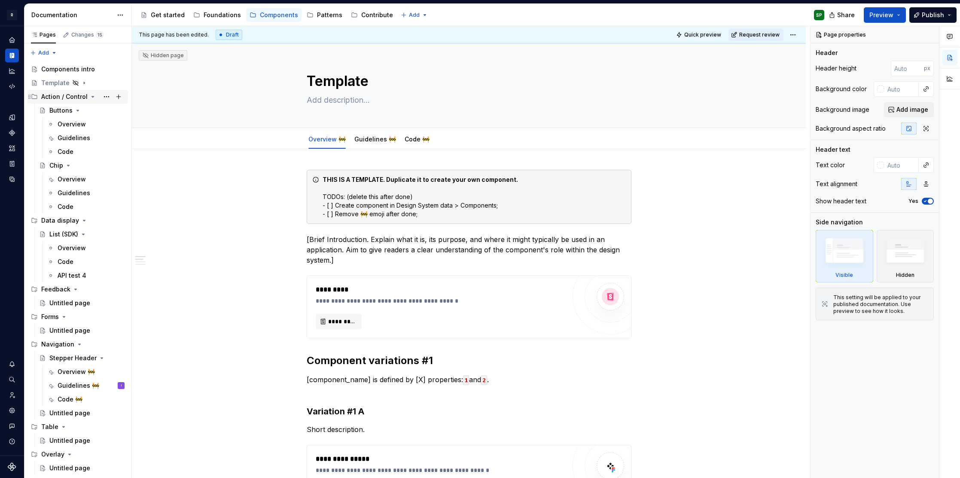
click at [89, 98] on icon "Page tree" at bounding box center [92, 96] width 7 height 7
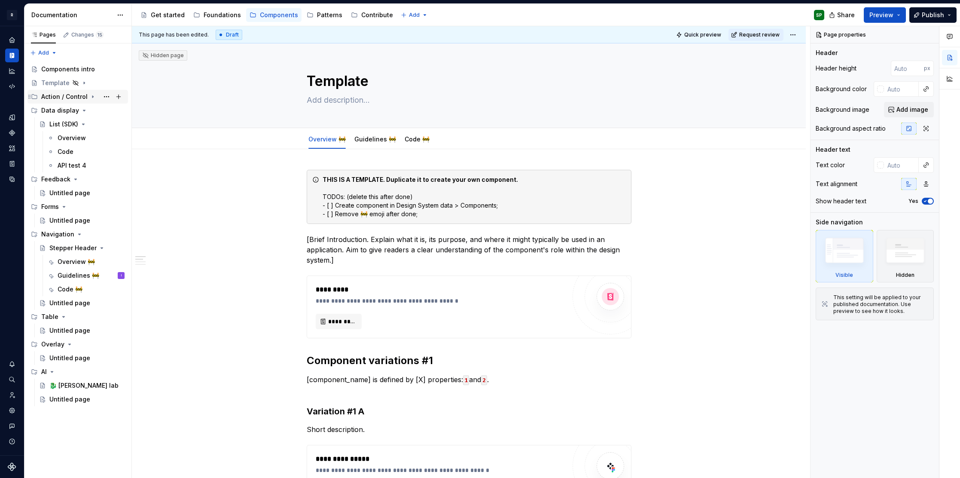
click at [35, 98] on icon "Page tree" at bounding box center [34, 96] width 7 height 7
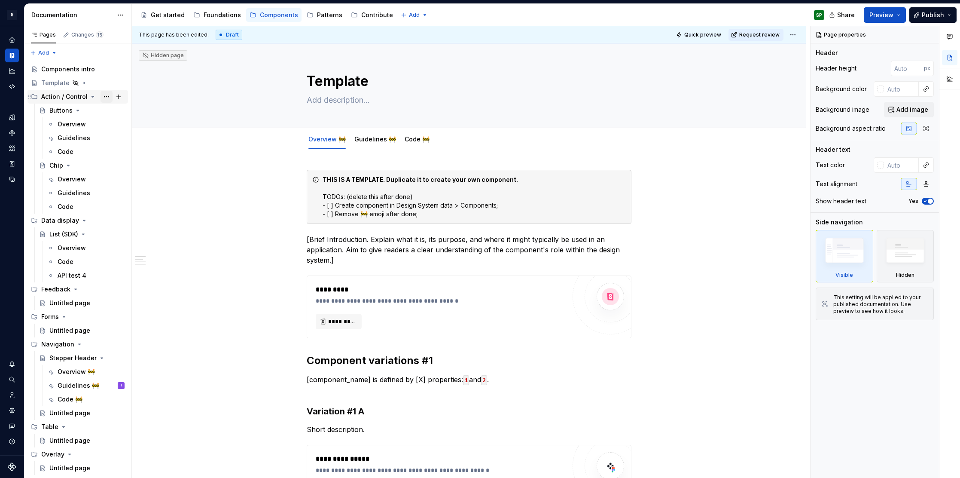
click at [105, 98] on button "Page tree" at bounding box center [107, 97] width 12 height 12
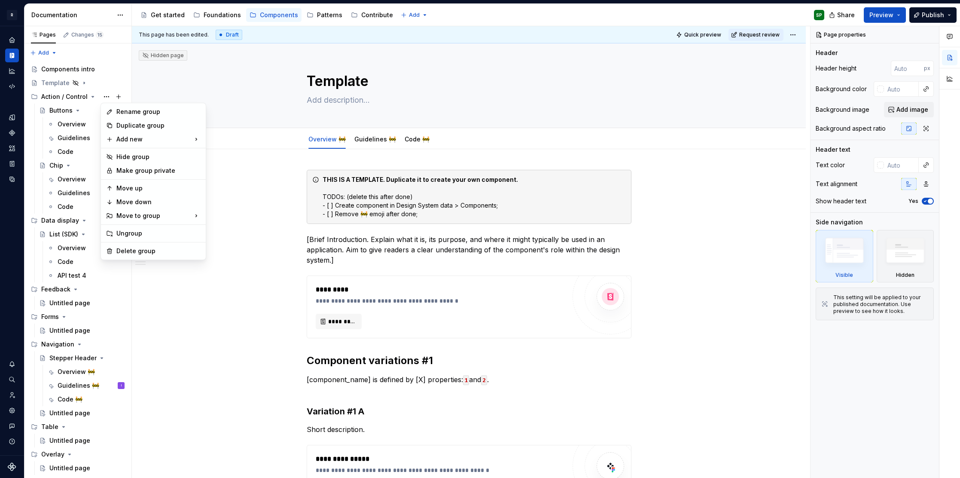
click at [73, 97] on div "Pages Changes 15 Add Accessibility guide for tree Page tree. Navigate the tree …" at bounding box center [77, 253] width 107 height 455
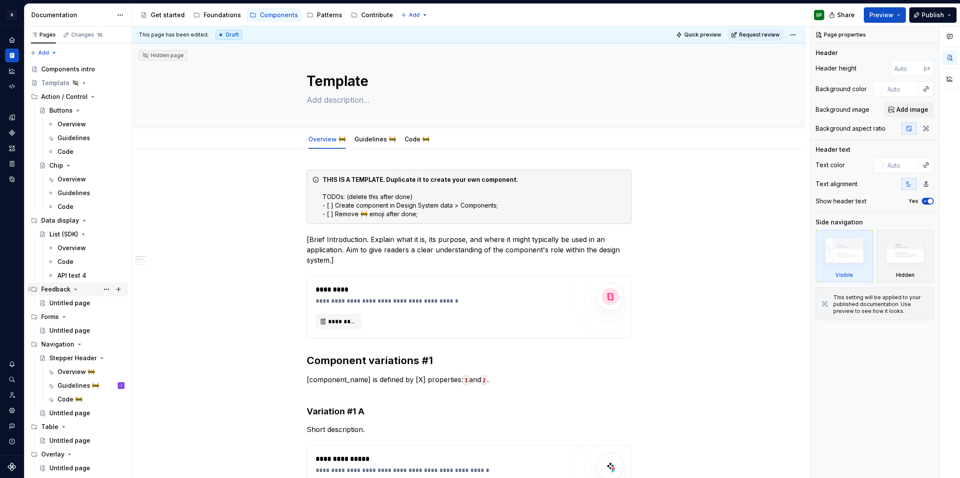
scroll to position [36, 0]
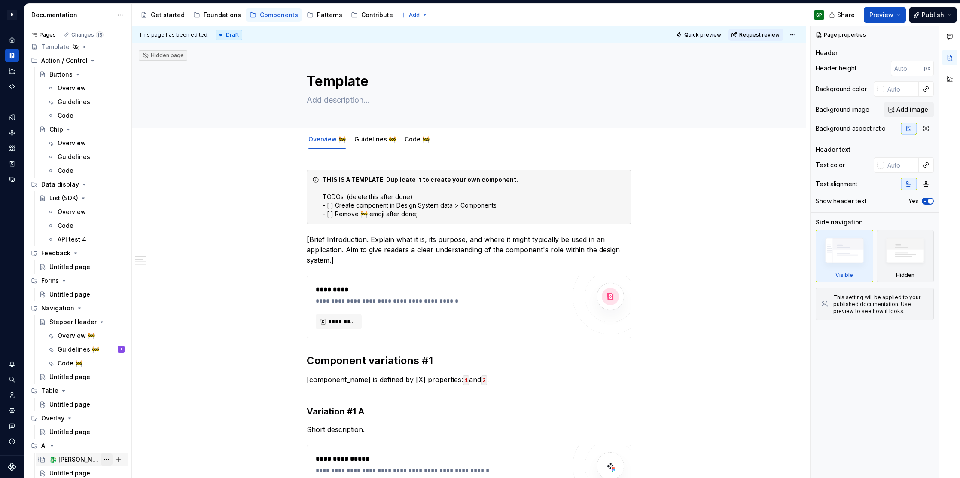
click at [109, 457] on button "Page tree" at bounding box center [107, 459] width 12 height 12
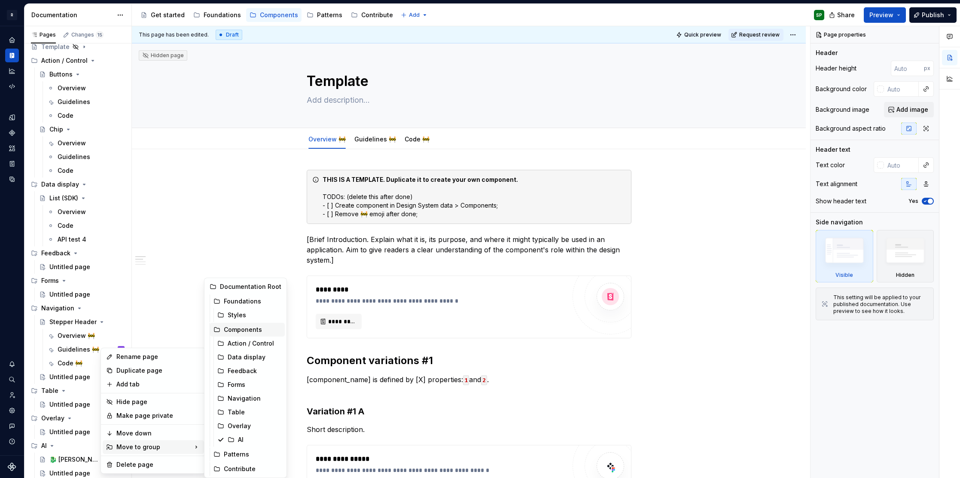
click at [235, 331] on div "Components" at bounding box center [253, 329] width 58 height 9
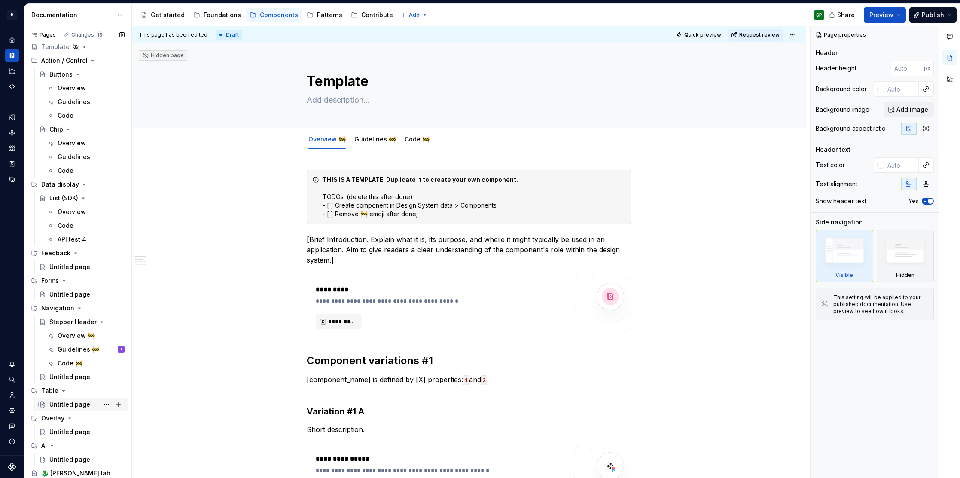
scroll to position [0, 0]
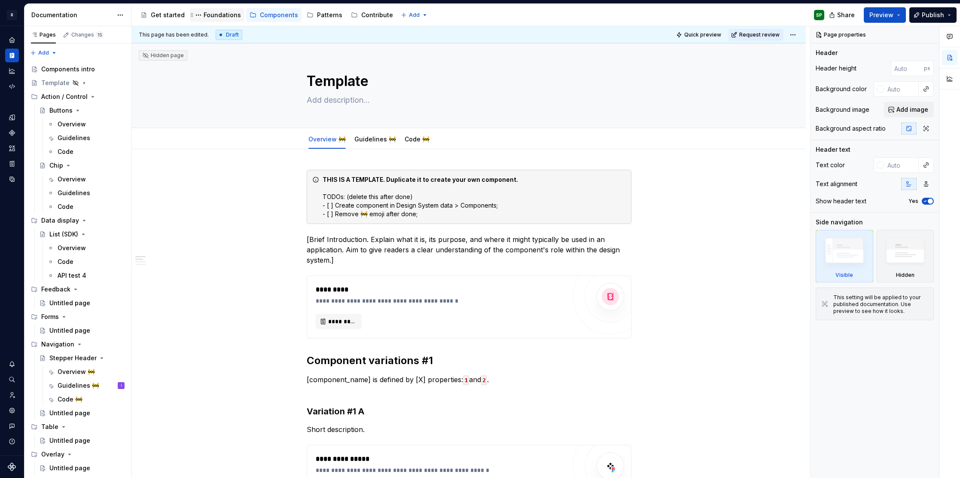
click at [220, 16] on div "Foundations" at bounding box center [222, 15] width 37 height 9
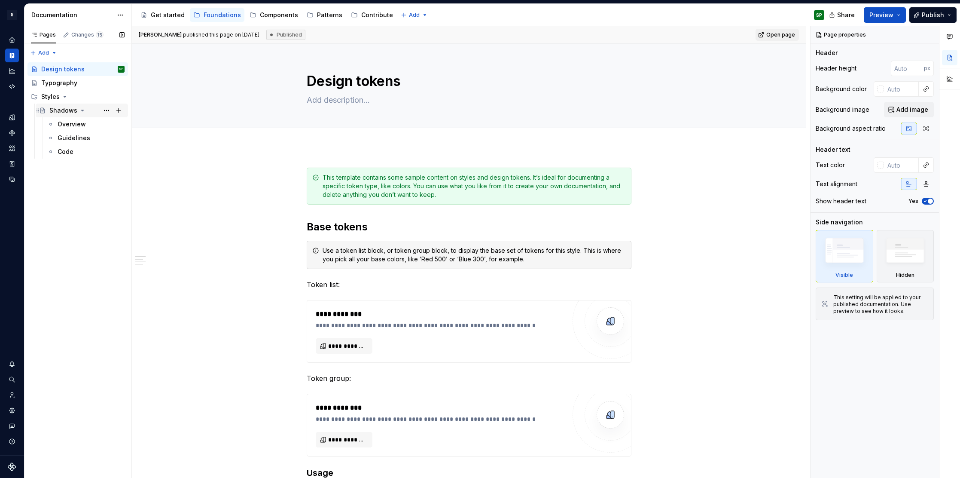
click at [83, 110] on icon "Page tree" at bounding box center [82, 110] width 7 height 7
click at [168, 17] on div "Get started" at bounding box center [168, 15] width 34 height 9
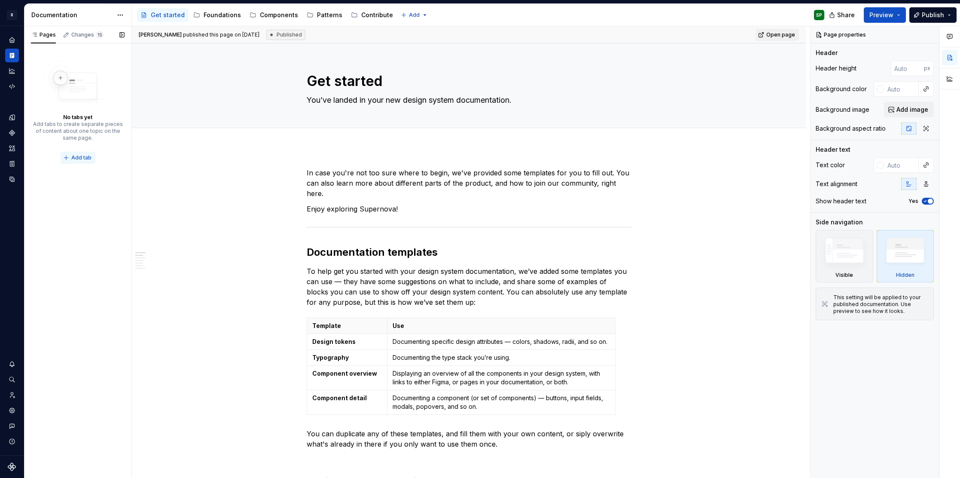
click at [78, 155] on span "Add tab" at bounding box center [81, 157] width 20 height 7
type textarea "*"
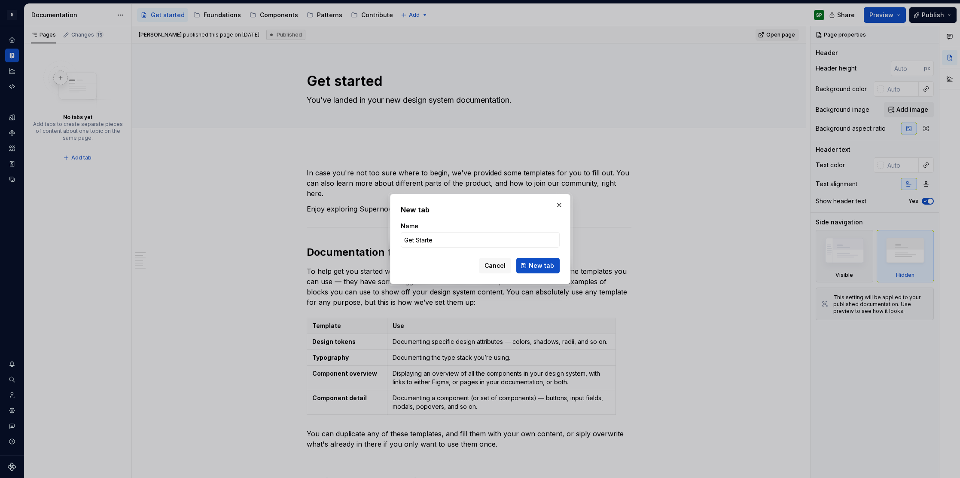
type input "Get Started"
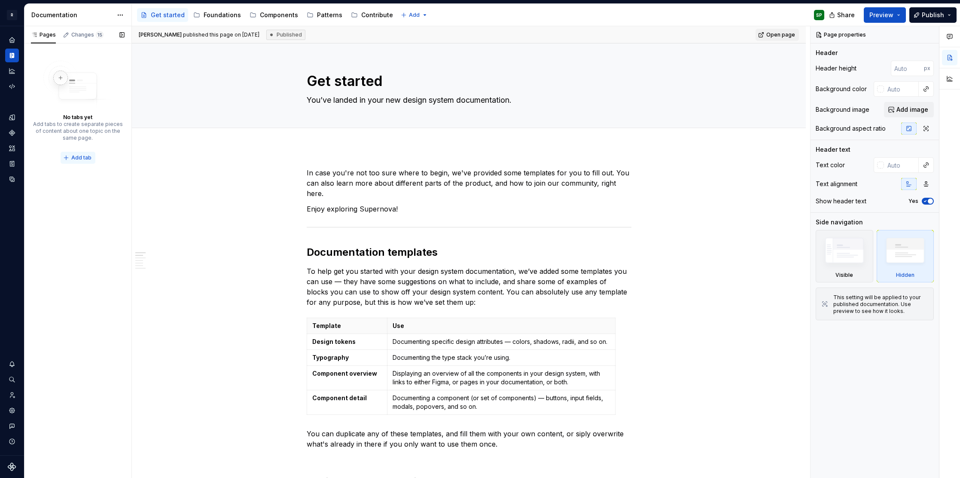
click at [89, 157] on span "Add tab" at bounding box center [81, 157] width 20 height 7
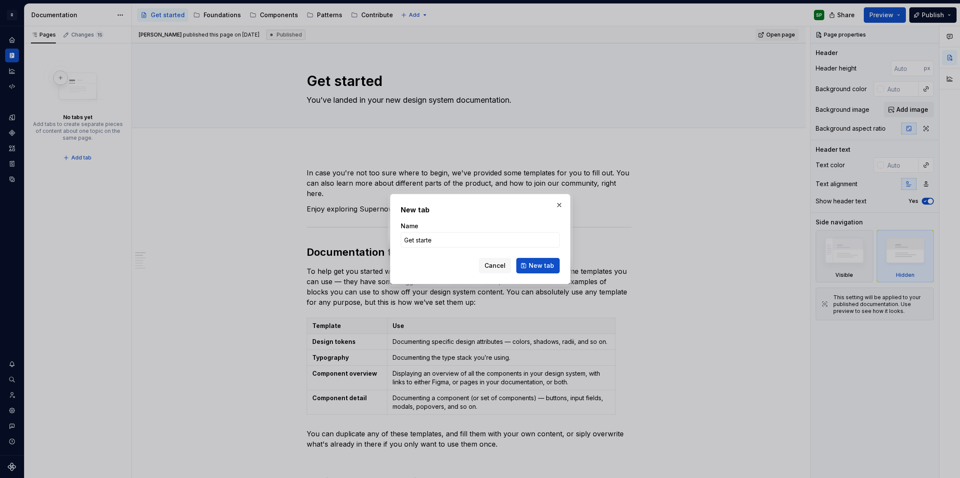
type input "Get started"
click button "New tab" at bounding box center [538, 265] width 43 height 15
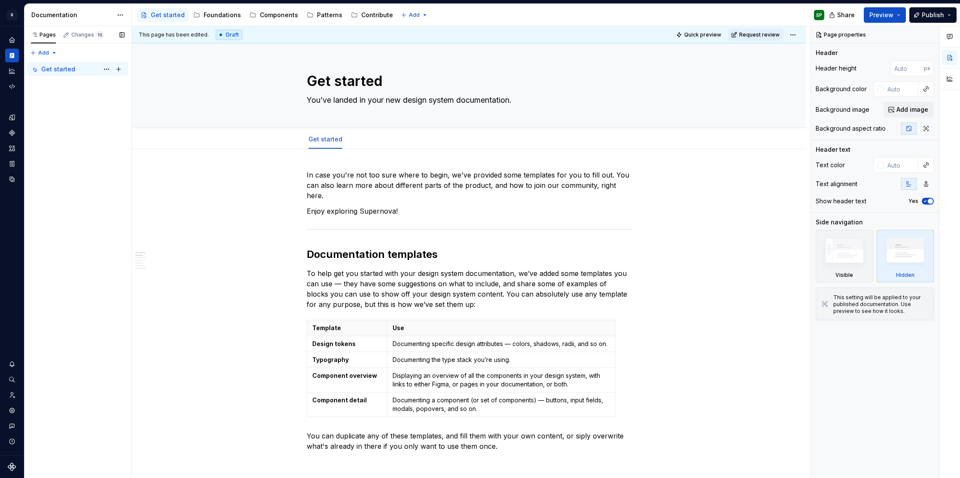
click at [61, 68] on div "Get started" at bounding box center [58, 69] width 34 height 9
click at [107, 69] on button "Page tree" at bounding box center [107, 69] width 12 height 12
type textarea "*"
click at [47, 53] on div "Pages Changes 16 Add Accessibility guide for tree Page tree. Navigate the tree …" at bounding box center [77, 252] width 107 height 452
click at [54, 69] on div "New tab" at bounding box center [71, 69] width 56 height 9
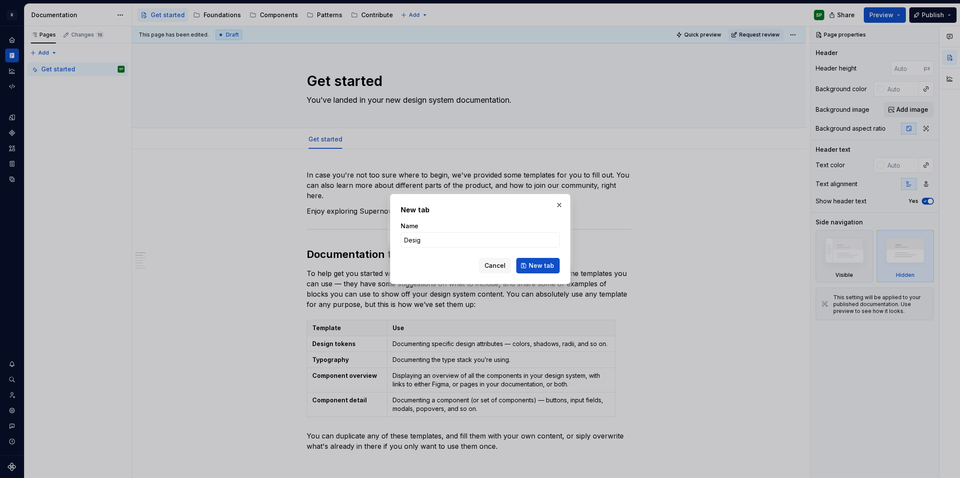
type input "Design"
click button "New tab" at bounding box center [538, 265] width 43 height 15
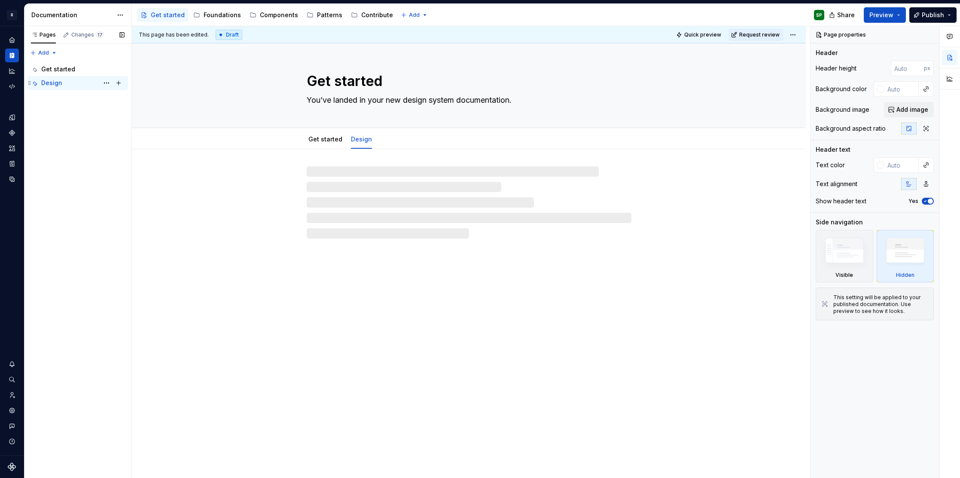
click at [62, 82] on div "Design SP" at bounding box center [82, 83] width 83 height 12
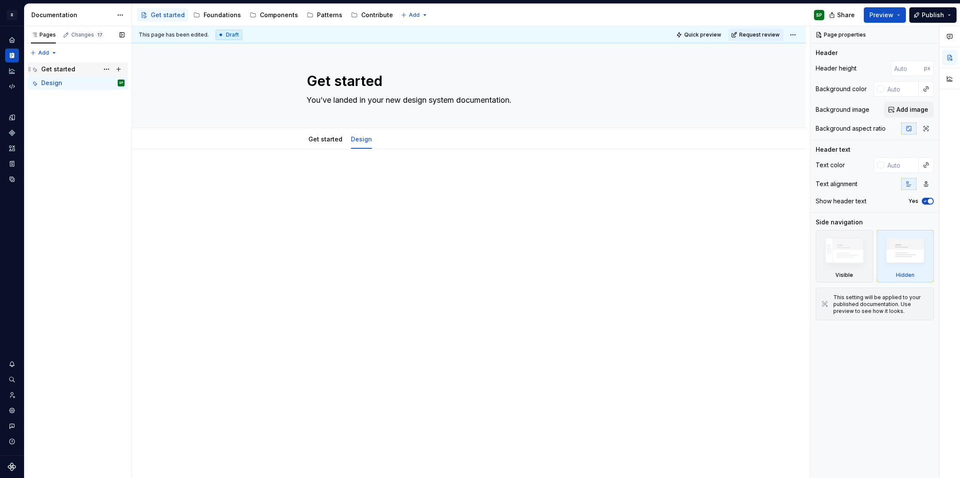
click at [53, 70] on div "Get started" at bounding box center [58, 69] width 34 height 9
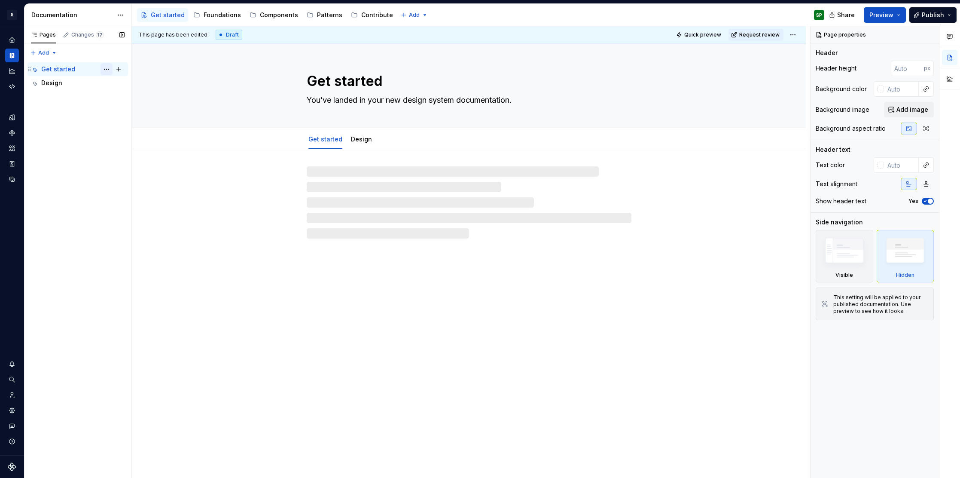
click at [104, 67] on button "Page tree" at bounding box center [107, 69] width 12 height 12
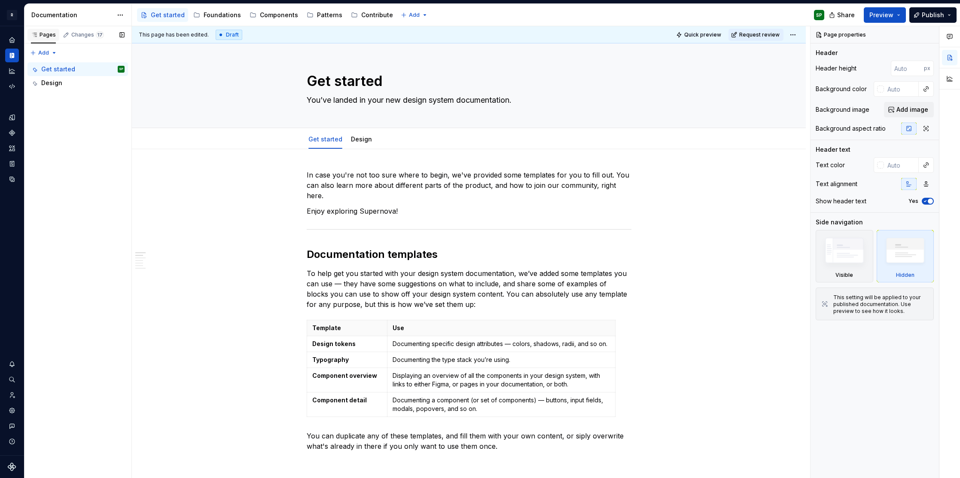
click at [43, 37] on div "Pages" at bounding box center [43, 34] width 25 height 7
click at [167, 15] on div "Get started" at bounding box center [168, 15] width 34 height 9
click at [149, 16] on button "Page tree" at bounding box center [146, 15] width 10 height 10
click at [354, 139] on link "Design" at bounding box center [361, 138] width 21 height 7
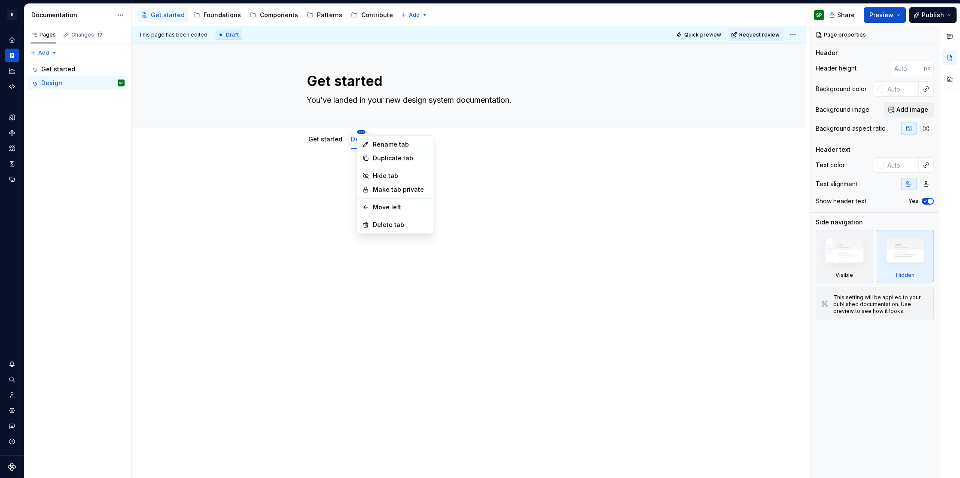
click at [360, 133] on html "R Norma SP Design system data Documentation Accessibility guide for tree Page t…" at bounding box center [480, 239] width 960 height 478
click at [379, 225] on div "Delete tab" at bounding box center [401, 224] width 56 height 9
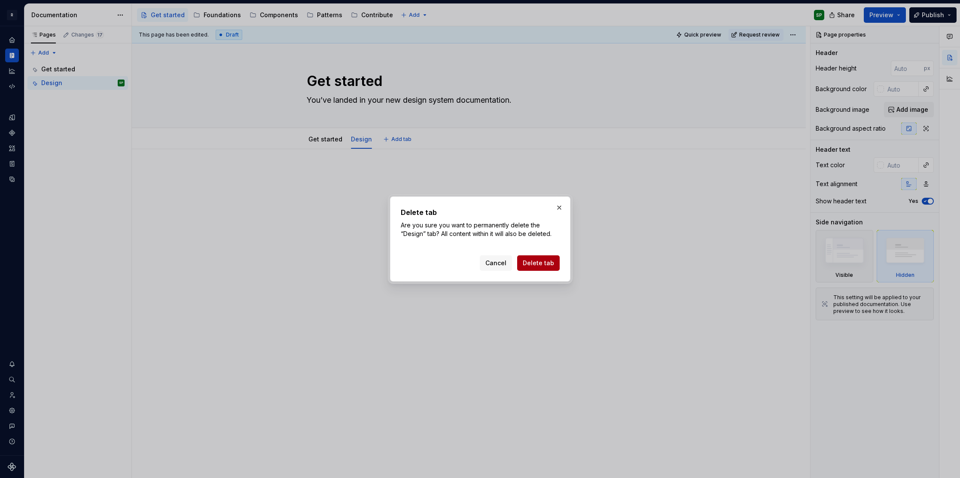
click at [541, 258] on button "Delete tab" at bounding box center [538, 262] width 43 height 15
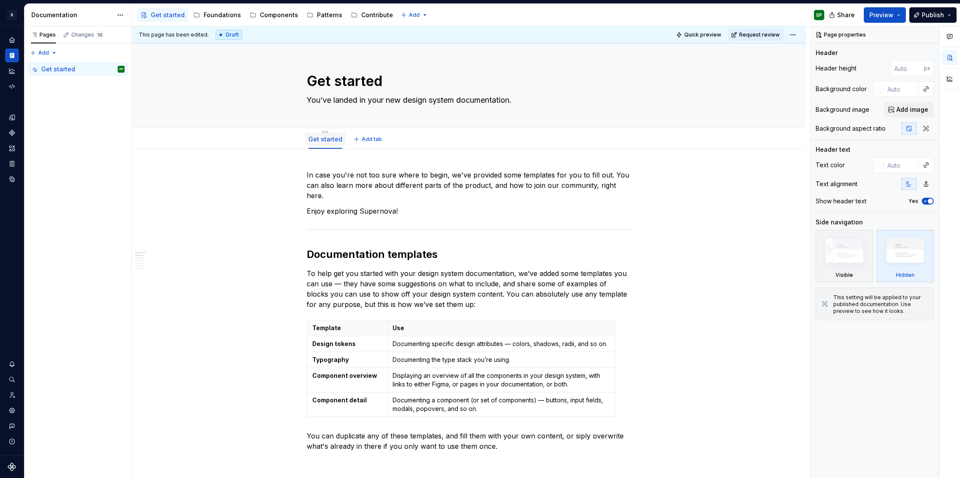
click at [324, 130] on div "Get started" at bounding box center [325, 139] width 41 height 18
click at [326, 131] on html "R Norma SP Design system data Documentation Accessibility guide for tree Page t…" at bounding box center [480, 239] width 960 height 478
type textarea "*"
click at [327, 130] on html "R Norma SP Design system data Documentation Accessibility guide for tree Page t…" at bounding box center [480, 239] width 960 height 478
click at [376, 205] on div "Convert to page layout" at bounding box center [372, 207] width 69 height 9
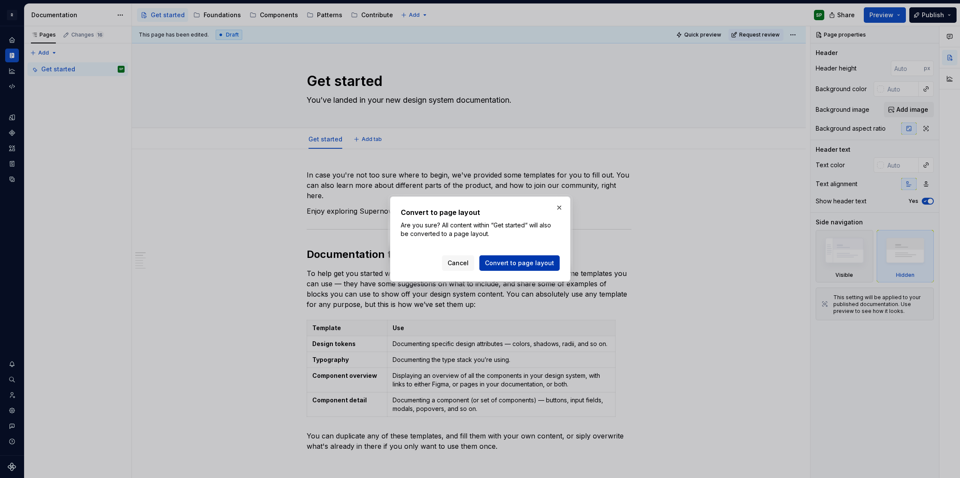
click at [531, 265] on span "Convert to page layout" at bounding box center [519, 263] width 69 height 9
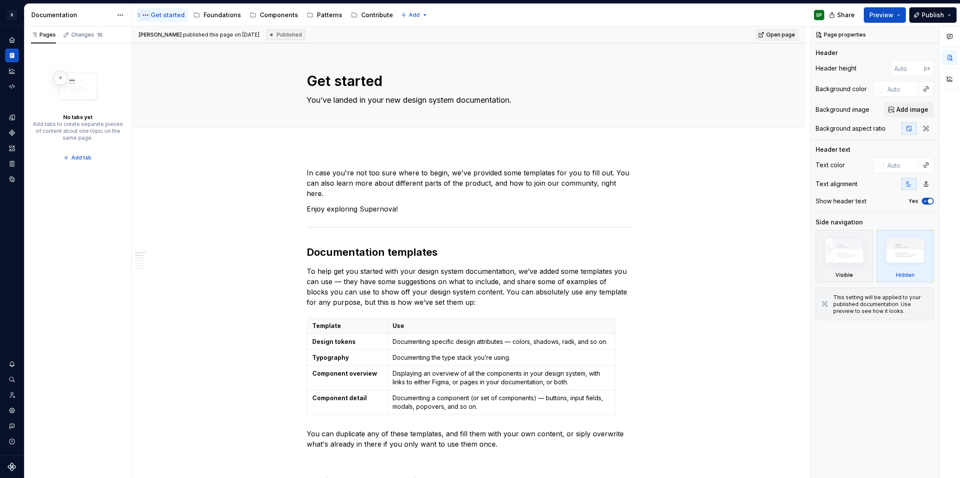
click at [146, 14] on button "Page tree" at bounding box center [146, 15] width 10 height 10
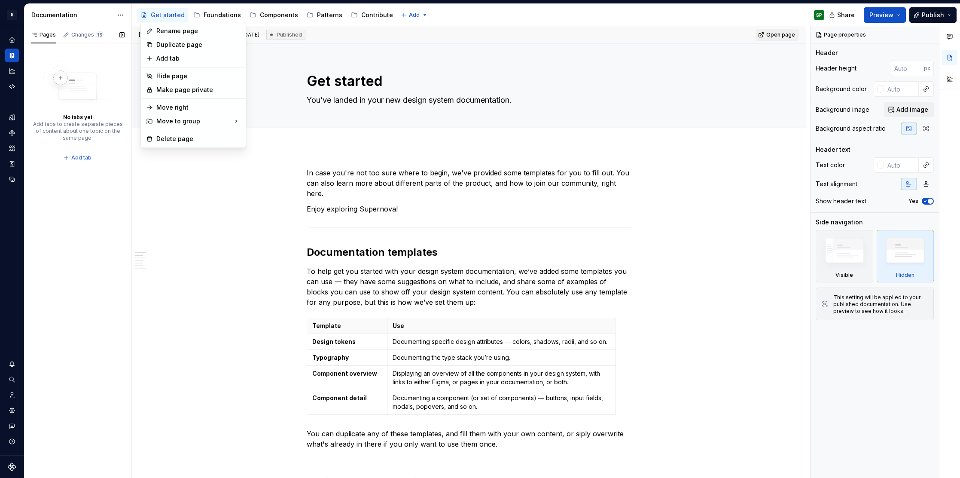
click at [92, 125] on div "Pages Changes 15 No tabs yet Add tabs to create separate pieces of content abou…" at bounding box center [77, 252] width 107 height 452
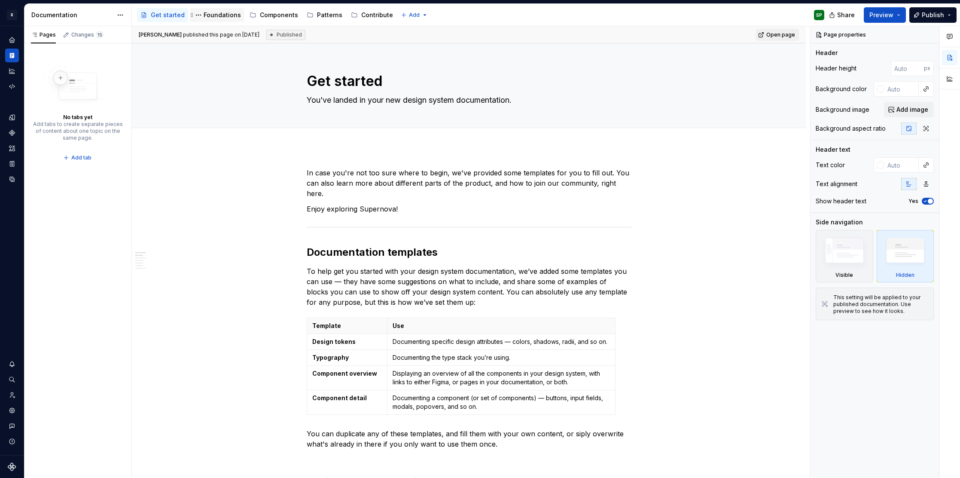
click at [219, 11] on div "Foundations" at bounding box center [222, 15] width 37 height 9
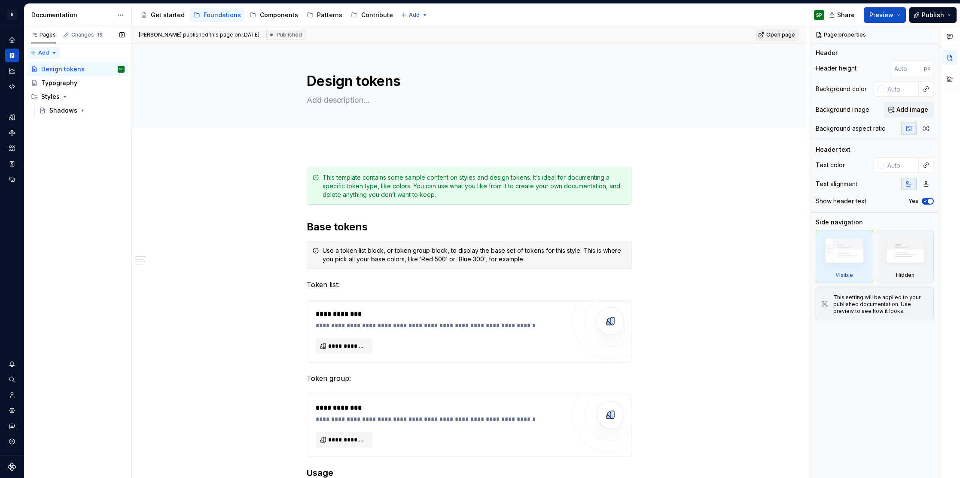
click at [49, 53] on div "Pages Changes 15 Add Accessibility guide for tree Page tree. Navigate the tree …" at bounding box center [77, 252] width 107 height 452
click at [160, 12] on div "Get started" at bounding box center [168, 15] width 34 height 9
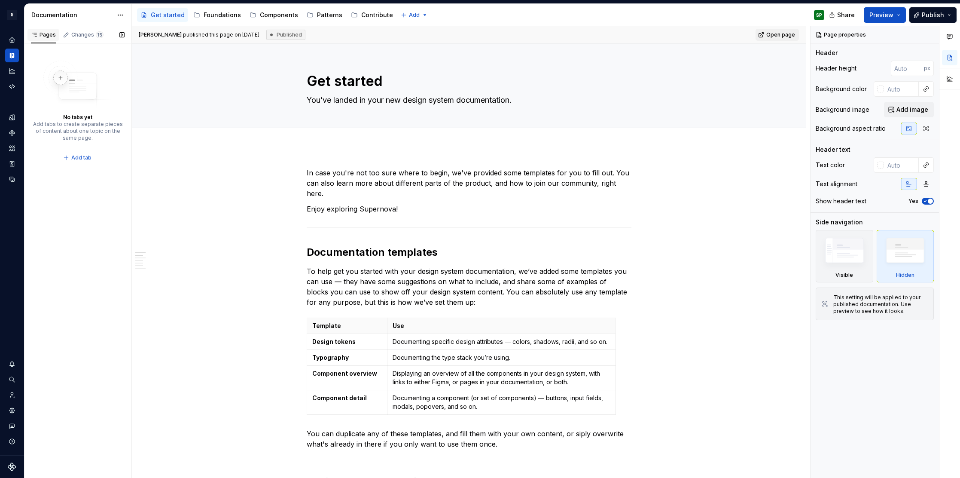
click at [41, 37] on div "Pages" at bounding box center [43, 34] width 25 height 7
click at [847, 256] on img at bounding box center [845, 252] width 50 height 37
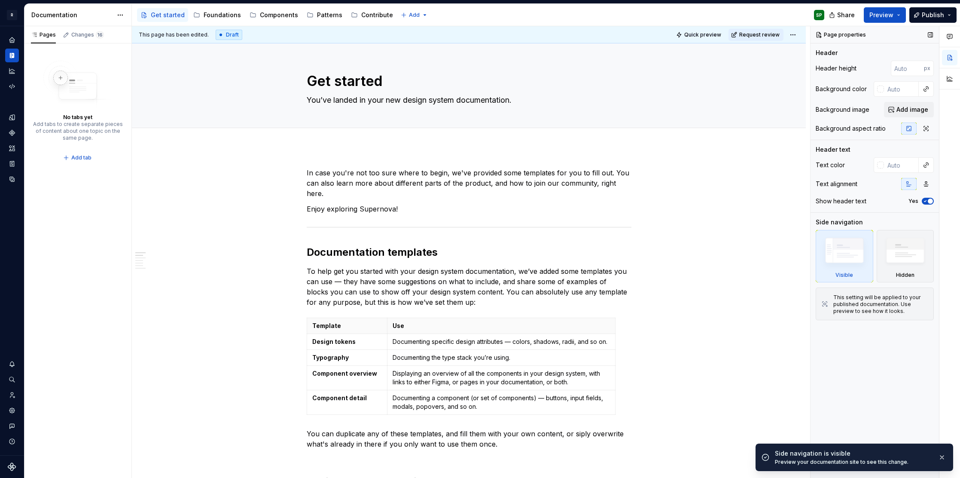
click at [847, 256] on img at bounding box center [845, 252] width 50 height 37
click at [87, 159] on span "Add tab" at bounding box center [81, 157] width 20 height 7
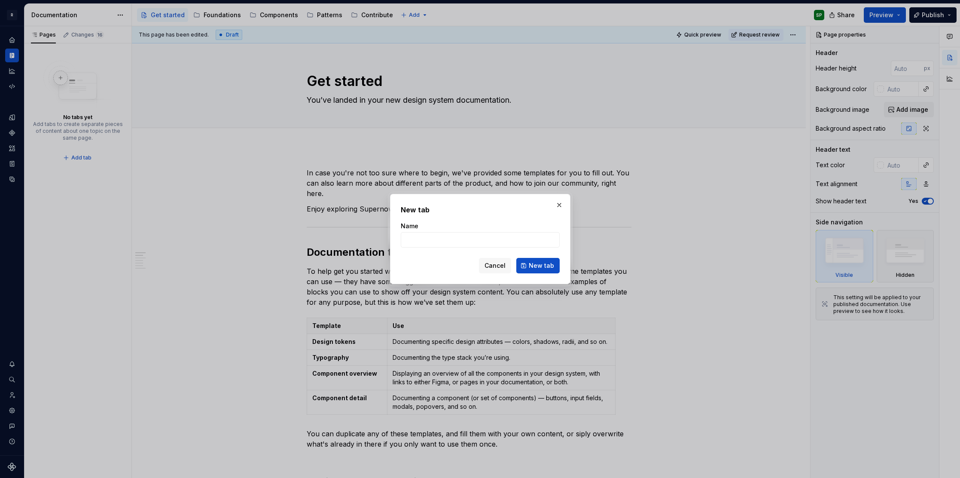
type textarea "*"
type input "C"
type input "Design"
click button "New tab" at bounding box center [538, 265] width 43 height 15
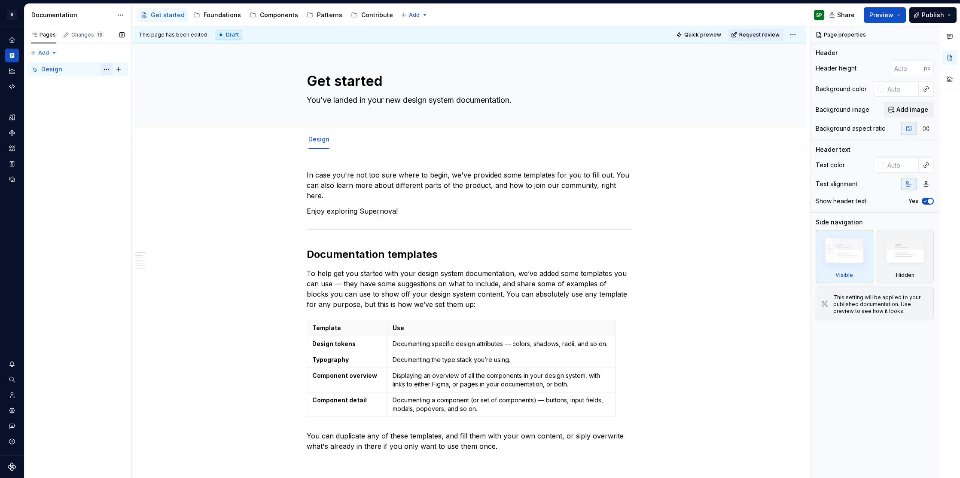
click at [104, 67] on button "Page tree" at bounding box center [107, 69] width 12 height 12
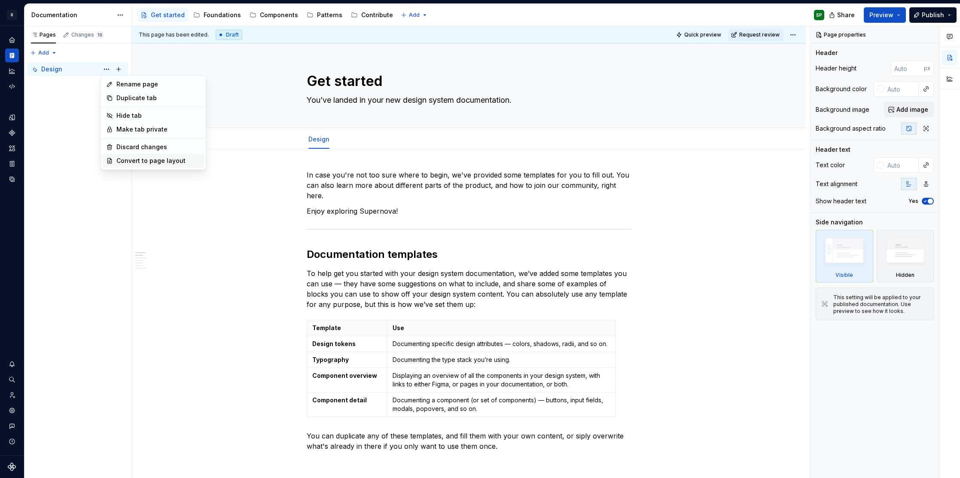
click at [133, 162] on div "Convert to page layout" at bounding box center [158, 160] width 84 height 9
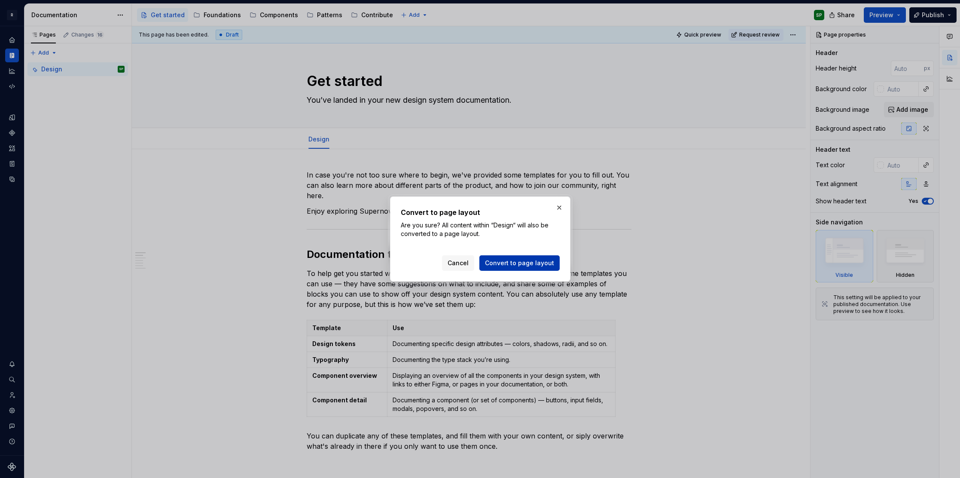
click at [520, 261] on span "Convert to page layout" at bounding box center [519, 263] width 69 height 9
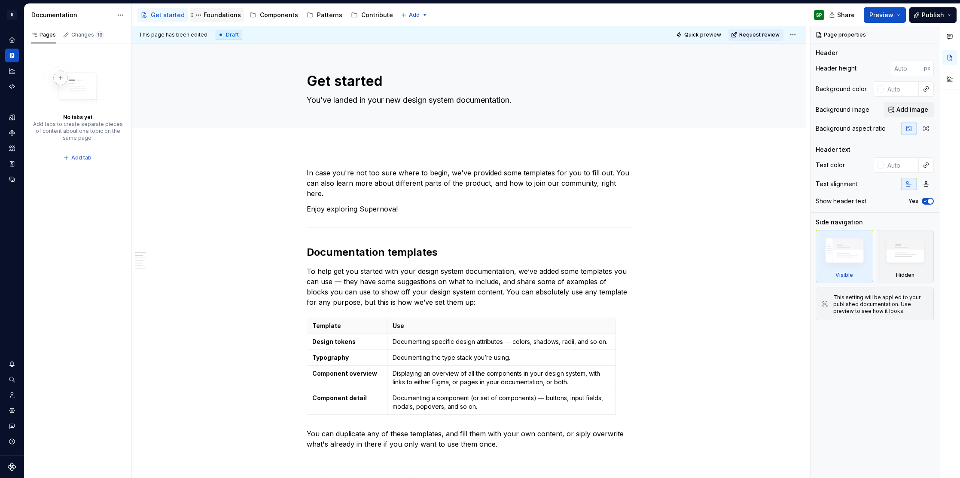
click at [222, 14] on div "Foundations" at bounding box center [222, 15] width 37 height 9
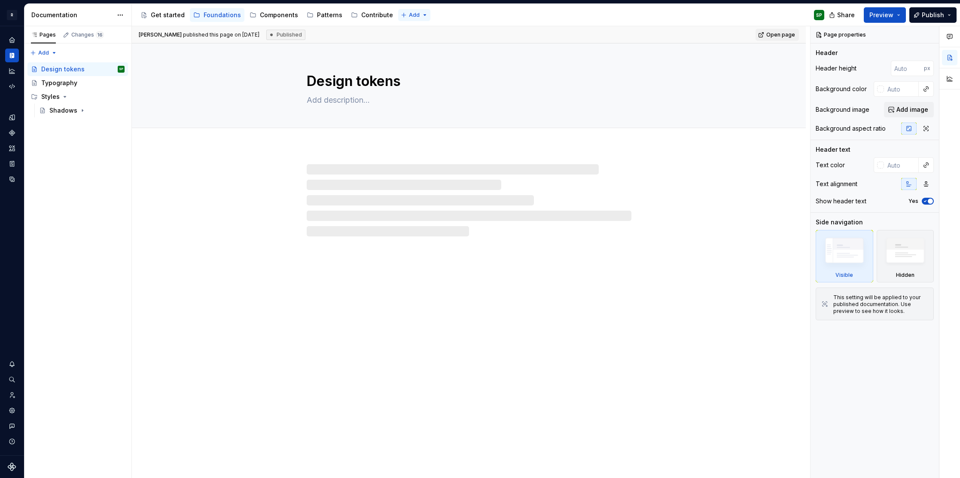
click at [404, 14] on html "R Norma SP Design system data Documentation Accessibility guide for tree Page t…" at bounding box center [480, 239] width 960 height 478
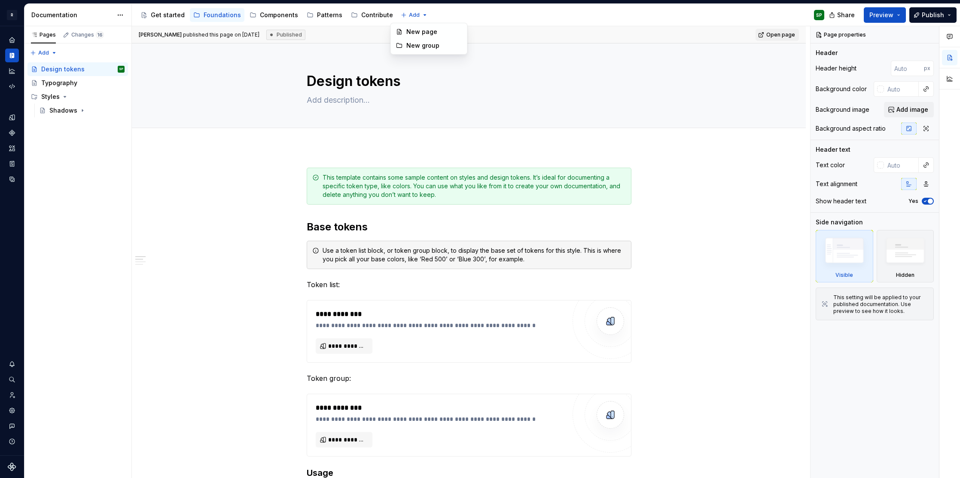
click at [164, 17] on html "R Norma SP Design system data Documentation Accessibility guide for tree Page t…" at bounding box center [480, 239] width 960 height 478
click at [175, 13] on div "Get started" at bounding box center [168, 15] width 34 height 9
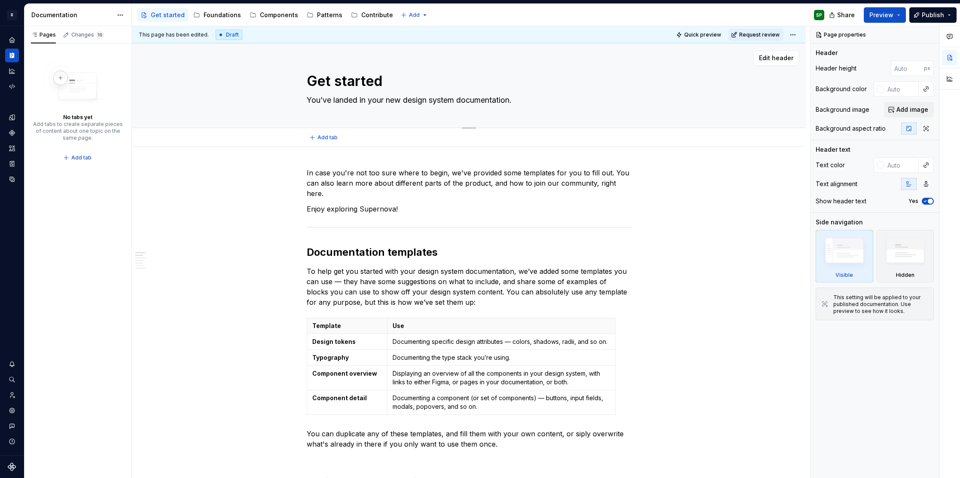
click at [333, 80] on textarea "Get started" at bounding box center [467, 81] width 325 height 21
type textarea "*"
type textarea "H"
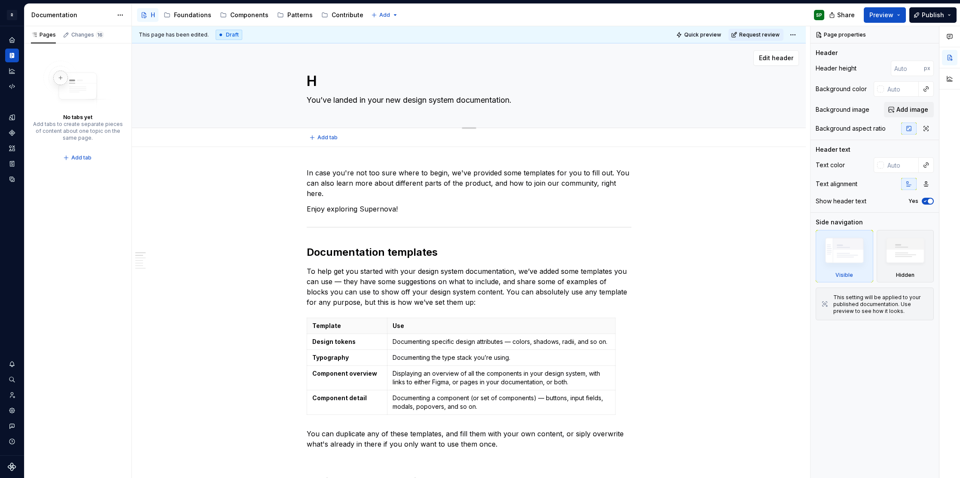
type textarea "*"
type textarea "Ho"
type textarea "*"
type textarea "Hom"
type textarea "*"
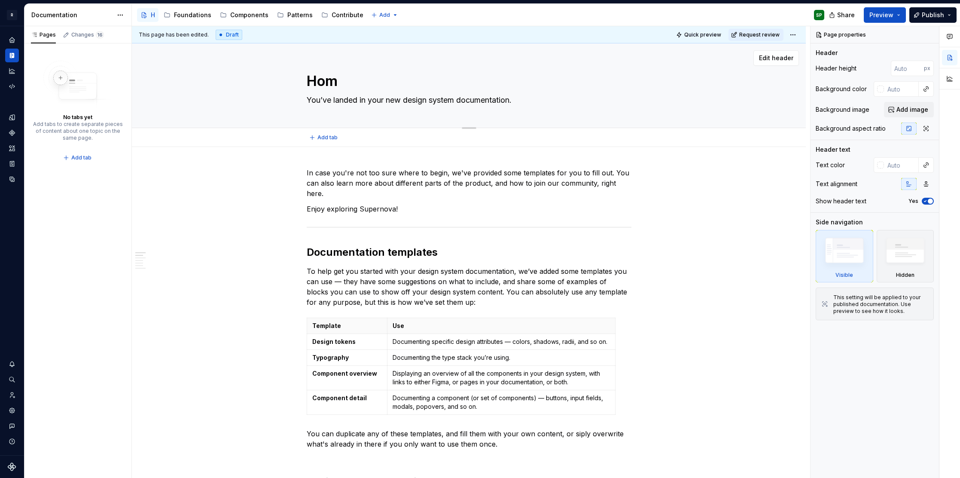
type textarea "Home"
type textarea "*"
type textarea "N"
type textarea "*"
type textarea "No"
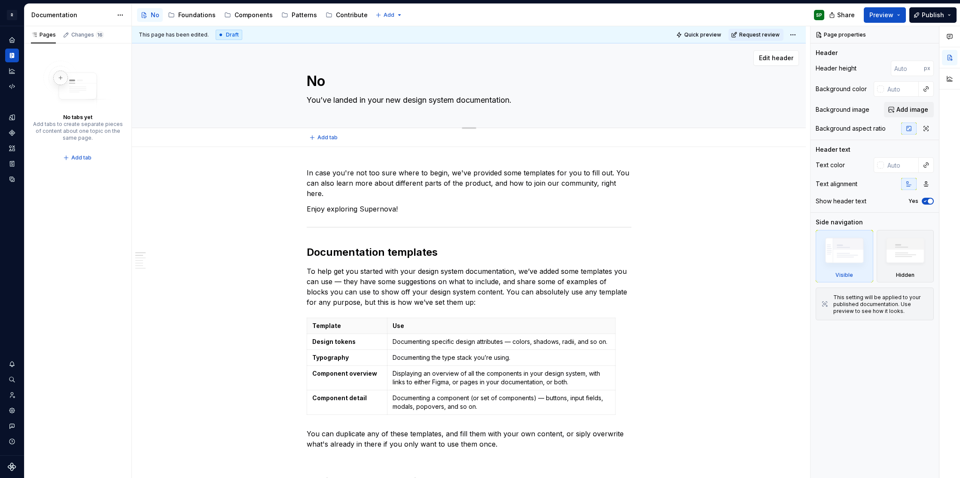
type textarea "*"
type textarea "Nor"
type textarea "*"
type textarea "Norm"
type textarea "*"
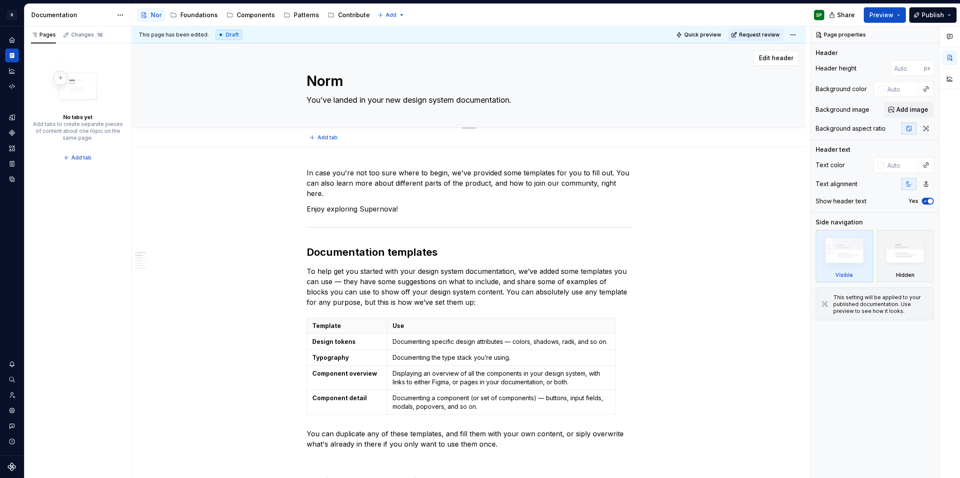
type textarea "[PERSON_NAME]"
type textarea "*"
type textarea "h"
type textarea "*"
type textarea "ho"
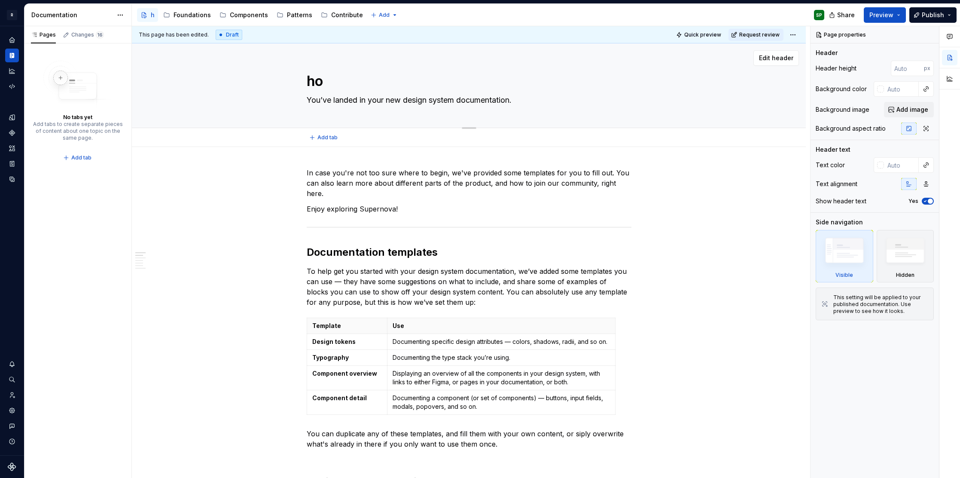
type textarea "*"
type textarea "hom"
type textarea "*"
type textarea "home"
type textarea "*"
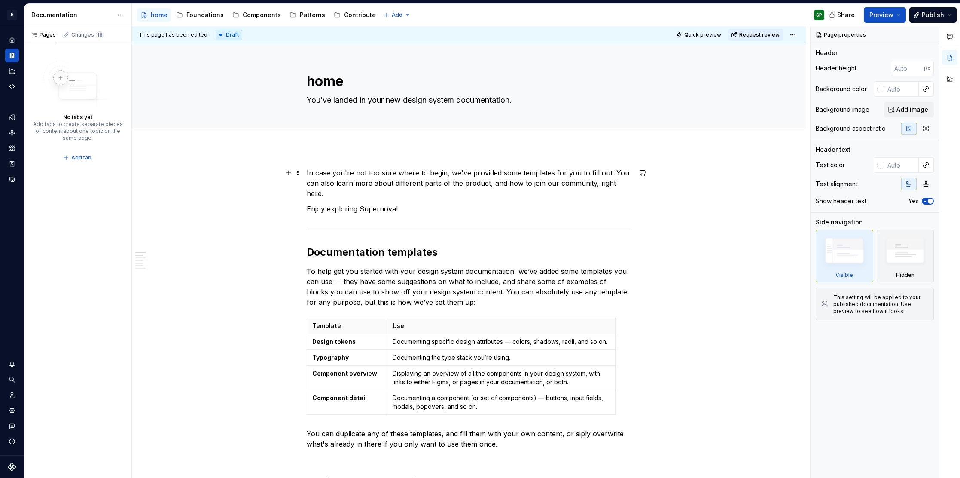
type textarea "h"
type textarea "*"
type textarea "ho"
type textarea "*"
type textarea "hom"
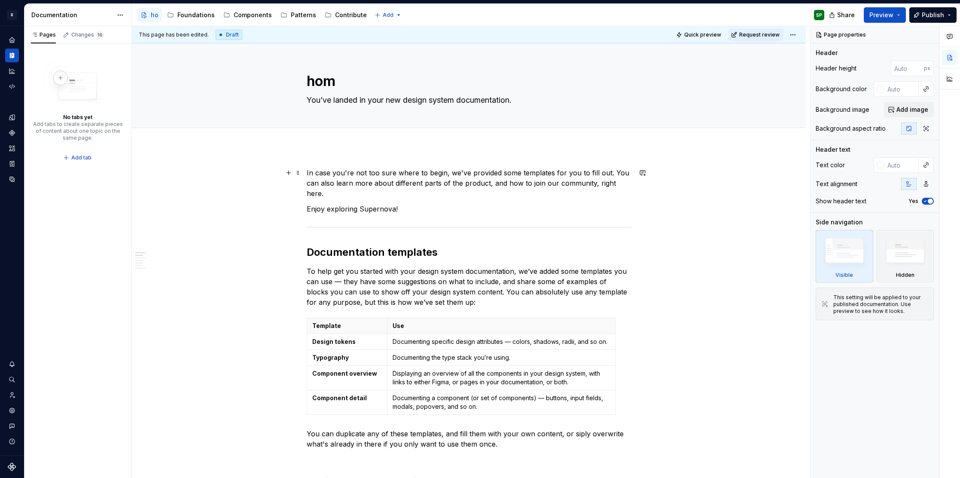
type textarea "*"
type textarea "home"
type textarea "*"
type textarea "N"
type textarea "*"
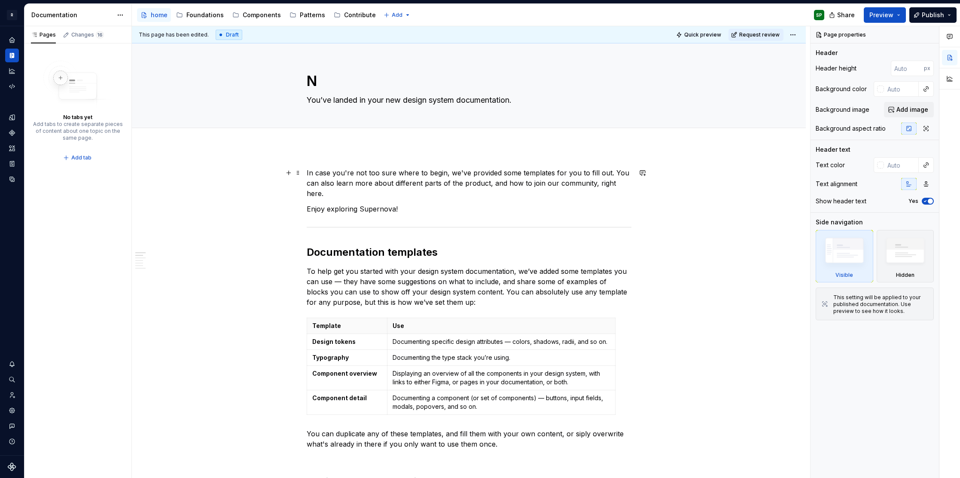
type textarea "No"
type textarea "*"
type textarea "Nor"
type textarea "*"
type textarea "Norm"
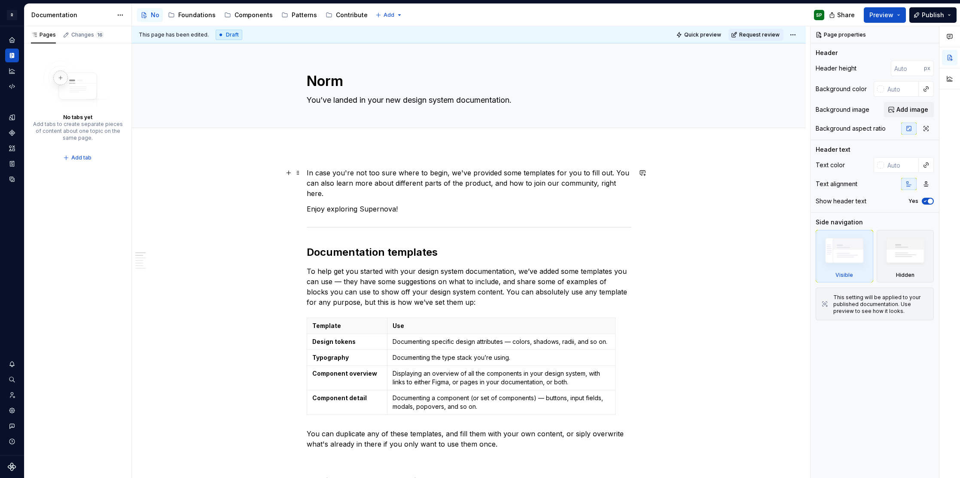
type textarea "*"
type textarea "[PERSON_NAME]"
type textarea "*"
type textarea "[PERSON_NAME]"
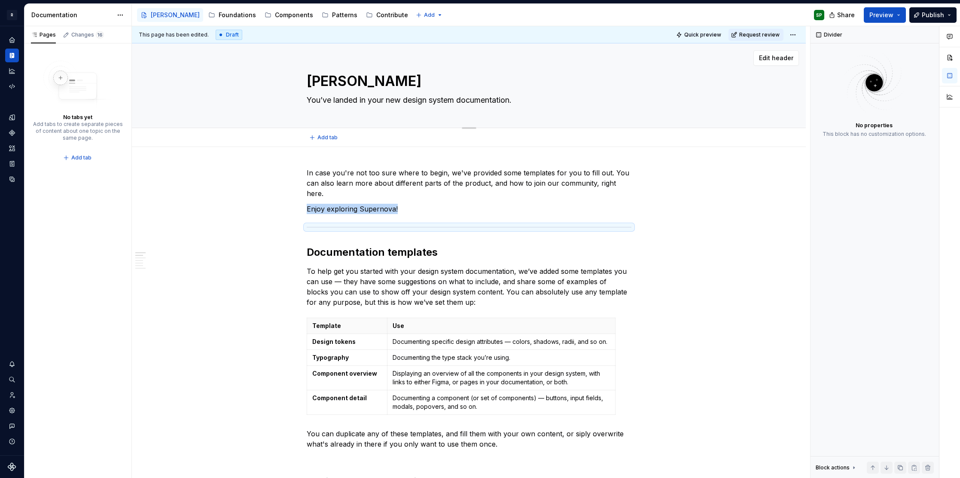
click at [325, 80] on textarea "[PERSON_NAME]" at bounding box center [467, 81] width 325 height 21
click at [794, 35] on html "R Norma SP Design system data Documentation Accessibility guide for tree Page t…" at bounding box center [480, 239] width 960 height 478
click at [758, 37] on html "R Norma SP Design system data Documentation Accessibility guide for tree Page t…" at bounding box center [480, 239] width 960 height 478
click at [770, 34] on span "Request review" at bounding box center [760, 34] width 40 height 7
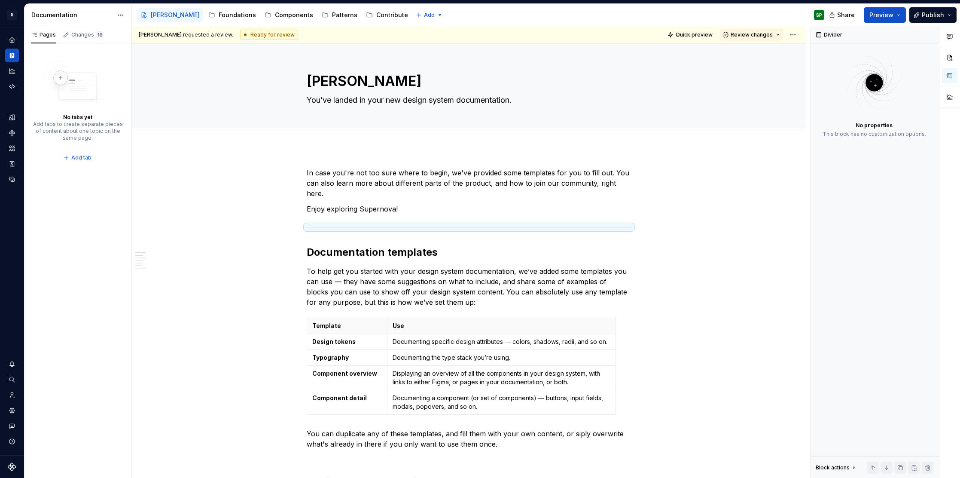
click at [770, 34] on span "Review changes" at bounding box center [752, 34] width 42 height 7
click at [792, 35] on html "R Norma SP Design system data Documentation Accessibility guide for tree Page t…" at bounding box center [480, 239] width 960 height 478
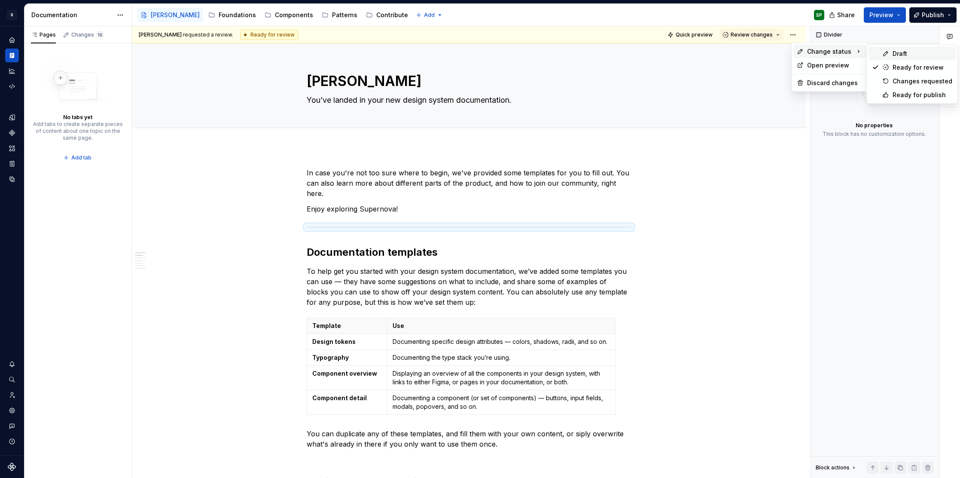
click at [890, 58] on div "Draft" at bounding box center [912, 54] width 87 height 14
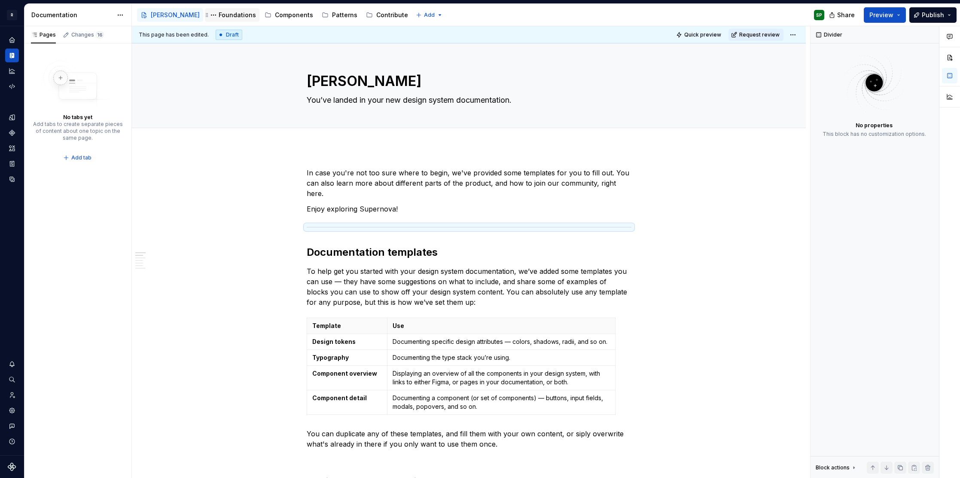
click at [219, 18] on div "Foundations" at bounding box center [237, 15] width 37 height 9
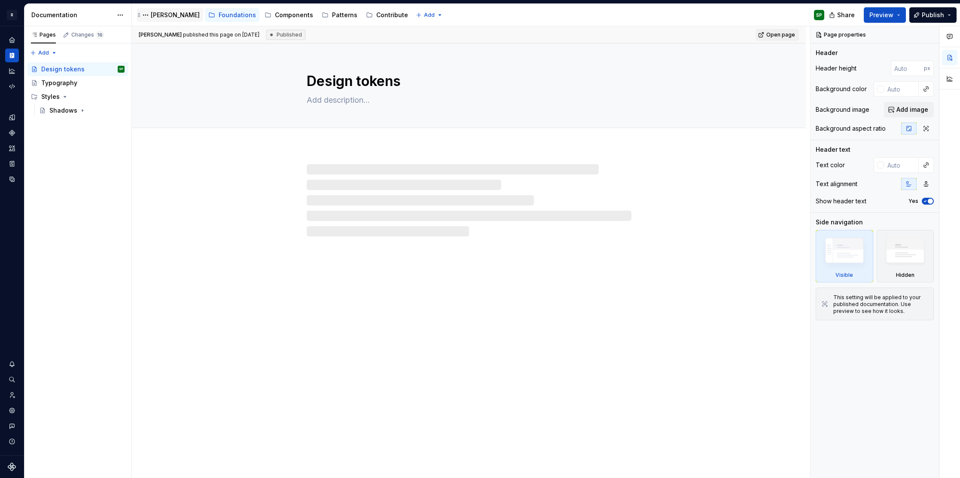
click at [158, 17] on div "[PERSON_NAME]" at bounding box center [175, 15] width 49 height 9
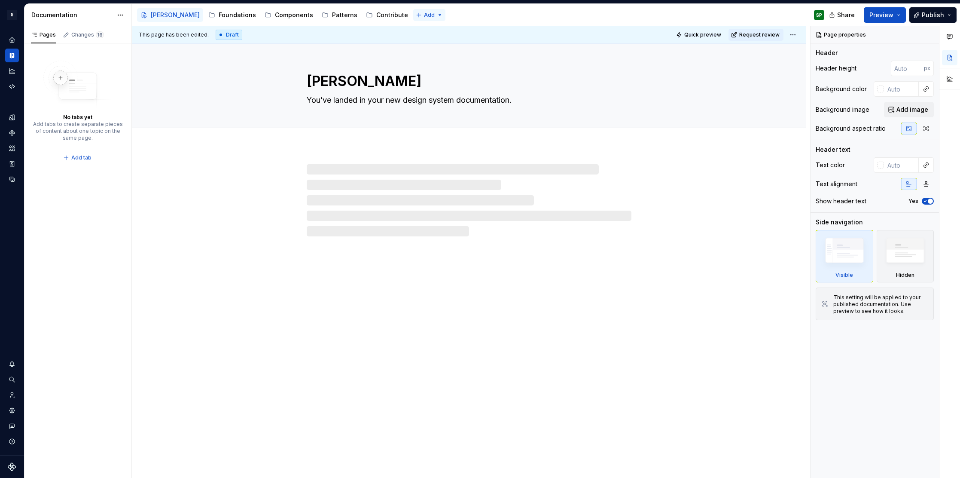
type textarea "*"
click at [392, 14] on html "R Norma SP Design system data Documentation Accessibility guide for tree Page t…" at bounding box center [480, 239] width 960 height 478
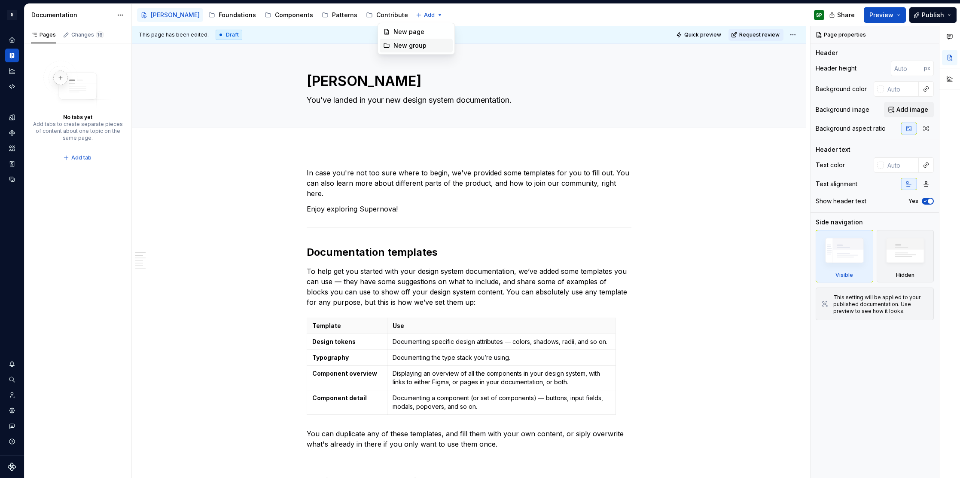
click at [409, 43] on div "New group" at bounding box center [422, 45] width 56 height 9
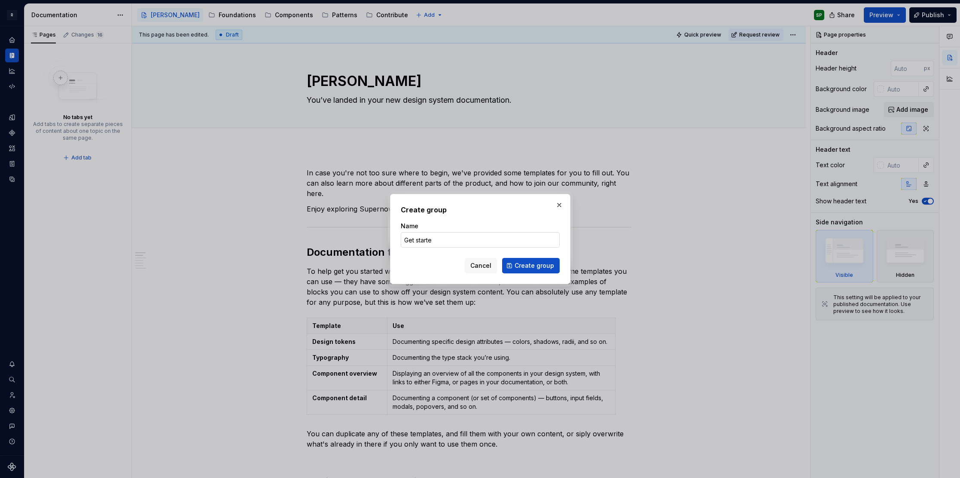
type input "Get started"
click at [530, 266] on span "Create group" at bounding box center [535, 265] width 40 height 9
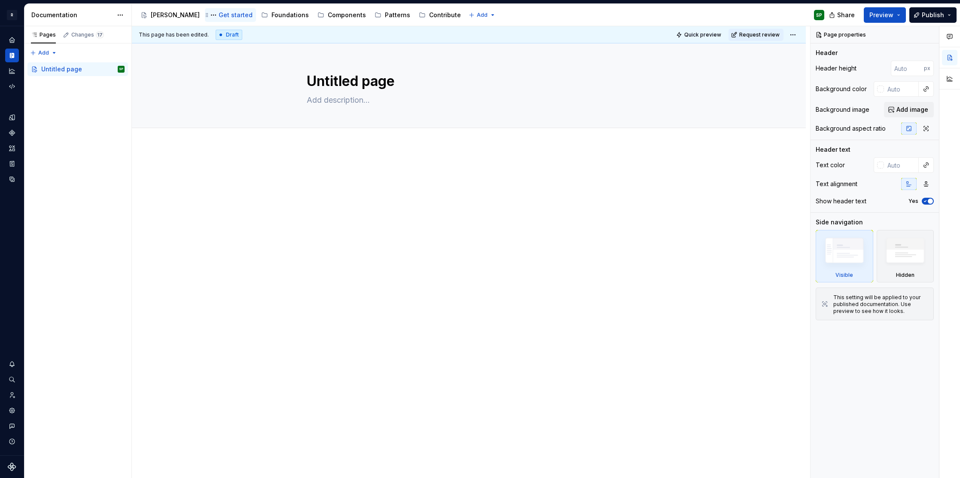
click at [219, 15] on div "Get started" at bounding box center [236, 15] width 34 height 9
click at [158, 14] on div "[PERSON_NAME]" at bounding box center [175, 15] width 49 height 9
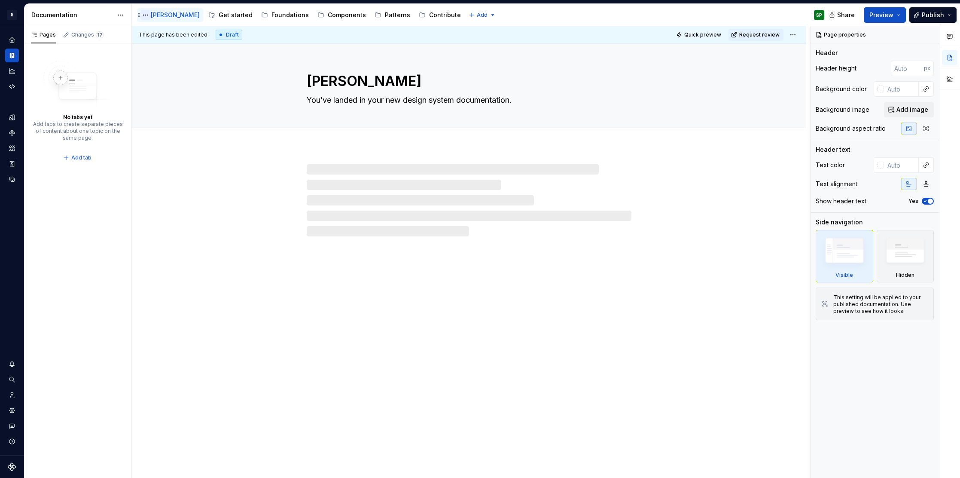
click at [146, 15] on button "Page tree" at bounding box center [146, 15] width 10 height 10
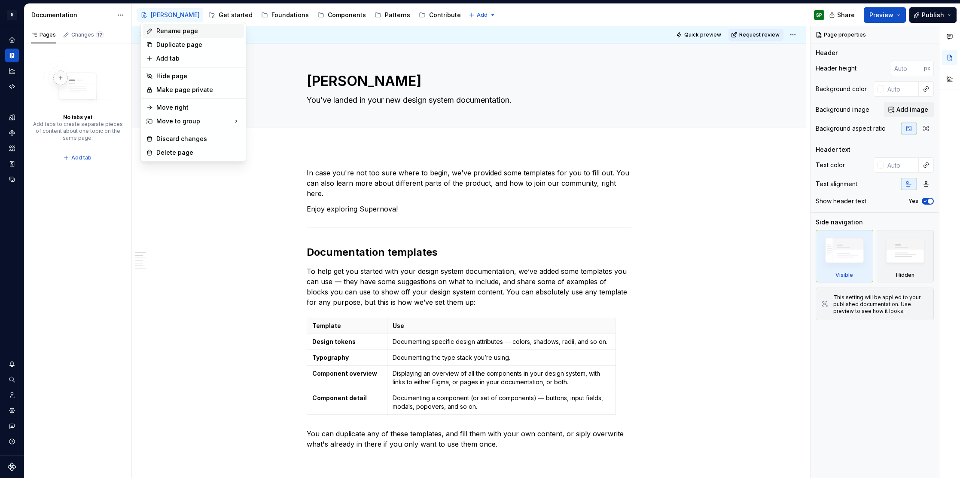
type textarea "*"
click at [181, 31] on div "Rename page" at bounding box center [198, 31] width 84 height 9
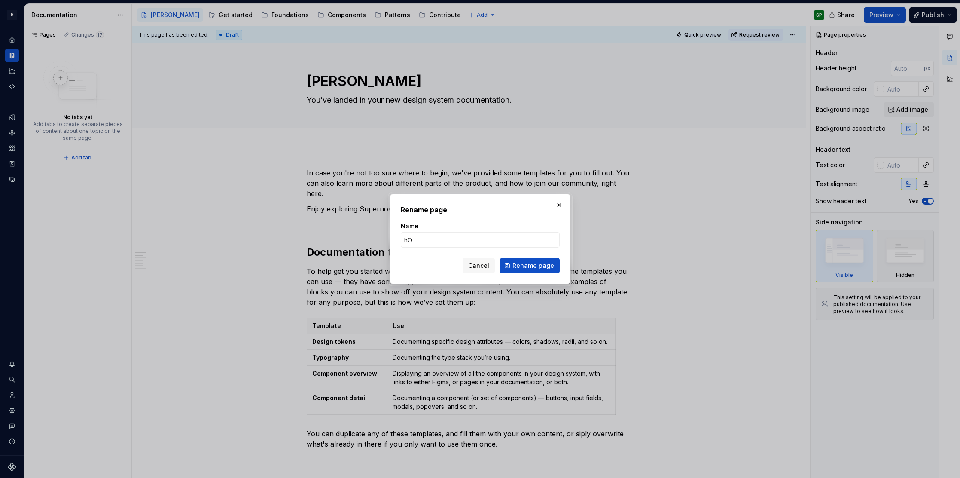
type input "h"
type input "Home"
click at [538, 268] on span "Rename page" at bounding box center [534, 265] width 42 height 9
type textarea "*"
type textarea "Home"
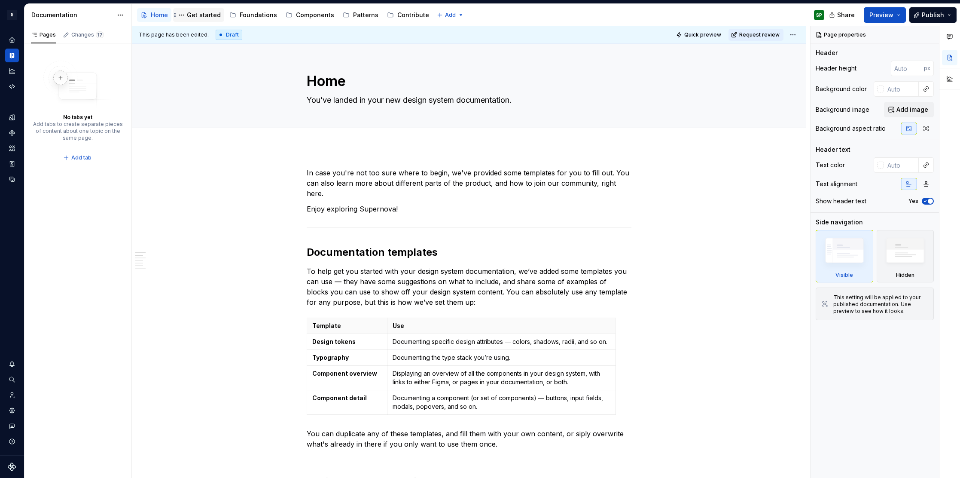
click at [202, 19] on div "Get started" at bounding box center [199, 15] width 44 height 10
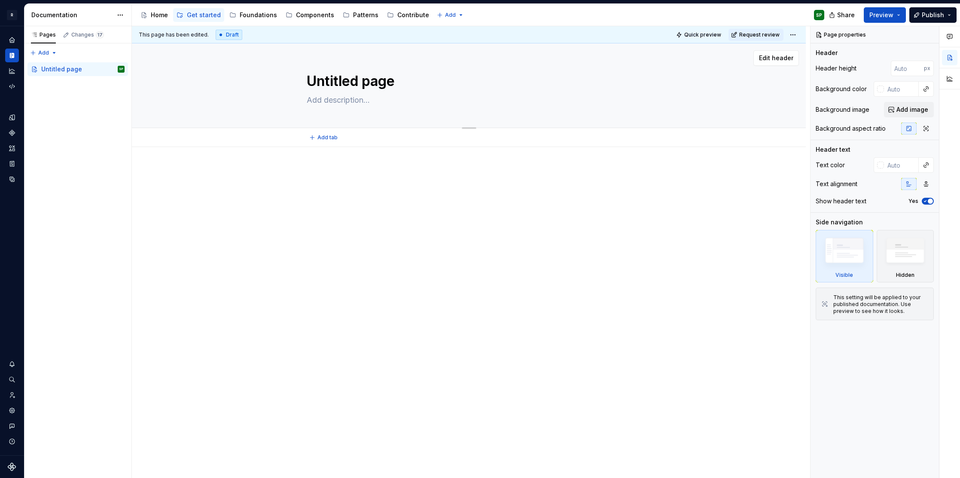
click at [342, 83] on textarea "Untitled page" at bounding box center [467, 81] width 325 height 21
type textarea "*"
type textarea "G"
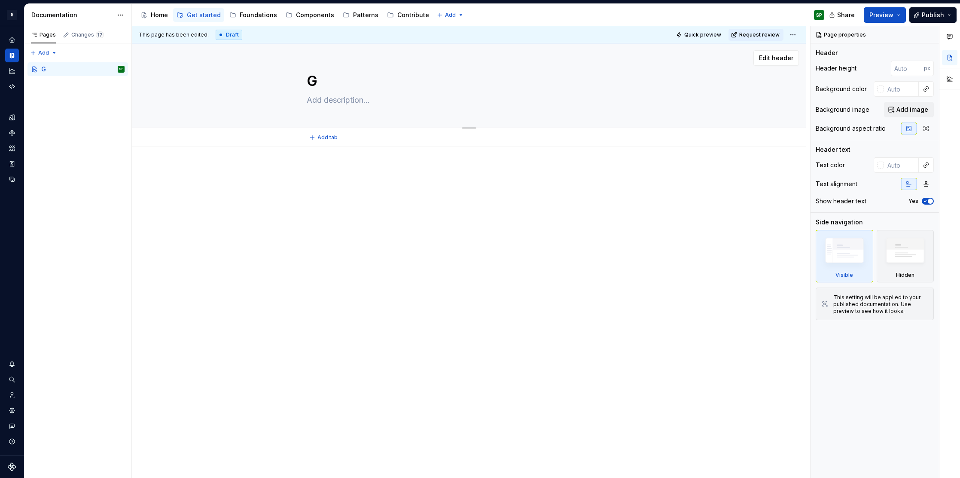
type textarea "*"
type textarea "Ge"
type textarea "*"
type textarea "Get"
type textarea "*"
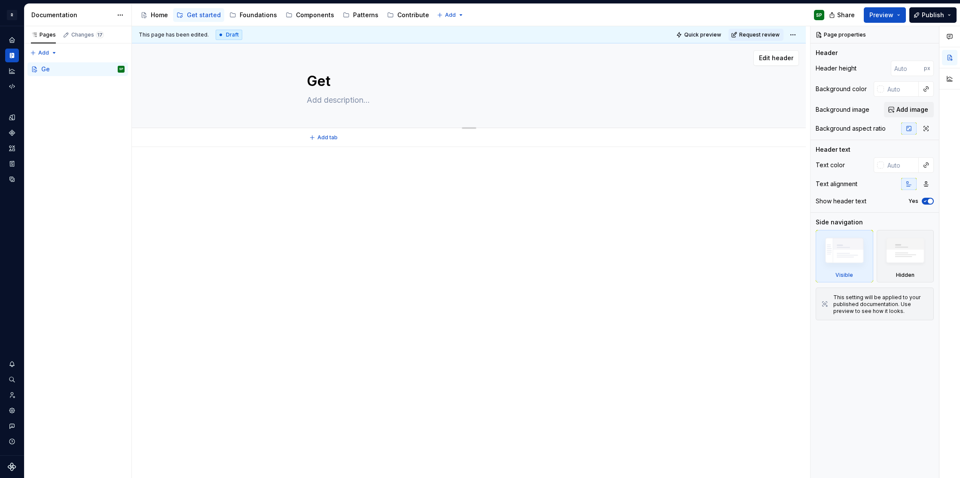
type textarea "Get"
type textarea "*"
type textarea "Get s"
type textarea "*"
type textarea "Get st"
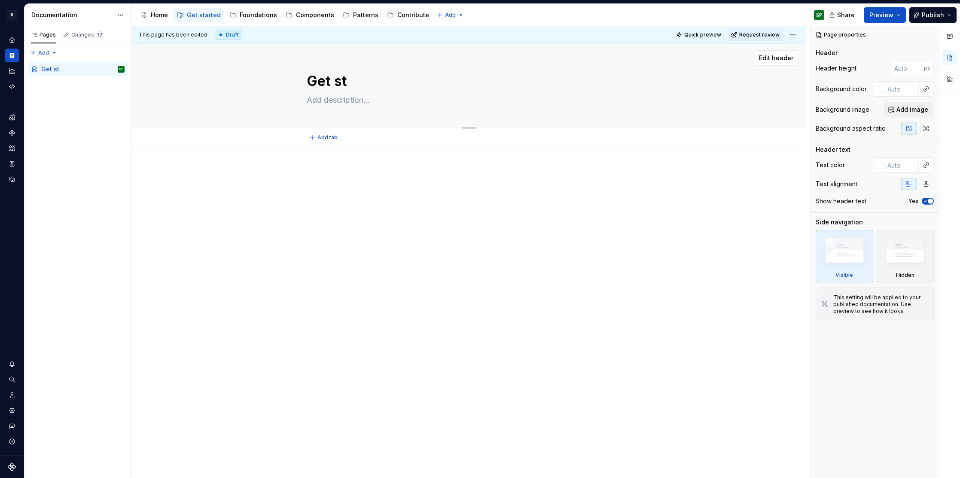
type textarea "*"
type textarea "Get sta"
type textarea "*"
type textarea "Get star"
type textarea "*"
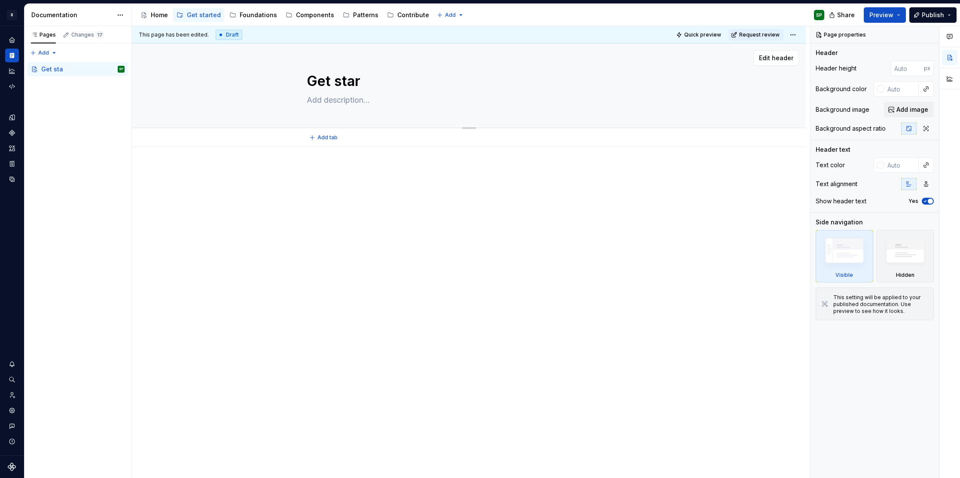
type textarea "Get start"
type textarea "*"
type textarea "Get starte"
type textarea "*"
type textarea "Get started"
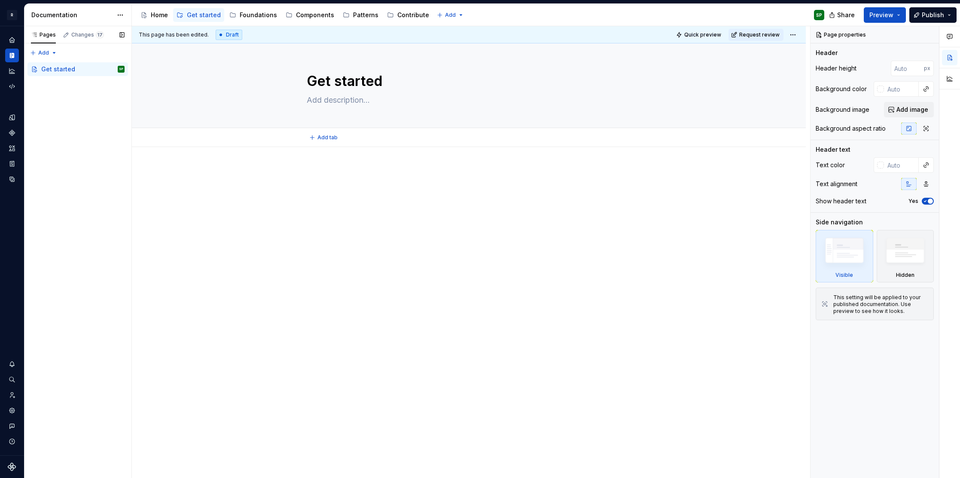
type textarea "*"
type textarea "Get started"
click at [79, 126] on div "Pages Changes 17 Add Accessibility guide for tree Page tree. Navigate the tree …" at bounding box center [77, 252] width 107 height 452
click at [50, 52] on div "Pages Changes 17 Add Accessibility guide for tree Page tree. Navigate the tree …" at bounding box center [77, 252] width 107 height 452
click at [53, 84] on div "New group" at bounding box center [71, 83] width 56 height 9
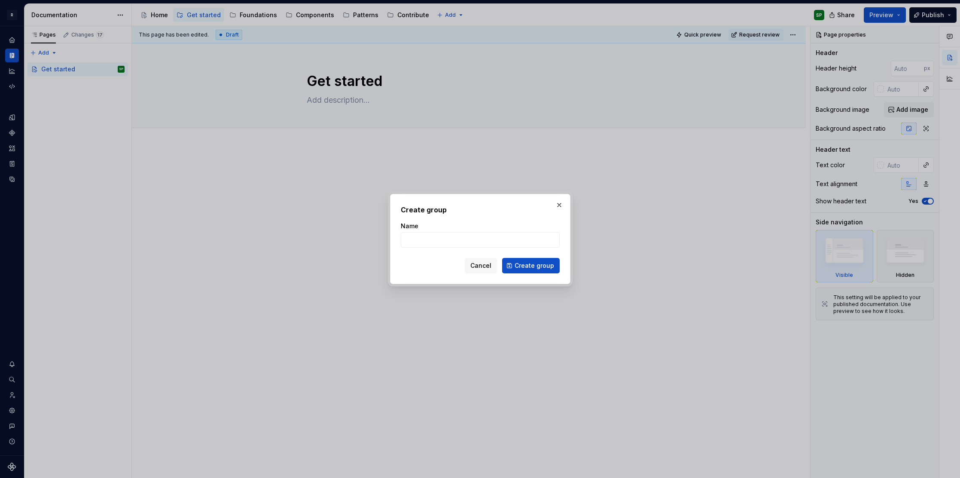
type textarea "*"
type input "D"
type textarea "*"
type input "Design"
click button "Create group" at bounding box center [531, 265] width 58 height 15
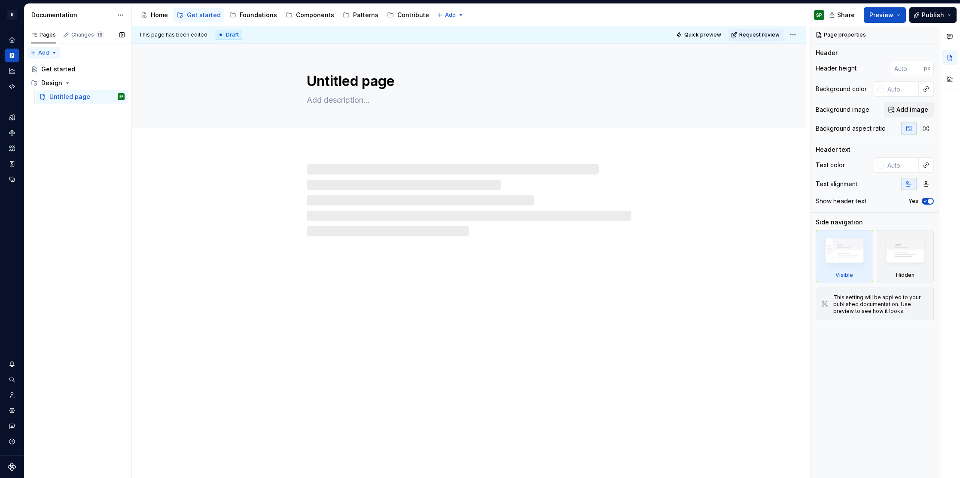
click at [45, 57] on div "Pages Changes 18 Add Accessibility guide for tree Page tree. Navigate the tree …" at bounding box center [77, 252] width 107 height 452
type textarea "*"
click at [50, 83] on div "New group" at bounding box center [71, 83] width 56 height 9
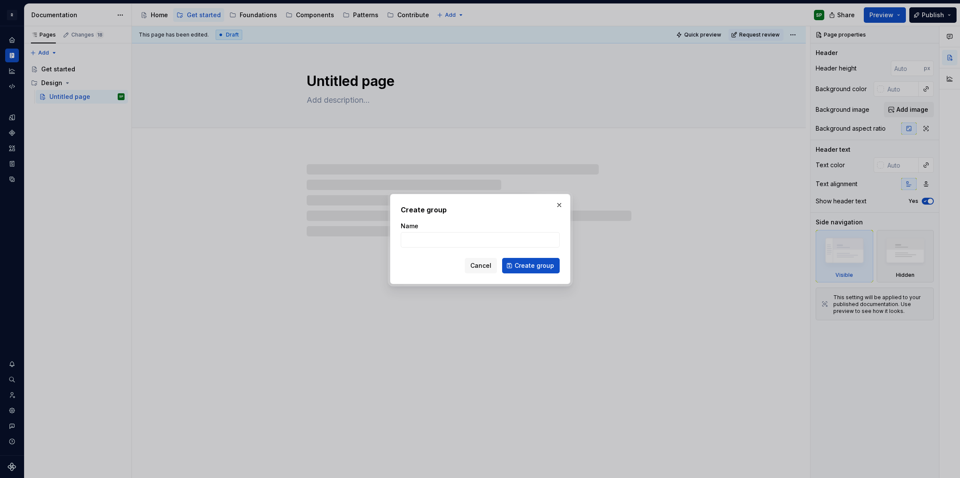
type input "C"
type textarea "*"
type input "Co"
type textarea "*"
type input "Code"
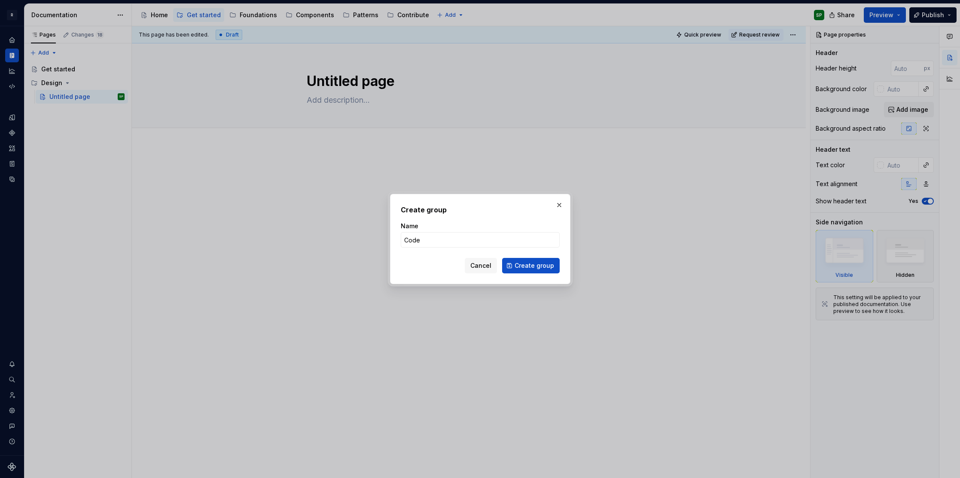
click button "Create group" at bounding box center [531, 265] width 58 height 15
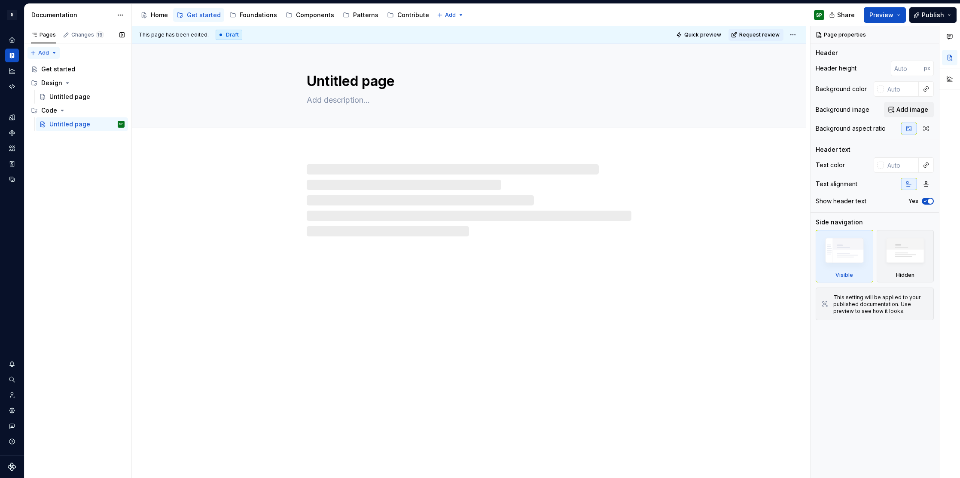
click at [46, 53] on div "Pages Changes 19 Add Accessibility guide for tree Page tree. Navigate the tree …" at bounding box center [77, 252] width 107 height 452
type textarea "*"
click at [56, 82] on div "New group" at bounding box center [71, 83] width 56 height 9
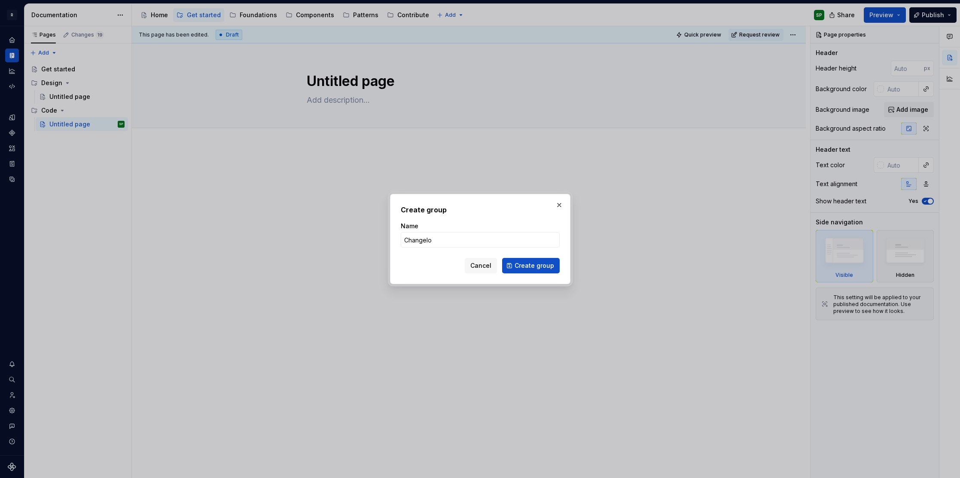
type input "Changelog"
click button "Create group" at bounding box center [531, 265] width 58 height 15
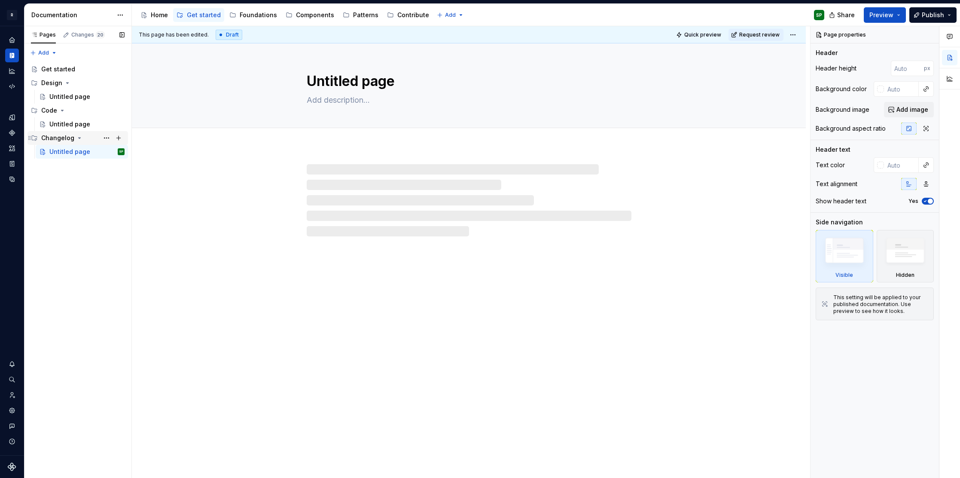
click at [76, 139] on icon "Page tree" at bounding box center [79, 138] width 7 height 7
click at [64, 139] on div "Changelog" at bounding box center [57, 138] width 33 height 9
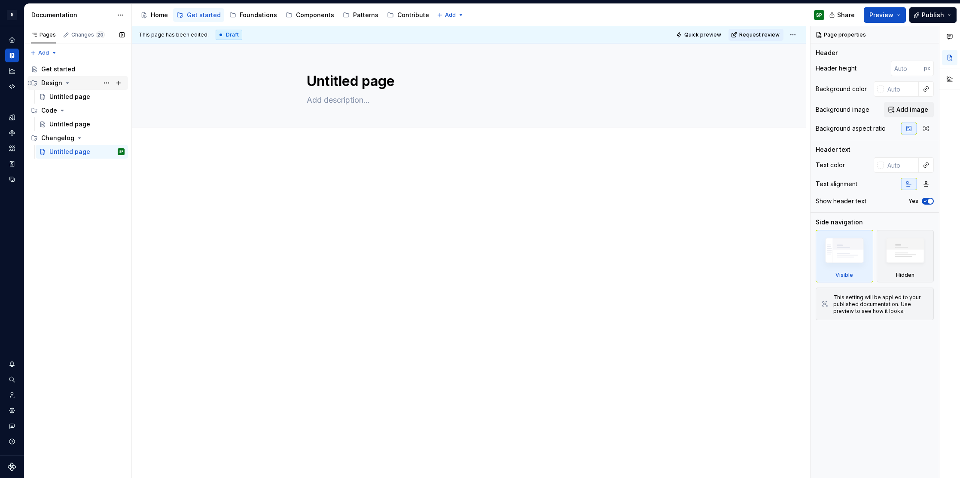
click at [67, 83] on icon "Page tree" at bounding box center [68, 83] width 2 height 1
click at [66, 80] on icon "Page tree" at bounding box center [67, 82] width 7 height 7
click at [254, 13] on div "Foundations" at bounding box center [258, 15] width 37 height 9
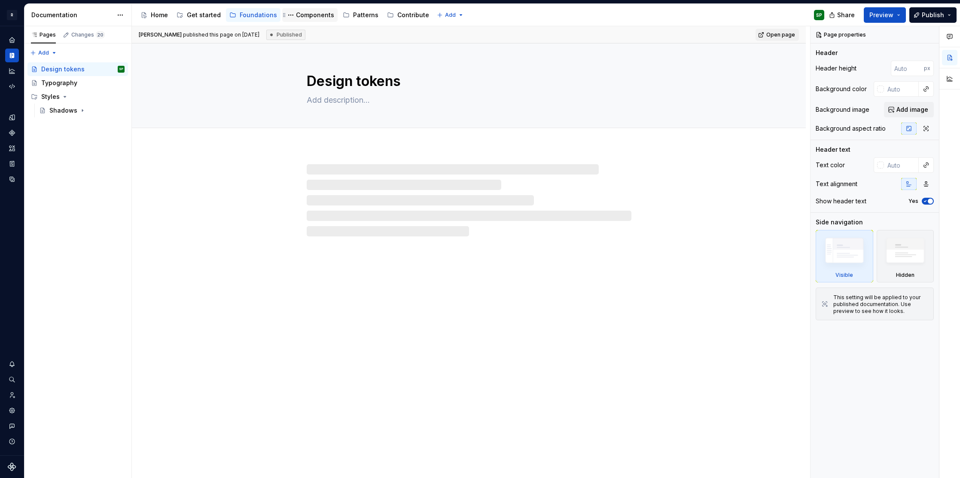
click at [300, 16] on div "Components" at bounding box center [315, 15] width 38 height 9
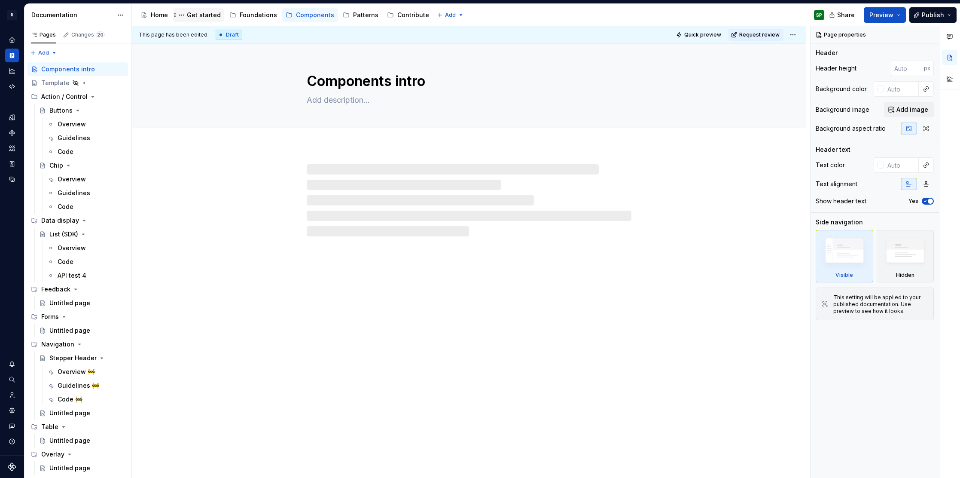
click at [213, 14] on div "Get started" at bounding box center [204, 15] width 34 height 9
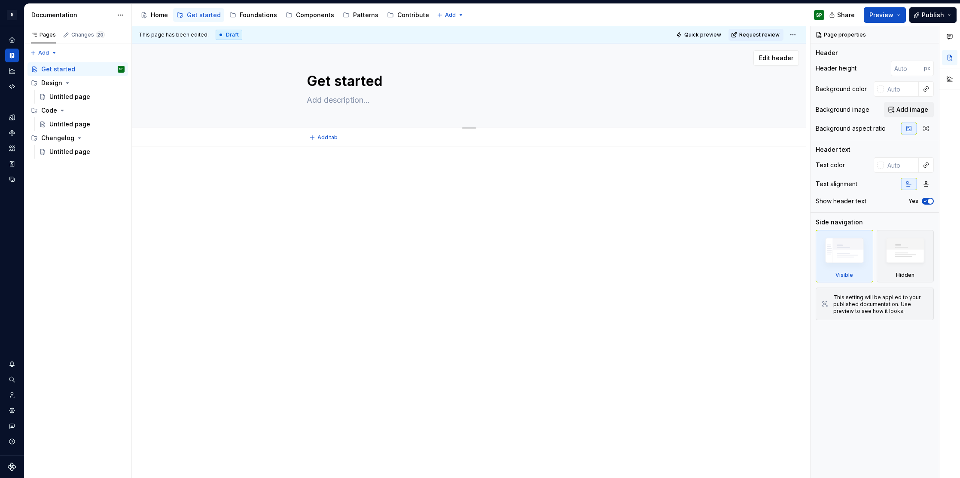
click at [387, 79] on textarea "Get started" at bounding box center [467, 81] width 325 height 21
type textarea "*"
type textarea "Get started"
paste textarea "🚧"
type textarea "*"
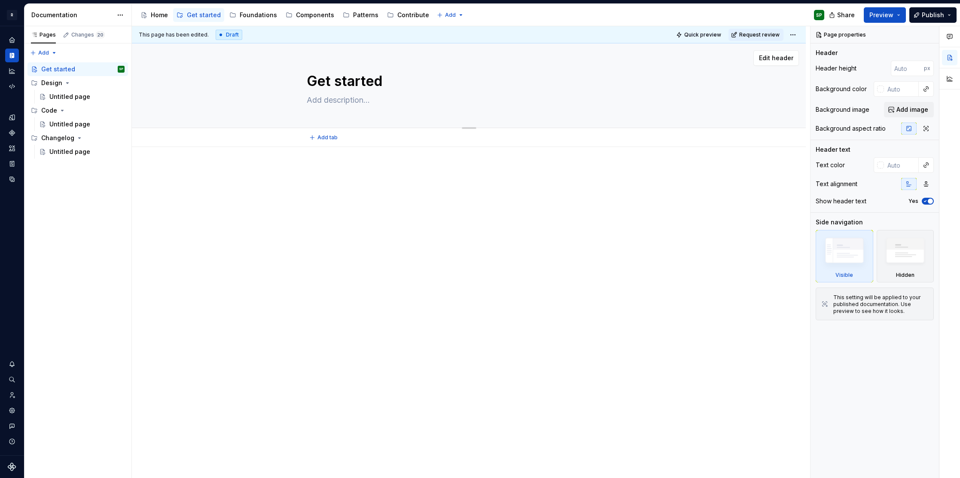
type textarea "Get started 🚧"
type textarea "*"
type textarea "Get started 🚧"
click at [245, 20] on div "Foundations" at bounding box center [253, 15] width 55 height 14
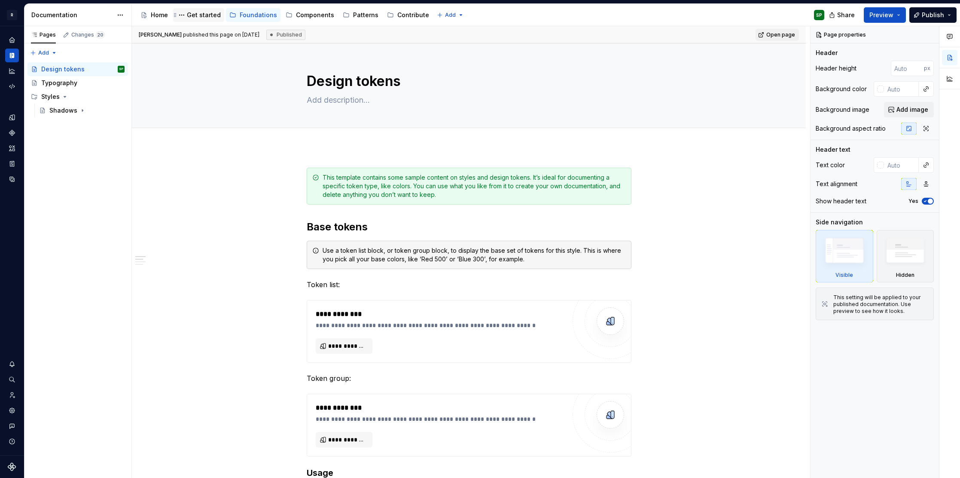
click at [192, 14] on div "Get started" at bounding box center [204, 15] width 34 height 9
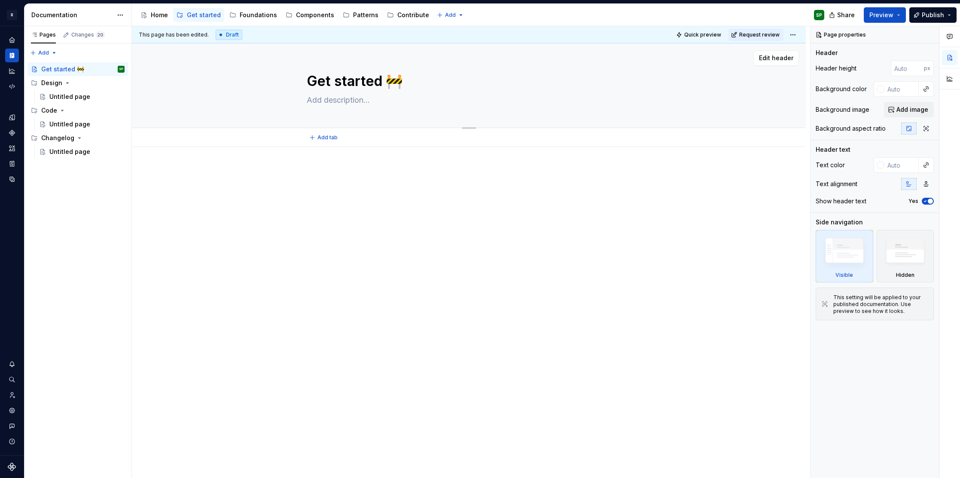
click at [416, 81] on textarea "Get started 🚧" at bounding box center [467, 81] width 325 height 21
type textarea "*"
type textarea "Get started"
type textarea "*"
type textarea "Get started"
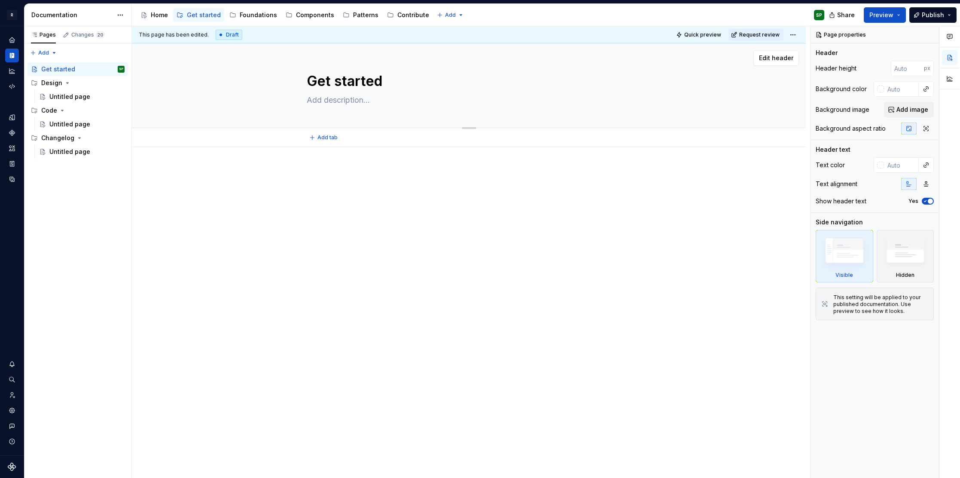
type textarea "*"
type textarea "Get started"
paste textarea "🚧"
type textarea "*"
type textarea "Get started 🚧"
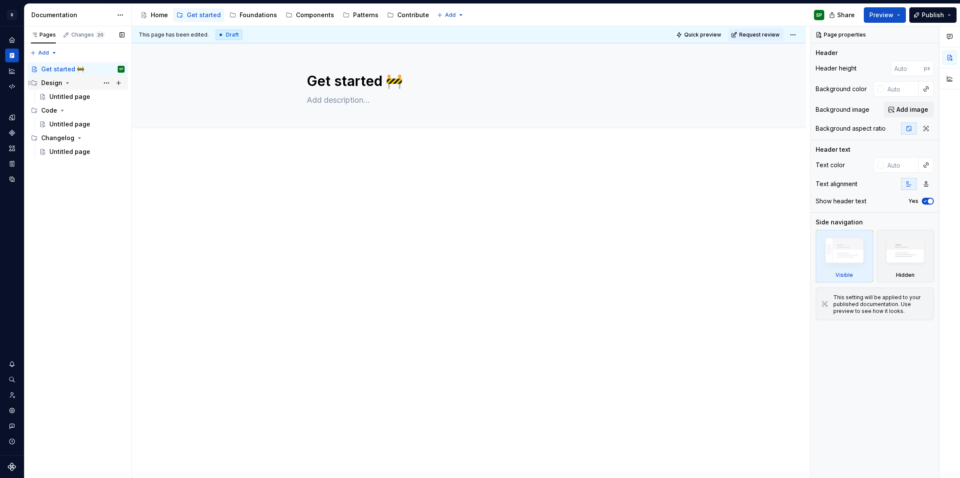
click at [64, 84] on icon "Page tree" at bounding box center [67, 82] width 7 height 7
click at [66, 84] on icon "Page tree" at bounding box center [67, 82] width 7 height 7
click at [68, 83] on icon "Page tree" at bounding box center [67, 82] width 7 height 7
click at [50, 85] on div "Design" at bounding box center [51, 83] width 21 height 9
click at [106, 82] on button "Page tree" at bounding box center [107, 83] width 12 height 12
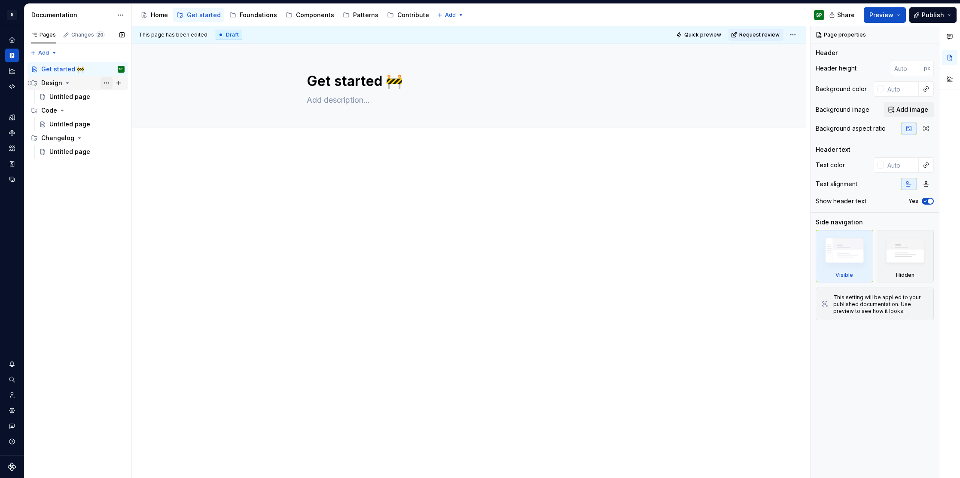
type textarea "*"
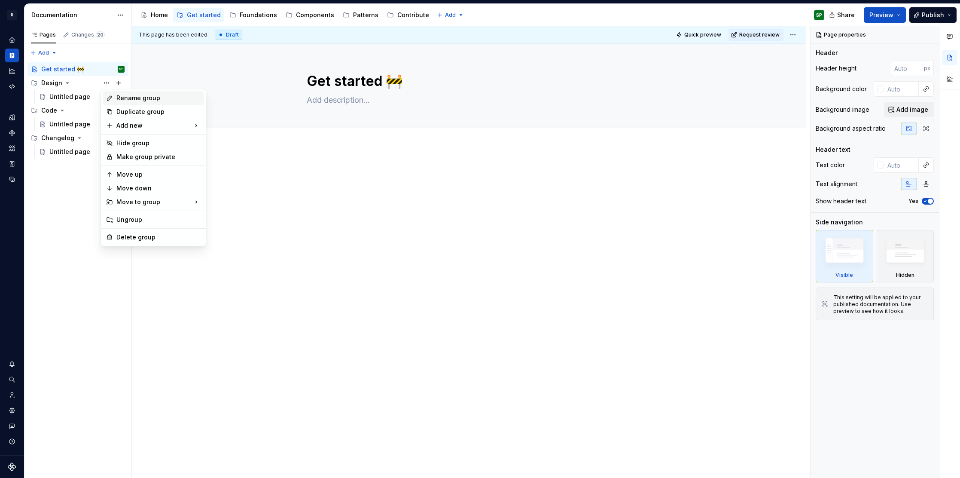
click at [126, 101] on div "Rename group" at bounding box center [158, 98] width 84 height 9
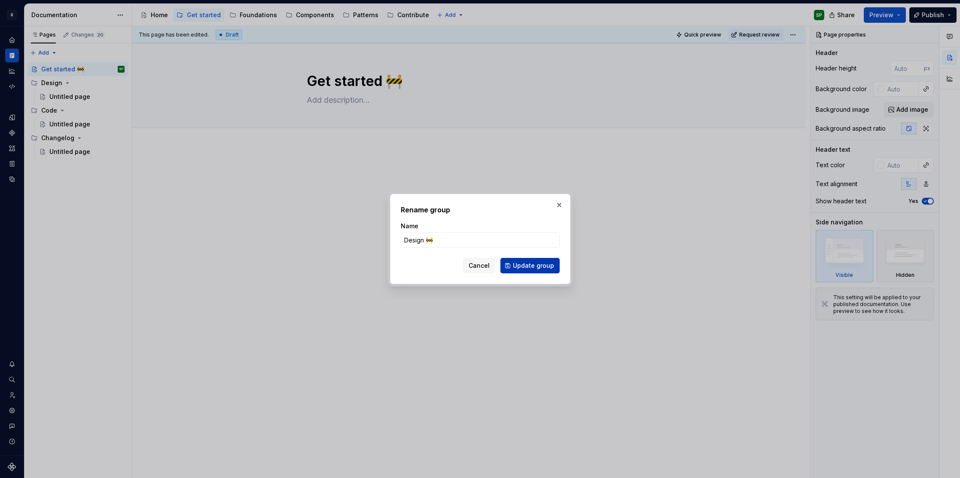
type input "Design 🚧"
click at [524, 264] on span "Update group" at bounding box center [533, 265] width 41 height 9
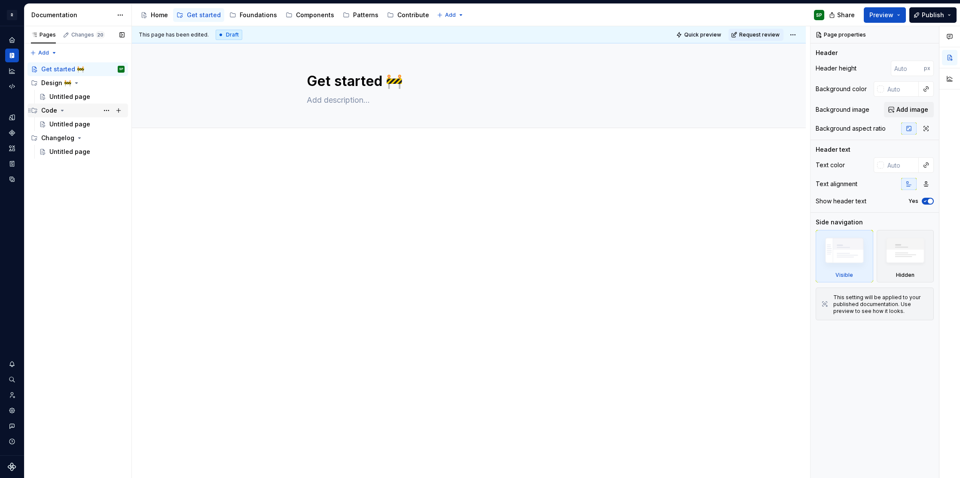
click at [64, 110] on icon "Page tree" at bounding box center [62, 110] width 7 height 7
click at [58, 113] on div "Code" at bounding box center [82, 110] width 83 height 12
click at [109, 108] on button "Page tree" at bounding box center [107, 110] width 12 height 12
type textarea "*"
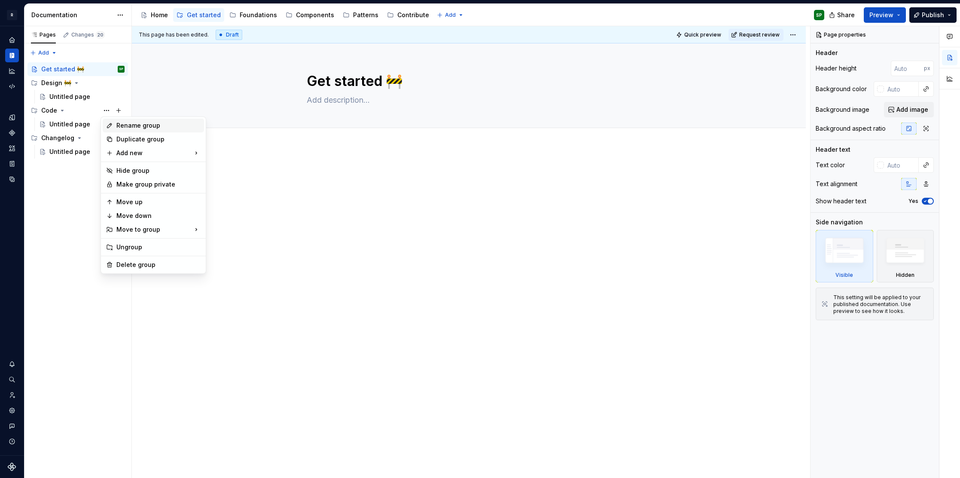
click at [126, 127] on div "Rename group" at bounding box center [158, 125] width 84 height 9
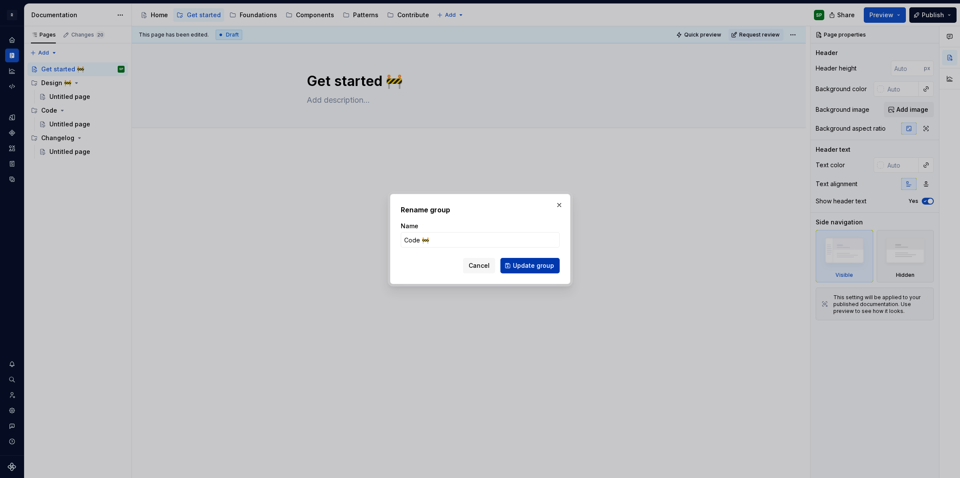
type input "Code 🚧"
click at [534, 266] on span "Update group" at bounding box center [533, 265] width 41 height 9
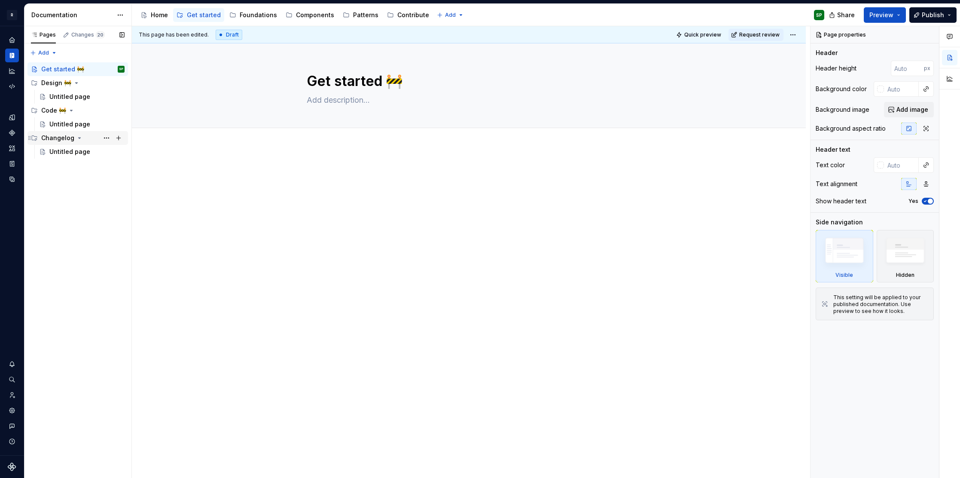
click at [67, 142] on div "Changelog" at bounding box center [57, 138] width 33 height 9
click at [77, 141] on div "Changelog" at bounding box center [82, 138] width 83 height 12
click at [108, 138] on button "Page tree" at bounding box center [107, 138] width 12 height 12
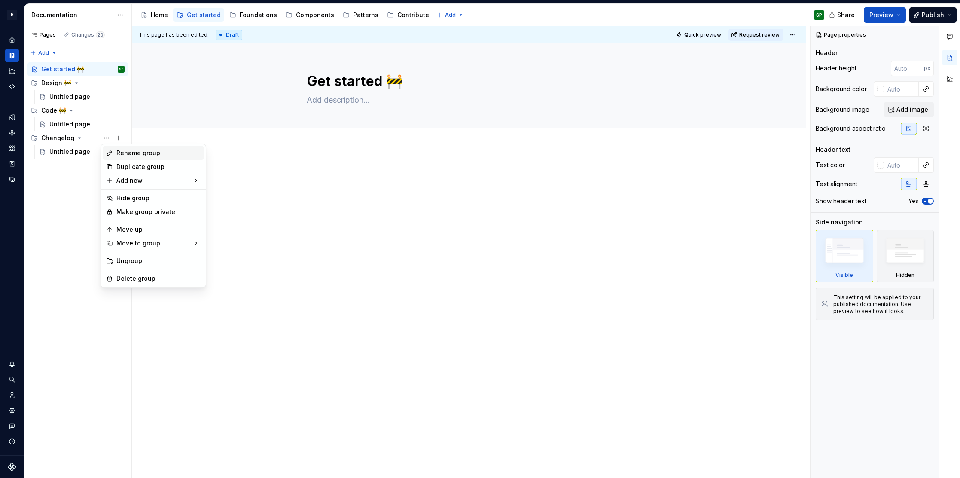
type textarea "*"
click at [119, 152] on div "Rename group" at bounding box center [158, 153] width 84 height 9
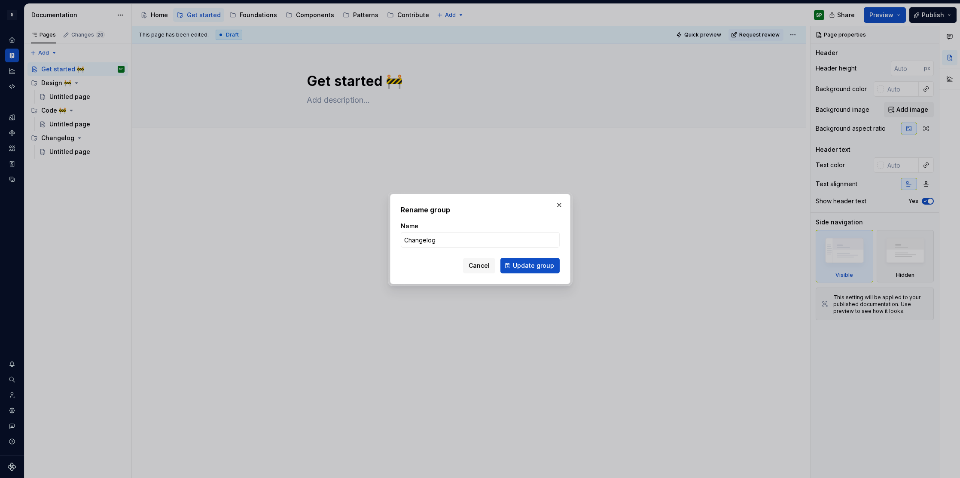
type input "Changelog 🚧"
click at [537, 260] on button "Update group" at bounding box center [530, 265] width 59 height 15
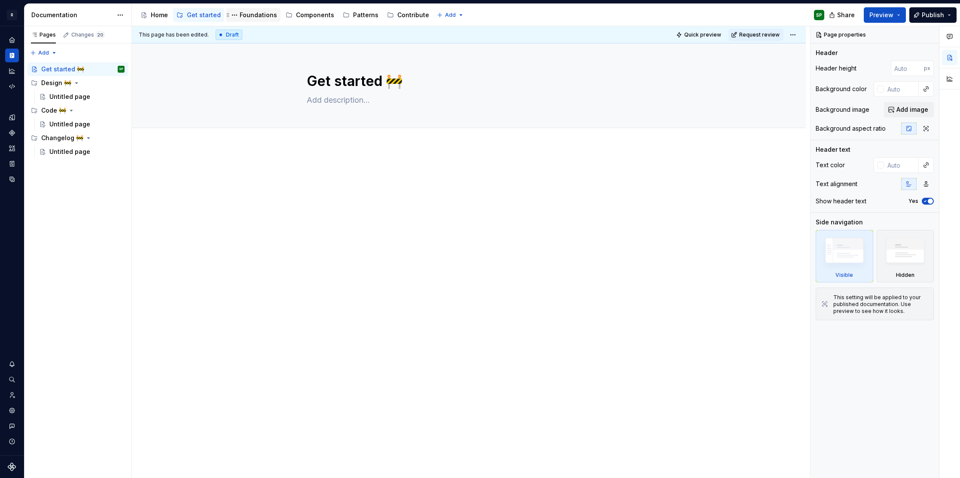
click at [246, 13] on div "Foundations" at bounding box center [258, 15] width 37 height 9
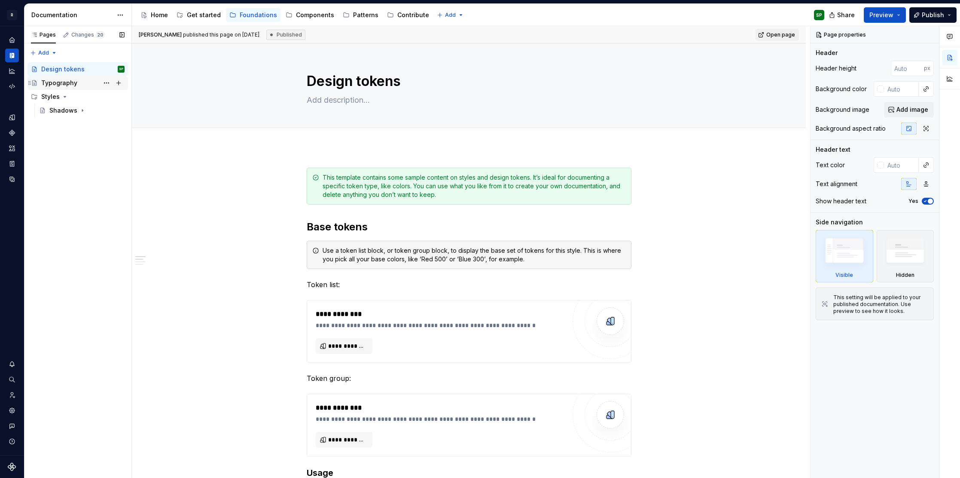
click at [68, 87] on div "Typography" at bounding box center [59, 83] width 36 height 9
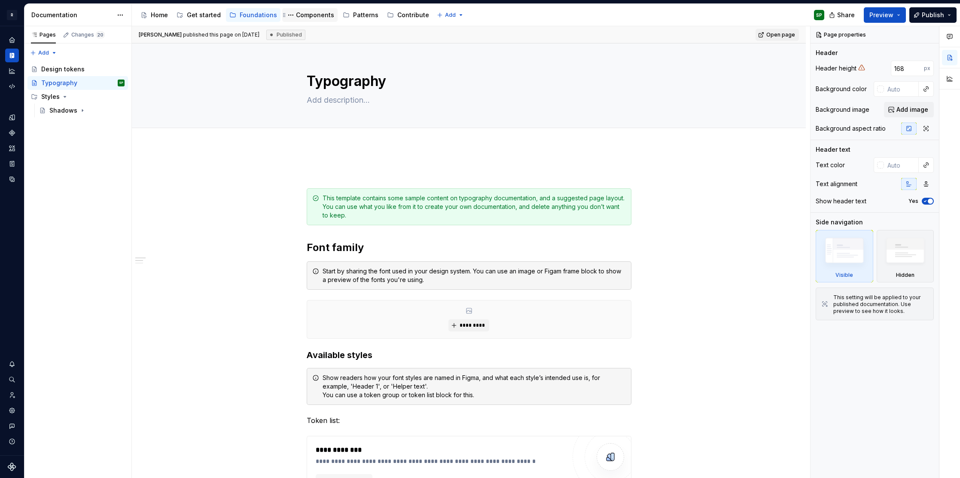
click at [313, 18] on div "Components" at bounding box center [315, 15] width 38 height 9
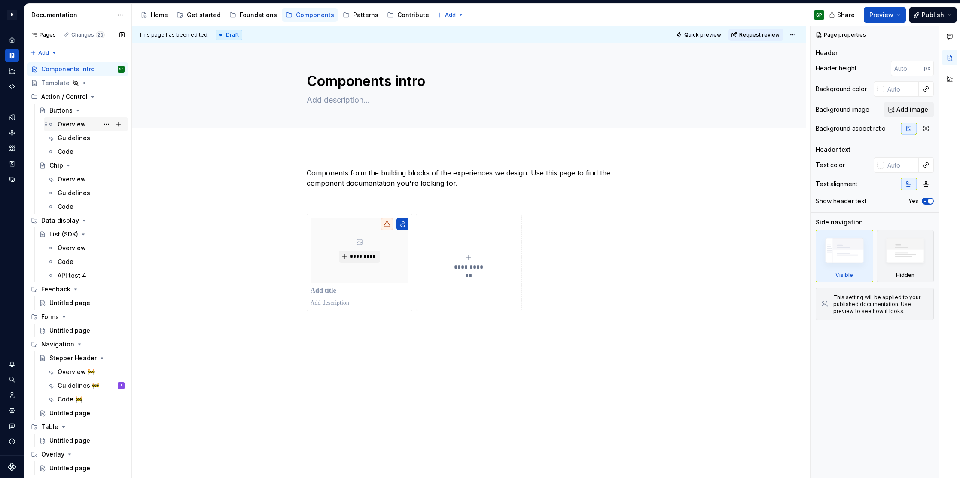
click at [66, 128] on div "Overview" at bounding box center [72, 124] width 28 height 9
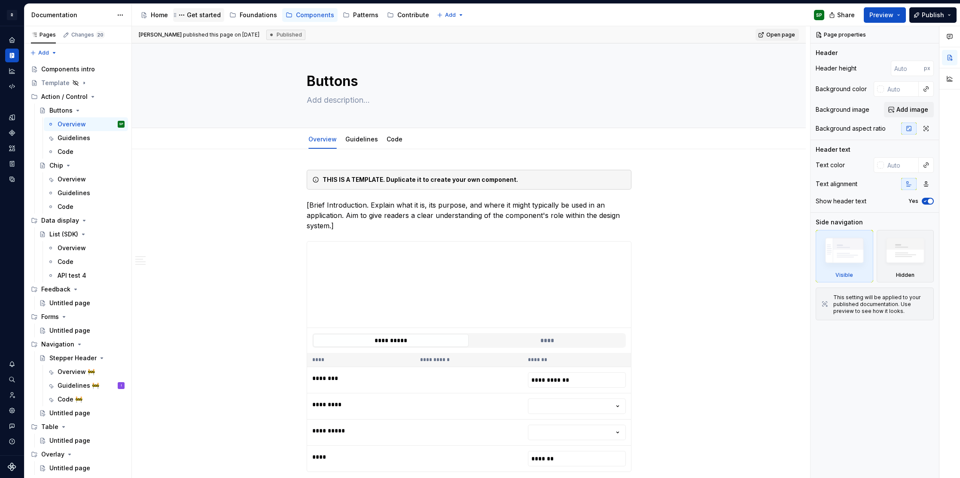
click at [187, 14] on div "Get started" at bounding box center [204, 15] width 34 height 9
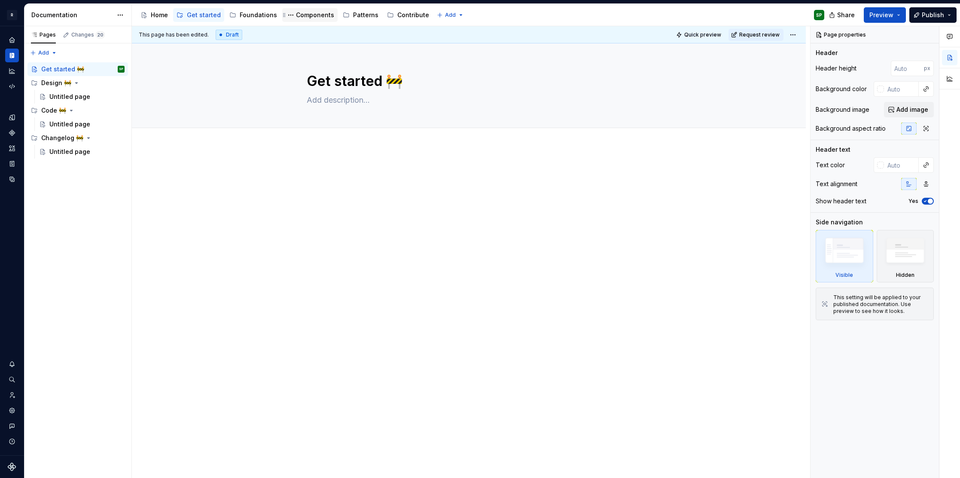
click at [315, 17] on div "Components" at bounding box center [315, 15] width 38 height 9
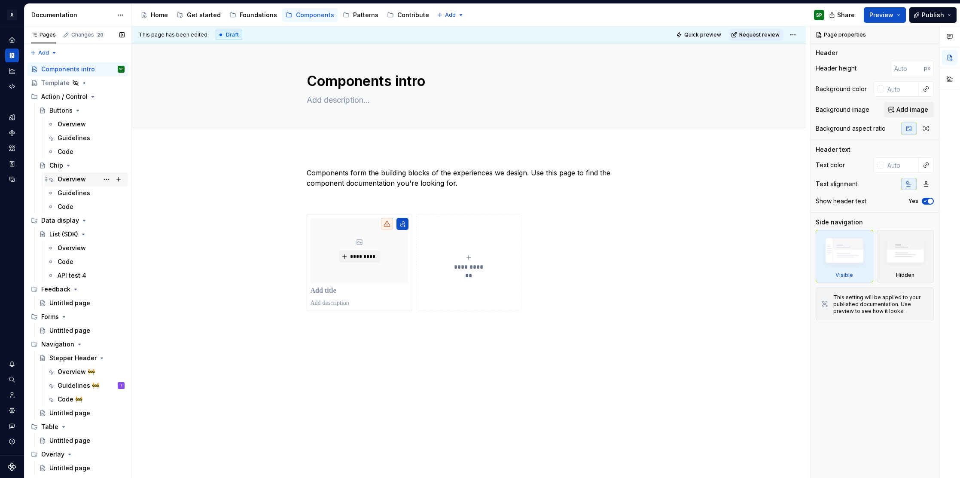
click at [75, 179] on div "Overview" at bounding box center [72, 179] width 28 height 9
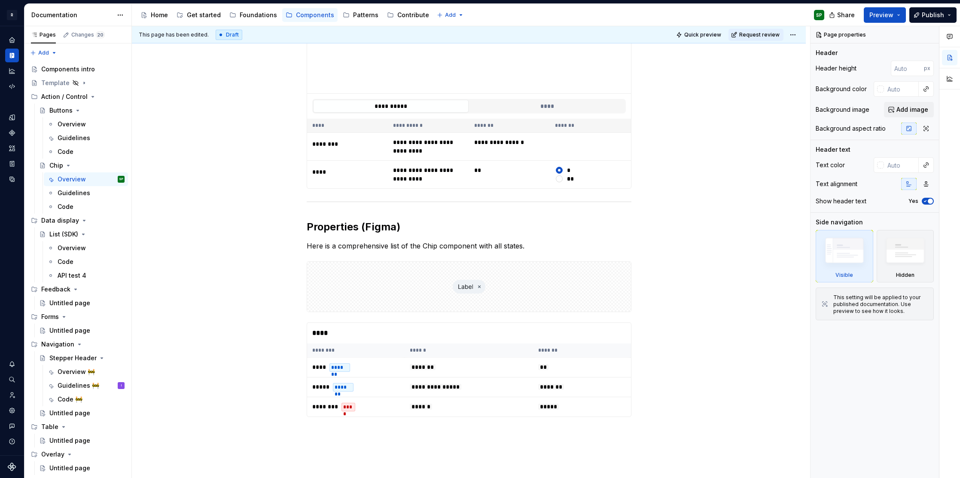
scroll to position [341, 0]
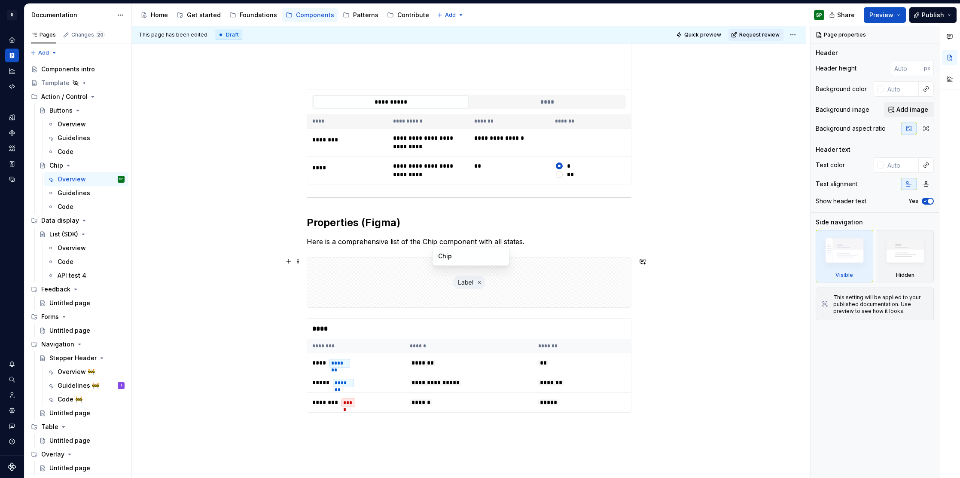
click at [419, 275] on div at bounding box center [469, 282] width 324 height 50
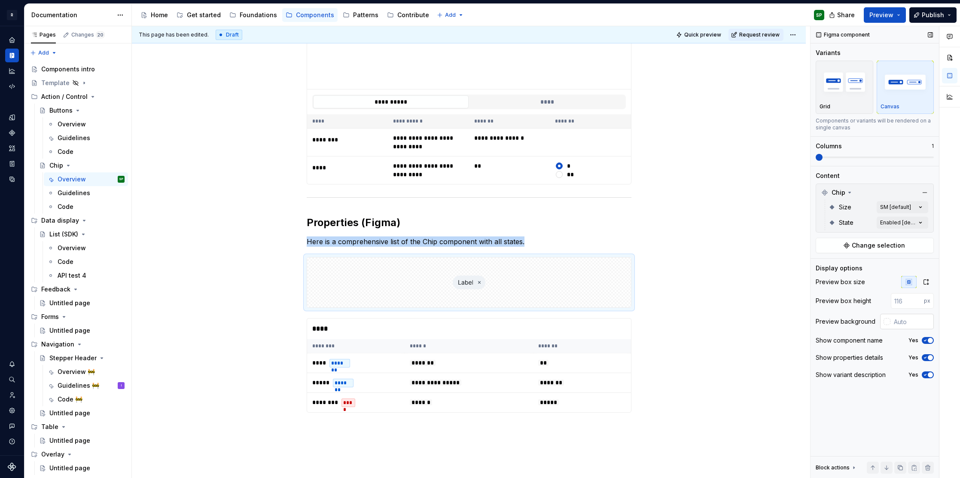
click at [903, 325] on input "text" at bounding box center [912, 321] width 43 height 15
click at [868, 393] on div "Figma component Variants Grid Canvas Components or variants will be rendered on…" at bounding box center [875, 252] width 128 height 452
type textarea "*"
click at [318, 425] on p at bounding box center [469, 428] width 325 height 10
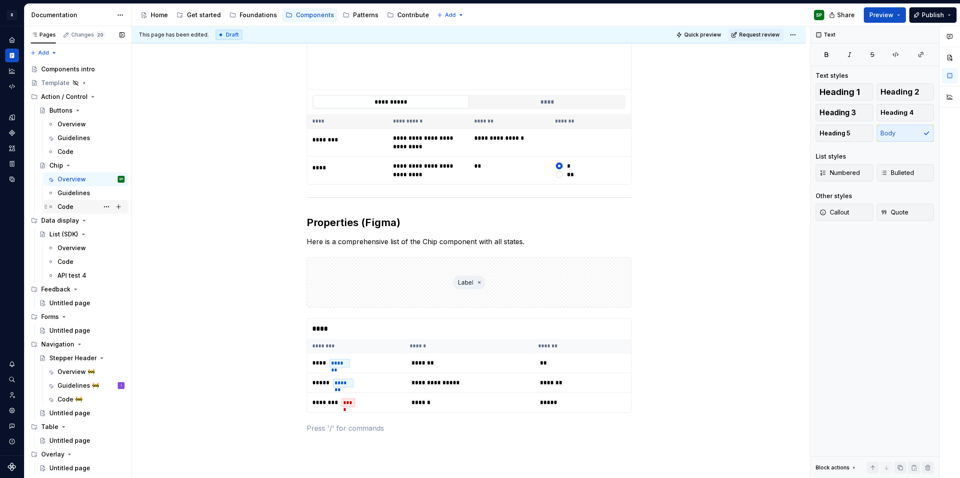
click at [62, 207] on div "Code" at bounding box center [66, 206] width 16 height 9
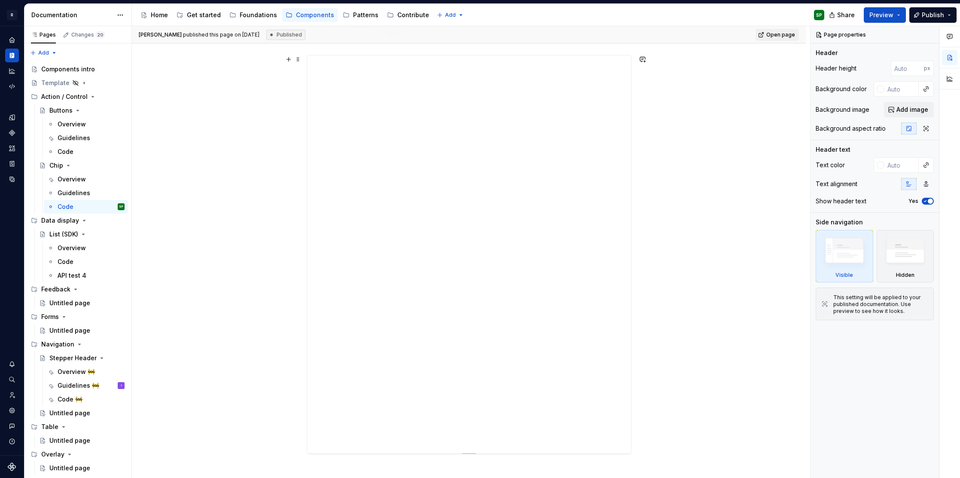
scroll to position [244, 0]
click at [327, 364] on div at bounding box center [469, 192] width 674 height 574
type textarea "*"
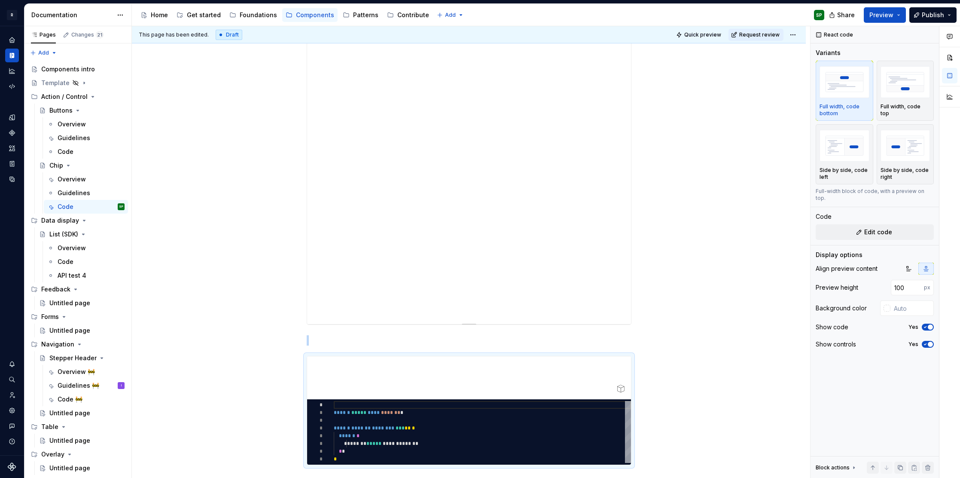
type textarea "*"
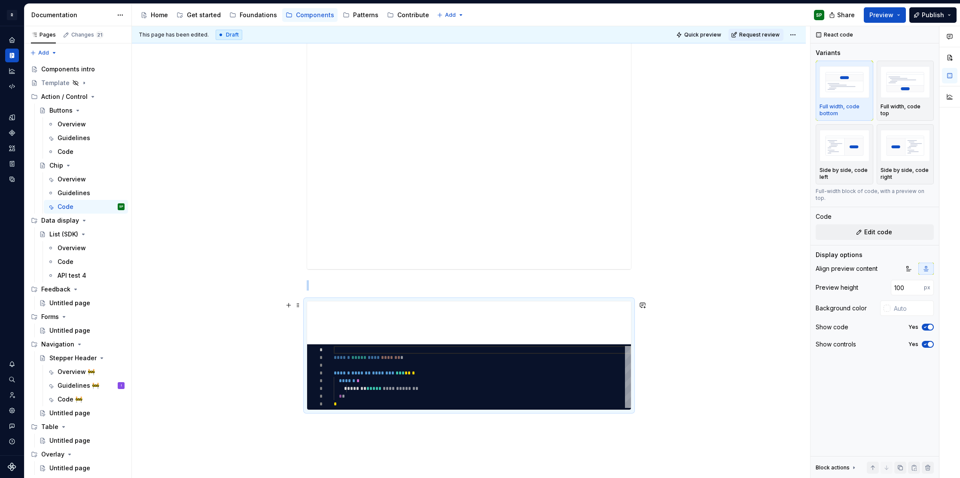
scroll to position [301, 0]
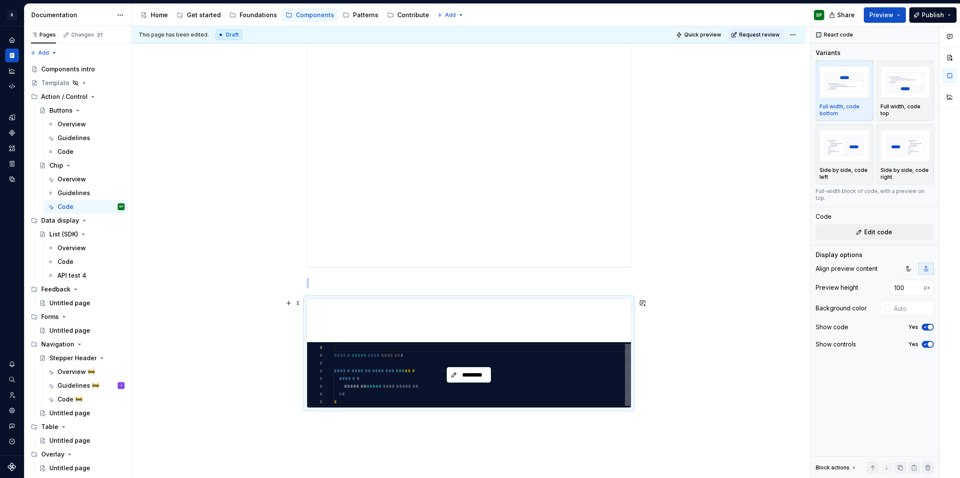
click at [492, 364] on div "*********" at bounding box center [469, 374] width 324 height 65
click at [474, 375] on span "*********" at bounding box center [472, 374] width 27 height 9
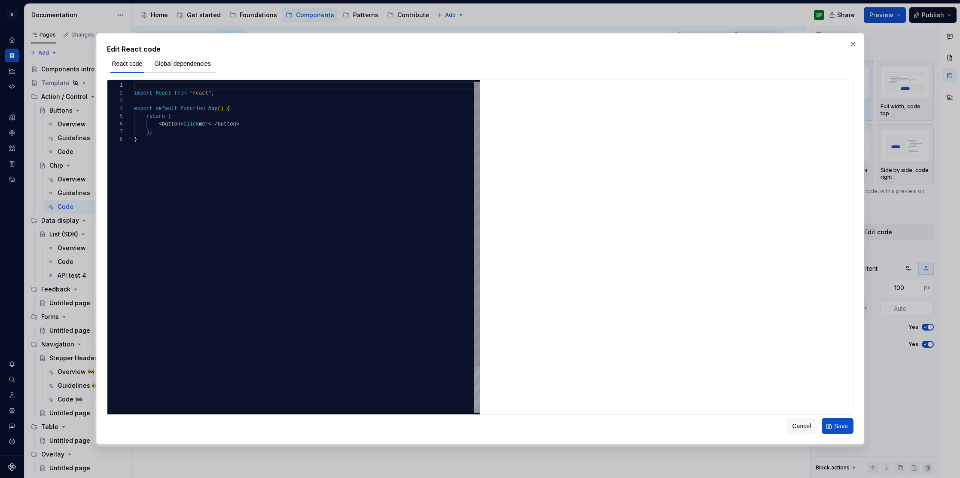
click at [265, 175] on div "import React from "react" ; export default function App ( ) { return ( < button…" at bounding box center [307, 274] width 346 height 385
type textarea "**********"
click at [241, 121] on div "import React from "react" ; export default function App ( ) { return ( < button…" at bounding box center [307, 274] width 346 height 385
click at [212, 96] on div "import React from "react" ; export default function App ( ) { return ( < button…" at bounding box center [307, 274] width 346 height 385
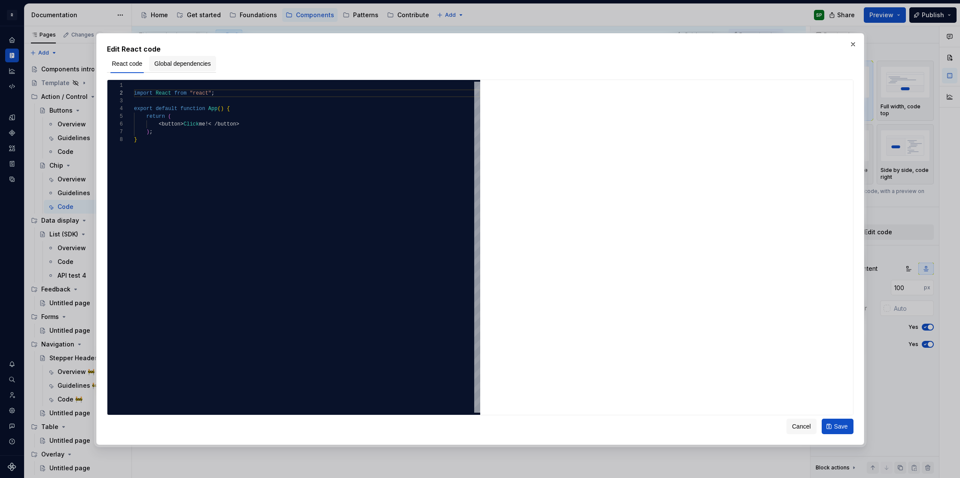
click at [188, 61] on span "Global dependencies" at bounding box center [182, 63] width 57 height 9
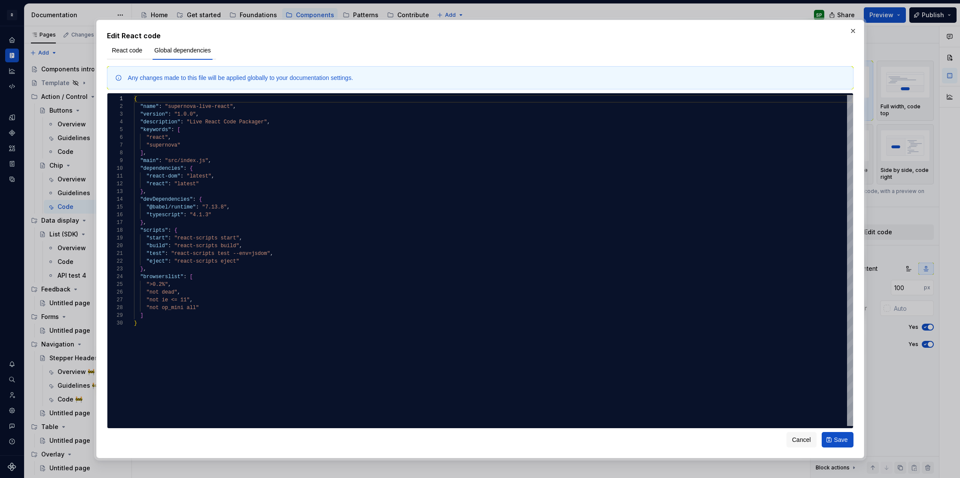
click at [137, 68] on div "Any changes made to this file will be applied globally to your documentation se…" at bounding box center [480, 77] width 747 height 23
click at [141, 49] on span "React code" at bounding box center [127, 50] width 31 height 9
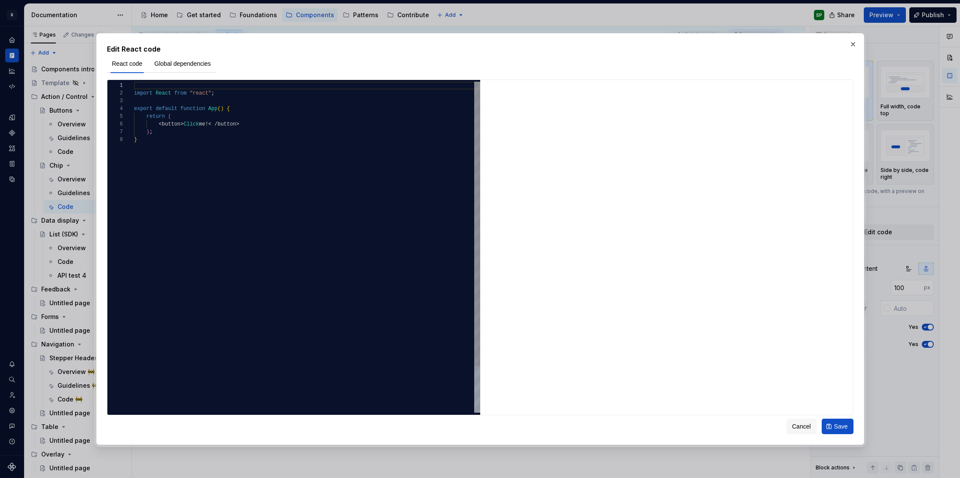
click at [217, 124] on div "import React from "react" ; export default function App ( ) { return ( < button…" at bounding box center [307, 274] width 346 height 385
click at [315, 169] on div "import React from "react" ; export default function App ( ) { return ( < button…" at bounding box center [307, 274] width 346 height 385
type textarea "**********"
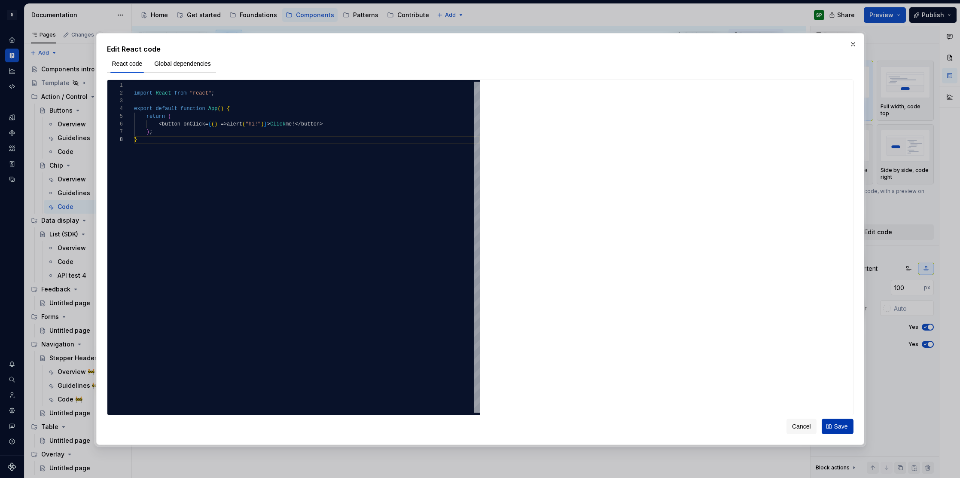
click at [836, 425] on span "Save" at bounding box center [842, 426] width 14 height 9
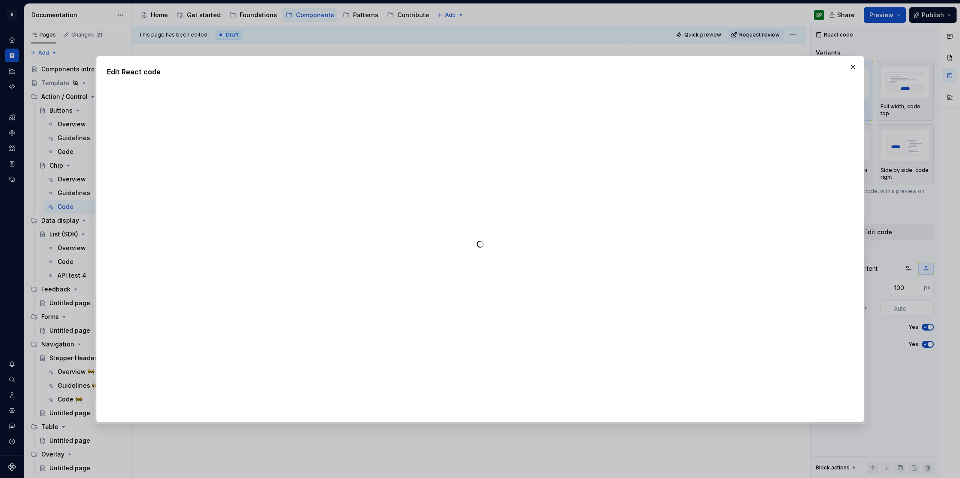
type textarea "*"
type textarea "**********"
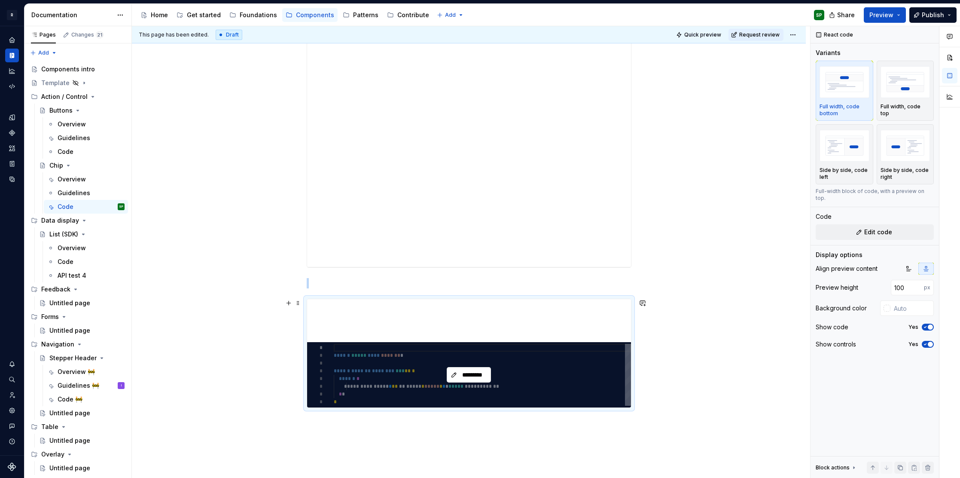
scroll to position [54, 0]
click at [835, 161] on img "button" at bounding box center [845, 145] width 50 height 31
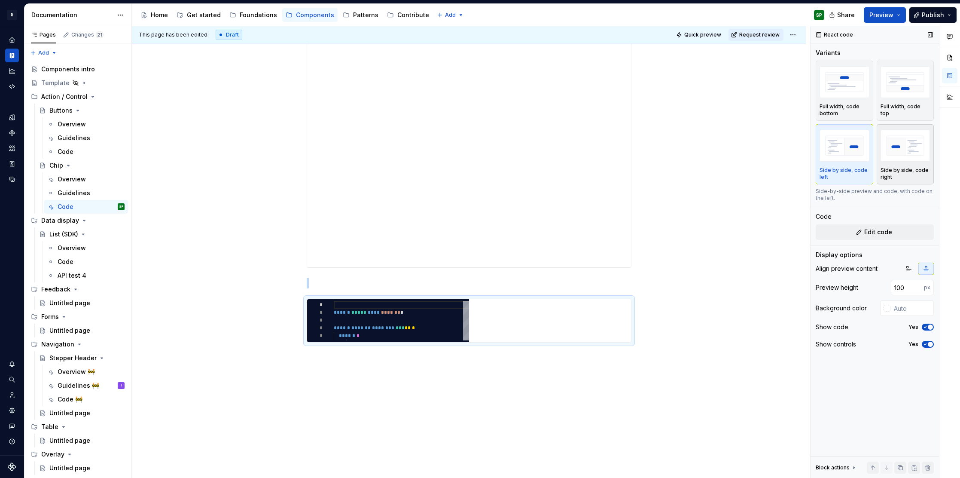
click at [914, 162] on div "button" at bounding box center [906, 145] width 50 height 35
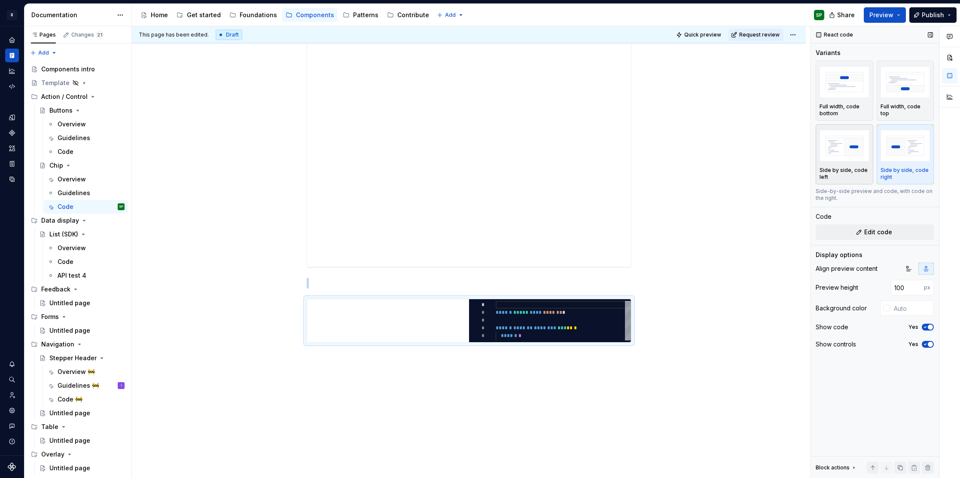
click at [857, 155] on img "button" at bounding box center [845, 145] width 50 height 31
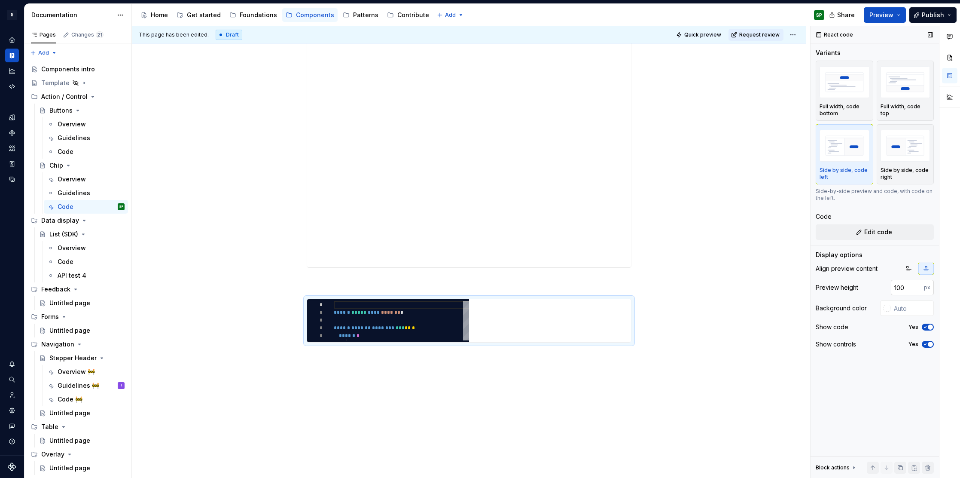
click at [902, 290] on input "100" at bounding box center [907, 287] width 33 height 15
type input "200"
click at [609, 399] on div "**********" at bounding box center [469, 172] width 674 height 648
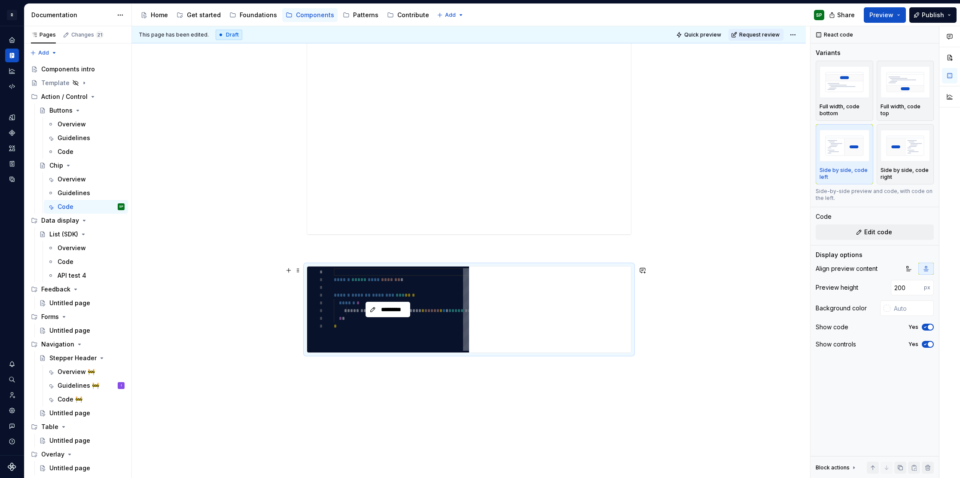
scroll to position [334, 0]
type textarea "*"
click at [907, 92] on img "button" at bounding box center [906, 81] width 50 height 31
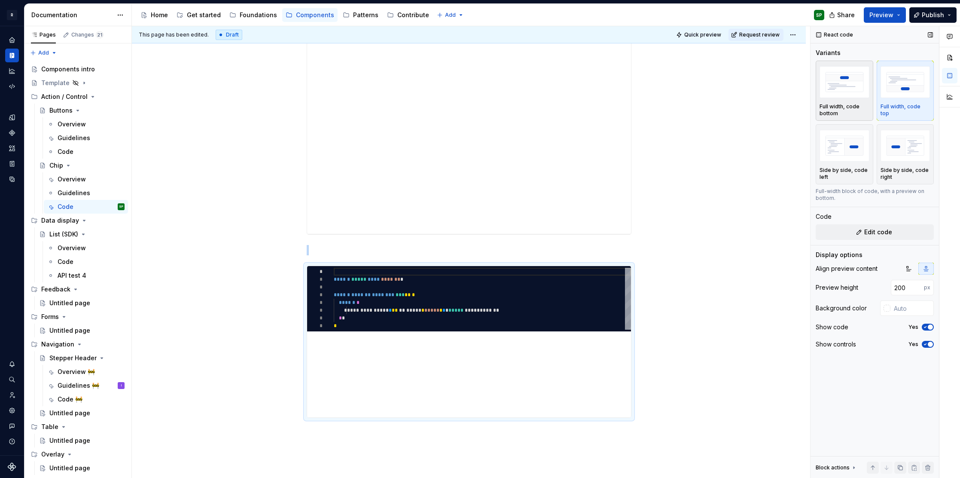
click at [843, 92] on img "button" at bounding box center [845, 81] width 50 height 31
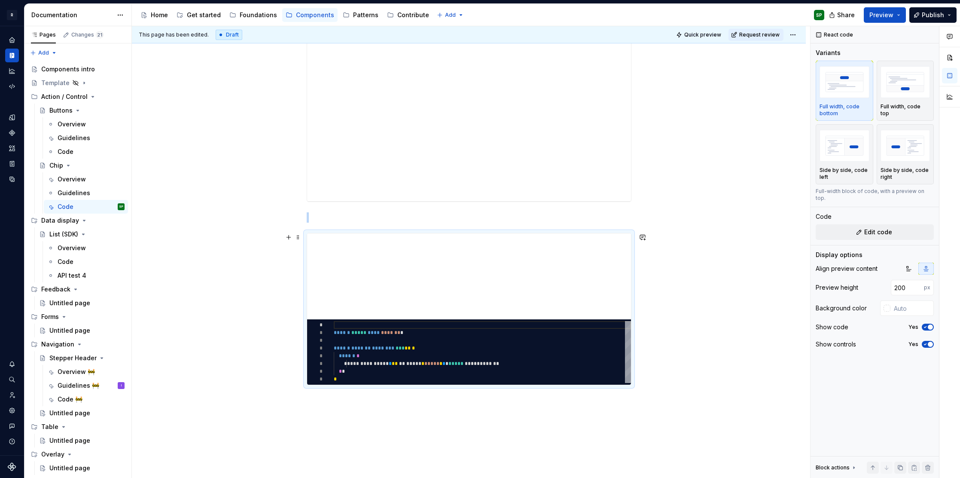
scroll to position [369, 0]
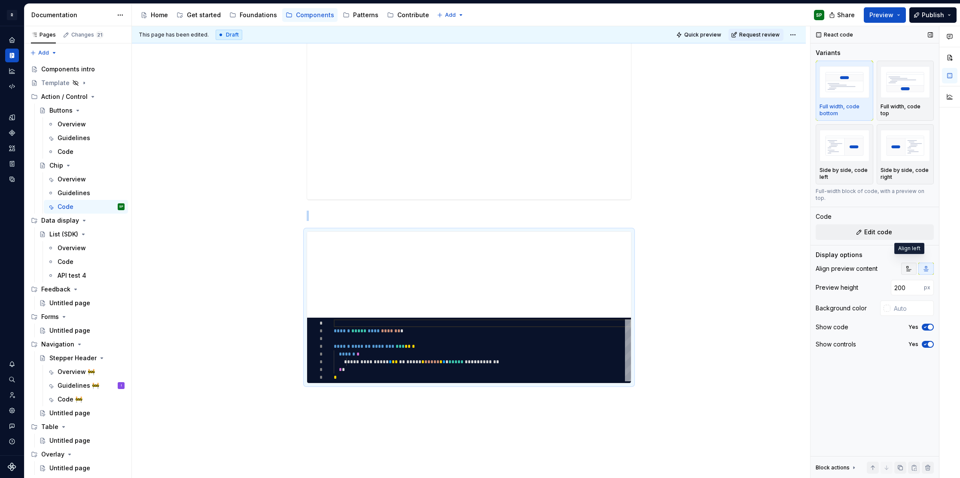
click at [911, 265] on icon "button" at bounding box center [909, 268] width 7 height 7
click at [922, 263] on button "button" at bounding box center [926, 269] width 15 height 12
click at [906, 281] on input "200" at bounding box center [907, 287] width 33 height 15
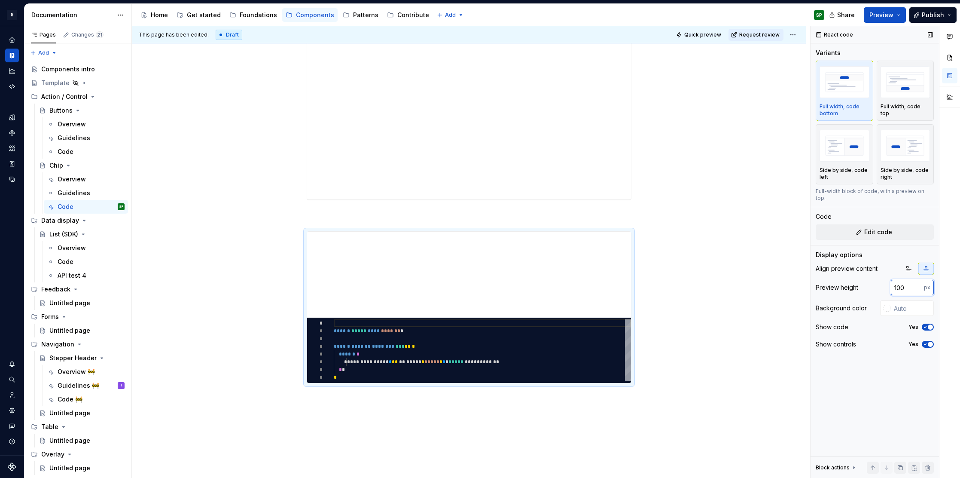
type input "100"
click at [926, 324] on icon "button" at bounding box center [925, 326] width 7 height 5
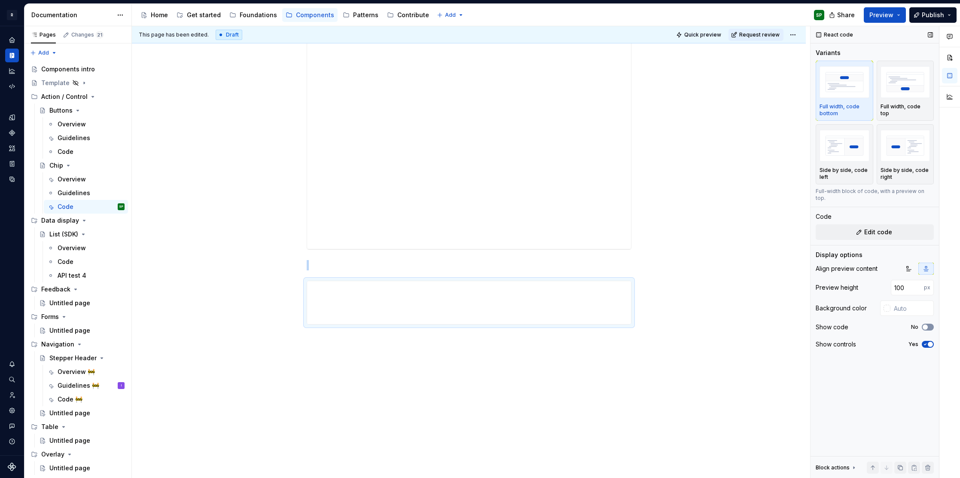
scroll to position [319, 0]
click at [929, 342] on span "button" at bounding box center [930, 344] width 5 height 5
click at [926, 324] on span "button" at bounding box center [925, 326] width 5 height 5
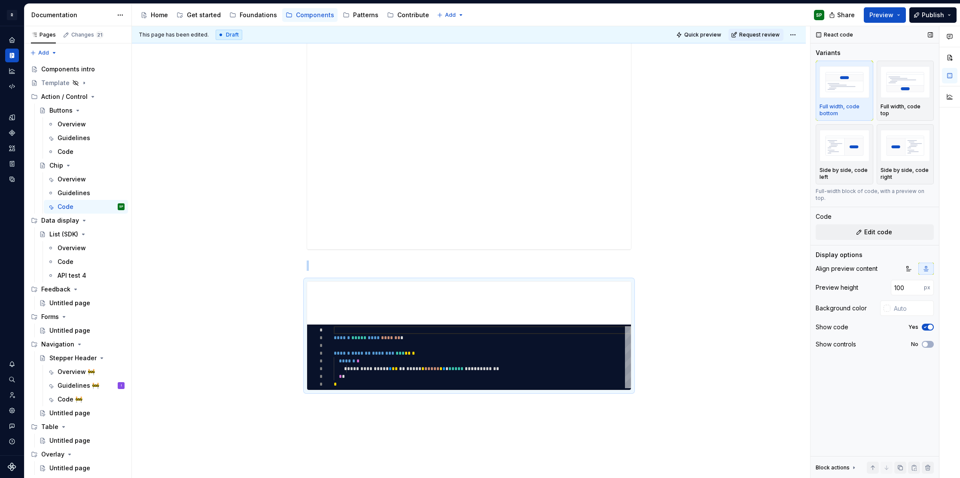
click at [926, 324] on icon "button" at bounding box center [925, 326] width 7 height 5
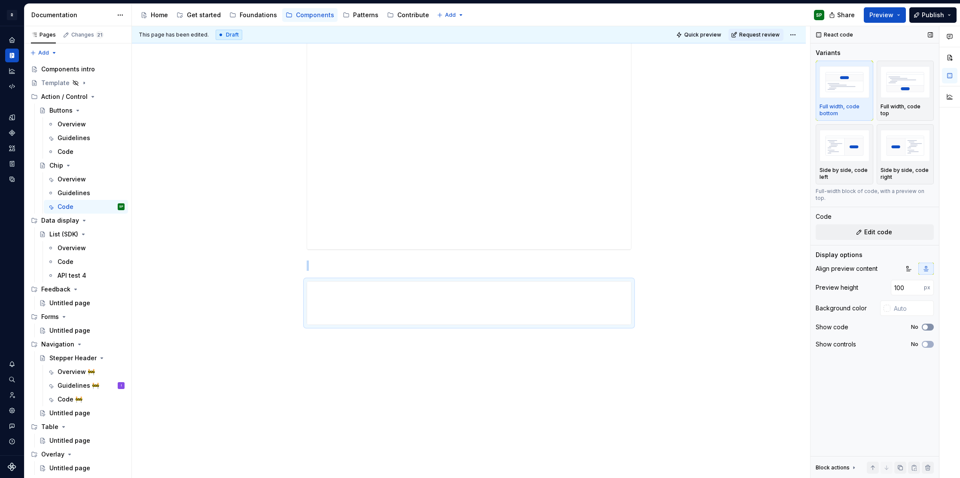
click at [926, 324] on span "button" at bounding box center [925, 326] width 5 height 5
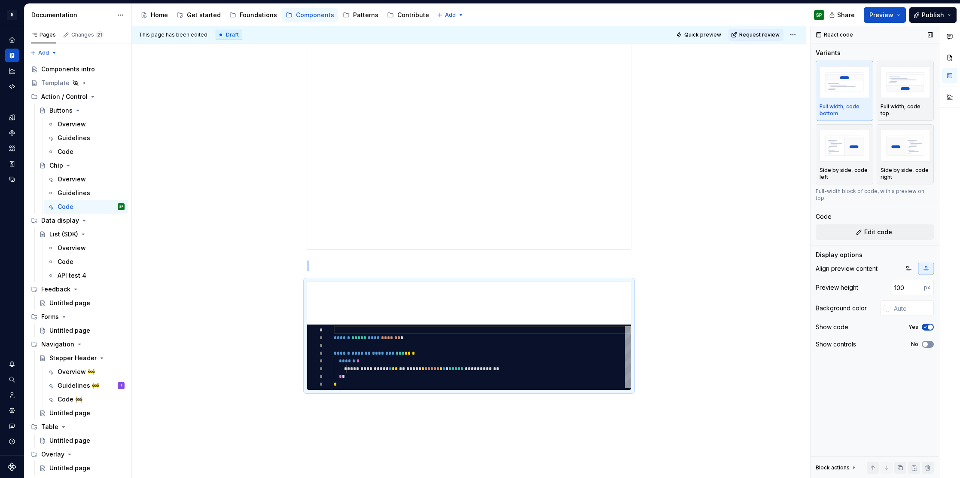
click at [929, 341] on button "No" at bounding box center [928, 344] width 12 height 7
click at [681, 339] on div "**********" at bounding box center [469, 187] width 674 height 714
click at [876, 18] on span "Preview" at bounding box center [882, 15] width 24 height 9
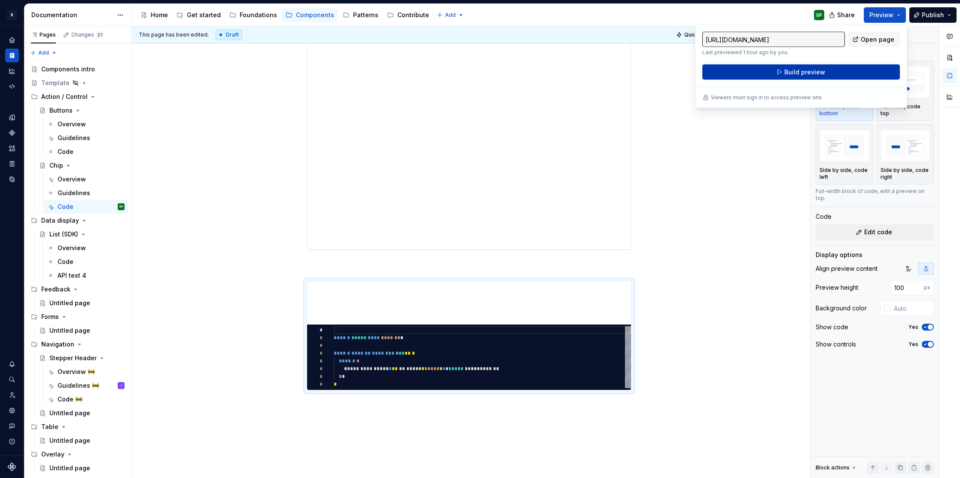
click at [809, 68] on span "Build preview" at bounding box center [805, 72] width 41 height 9
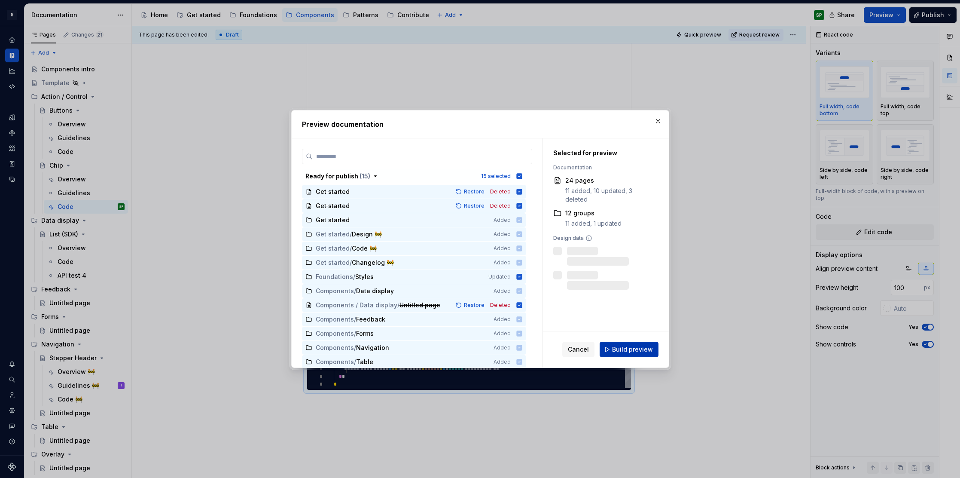
click at [627, 345] on span "Build preview" at bounding box center [632, 349] width 41 height 9
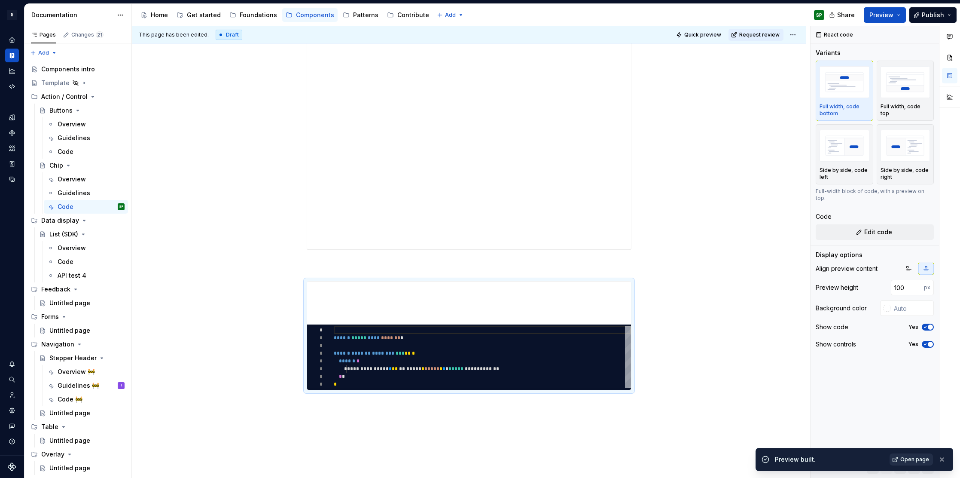
click at [910, 456] on span "Open page" at bounding box center [915, 459] width 29 height 7
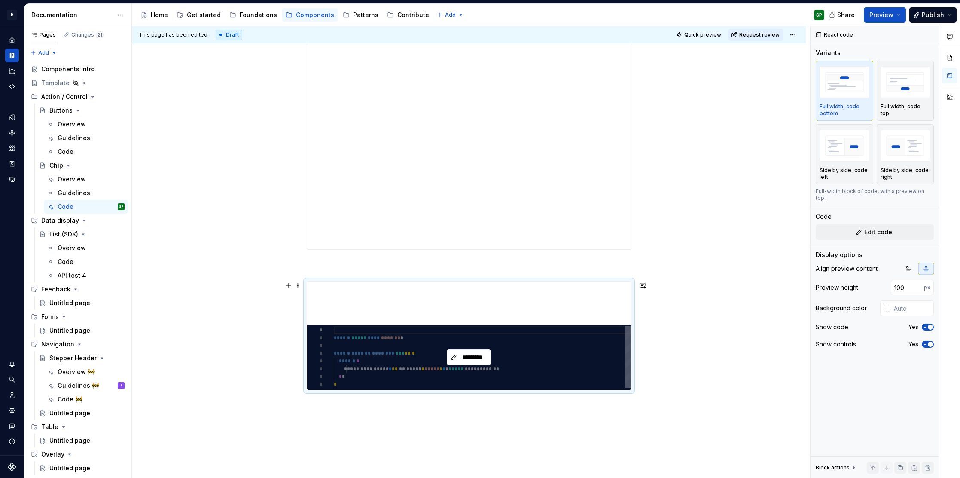
click at [477, 326] on div "*********" at bounding box center [469, 356] width 324 height 65
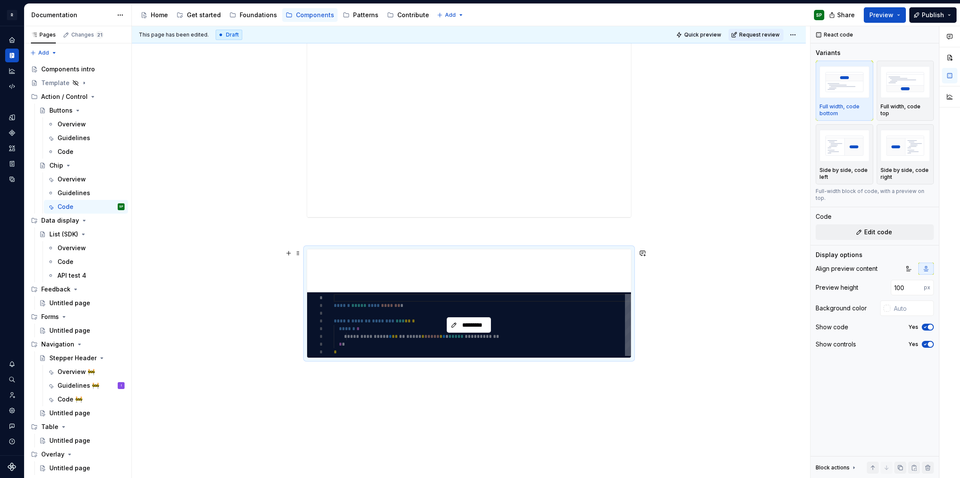
scroll to position [351, 0]
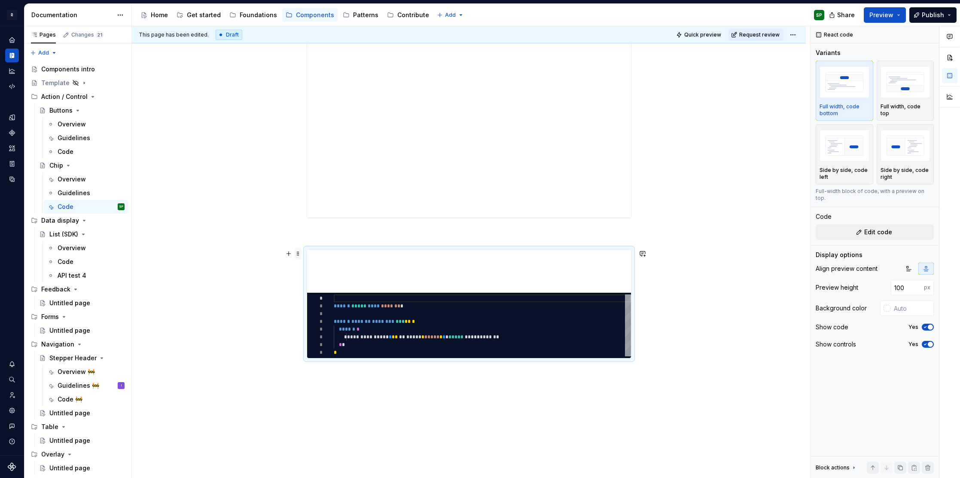
click at [302, 252] on span at bounding box center [298, 254] width 7 height 12
click at [318, 328] on div "Delete" at bounding box center [341, 329] width 56 height 9
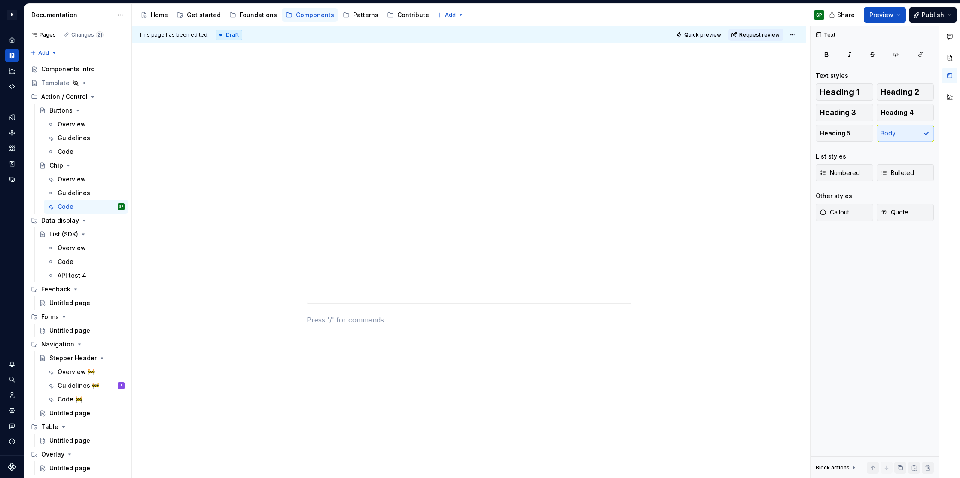
type textarea "*"
click at [120, 17] on html "R Norma SP Design system data Documentation Accessibility guide for tree Page t…" at bounding box center [480, 239] width 960 height 478
click at [136, 88] on div "Documentation settings" at bounding box center [169, 89] width 82 height 9
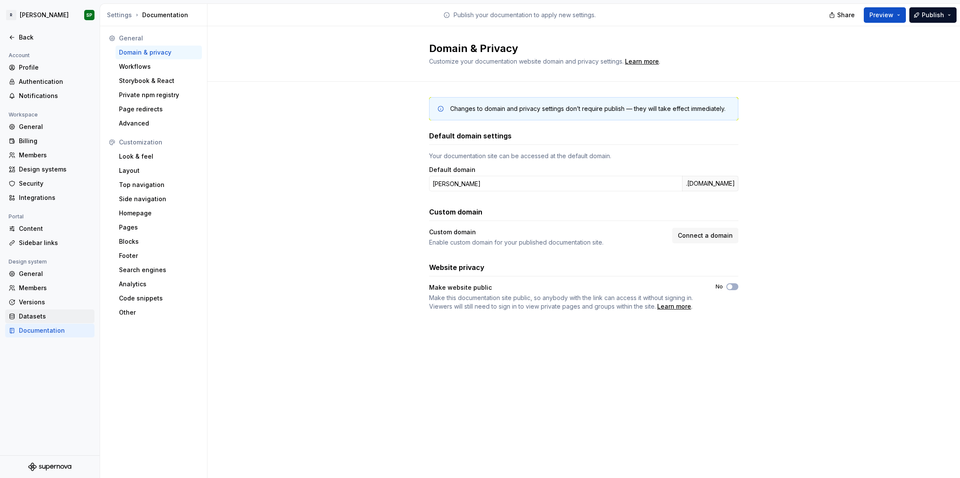
click at [46, 317] on div "Datasets" at bounding box center [55, 316] width 72 height 9
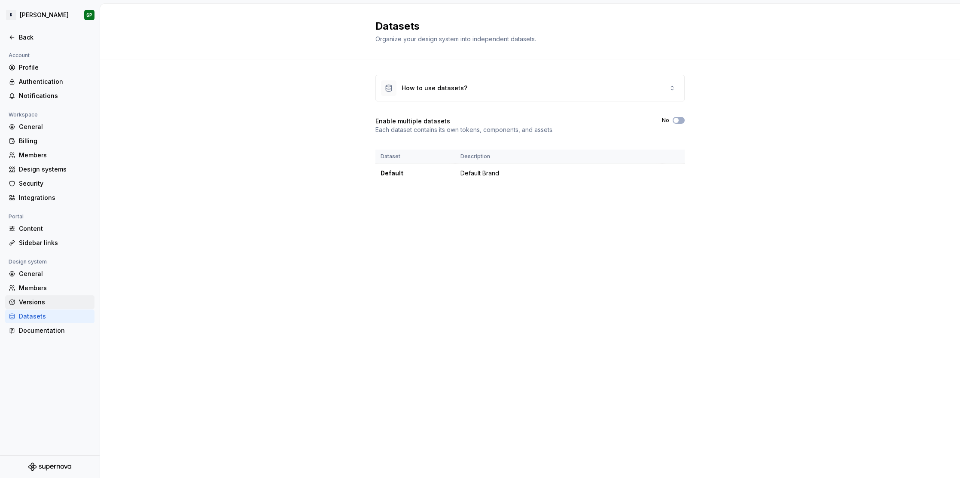
click at [36, 306] on div "Versions" at bounding box center [49, 302] width 89 height 14
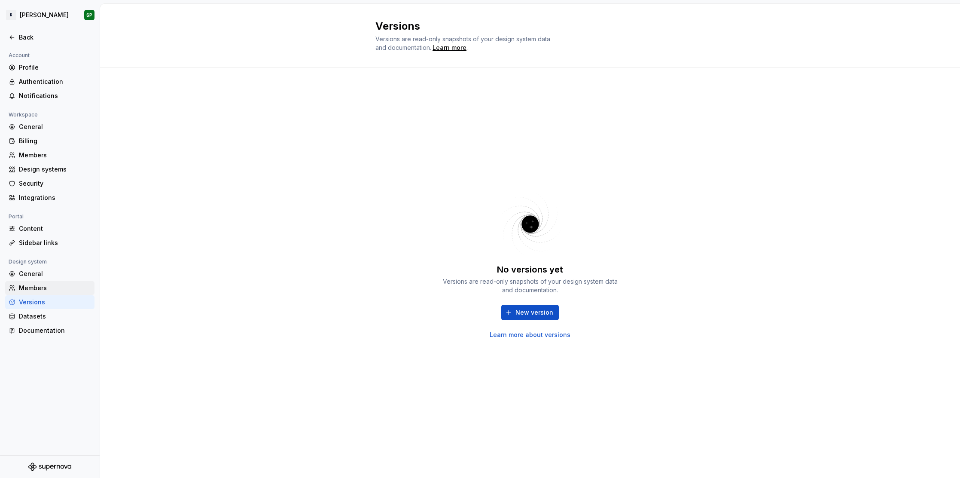
click at [39, 284] on div "Members" at bounding box center [55, 288] width 72 height 9
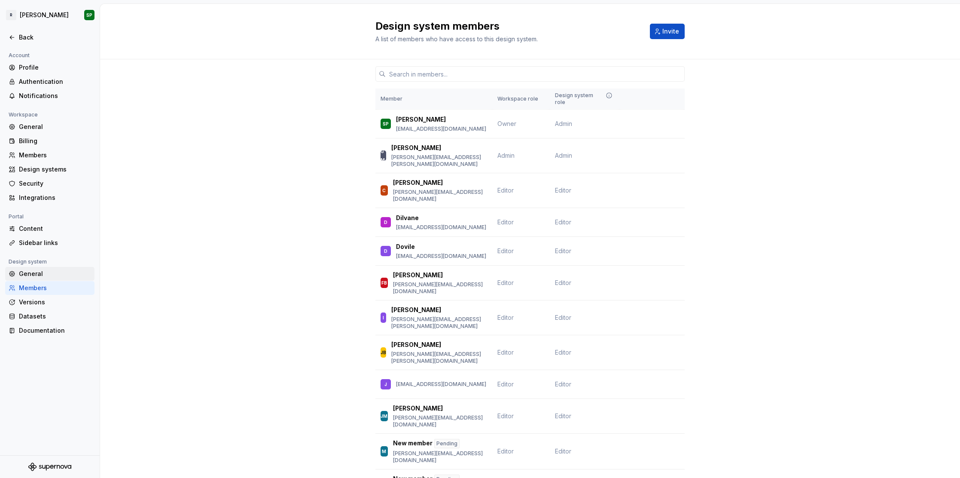
click at [38, 271] on div "General" at bounding box center [55, 273] width 72 height 9
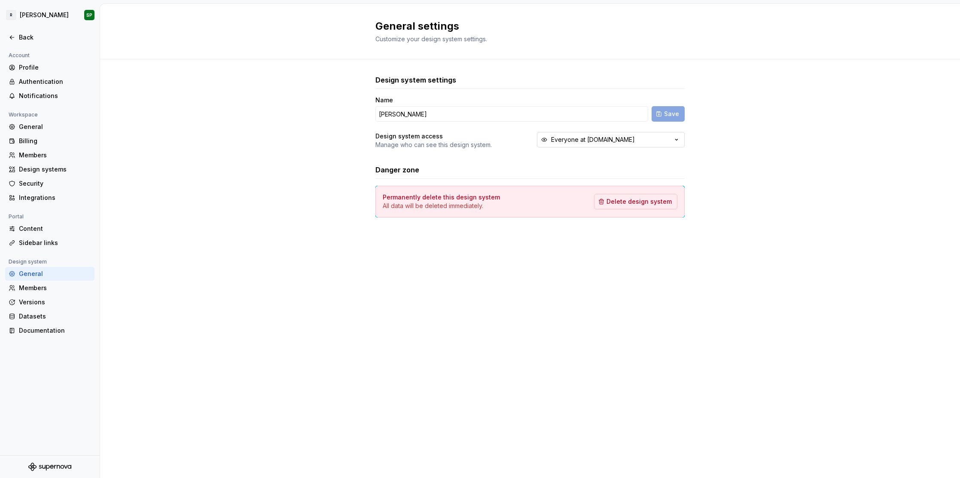
click at [584, 138] on div "Everyone at Remote.com" at bounding box center [593, 139] width 84 height 9
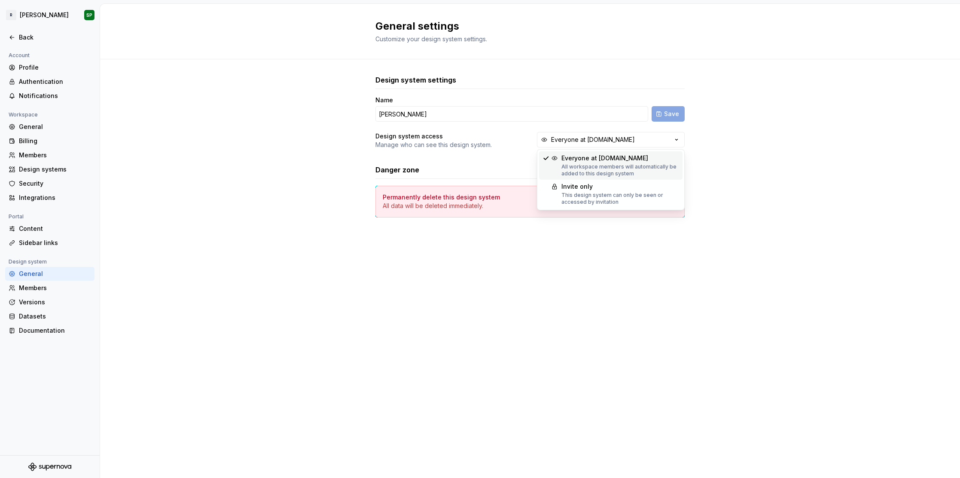
click at [503, 140] on div "Design system access Manage who can see this design system. Everyone at Remote.…" at bounding box center [530, 140] width 309 height 17
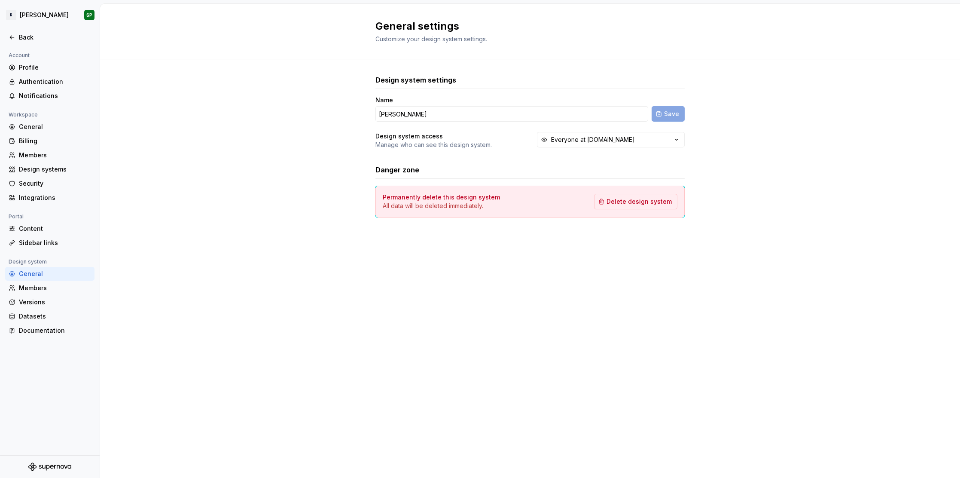
click at [481, 143] on p "Manage who can see this design system." at bounding box center [434, 145] width 116 height 9
click at [29, 67] on div "Profile" at bounding box center [55, 67] width 72 height 9
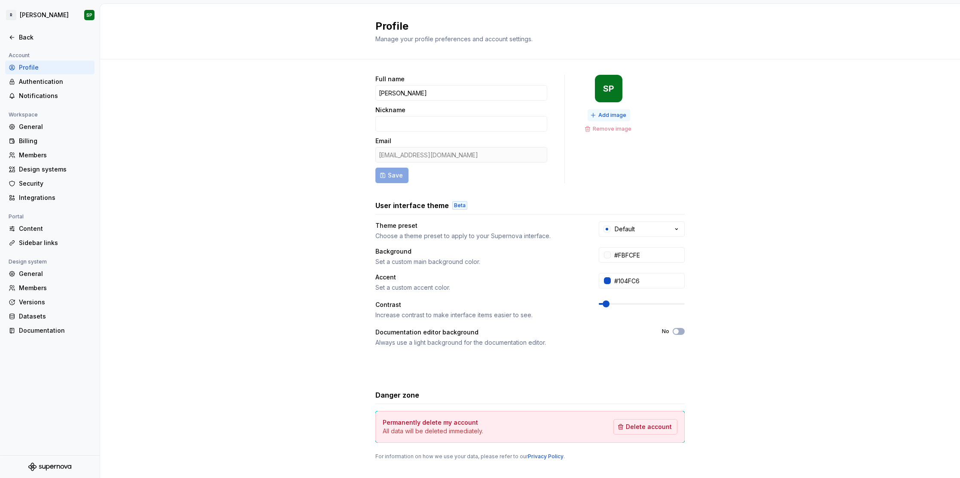
click at [618, 113] on span "Add image" at bounding box center [613, 115] width 28 height 7
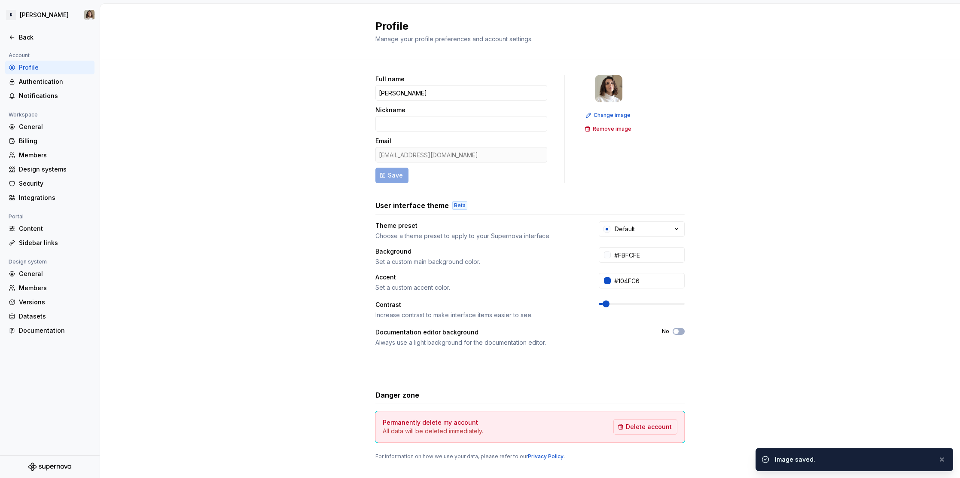
scroll to position [15, 0]
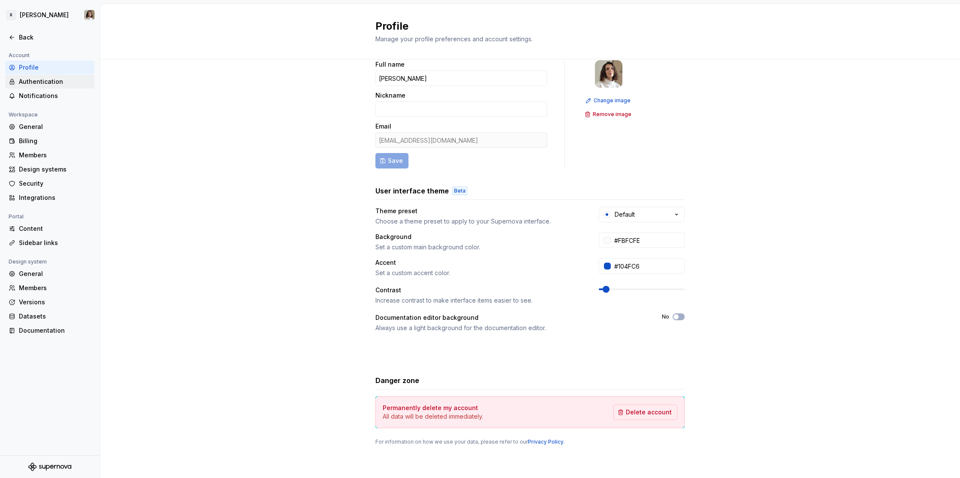
click at [55, 80] on div "Authentication" at bounding box center [55, 81] width 72 height 9
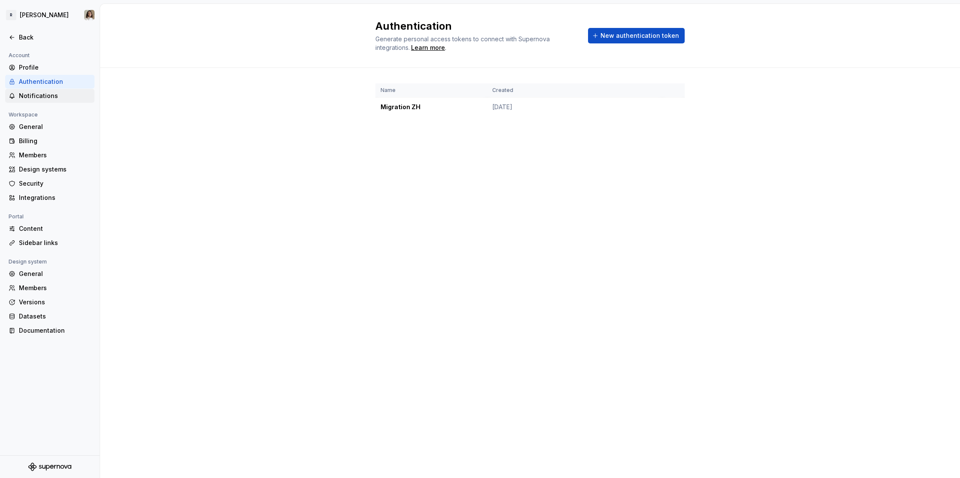
click at [53, 98] on div "Notifications" at bounding box center [55, 96] width 72 height 9
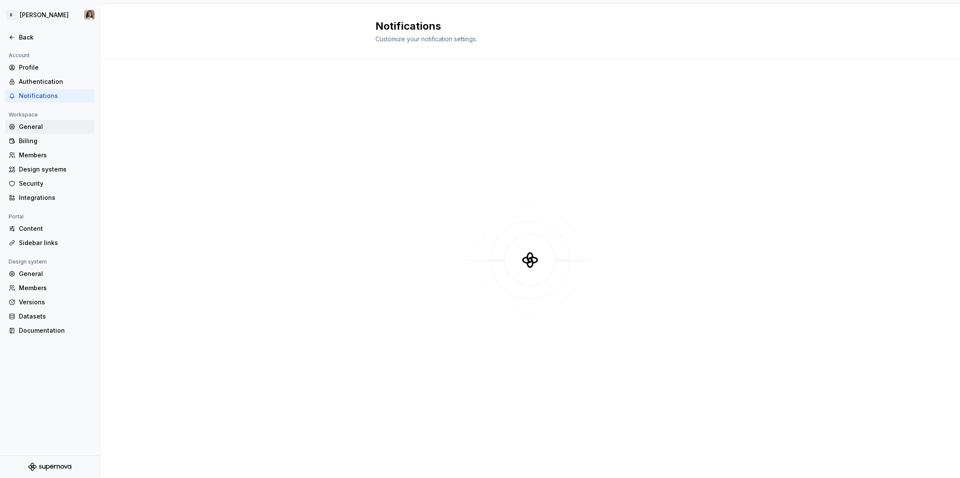
click at [49, 124] on div "General" at bounding box center [55, 126] width 72 height 9
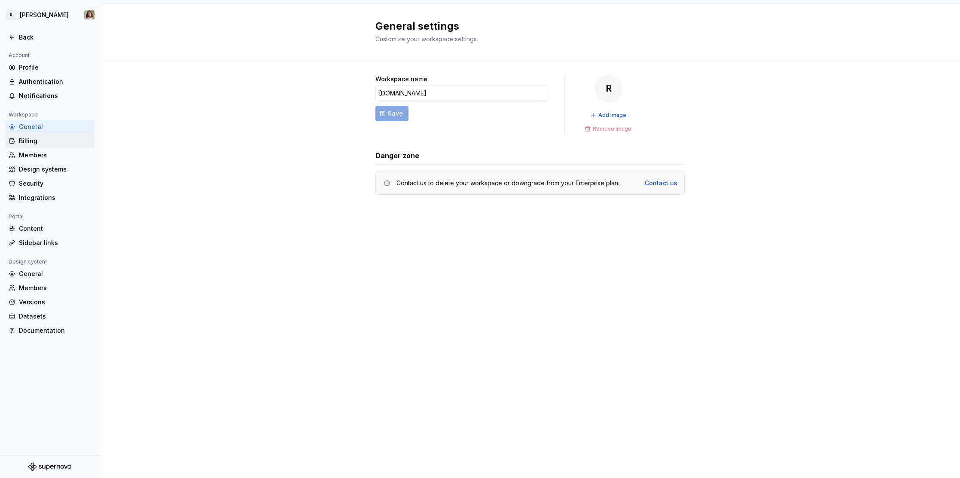
click at [46, 141] on div "Billing" at bounding box center [55, 141] width 72 height 9
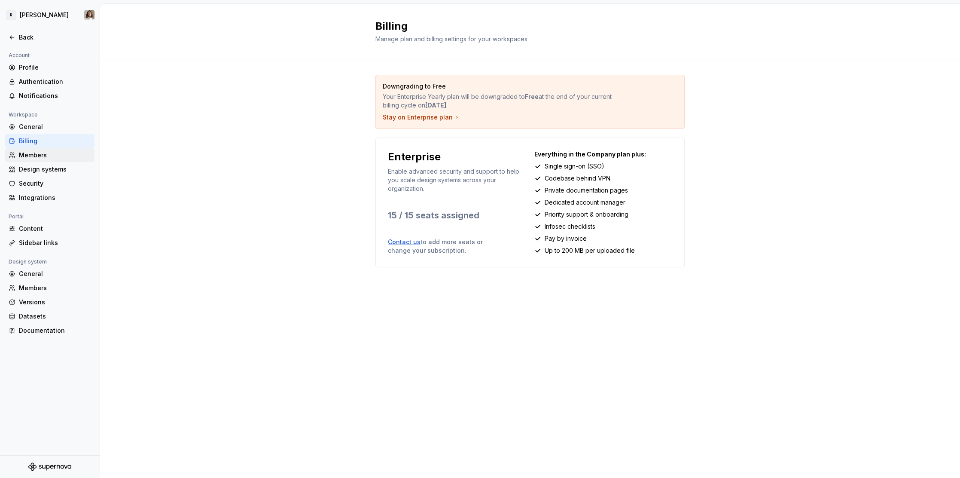
click at [38, 155] on div "Members" at bounding box center [55, 155] width 72 height 9
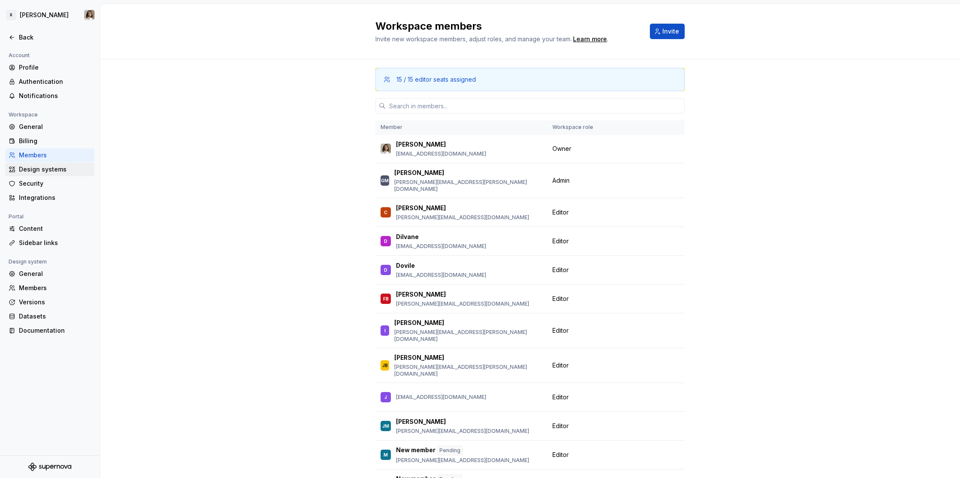
click at [39, 170] on div "Design systems" at bounding box center [55, 169] width 72 height 9
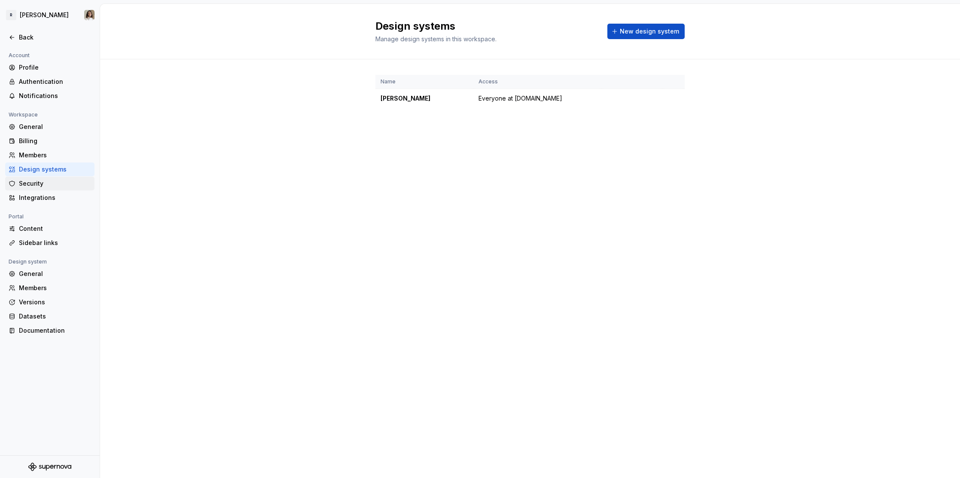
click at [33, 182] on div "Security" at bounding box center [55, 183] width 72 height 9
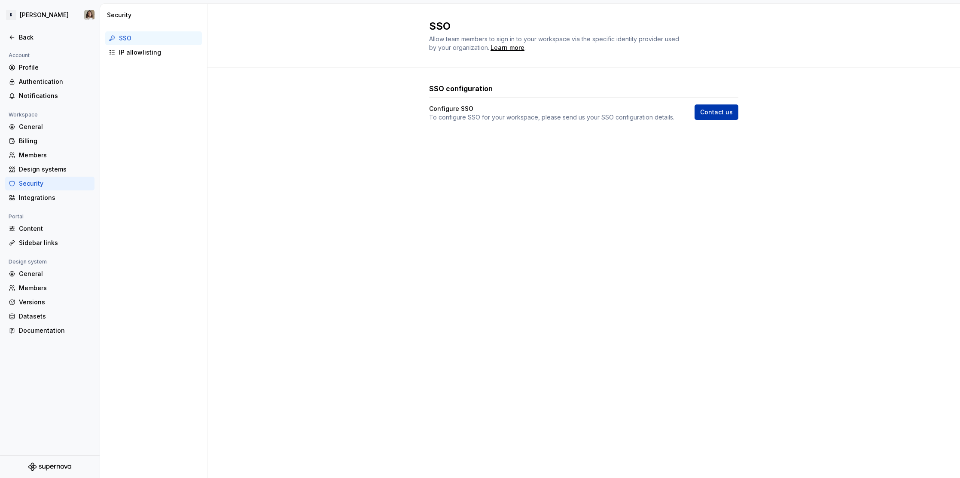
click at [723, 116] on span "Contact us" at bounding box center [716, 112] width 33 height 9
click at [570, 123] on div "SSO configuration Configure SSO To configure SSO for your workspace, please sen…" at bounding box center [583, 111] width 309 height 86
click at [587, 120] on p "To configure SSO for your workspace, please send us your SSO configuration deta…" at bounding box center [551, 117] width 245 height 9
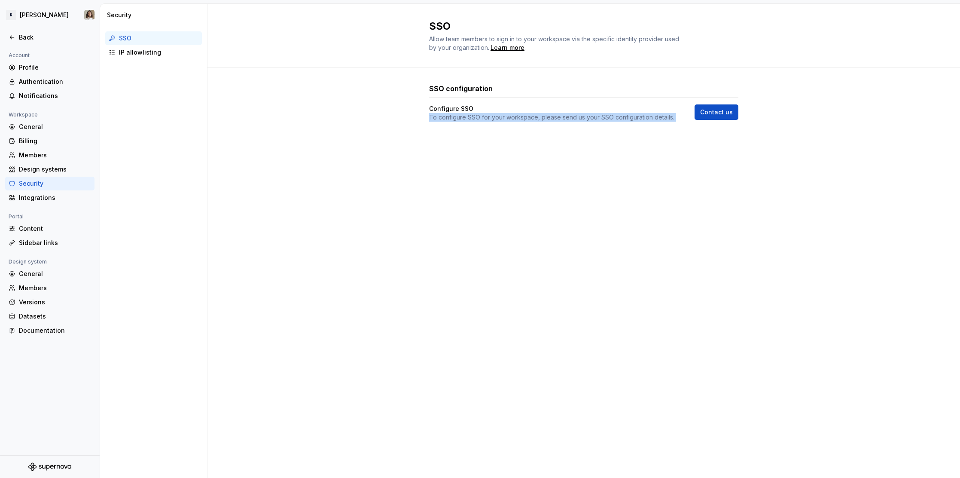
copy div "To configure SSO for your workspace, please send us your SSO configuration deta…"
